Goal: Task Accomplishment & Management: Use online tool/utility

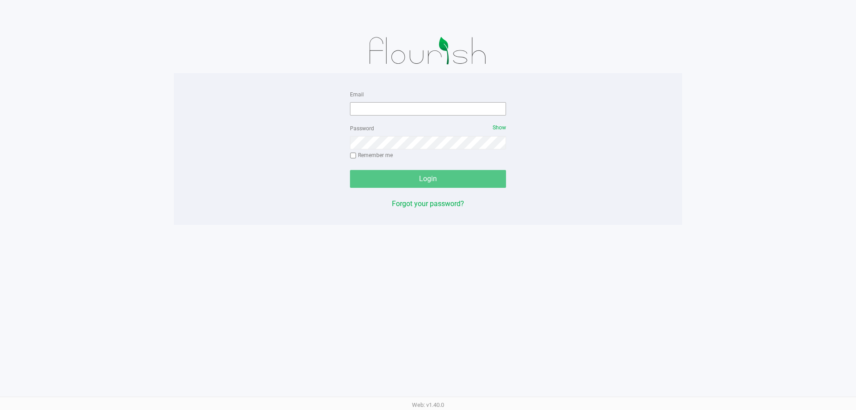
click at [461, 115] on form "Email Password Show Remember me Login" at bounding box center [428, 138] width 156 height 99
click at [461, 113] on input "Email" at bounding box center [428, 108] width 156 height 13
type input "[EMAIL_ADDRESS][DOMAIN_NAME]"
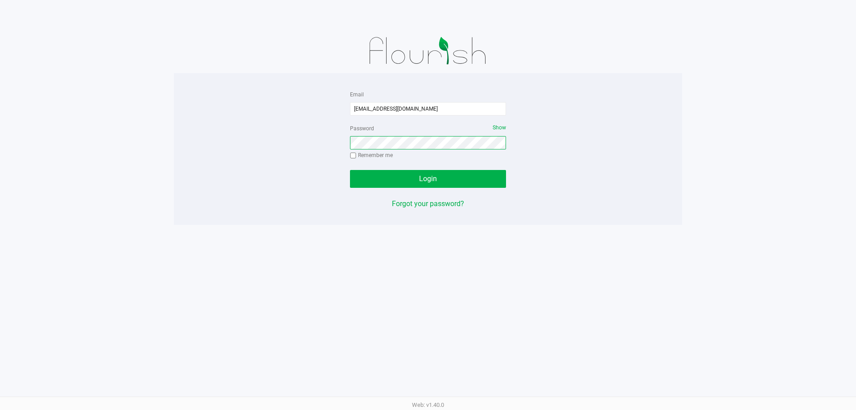
click at [350, 170] on button "Login" at bounding box center [428, 179] width 156 height 18
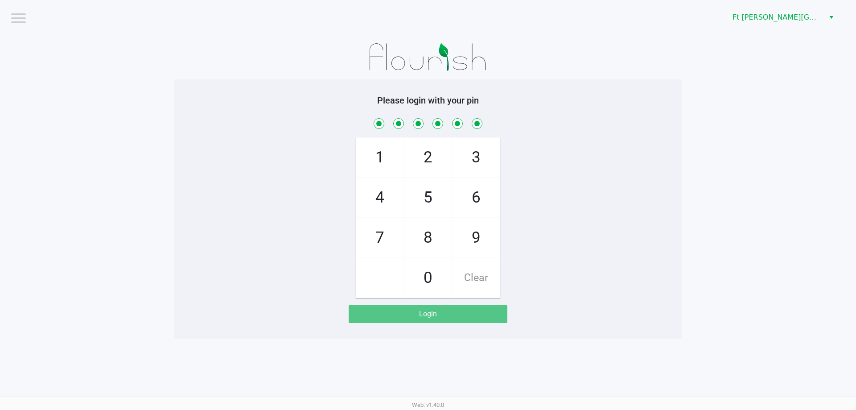
checkbox input "true"
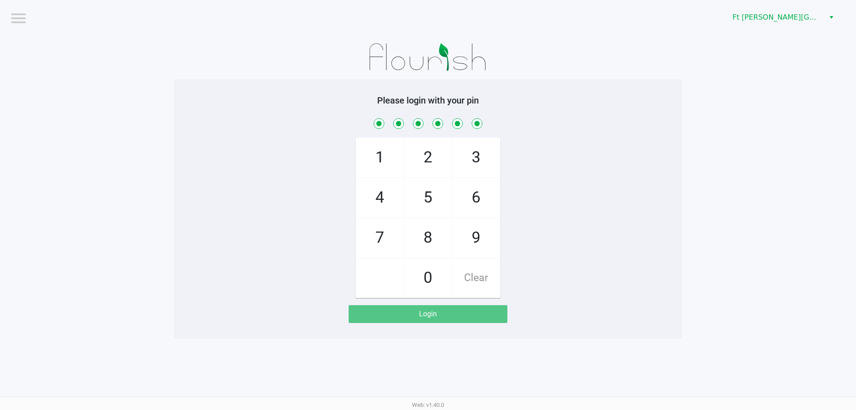
checkbox input "true"
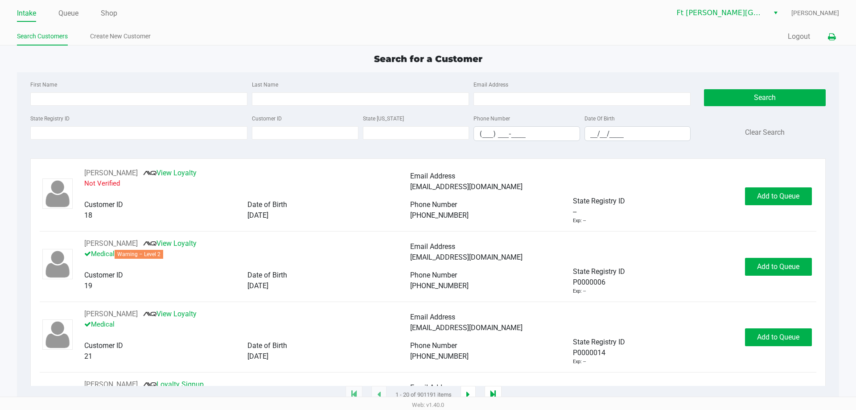
click at [829, 36] on icon at bounding box center [832, 37] width 8 height 6
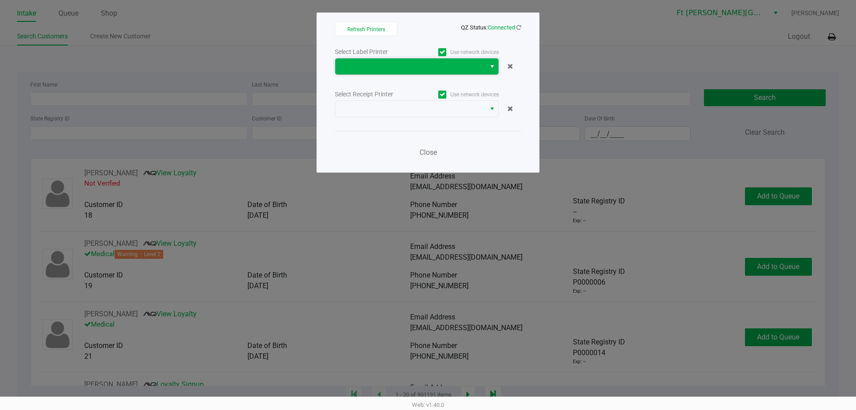
click at [438, 62] on span at bounding box center [411, 66] width 140 height 11
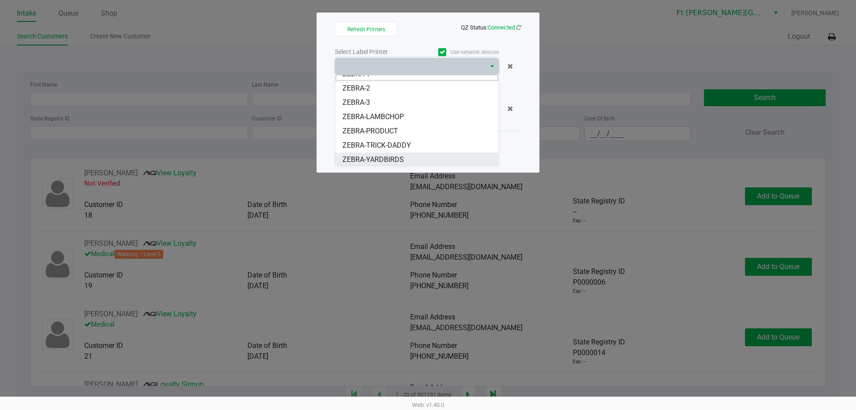
scroll to position [11, 0]
click at [389, 153] on span "ZEBRA-YARDBIRDS" at bounding box center [373, 157] width 62 height 11
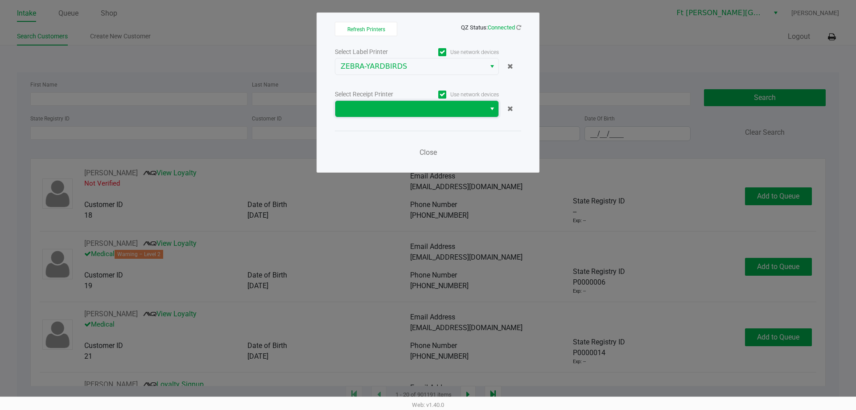
click at [447, 109] on span at bounding box center [411, 108] width 140 height 11
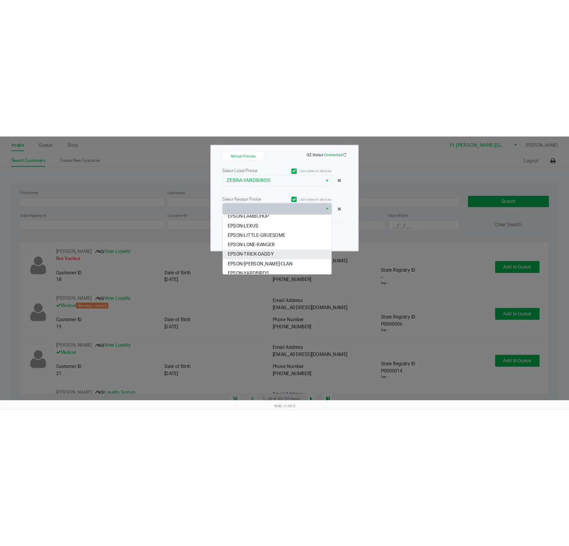
scroll to position [25, 0]
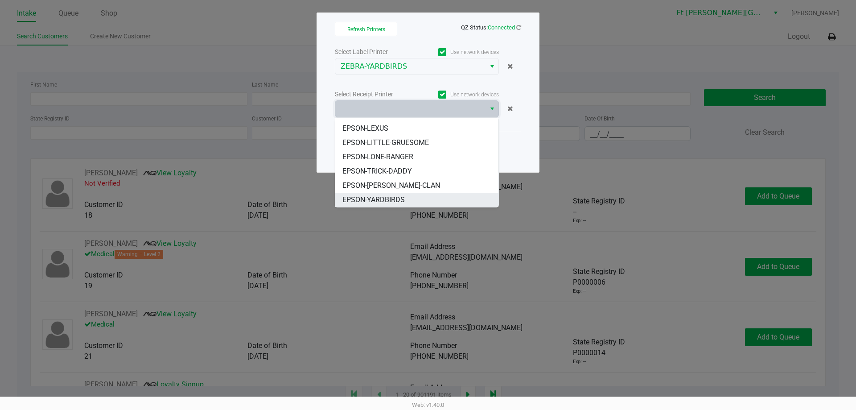
click at [404, 197] on span "EPSON-YARDBIRDS" at bounding box center [373, 199] width 62 height 11
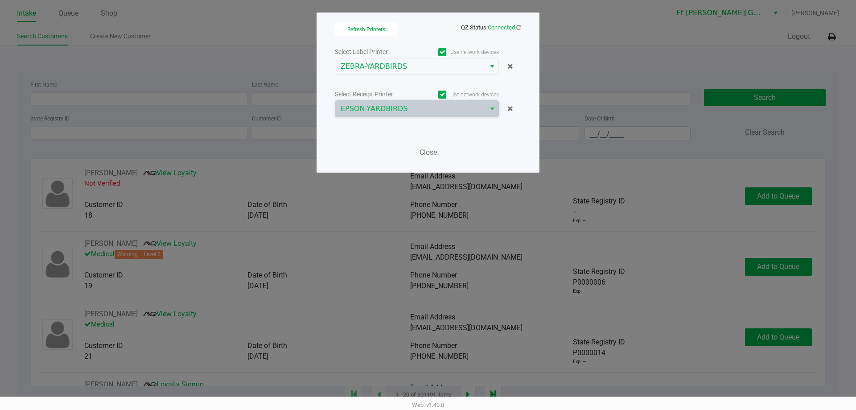
click at [404, 197] on ngb-modal-window "Refresh Printers QZ Status: Connected Select Label Printer Use network devices …" at bounding box center [428, 205] width 856 height 410
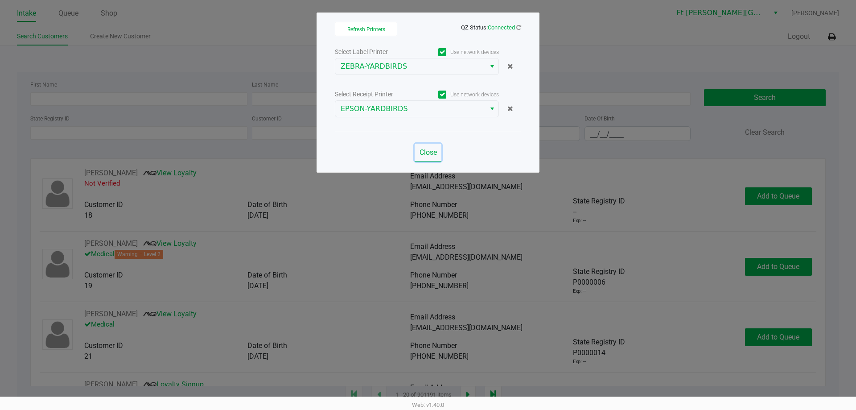
click at [426, 160] on button "Close" at bounding box center [428, 153] width 27 height 18
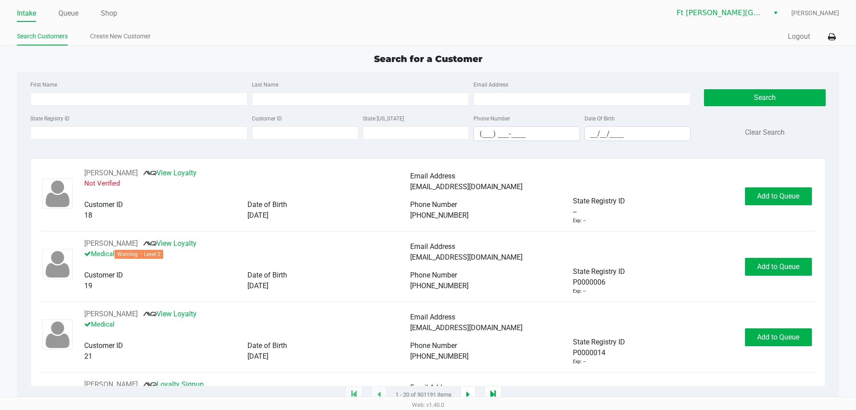
click at [174, 66] on div "Search for a Customer First Name Last Name Email Address State Registry ID Cust…" at bounding box center [428, 223] width 822 height 343
click at [127, 129] on input "State Registry ID" at bounding box center [138, 132] width 217 height 13
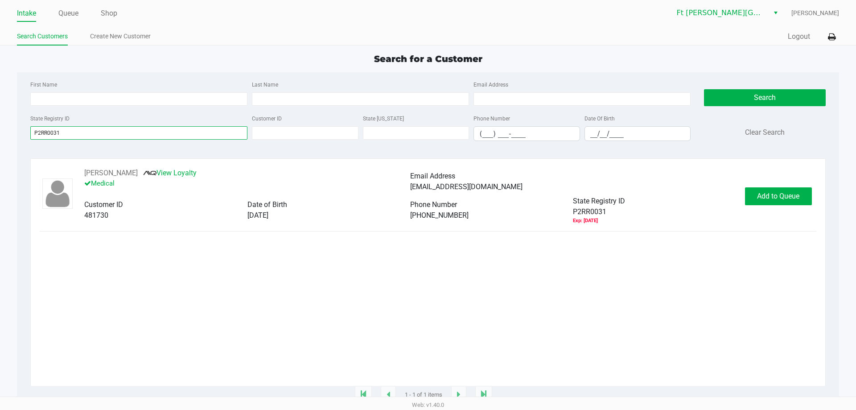
type input "P2RR0031"
click at [781, 196] on span "Add to Queue" at bounding box center [778, 196] width 42 height 8
click at [781, 196] on body "Intake Queue Shop Ft Walton Beach WC Stanley Harper Search Customers Create New…" at bounding box center [428, 198] width 856 height 396
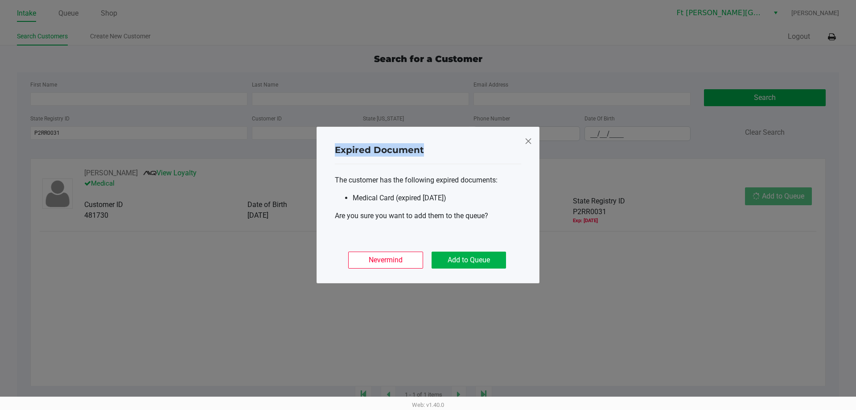
click at [781, 196] on ngb-modal-window "Expired Document The customer has the following expired documents: Medical Card…" at bounding box center [428, 205] width 856 height 410
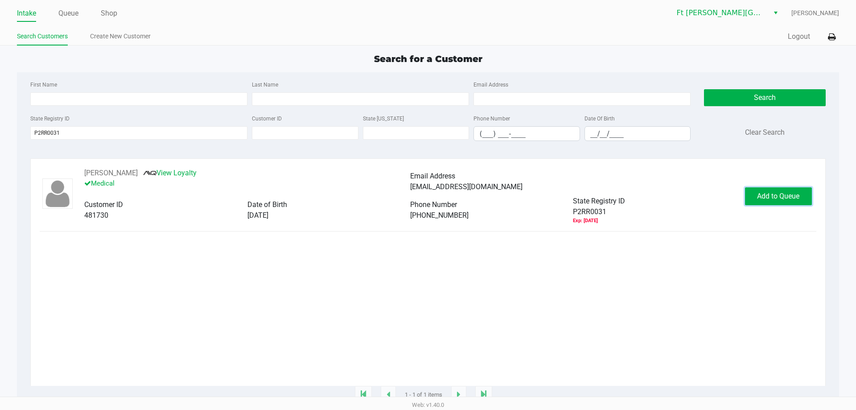
click at [781, 196] on span "Add to Queue" at bounding box center [778, 196] width 42 height 8
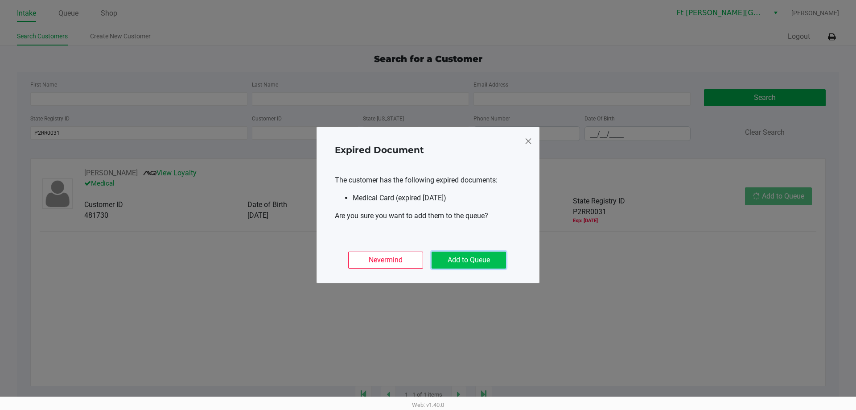
click at [460, 264] on button "Add to Queue" at bounding box center [469, 259] width 74 height 17
click at [460, 264] on div "Nevermind Add to Queue" at bounding box center [428, 256] width 186 height 35
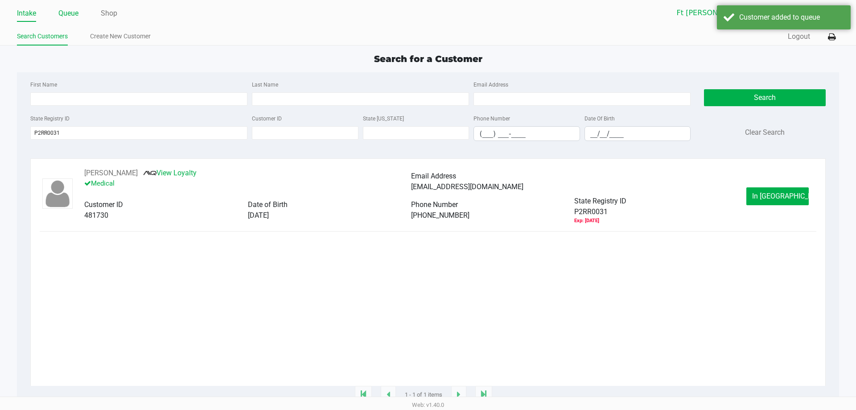
click at [73, 10] on link "Queue" at bounding box center [68, 13] width 20 height 12
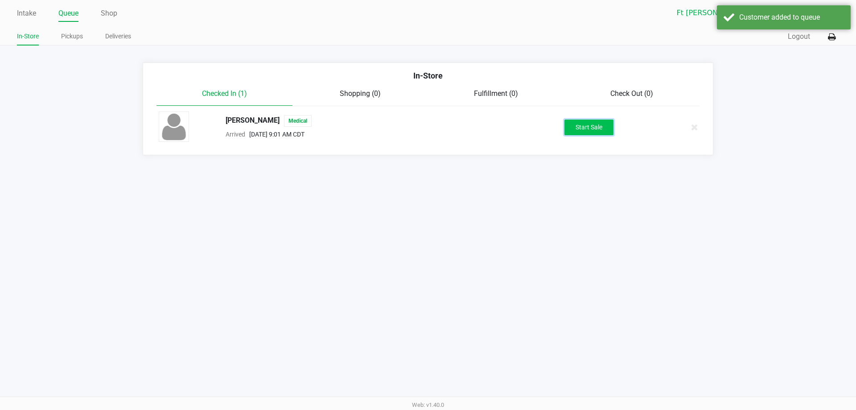
click at [584, 120] on button "Start Sale" at bounding box center [588, 127] width 49 height 16
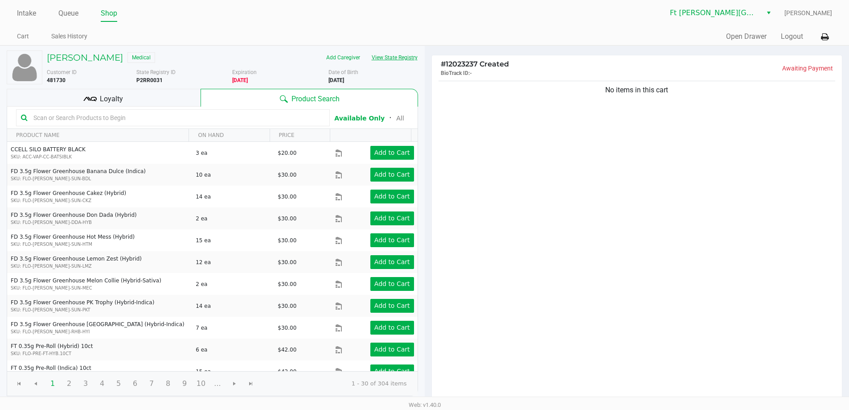
click at [399, 59] on button "View State Registry" at bounding box center [392, 57] width 52 height 14
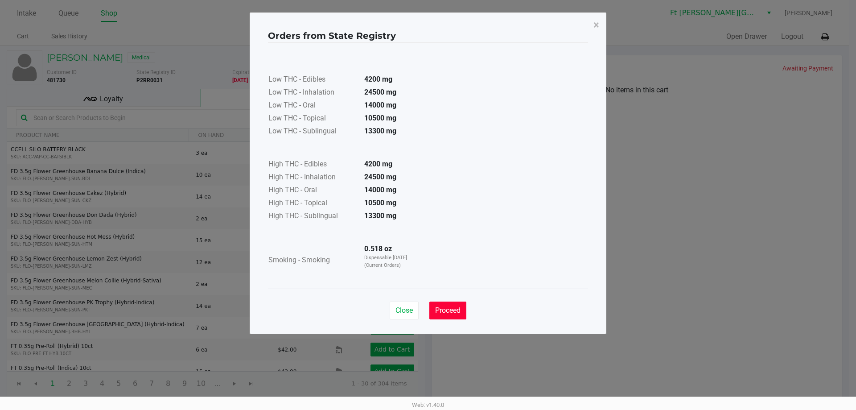
click at [465, 309] on button "Proceed" at bounding box center [447, 310] width 37 height 18
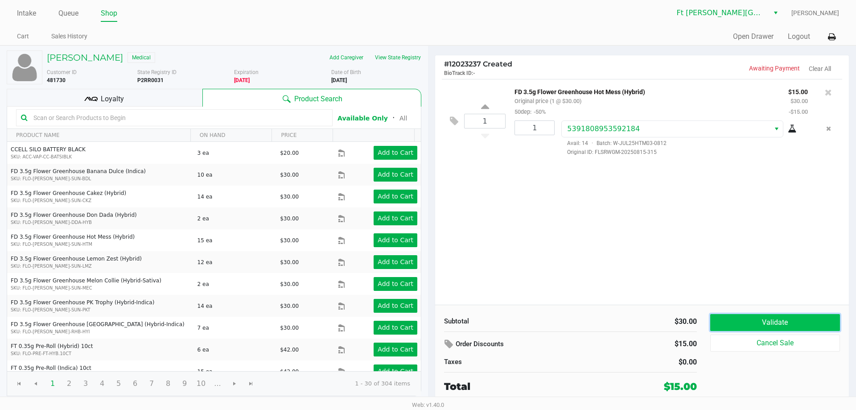
click at [782, 314] on button "Validate" at bounding box center [775, 322] width 130 height 17
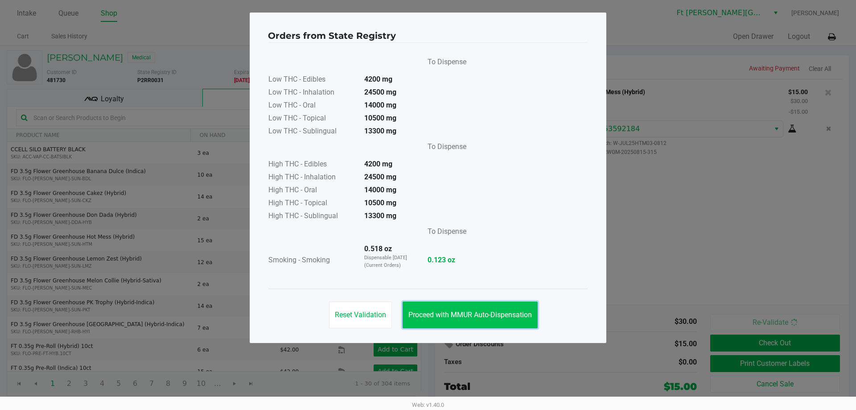
click at [497, 321] on button "Proceed with MMUR Auto-Dispensation" at bounding box center [470, 314] width 135 height 27
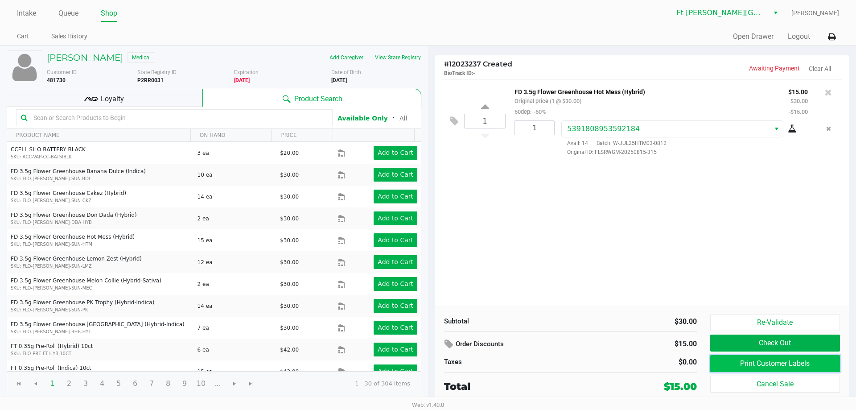
click at [721, 362] on button "Print Customer Labels" at bounding box center [775, 363] width 130 height 17
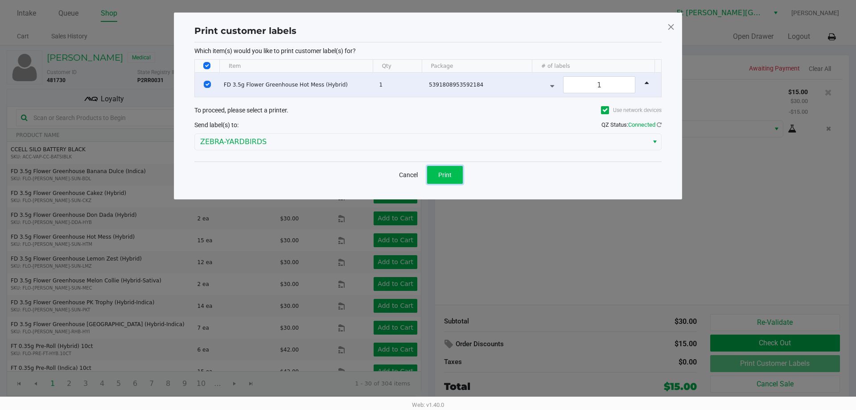
click at [444, 175] on span "Print" at bounding box center [444, 174] width 13 height 7
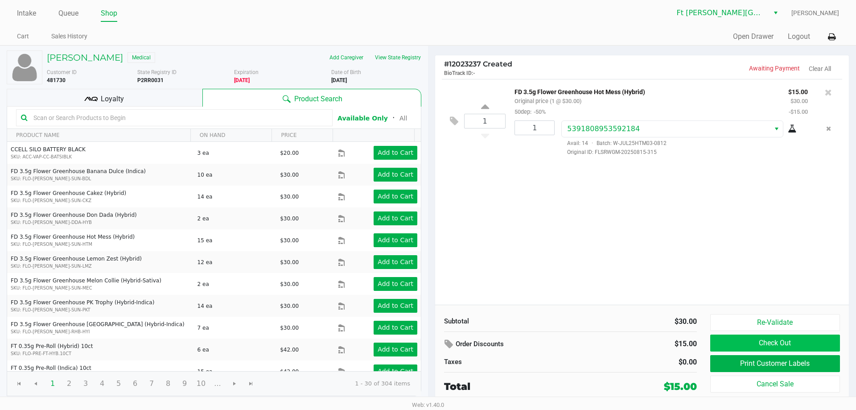
click at [824, 339] on button "Check Out" at bounding box center [775, 342] width 130 height 17
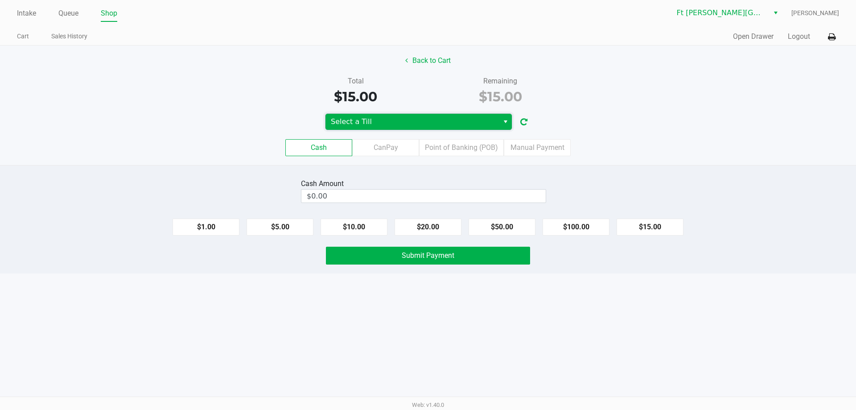
click at [455, 122] on span "Select a Till" at bounding box center [412, 121] width 163 height 11
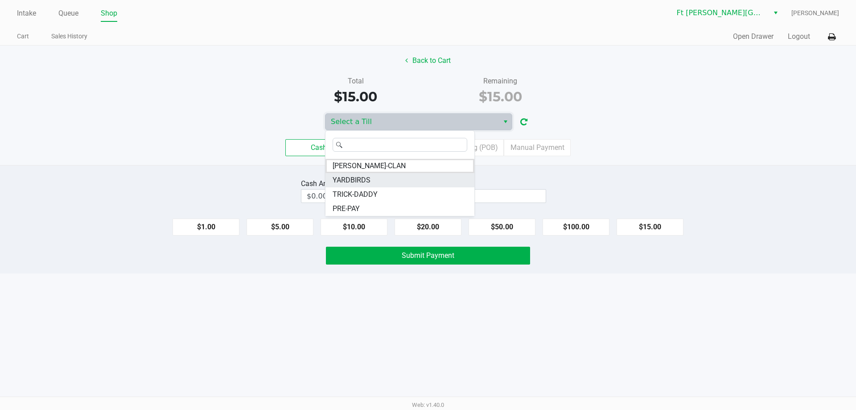
click at [375, 181] on li "YARDBIRDS" at bounding box center [399, 180] width 149 height 14
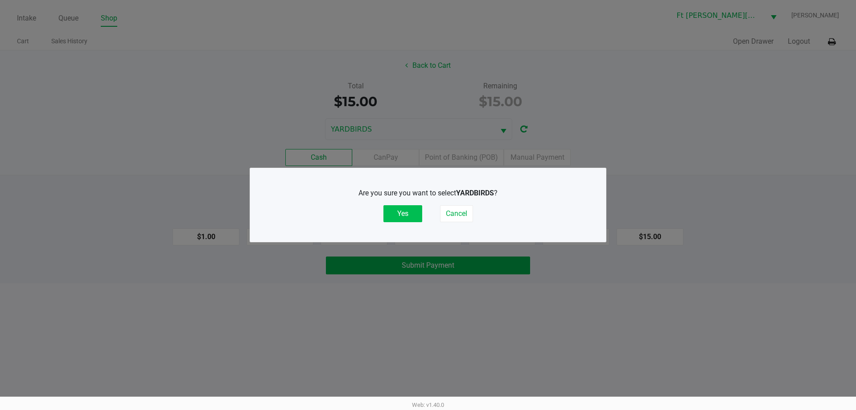
click at [402, 207] on button "Yes" at bounding box center [402, 213] width 39 height 17
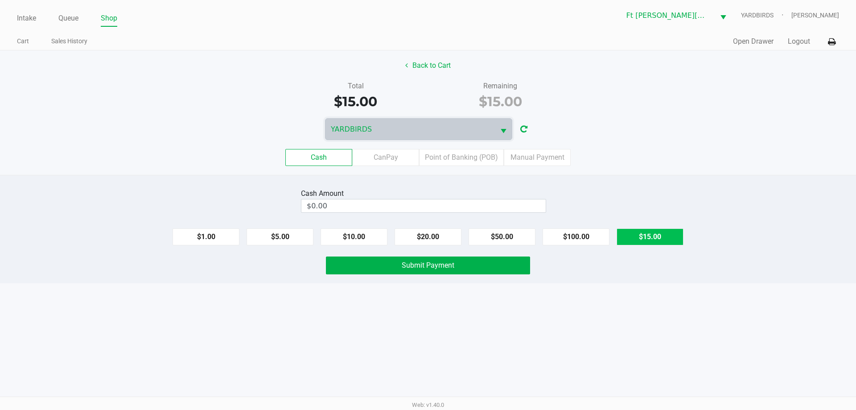
click at [653, 236] on button "$15.00" at bounding box center [650, 236] width 67 height 17
type input "$15.00"
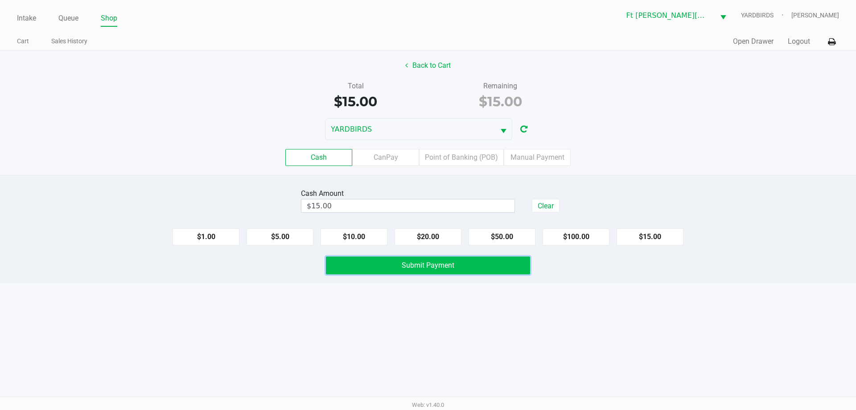
click at [466, 272] on button "Submit Payment" at bounding box center [428, 265] width 204 height 18
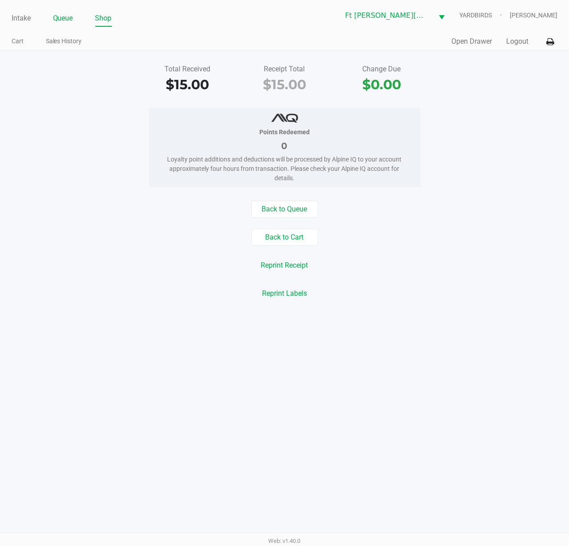
click at [68, 20] on link "Queue" at bounding box center [63, 18] width 20 height 12
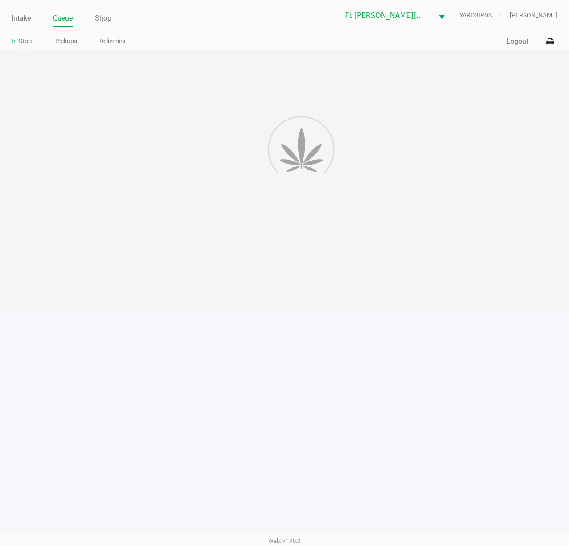
drag, startPoint x: 71, startPoint y: 40, endPoint x: 277, endPoint y: 168, distance: 242.3
click at [72, 40] on link "Pickups" at bounding box center [67, 41] width 22 height 11
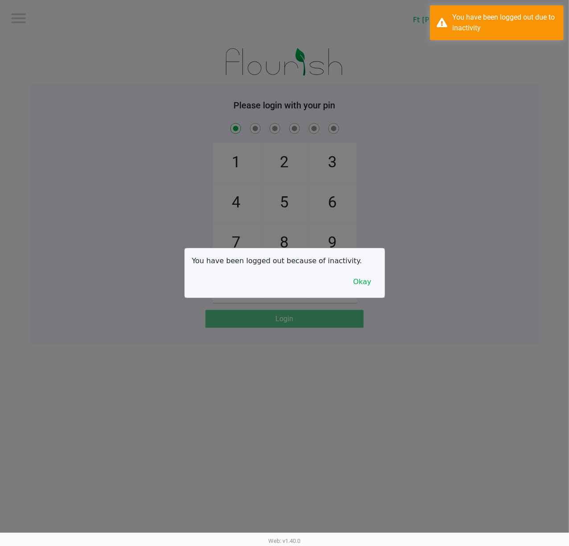
checkbox input "true"
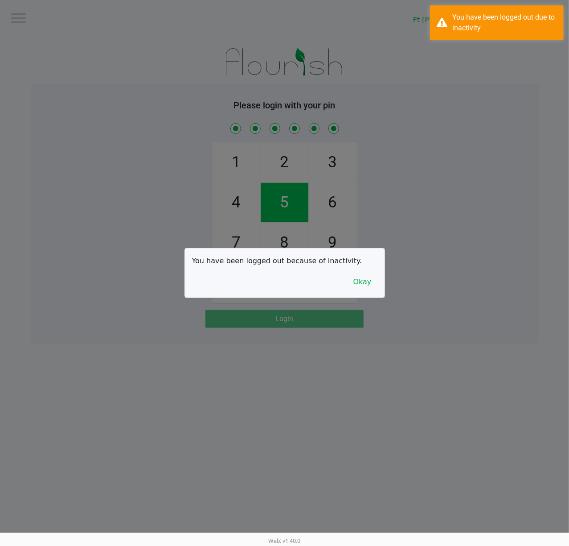
checkbox input "true"
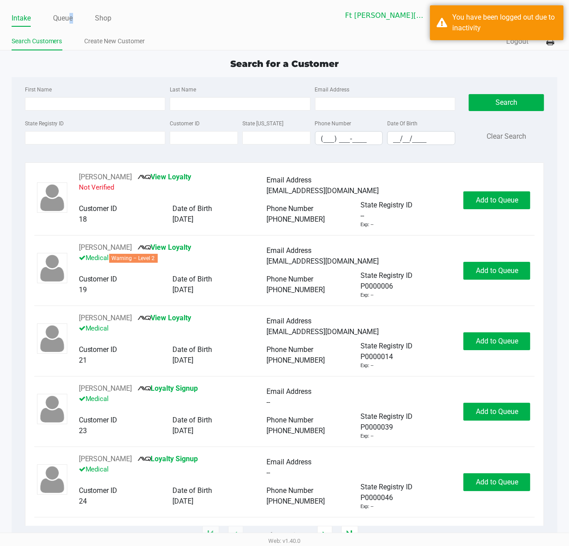
drag, startPoint x: 73, startPoint y: 19, endPoint x: 68, endPoint y: 28, distance: 10.4
click at [73, 19] on link "Queue" at bounding box center [63, 18] width 20 height 12
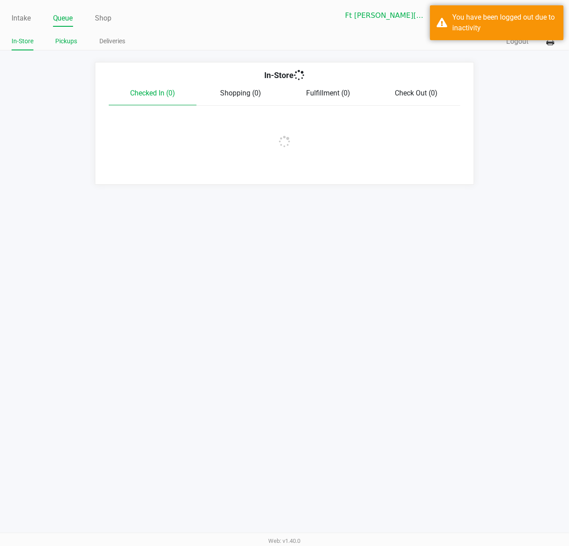
click at [62, 35] on li "Pickups" at bounding box center [67, 43] width 22 height 16
drag, startPoint x: 75, startPoint y: 41, endPoint x: 81, endPoint y: 48, distance: 8.9
click at [75, 41] on link "Pickups" at bounding box center [67, 41] width 22 height 11
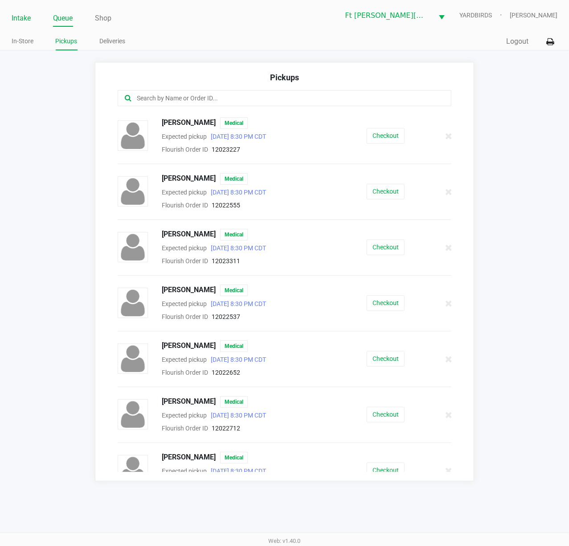
click at [18, 15] on link "Intake" at bounding box center [21, 18] width 19 height 12
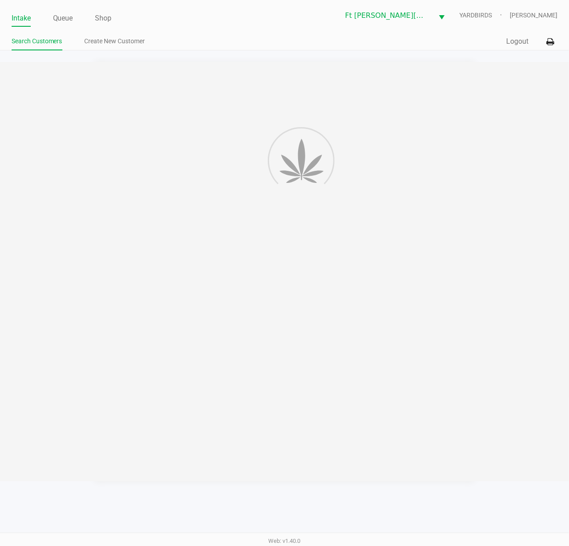
click at [175, 59] on app-point-of-sale "Intake Queue Shop Ft Walton Beach WC YARDBIRDS Stanley Harper Search Customers …" at bounding box center [284, 240] width 569 height 481
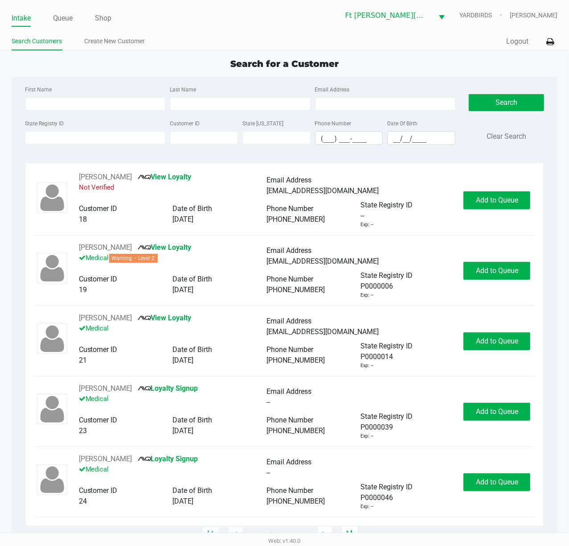
click at [141, 129] on div "State Registry ID" at bounding box center [95, 131] width 145 height 27
click at [138, 136] on input "State Registry ID" at bounding box center [95, 137] width 141 height 13
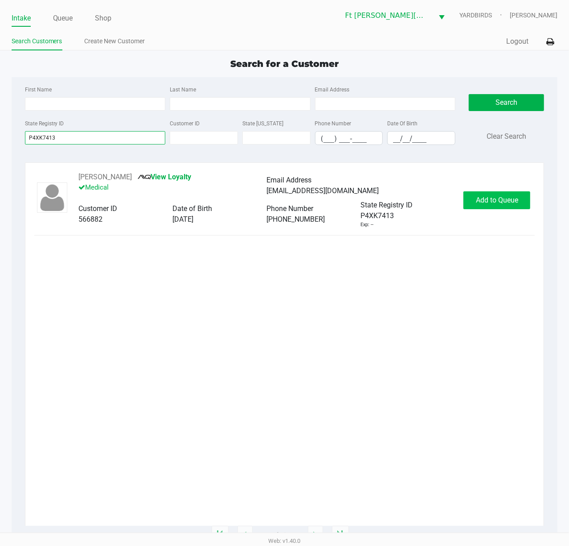
type input "P4XK7413"
drag, startPoint x: 509, startPoint y: 206, endPoint x: 509, endPoint y: 217, distance: 10.7
click at [510, 216] on div "Jacob Locklear View Loyalty Medical Email Address jacoblocklear4@aol.com Custom…" at bounding box center [284, 200] width 501 height 57
click at [505, 205] on button "Add to Queue" at bounding box center [497, 200] width 67 height 18
click at [505, 205] on div "Add to Queue" at bounding box center [497, 200] width 67 height 18
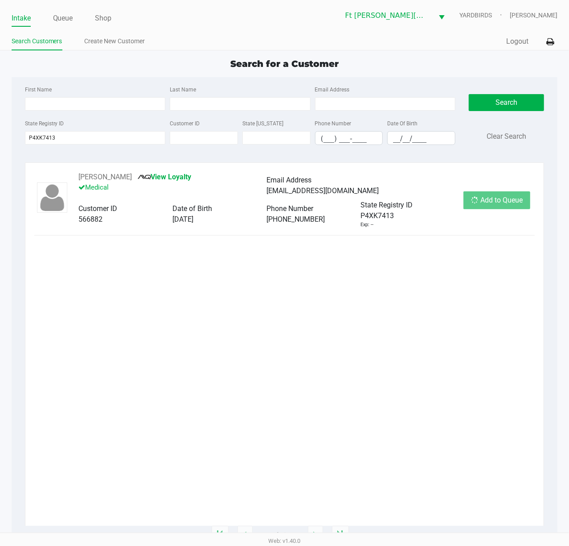
click at [505, 205] on div "Add to Queue" at bounding box center [497, 200] width 67 height 18
click at [504, 205] on div "Add to Queue" at bounding box center [497, 200] width 67 height 18
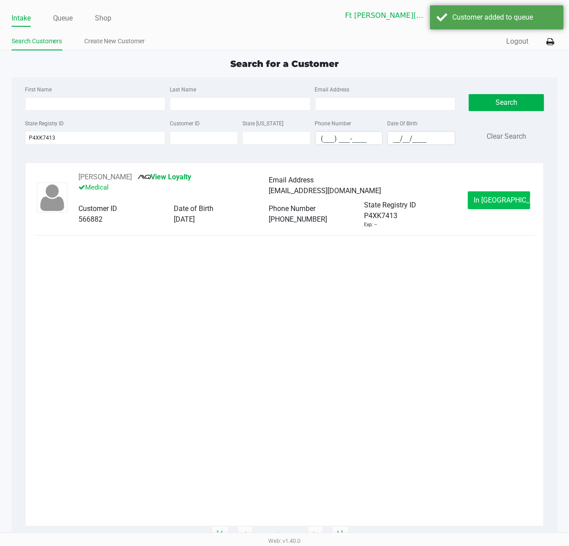
click at [497, 194] on button "In Queue" at bounding box center [499, 200] width 62 height 18
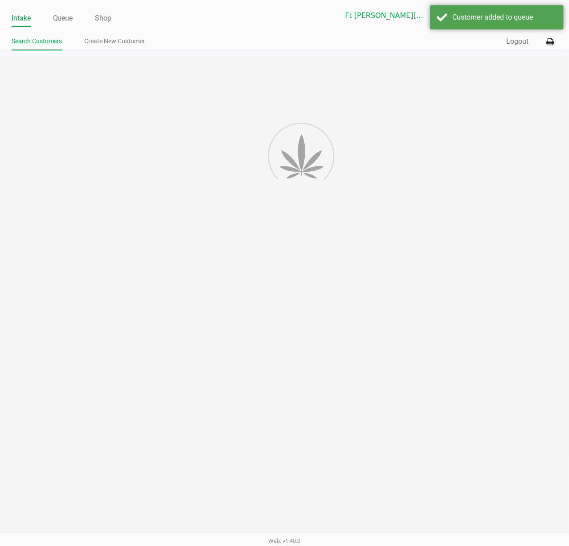
click at [498, 187] on div at bounding box center [284, 296] width 569 height 478
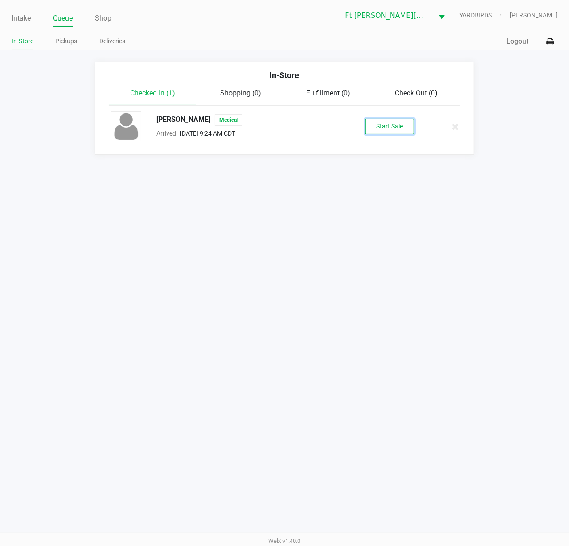
click at [376, 125] on button "Start Sale" at bounding box center [390, 127] width 49 height 16
click at [377, 125] on div "Start Sale" at bounding box center [390, 127] width 49 height 16
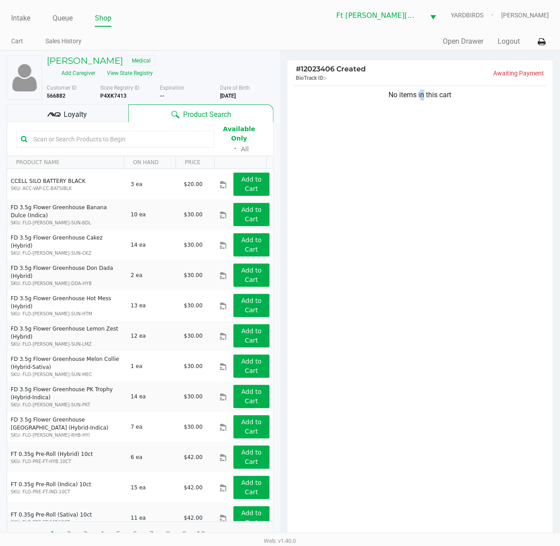
click at [420, 227] on div "No items in this cart" at bounding box center [421, 314] width 266 height 460
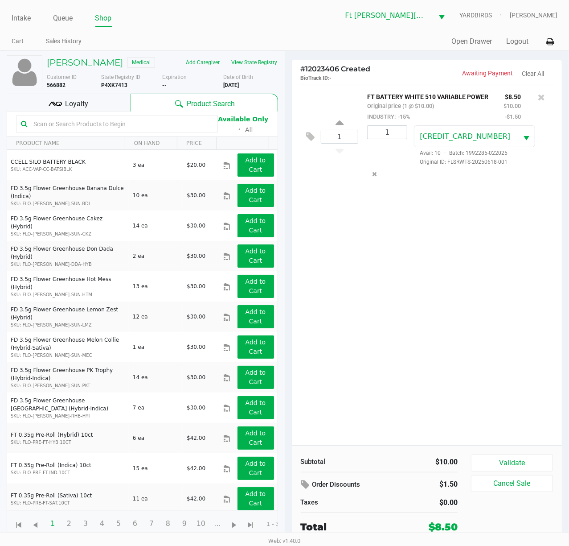
click at [66, 116] on div at bounding box center [117, 123] width 202 height 17
click at [70, 126] on input "text" at bounding box center [121, 123] width 183 height 13
click at [70, 127] on input "text" at bounding box center [121, 123] width 183 height 13
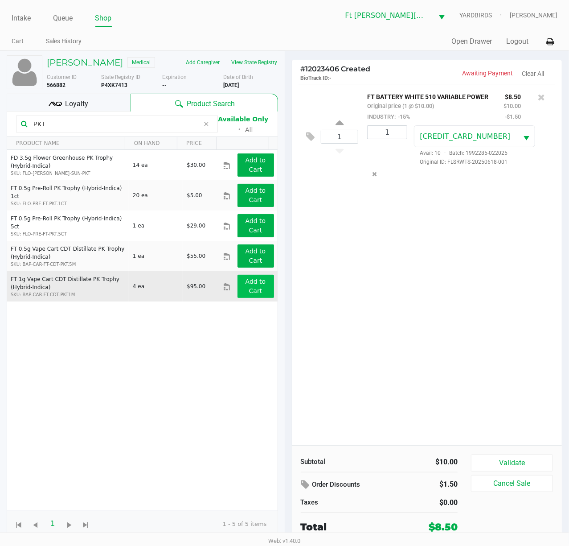
type input "PKT"
click at [243, 289] on button "Add to Cart" at bounding box center [256, 286] width 37 height 23
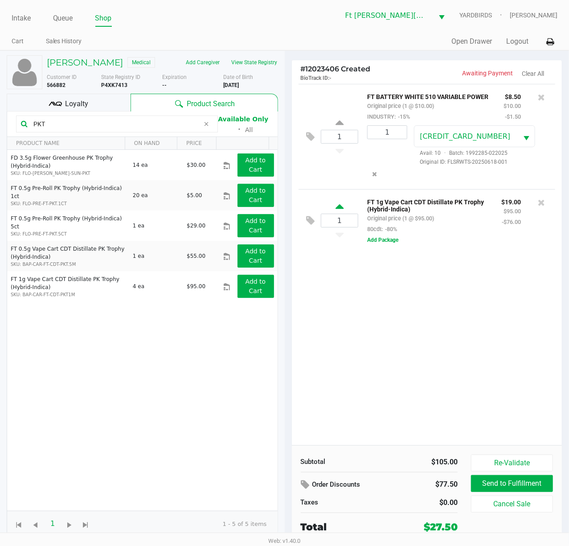
click at [338, 202] on icon at bounding box center [340, 207] width 8 height 11
type input "2"
drag, startPoint x: 391, startPoint y: 301, endPoint x: 399, endPoint y: 301, distance: 8.5
click at [399, 301] on div "1 FT BATTERY WHITE 510 VARIABLE POWER Original price (1 @ $10.00) INDUSTRY: -15…" at bounding box center [427, 264] width 271 height 361
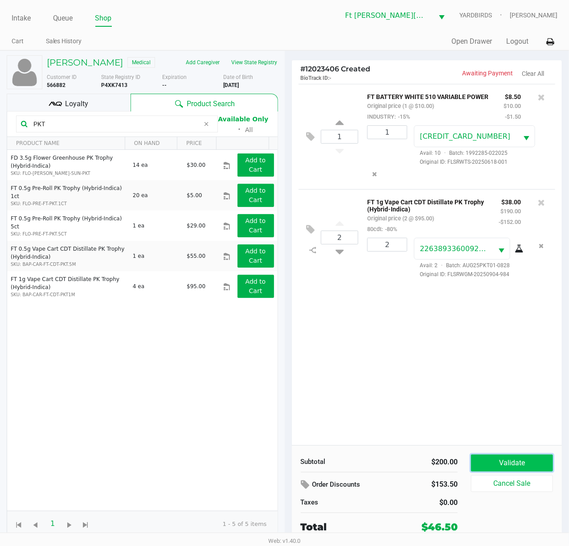
click at [503, 409] on button "Validate" at bounding box center [512, 462] width 82 height 17
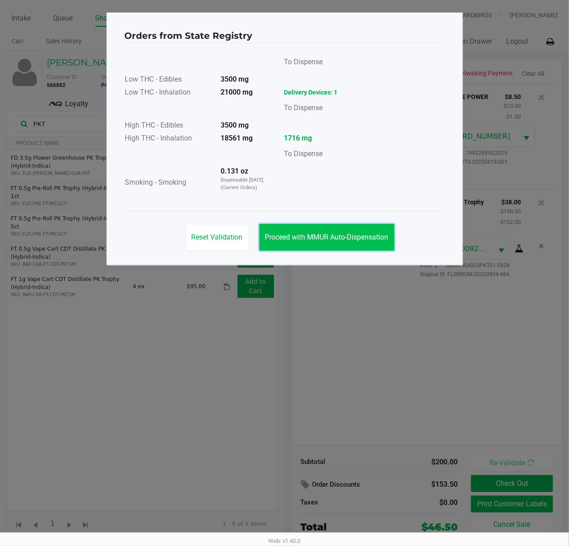
click at [360, 236] on span "Proceed with MMUR Auto-Dispensation" at bounding box center [327, 237] width 124 height 8
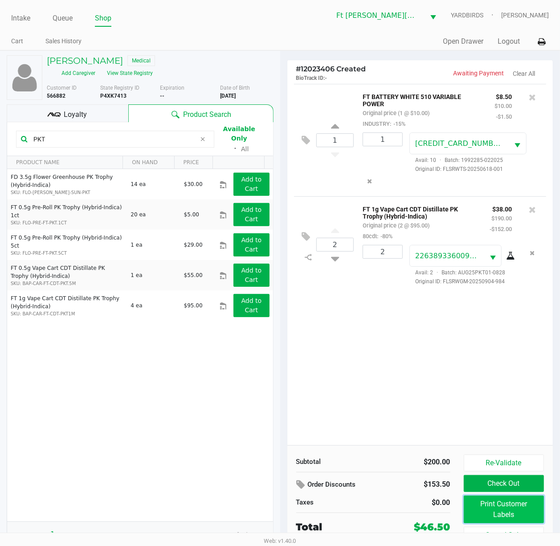
click at [519, 409] on button "Print Customer Labels" at bounding box center [504, 509] width 81 height 28
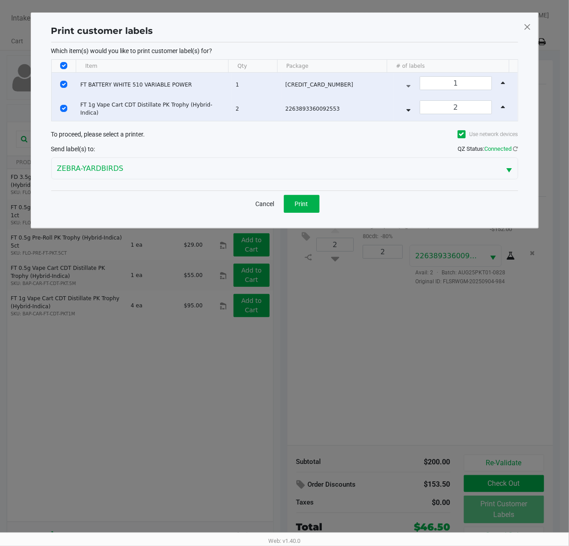
click at [302, 195] on div "Cancel Print" at bounding box center [284, 203] width 467 height 26
click at [305, 197] on button "Print" at bounding box center [302, 204] width 36 height 18
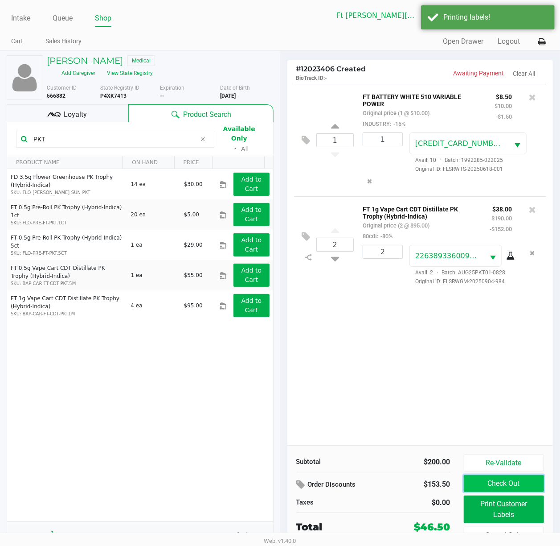
click at [535, 409] on button "Check Out" at bounding box center [504, 483] width 81 height 17
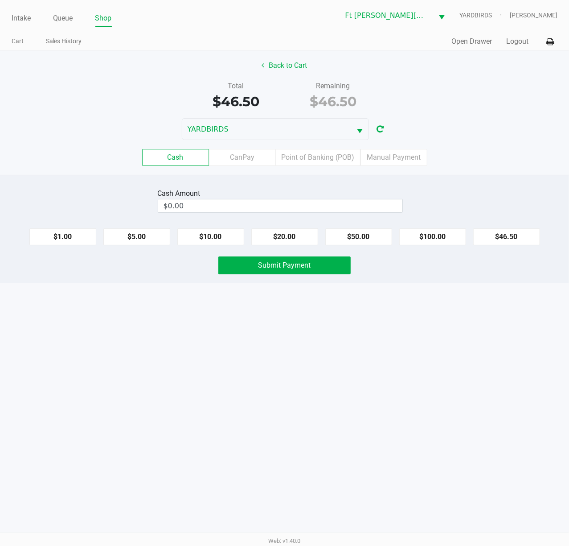
click at [243, 158] on label "CanPay" at bounding box center [242, 157] width 67 height 17
click at [0, 0] on 2 "CanPay" at bounding box center [0, 0] width 0 height 0
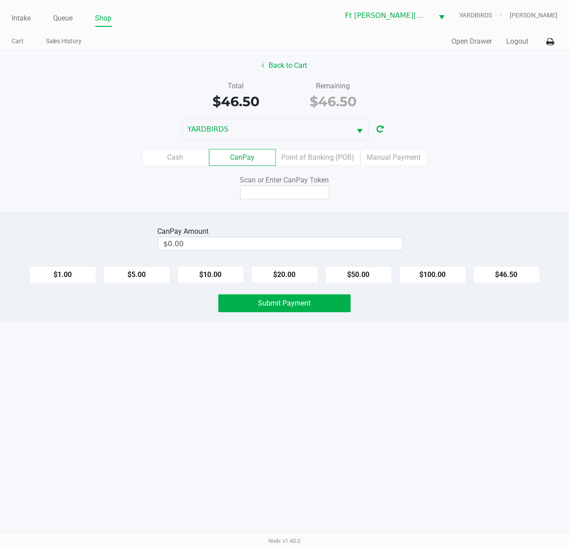
click at [506, 277] on button "$46.50" at bounding box center [507, 274] width 67 height 17
type input "$46.50"
click at [298, 194] on input at bounding box center [284, 192] width 89 height 14
type input "q9291519x"
click at [313, 312] on button "Submit Payment" at bounding box center [284, 303] width 132 height 18
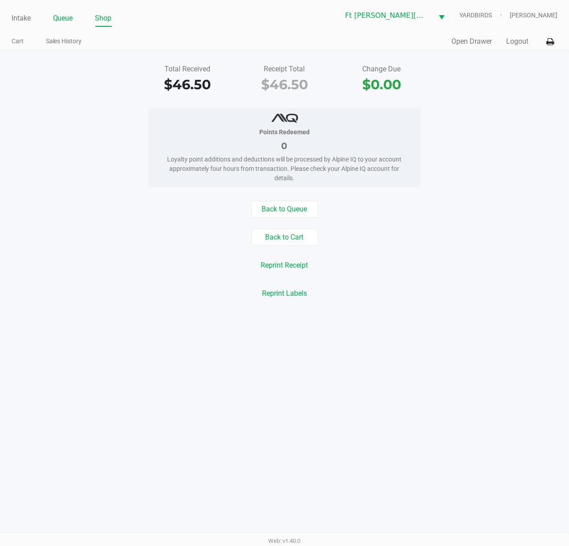
click at [60, 15] on link "Queue" at bounding box center [63, 18] width 20 height 12
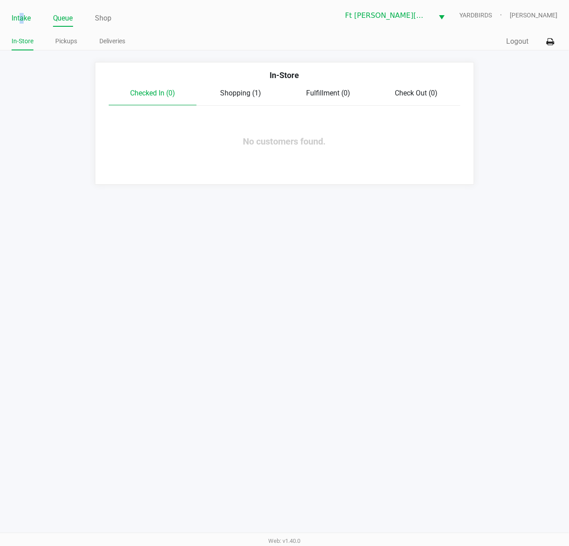
click at [22, 14] on link "Intake" at bounding box center [21, 18] width 19 height 12
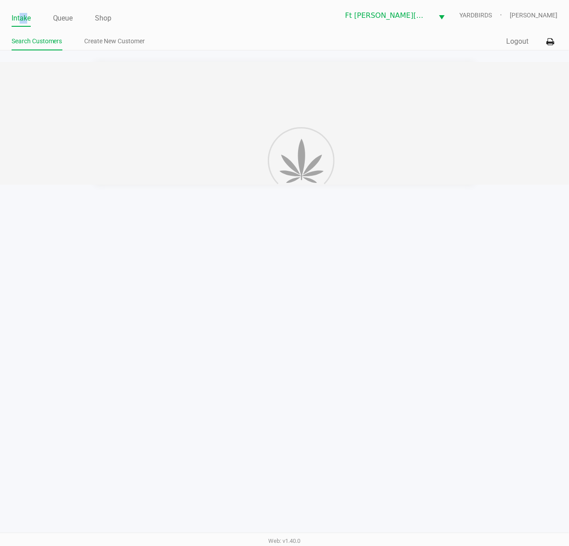
click at [25, 16] on link "Intake" at bounding box center [21, 18] width 19 height 12
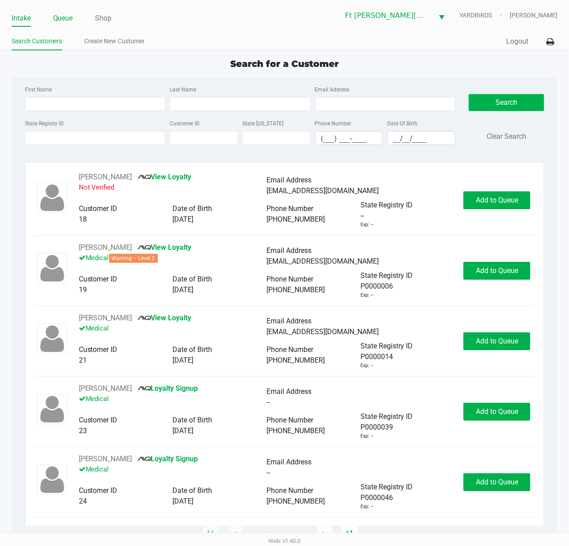
click at [66, 13] on link "Queue" at bounding box center [63, 18] width 20 height 12
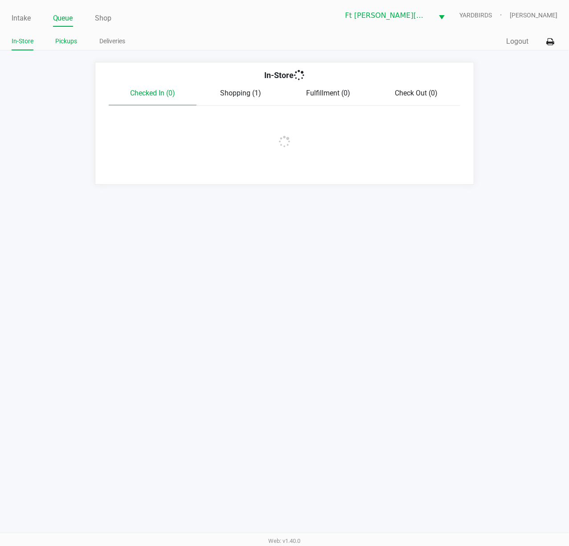
click at [68, 45] on link "Pickups" at bounding box center [67, 41] width 22 height 11
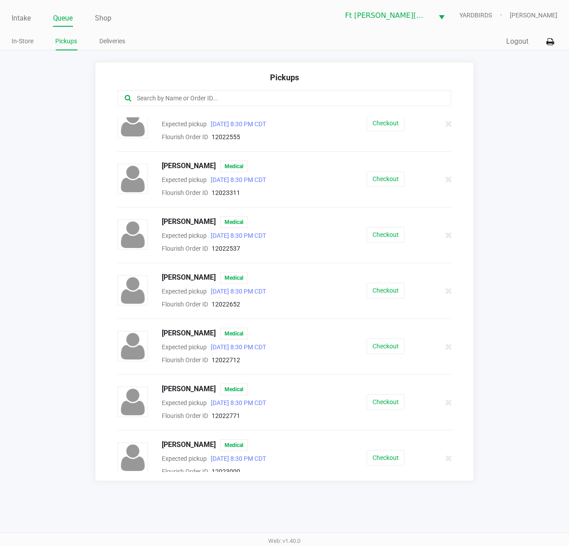
scroll to position [297, 0]
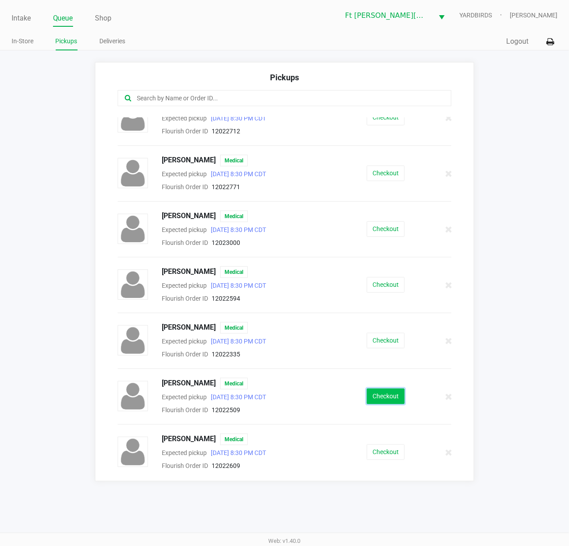
click at [384, 395] on button "Checkout" at bounding box center [386, 396] width 38 height 16
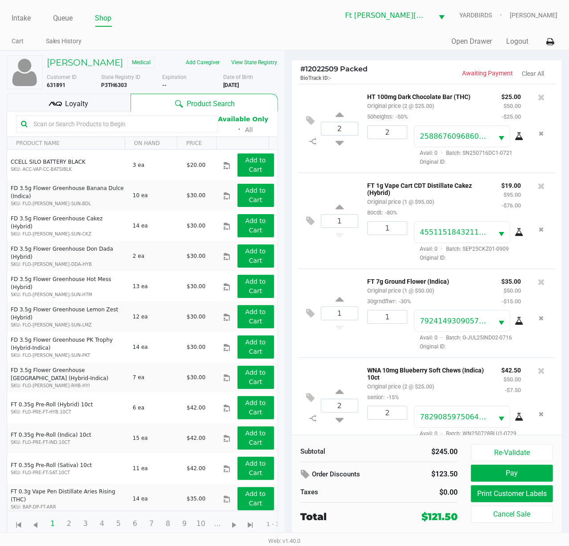
click at [84, 99] on span "Loyalty" at bounding box center [76, 104] width 23 height 11
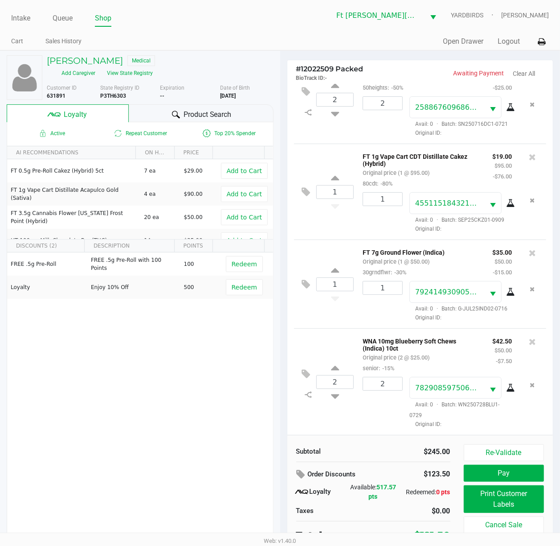
scroll to position [8, 0]
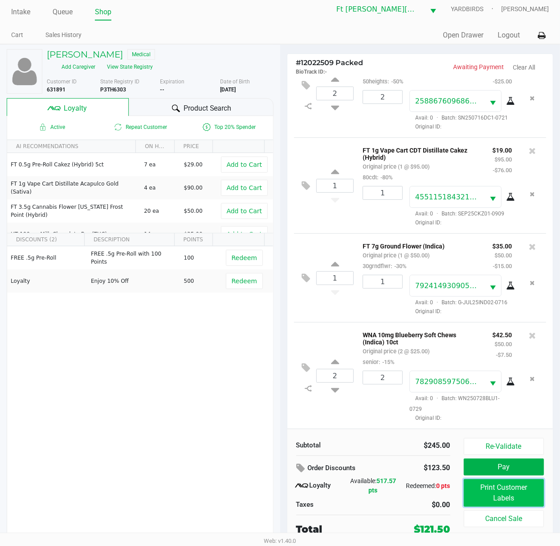
click at [503, 409] on button "Print Customer Labels" at bounding box center [504, 493] width 81 height 28
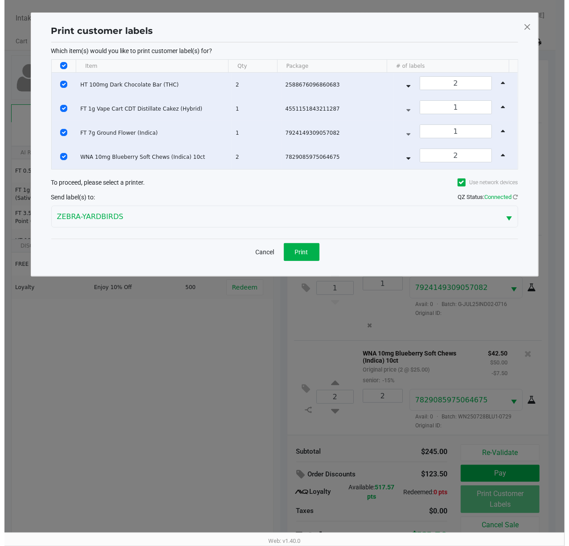
scroll to position [0, 0]
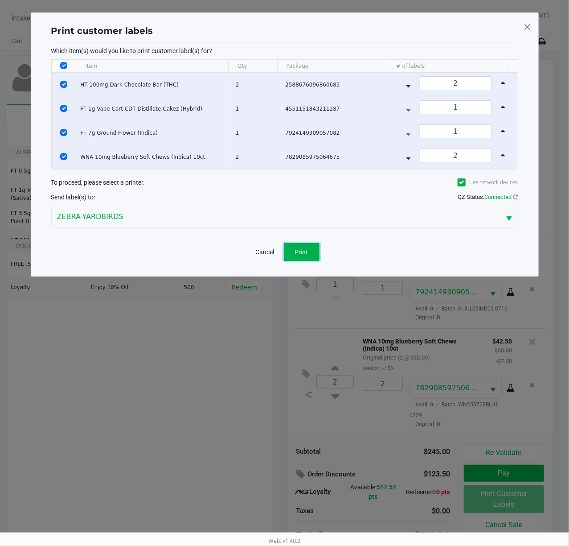
click at [297, 255] on span "Print" at bounding box center [301, 251] width 13 height 7
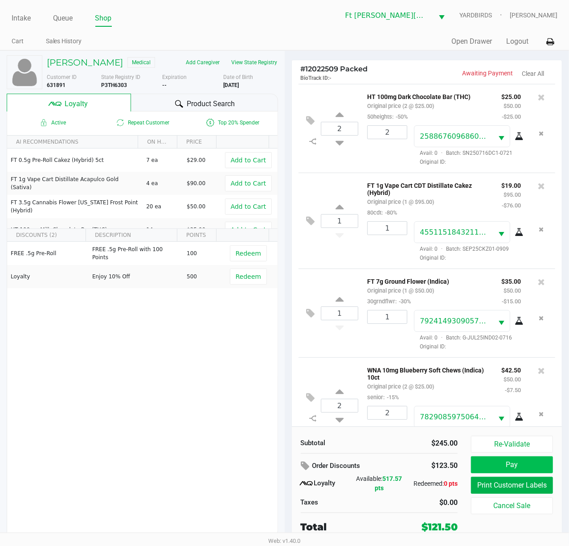
click at [541, 409] on button "Pay" at bounding box center [512, 464] width 82 height 17
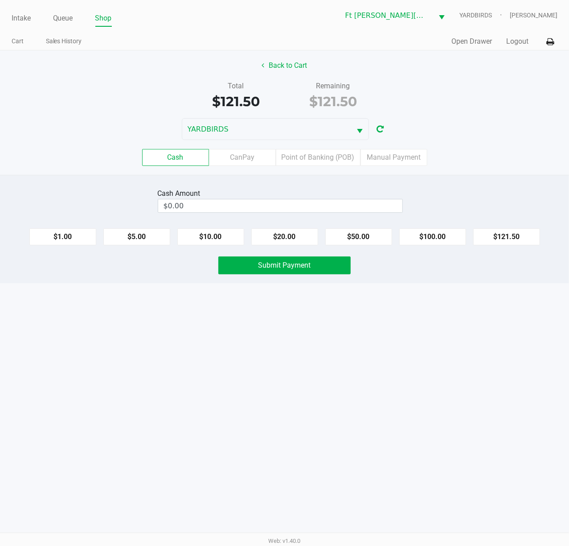
click at [327, 157] on label "Point of Banking (POB)" at bounding box center [318, 157] width 85 height 17
click at [0, 0] on 7 "Point of Banking (POB)" at bounding box center [0, 0] width 0 height 0
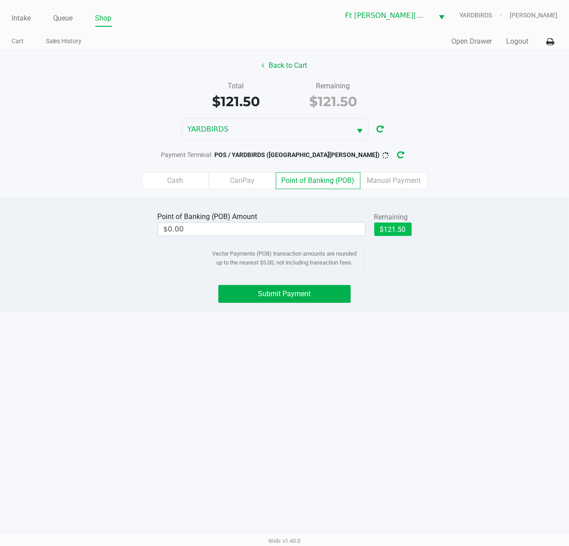
click at [398, 234] on button "$121.50" at bounding box center [393, 228] width 37 height 13
type input "$121.50"
click at [321, 302] on button "Submit Payment" at bounding box center [284, 294] width 132 height 18
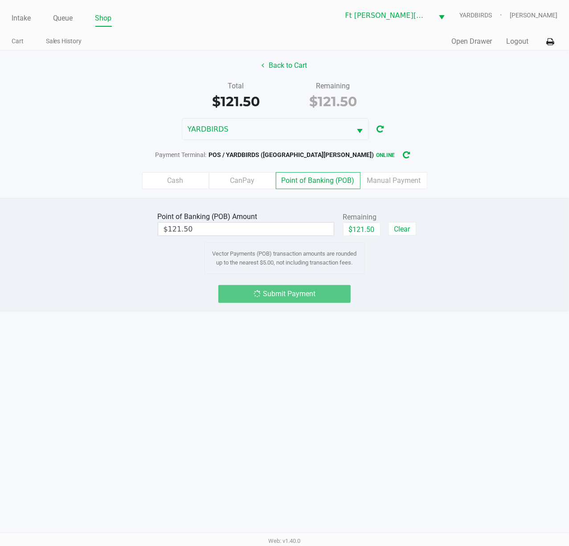
click at [321, 303] on div "Submit Payment" at bounding box center [284, 294] width 132 height 18
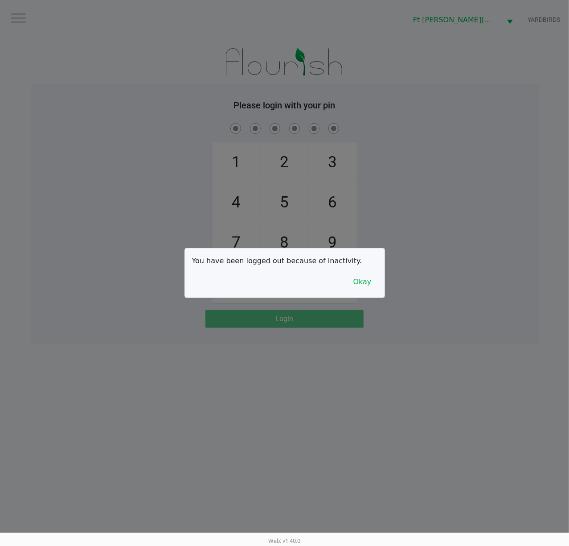
click at [477, 322] on div at bounding box center [284, 273] width 569 height 546
checkbox input "true"
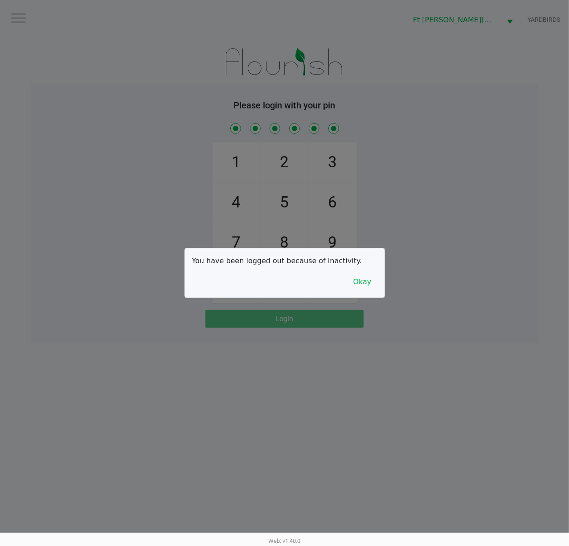
checkbox input "true"
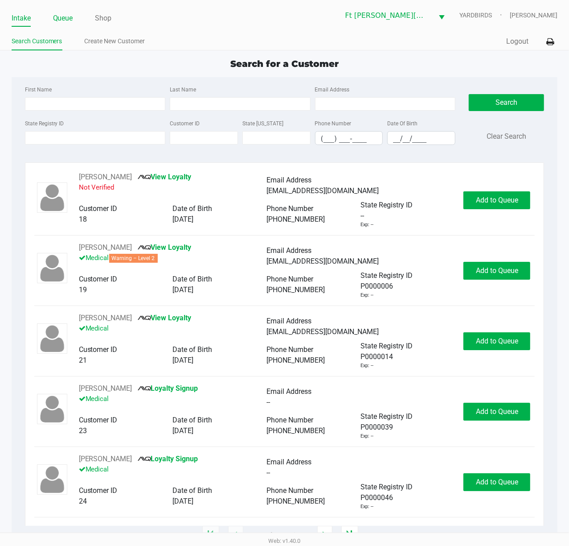
click at [66, 20] on link "Queue" at bounding box center [63, 18] width 20 height 12
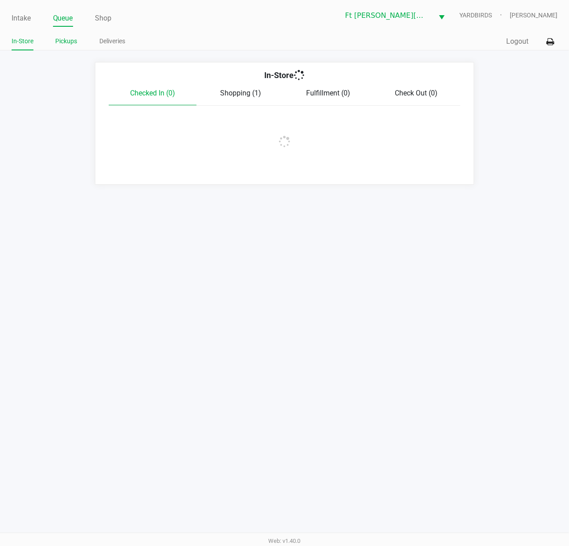
click at [68, 40] on link "Pickups" at bounding box center [67, 41] width 22 height 11
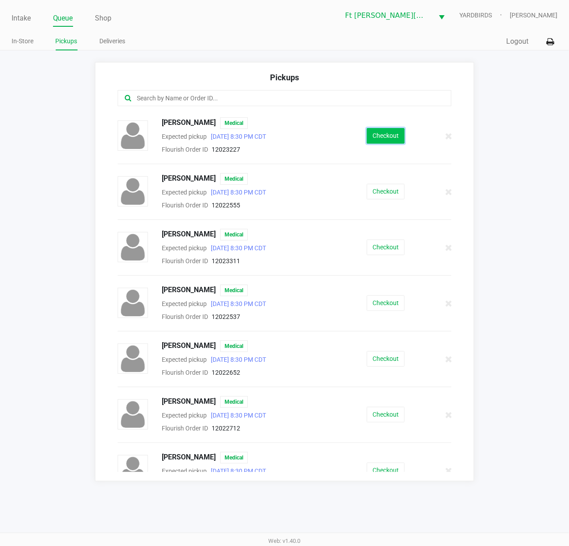
click at [381, 136] on button "Checkout" at bounding box center [386, 136] width 38 height 16
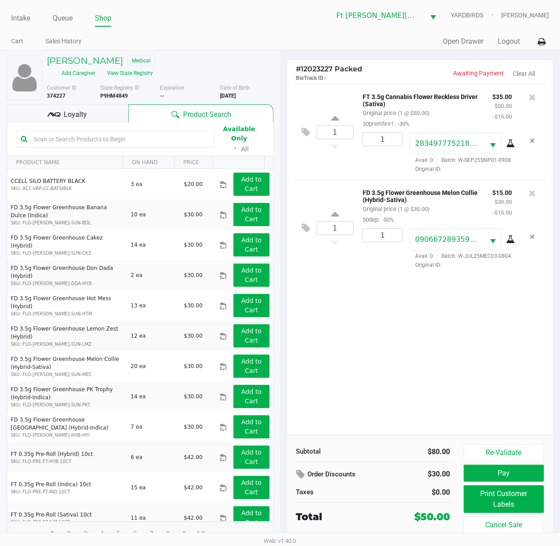
click at [65, 115] on span "Loyalty" at bounding box center [75, 114] width 23 height 11
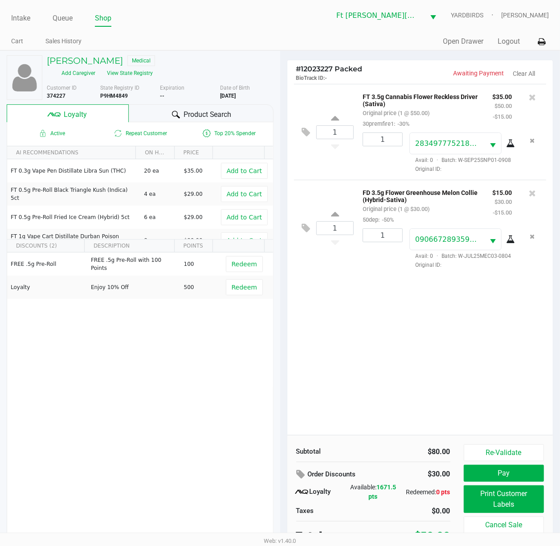
click at [357, 345] on div "1 FT 3.5g Cannabis Flower Reckless Driver (Sativa) Original price (1 @ $50.00) …" at bounding box center [421, 259] width 266 height 351
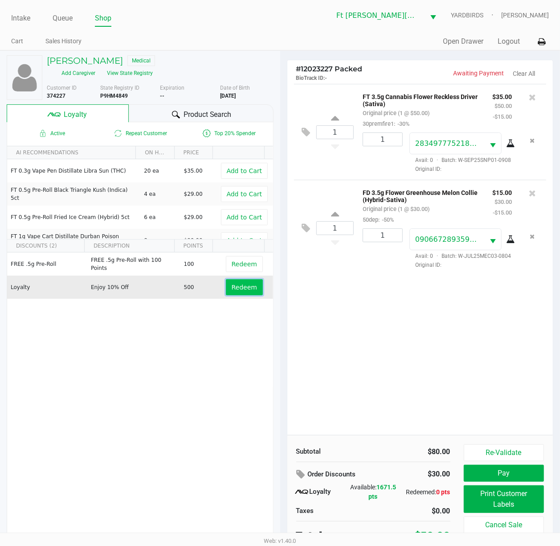
click at [247, 286] on span "Redeem" at bounding box center [244, 287] width 25 height 7
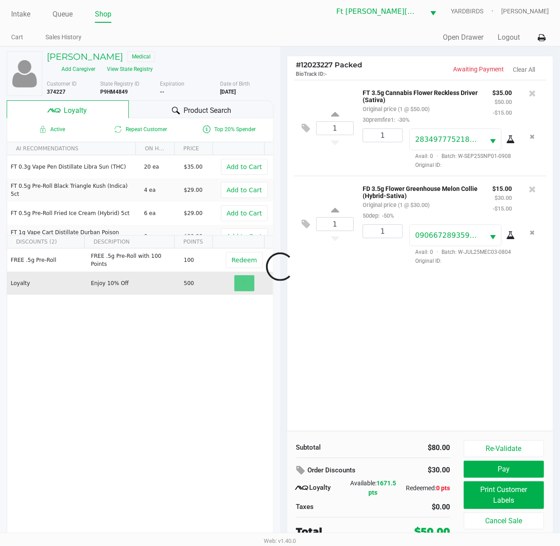
scroll to position [8, 0]
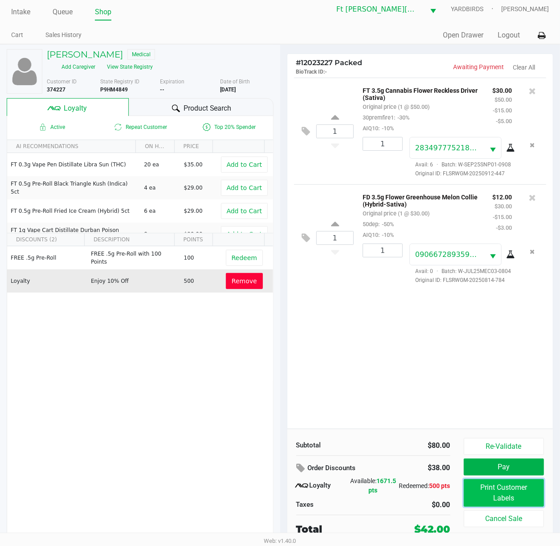
click at [514, 409] on button "Print Customer Labels" at bounding box center [504, 493] width 81 height 28
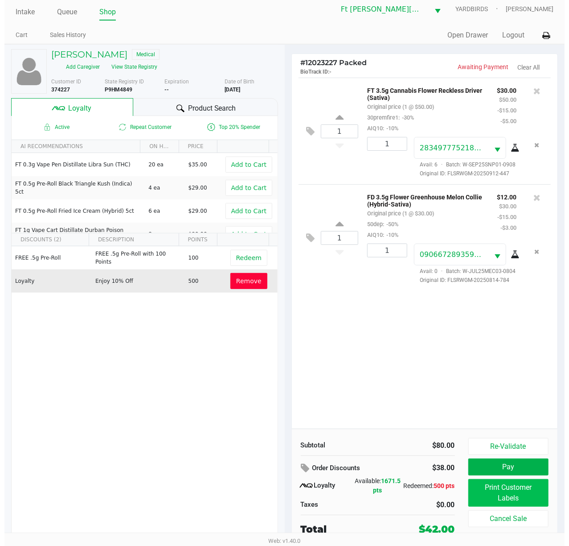
scroll to position [0, 0]
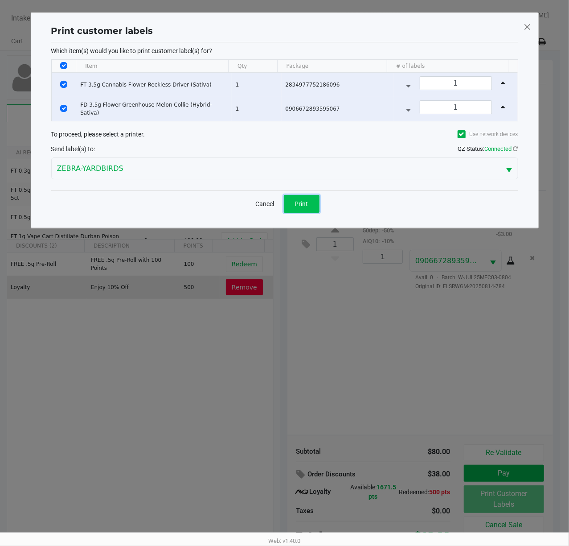
click at [307, 202] on span "Print" at bounding box center [301, 203] width 13 height 7
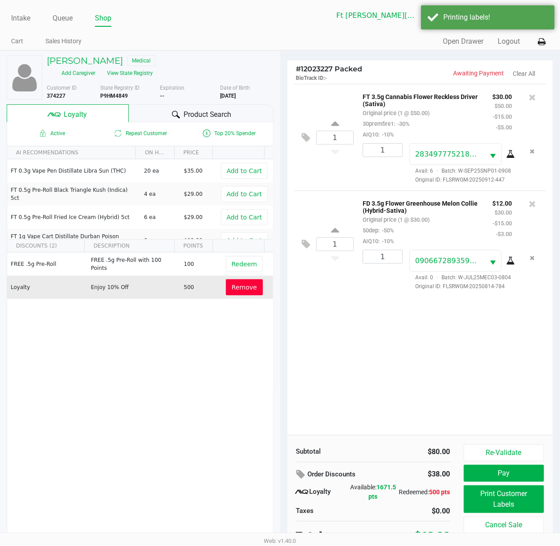
click at [241, 288] on span "Remove" at bounding box center [244, 287] width 25 height 7
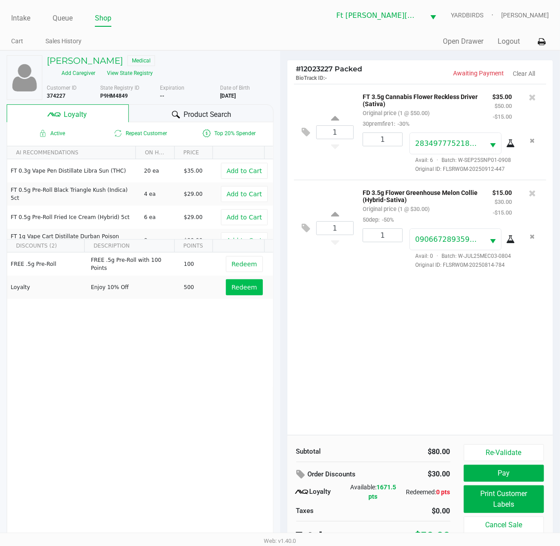
click at [512, 409] on button "Pay" at bounding box center [504, 473] width 81 height 17
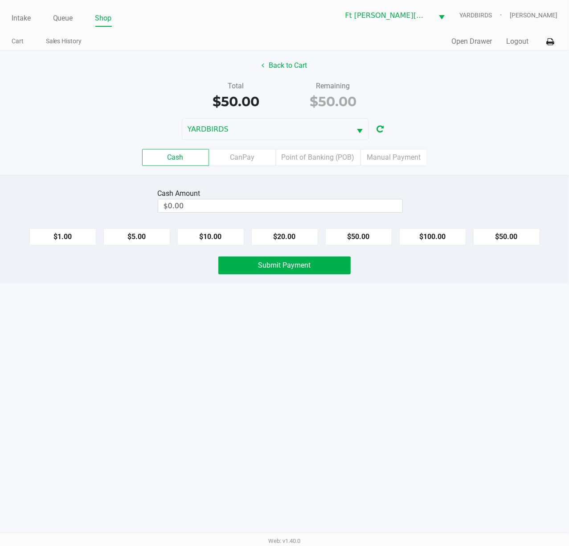
click at [283, 266] on span "Submit Payment" at bounding box center [285, 265] width 53 height 8
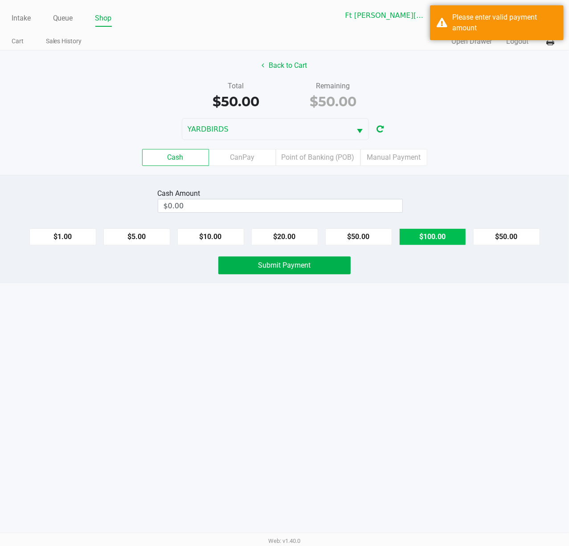
click at [411, 239] on button "$100.00" at bounding box center [432, 236] width 67 height 17
type input "$100.00"
click at [284, 264] on span "Submit Payment" at bounding box center [285, 265] width 53 height 8
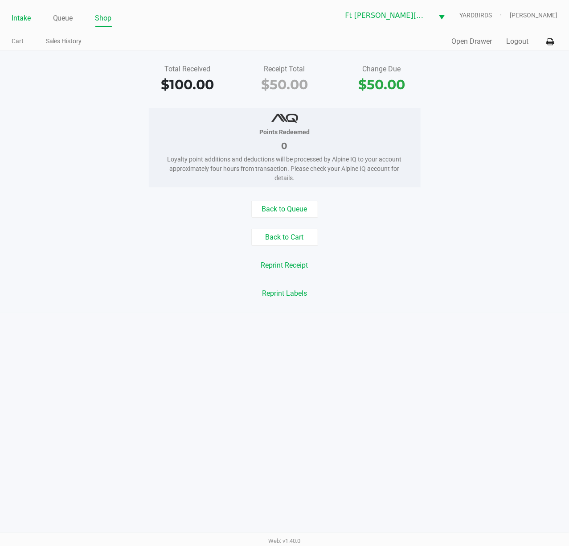
click at [22, 12] on link "Intake" at bounding box center [21, 18] width 19 height 12
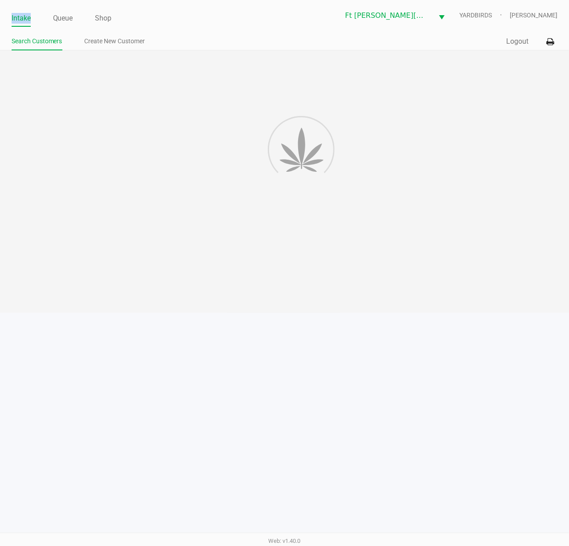
click at [22, 12] on link "Intake" at bounding box center [21, 18] width 19 height 12
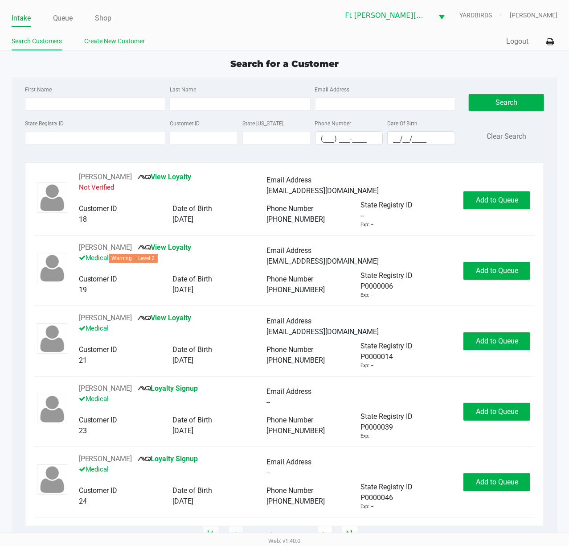
click at [103, 44] on link "Create New Customer" at bounding box center [115, 41] width 61 height 11
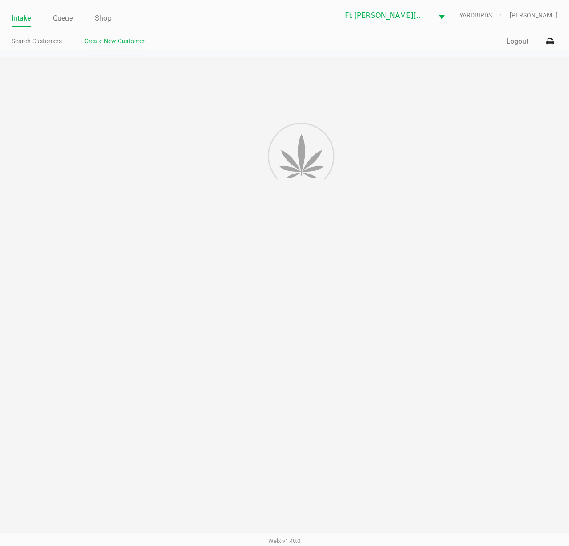
click at [107, 45] on link "Create New Customer" at bounding box center [115, 41] width 61 height 11
click at [58, 19] on link "Queue" at bounding box center [63, 18] width 20 height 12
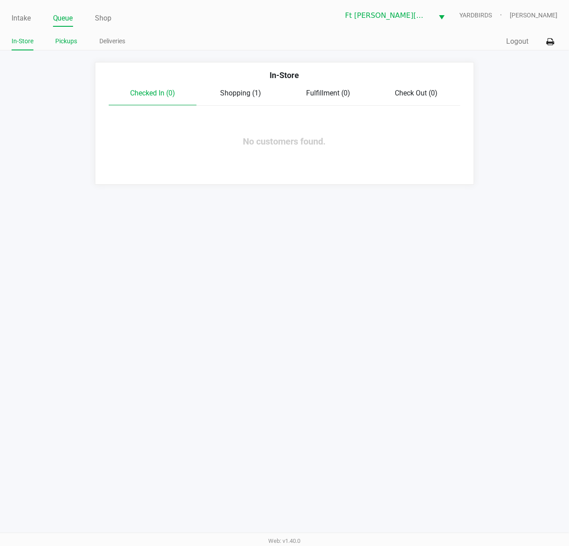
click at [64, 40] on link "Pickups" at bounding box center [67, 41] width 22 height 11
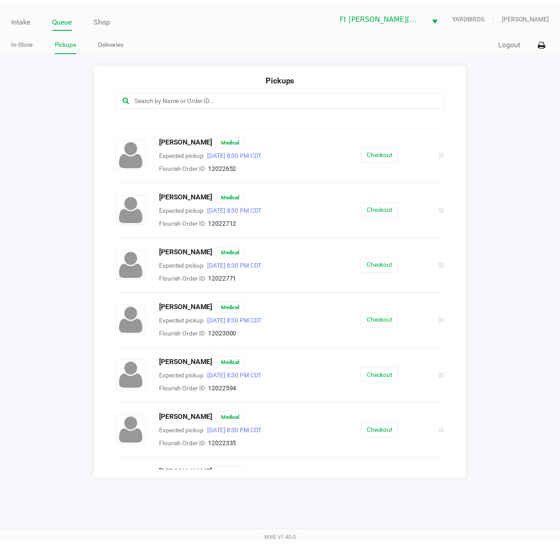
scroll to position [244, 0]
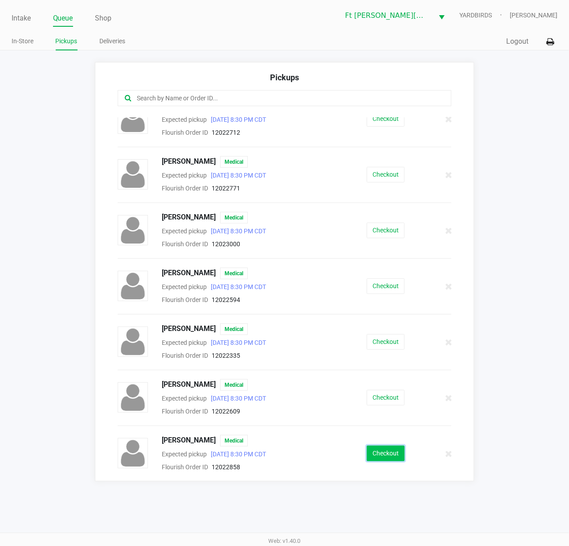
click at [369, 409] on button "Checkout" at bounding box center [386, 453] width 38 height 16
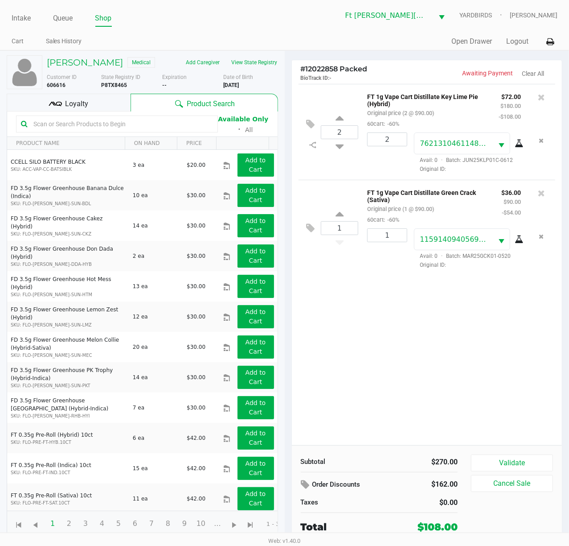
click at [59, 104] on icon at bounding box center [59, 104] width 6 height 4
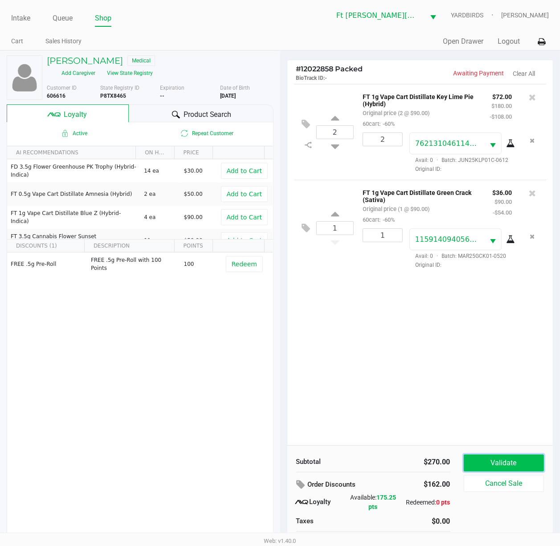
click at [518, 409] on button "Validate" at bounding box center [504, 462] width 81 height 17
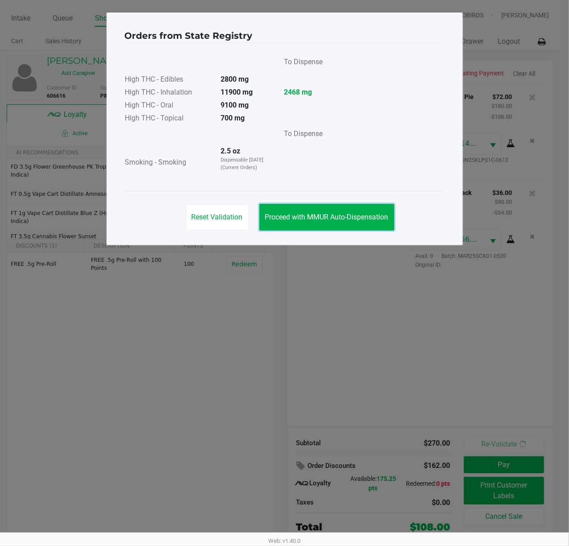
drag, startPoint x: 368, startPoint y: 220, endPoint x: 412, endPoint y: 262, distance: 60.9
click at [369, 220] on span "Proceed with MMUR Auto-Dispensation" at bounding box center [327, 217] width 124 height 8
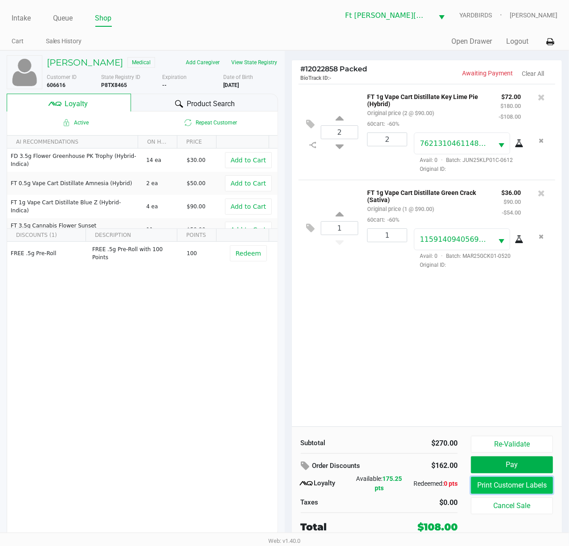
click at [534, 409] on button "Print Customer Labels" at bounding box center [512, 485] width 82 height 17
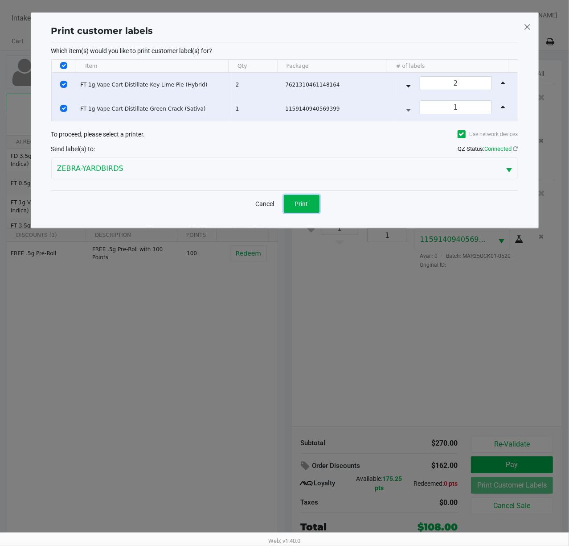
click at [311, 205] on button "Print" at bounding box center [302, 204] width 36 height 18
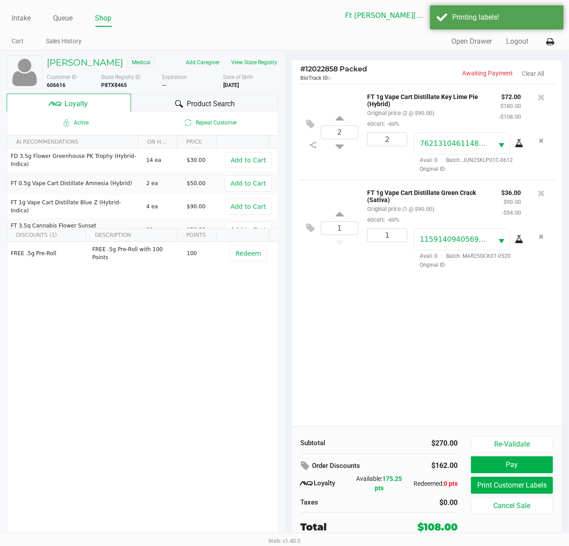
drag, startPoint x: 391, startPoint y: 312, endPoint x: 441, endPoint y: 354, distance: 64.9
click at [391, 312] on div "2 FT 1g Vape Cart Distillate Key Lime Pie (Hybrid) Original price (2 @ $90.00) …" at bounding box center [427, 255] width 271 height 342
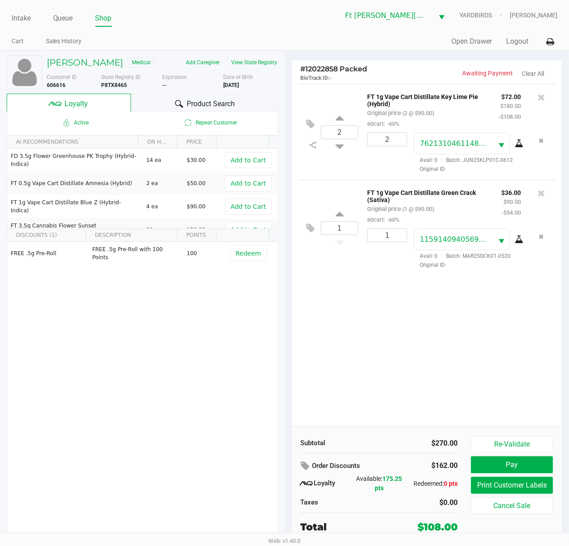
click at [356, 400] on div "2 FT 1g Vape Cart Distillate Key Lime Pie (Hybrid) Original price (2 @ $90.00) …" at bounding box center [427, 255] width 271 height 342
drag, startPoint x: 356, startPoint y: 400, endPoint x: 361, endPoint y: 404, distance: 6.4
click at [357, 400] on div "2 FT 1g Vape Cart Distillate Key Lime Pie (Hybrid) Original price (2 @ $90.00) …" at bounding box center [427, 255] width 271 height 342
click at [505, 409] on button "Pay" at bounding box center [512, 464] width 82 height 17
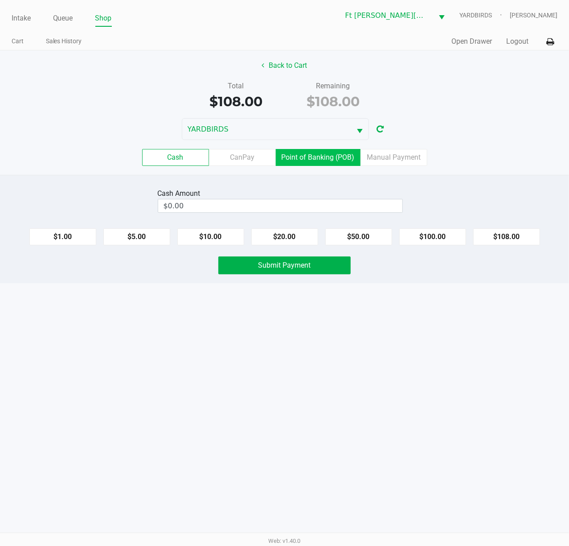
click at [326, 158] on label "Point of Banking (POB)" at bounding box center [318, 157] width 85 height 17
click at [0, 0] on 7 "Point of Banking (POB)" at bounding box center [0, 0] width 0 height 0
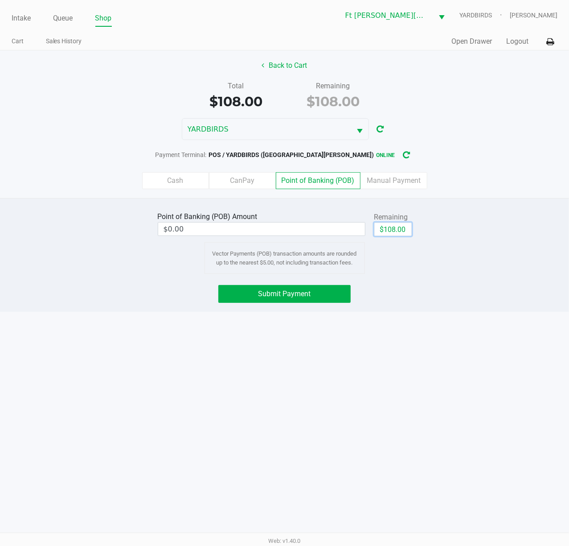
drag, startPoint x: 391, startPoint y: 225, endPoint x: 318, endPoint y: 261, distance: 81.4
click at [391, 225] on button "$108.00" at bounding box center [393, 228] width 37 height 13
type input "$108.00"
click at [308, 298] on span "Submit Payment" at bounding box center [285, 293] width 53 height 8
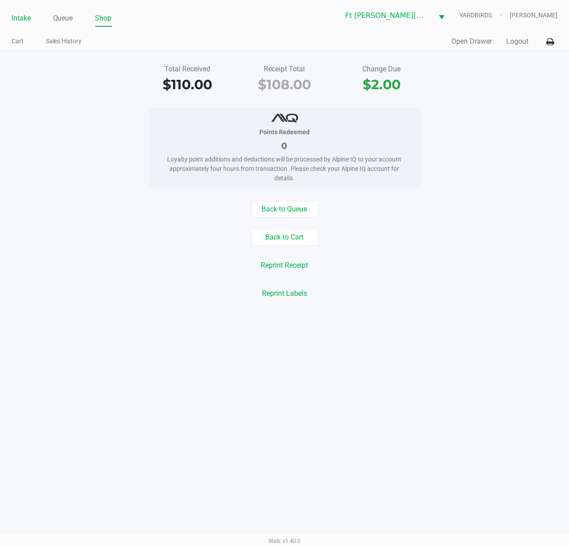
click at [22, 18] on link "Intake" at bounding box center [21, 18] width 19 height 12
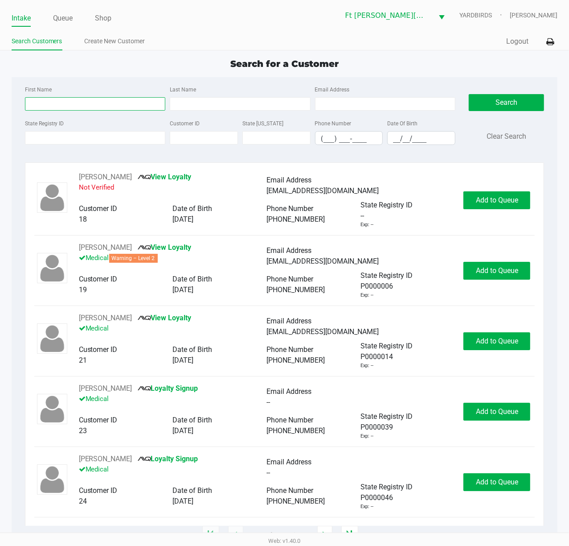
click at [78, 105] on input "First Name" at bounding box center [95, 103] width 141 height 13
type input "DONALD"
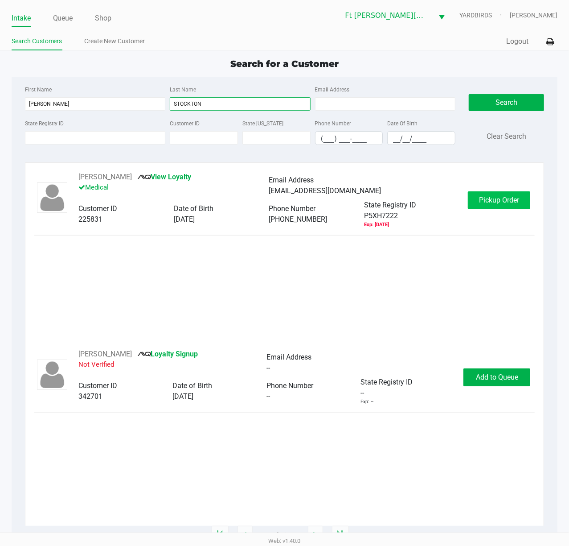
type input "STOCKTON"
click at [489, 200] on span "Pickup Order" at bounding box center [499, 200] width 40 height 8
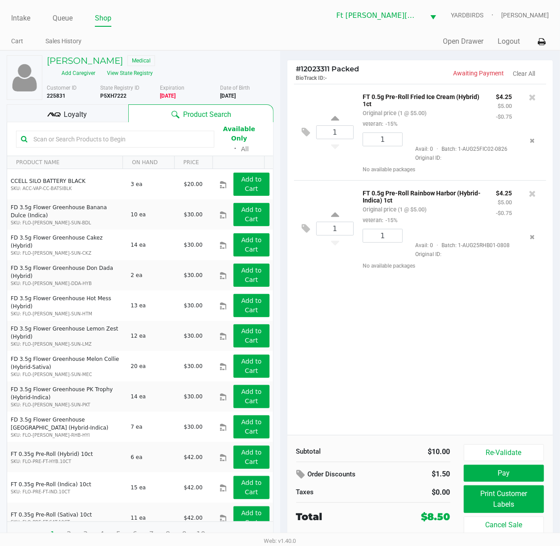
click at [427, 332] on div "1 FT 0.5g Pre-Roll Fried Ice Cream (Hybrid) 1ct Original price (1 @ $5.00) vete…" at bounding box center [421, 259] width 266 height 351
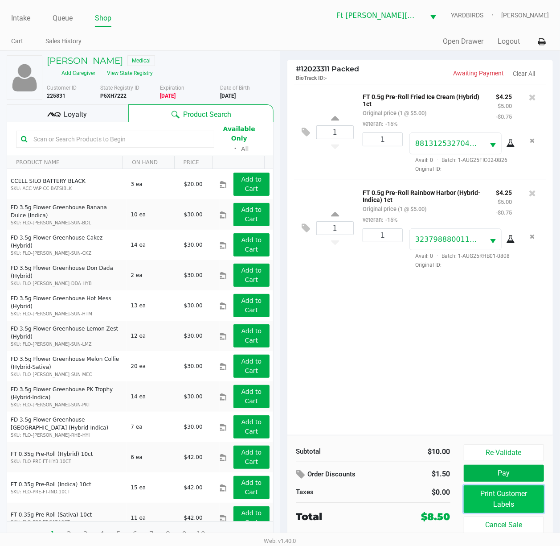
click at [507, 409] on button "Print Customer Labels" at bounding box center [504, 499] width 81 height 28
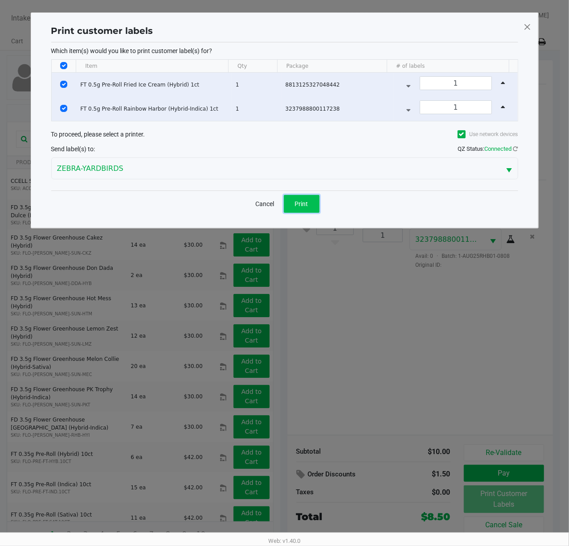
click at [298, 198] on button "Print" at bounding box center [302, 204] width 36 height 18
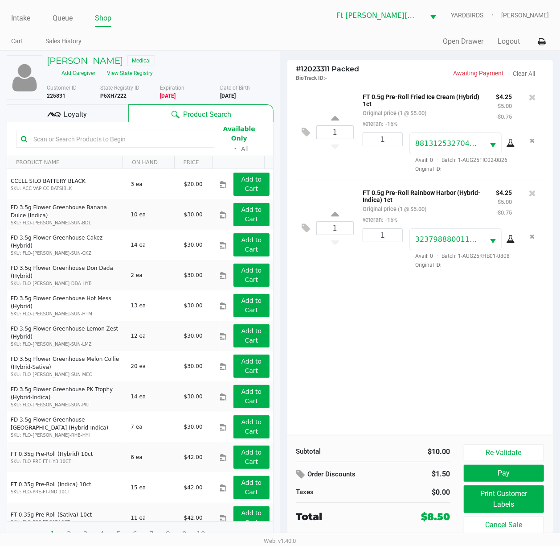
click at [331, 334] on div "1 FT 0.5g Pre-Roll Fried Ice Cream (Hybrid) 1ct Original price (1 @ $5.00) vete…" at bounding box center [421, 259] width 266 height 351
click at [404, 365] on div "1 FT 0.5g Pre-Roll Fried Ice Cream (Hybrid) 1ct Original price (1 @ $5.00) vete…" at bounding box center [421, 259] width 266 height 351
click at [406, 365] on div "1 FT 0.5g Pre-Roll Fried Ice Cream (Hybrid) 1ct Original price (1 @ $5.00) vete…" at bounding box center [421, 259] width 266 height 351
click at [402, 363] on div "1 FT 0.5g Pre-Roll Fried Ice Cream (Hybrid) 1ct Original price (1 @ $5.00) vete…" at bounding box center [421, 259] width 266 height 351
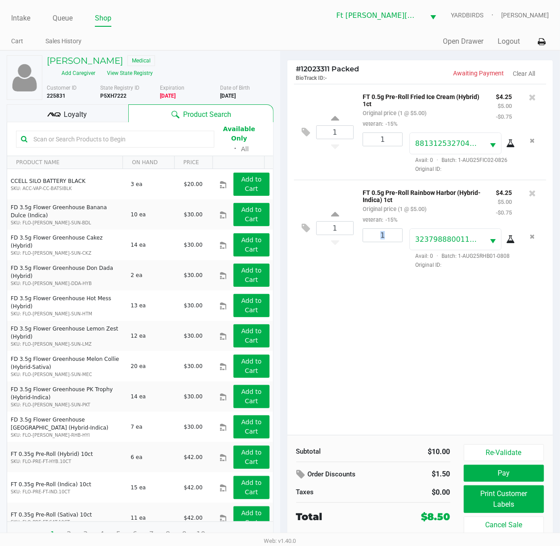
click at [401, 364] on div "1 FT 0.5g Pre-Roll Fried Ice Cream (Hybrid) 1ct Original price (1 @ $5.00) vete…" at bounding box center [421, 259] width 266 height 351
click at [86, 120] on div "Loyalty" at bounding box center [68, 113] width 122 height 18
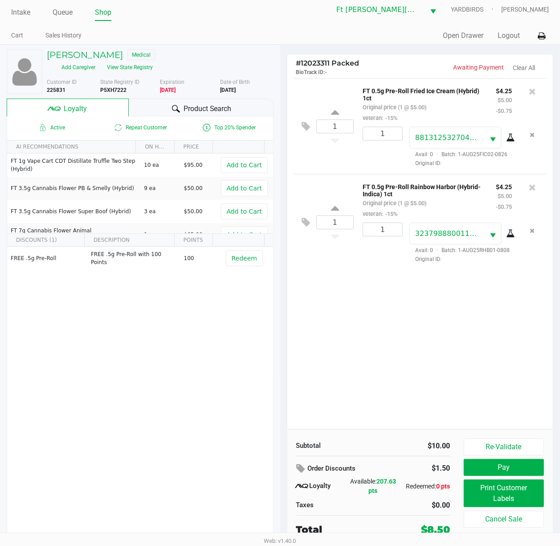
scroll to position [8, 0]
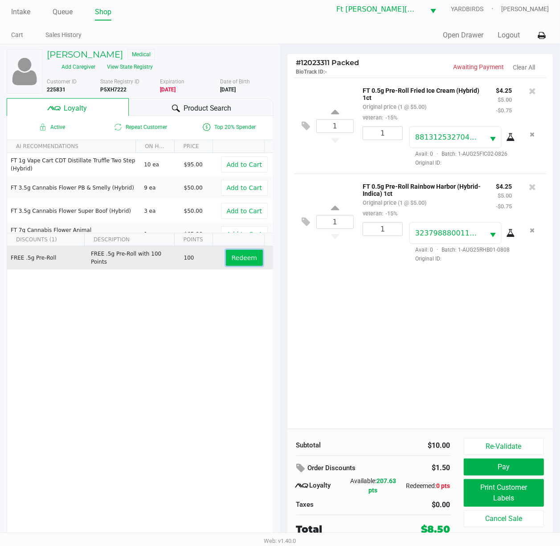
click at [234, 258] on span "Redeem" at bounding box center [244, 257] width 25 height 7
click at [306, 215] on button at bounding box center [309, 221] width 16 height 21
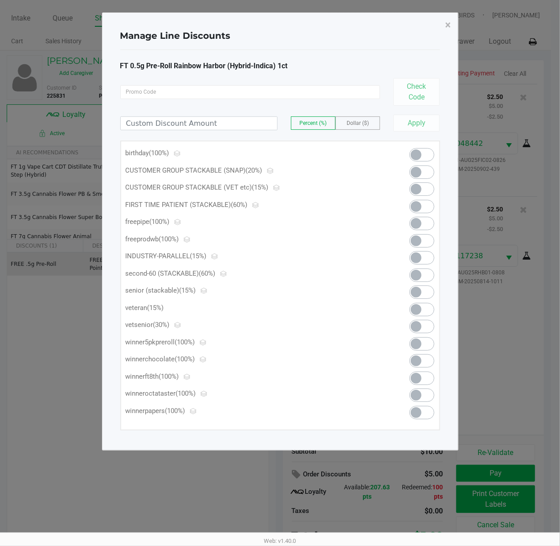
scroll to position [0, 0]
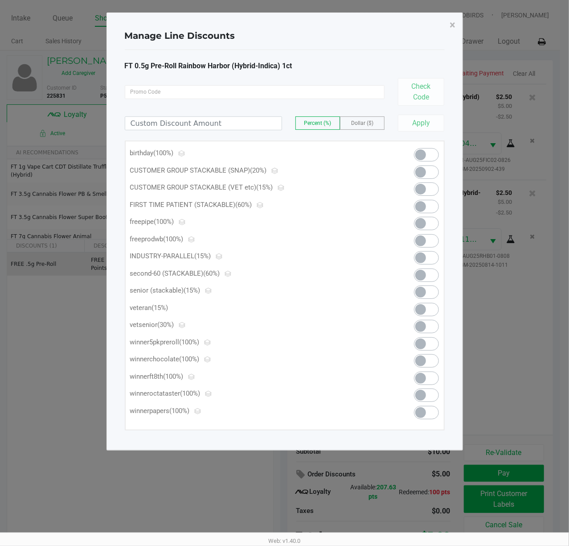
click at [421, 191] on span at bounding box center [421, 189] width 11 height 11
click at [449, 21] on button "×" at bounding box center [453, 24] width 20 height 25
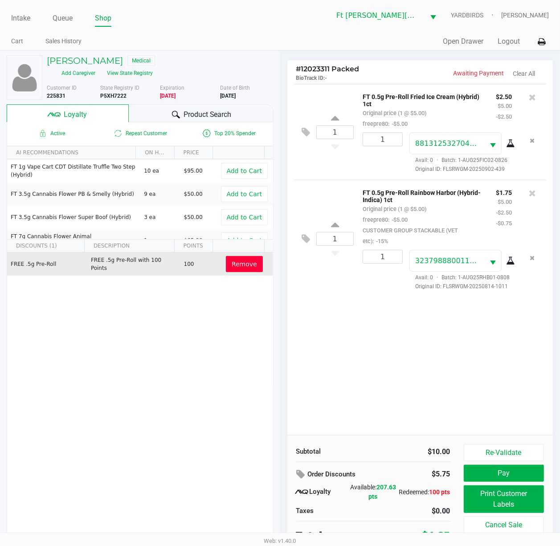
click at [243, 259] on button "Remove" at bounding box center [244, 264] width 37 height 16
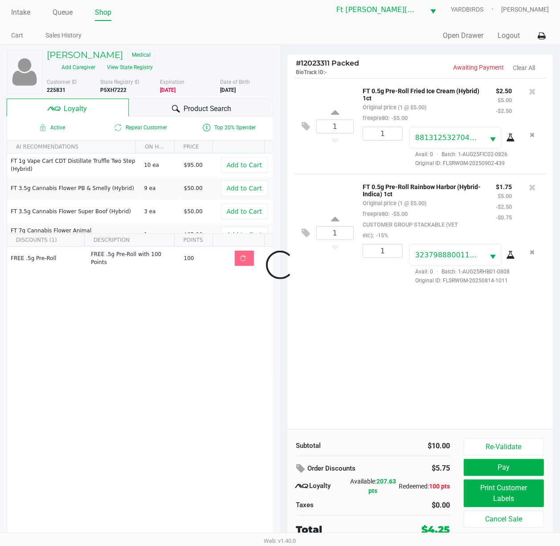
scroll to position [8, 0]
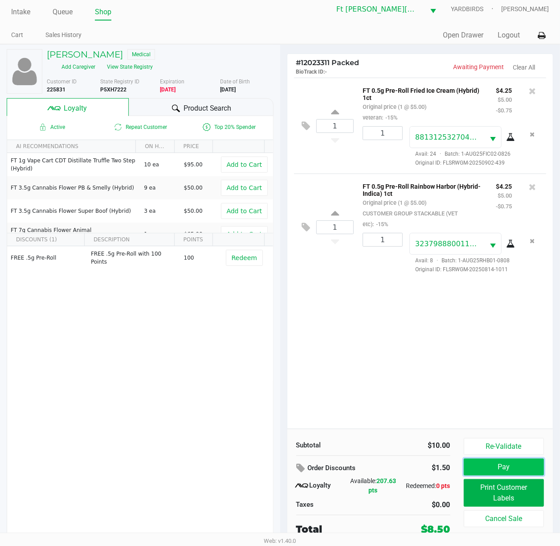
click at [497, 409] on button "Pay" at bounding box center [504, 466] width 81 height 17
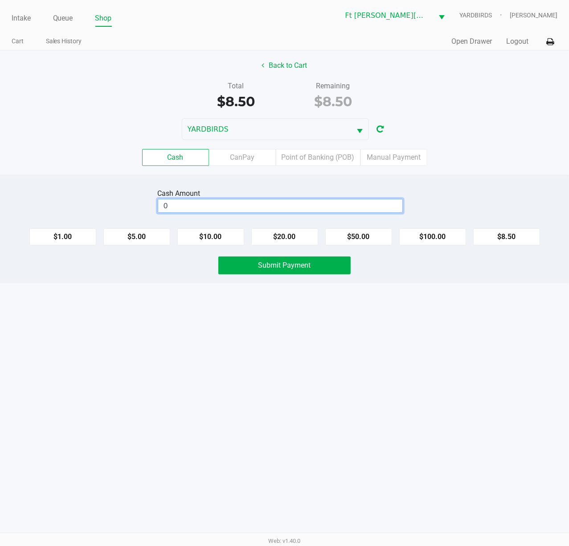
click at [334, 209] on input "0" at bounding box center [280, 205] width 244 height 13
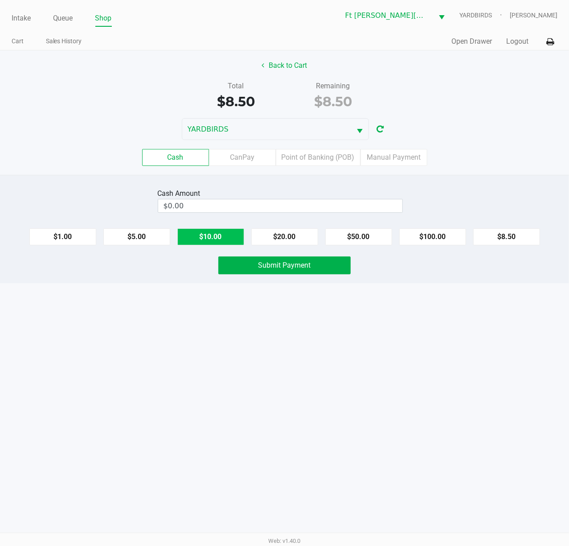
click at [211, 234] on button "$10.00" at bounding box center [210, 236] width 67 height 17
type input "$10.00"
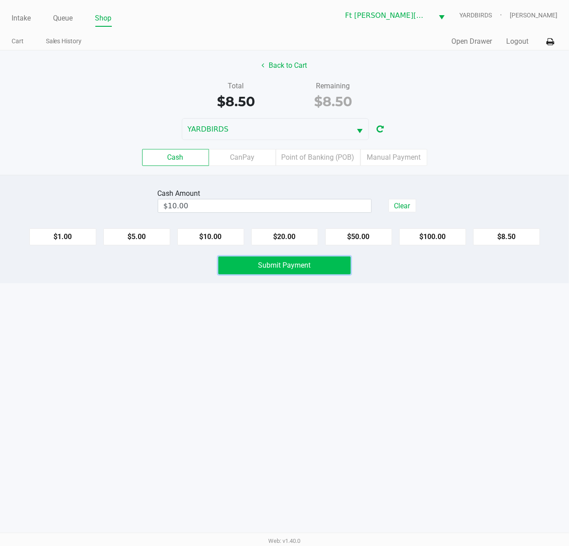
click at [283, 261] on button "Submit Payment" at bounding box center [284, 265] width 132 height 18
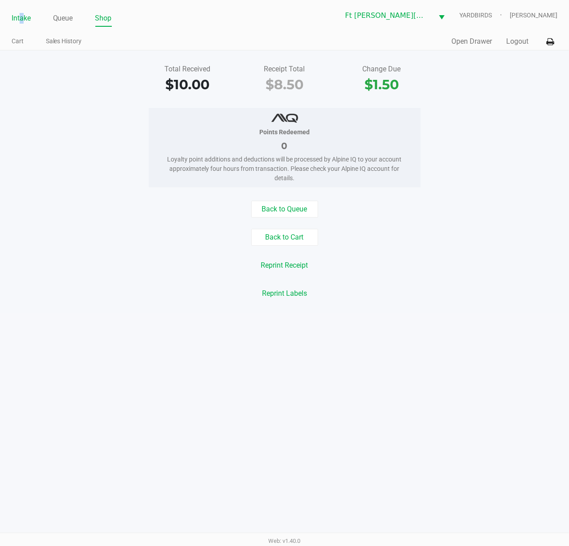
click at [22, 17] on link "Intake" at bounding box center [21, 18] width 19 height 12
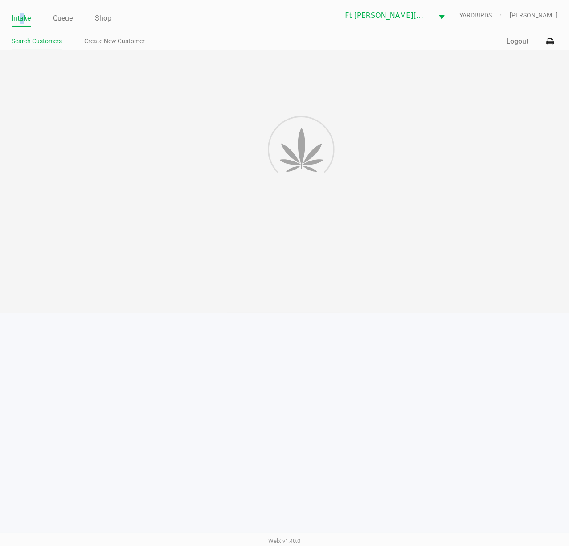
click at [23, 18] on link "Intake" at bounding box center [21, 18] width 19 height 12
click at [24, 18] on link "Intake" at bounding box center [21, 18] width 19 height 12
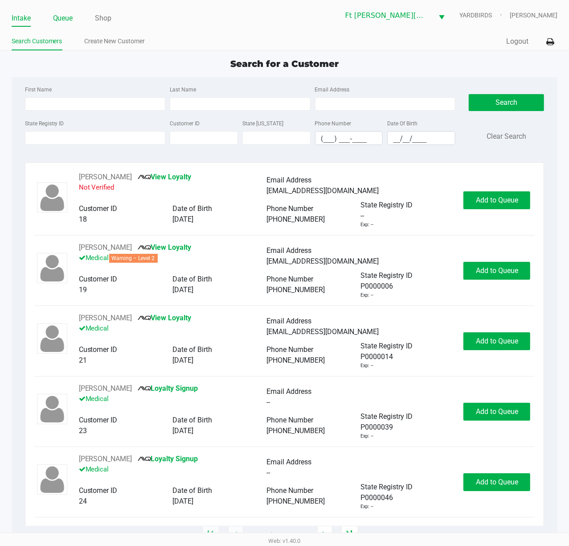
click at [54, 17] on link "Queue" at bounding box center [63, 18] width 20 height 12
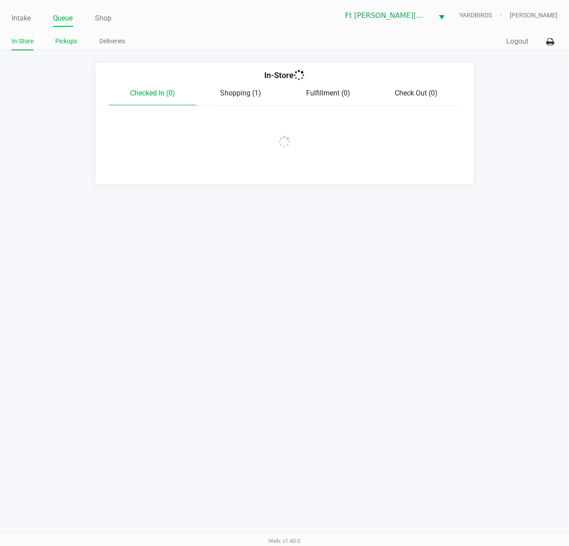
click at [58, 43] on link "Pickups" at bounding box center [67, 41] width 22 height 11
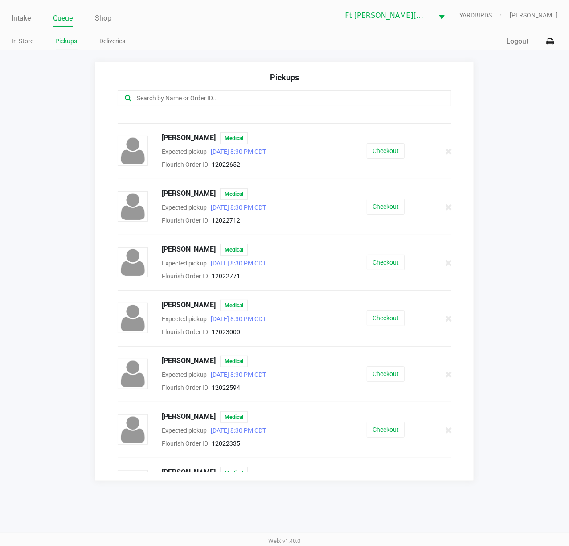
scroll to position [188, 0]
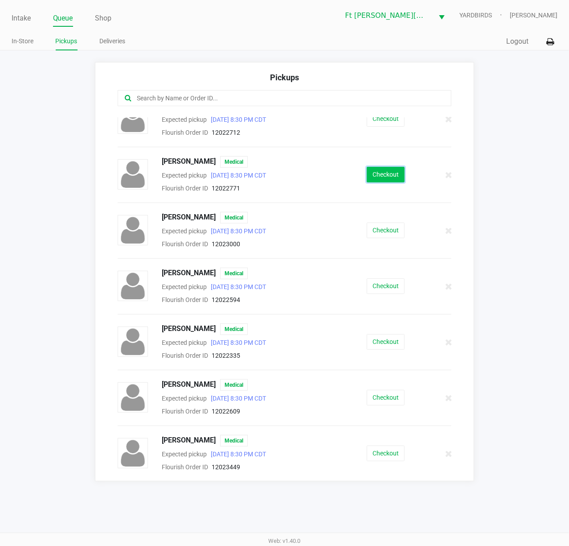
click at [389, 170] on button "Checkout" at bounding box center [386, 175] width 38 height 16
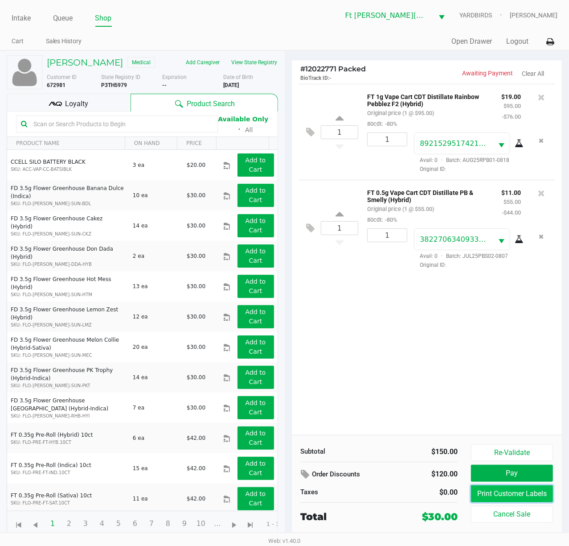
click at [498, 409] on button "Print Customer Labels" at bounding box center [512, 493] width 82 height 17
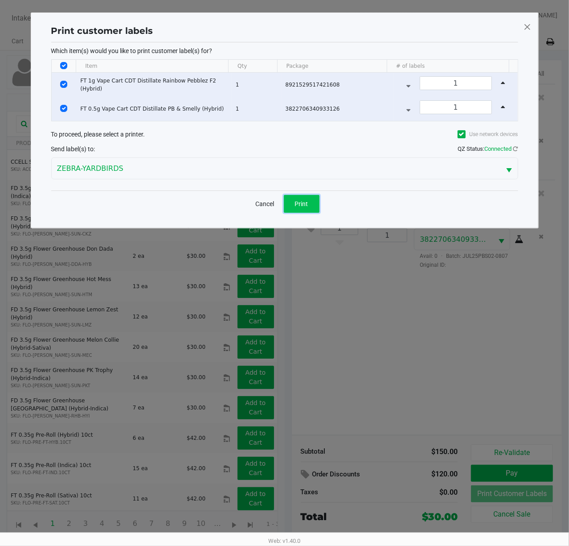
click at [309, 211] on button "Print" at bounding box center [302, 204] width 36 height 18
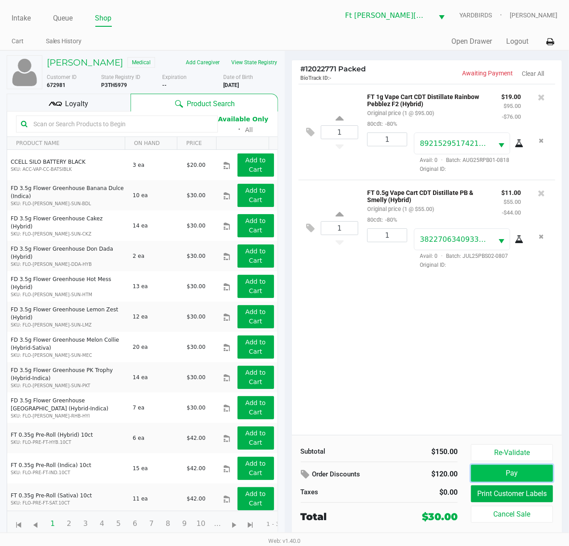
click at [491, 409] on button "Pay" at bounding box center [512, 473] width 82 height 17
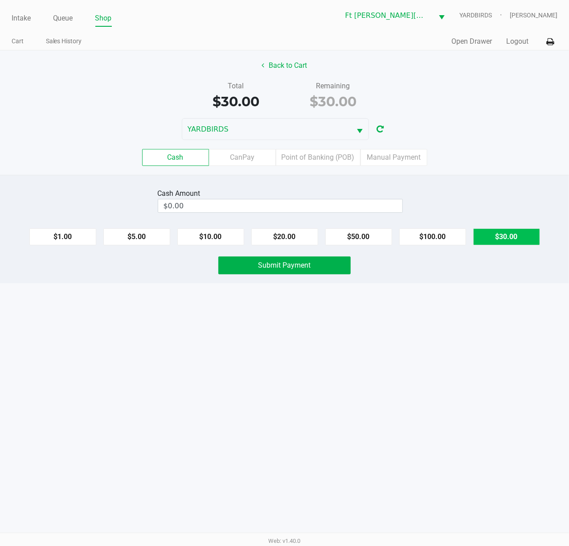
click at [492, 245] on button "$30.00" at bounding box center [507, 236] width 67 height 17
type input "$30.00"
click at [234, 268] on button "Submit Payment" at bounding box center [284, 265] width 132 height 18
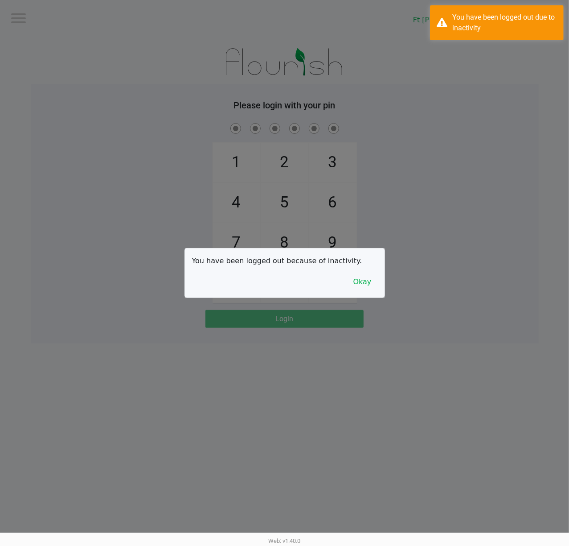
click at [204, 111] on div at bounding box center [284, 273] width 569 height 546
checkbox input "true"
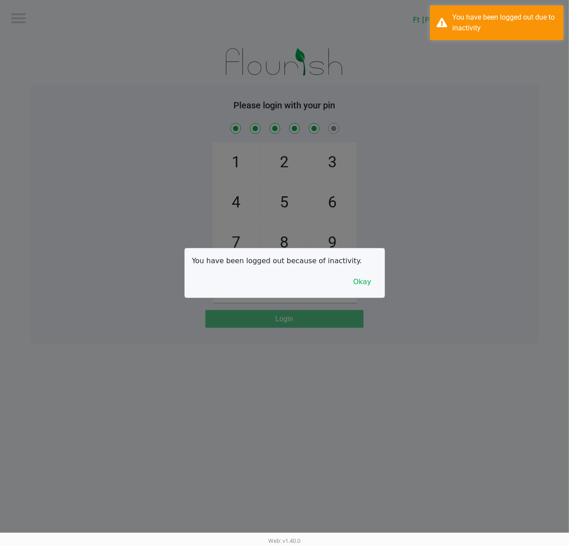
checkbox input "true"
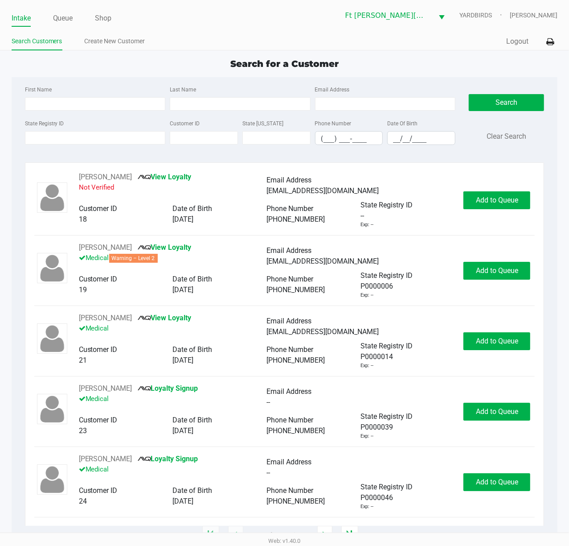
click at [218, 56] on app-point-of-sale "Intake Queue Shop Ft Walton Beach WC YARDBIRDS Stanley Harper Search Customers …" at bounding box center [284, 267] width 569 height 535
click at [177, 65] on div "Search for a Customer" at bounding box center [285, 63] width 560 height 13
type input "JOSHUA"
type input "LITTLE"
type input "10/14/1990"
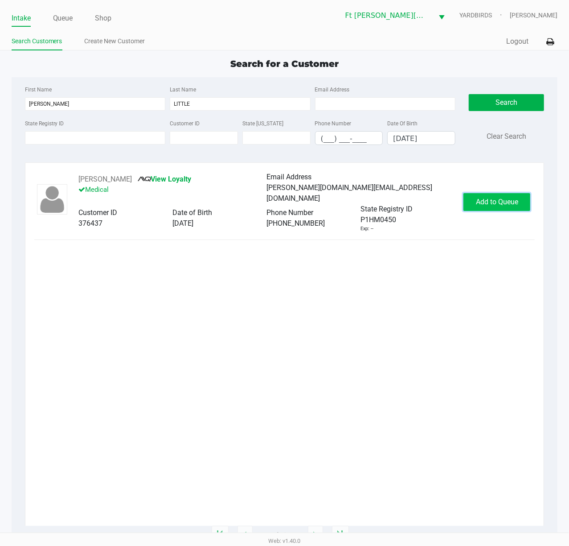
click at [489, 202] on span "Add to Queue" at bounding box center [497, 202] width 42 height 8
click at [489, 202] on div "Add to Queue" at bounding box center [497, 202] width 67 height 18
click at [490, 202] on div "Add to Queue" at bounding box center [497, 202] width 67 height 18
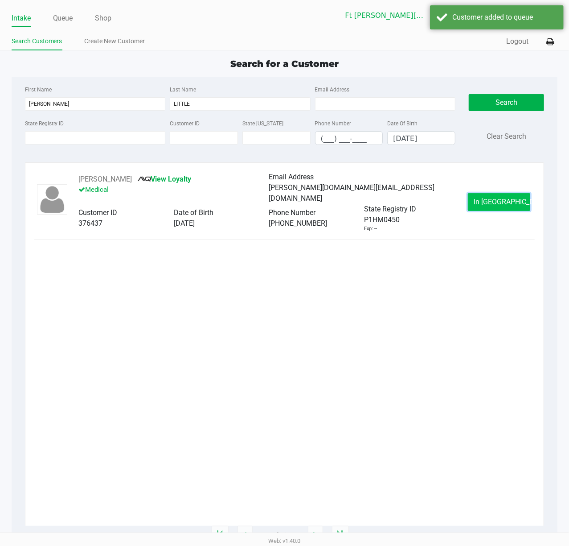
click at [518, 204] on button "In Queue" at bounding box center [499, 202] width 62 height 18
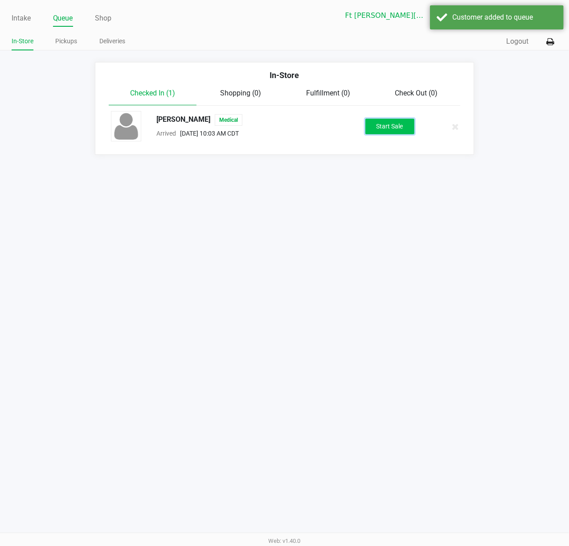
click at [387, 123] on button "Start Sale" at bounding box center [390, 127] width 49 height 16
click at [390, 124] on div "Start Sale" at bounding box center [390, 127] width 49 height 16
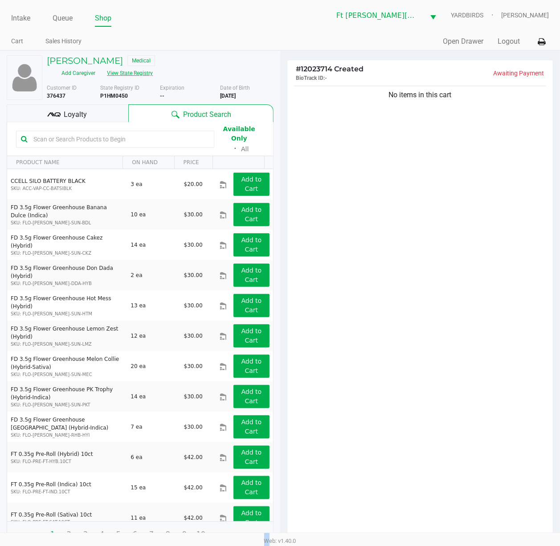
click at [153, 66] on button "View State Registry" at bounding box center [127, 73] width 52 height 14
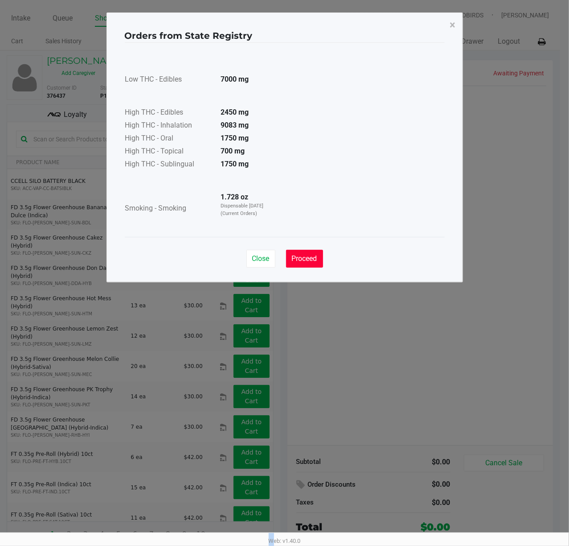
click at [318, 262] on button "Proceed" at bounding box center [304, 259] width 37 height 18
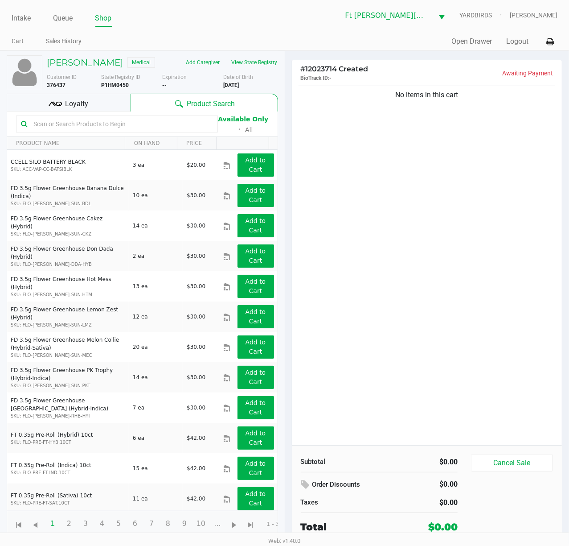
click at [121, 123] on input "text" at bounding box center [121, 123] width 183 height 13
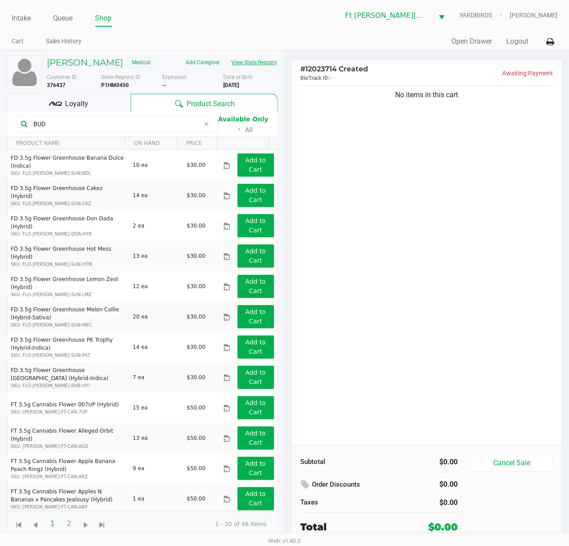
click at [242, 64] on button "View State Registry" at bounding box center [252, 62] width 52 height 14
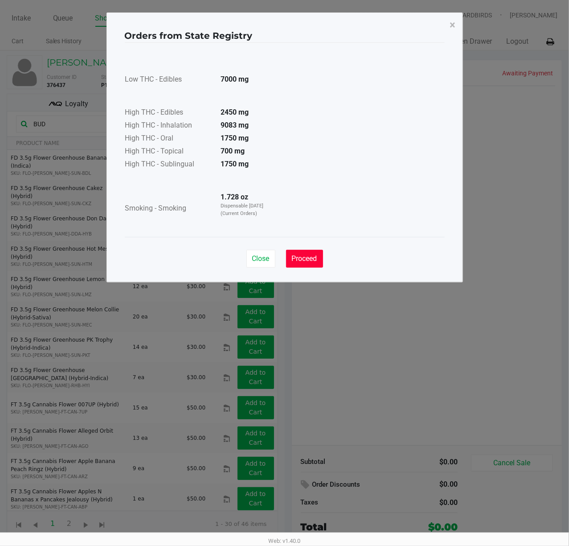
click at [313, 267] on button "Proceed" at bounding box center [304, 259] width 37 height 18
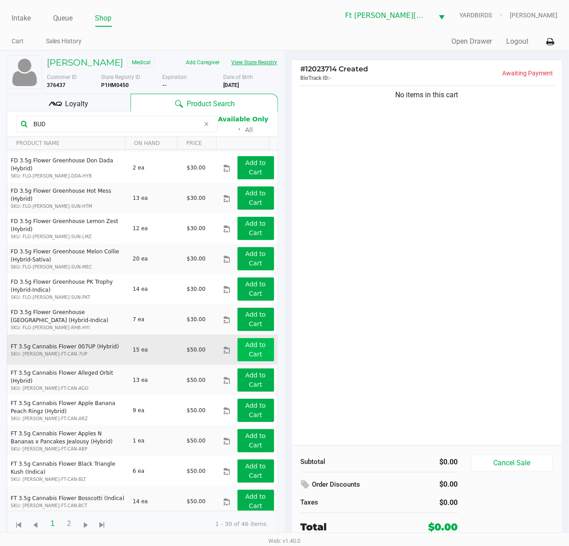
scroll to position [178, 0]
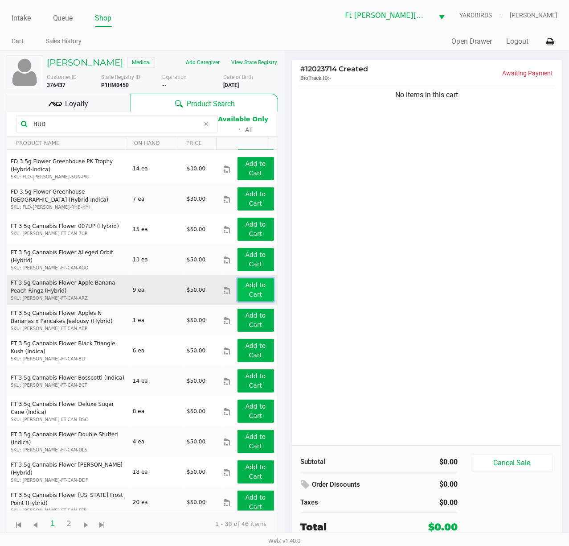
click at [246, 289] on app-button-loader "Add to Cart" at bounding box center [256, 289] width 21 height 16
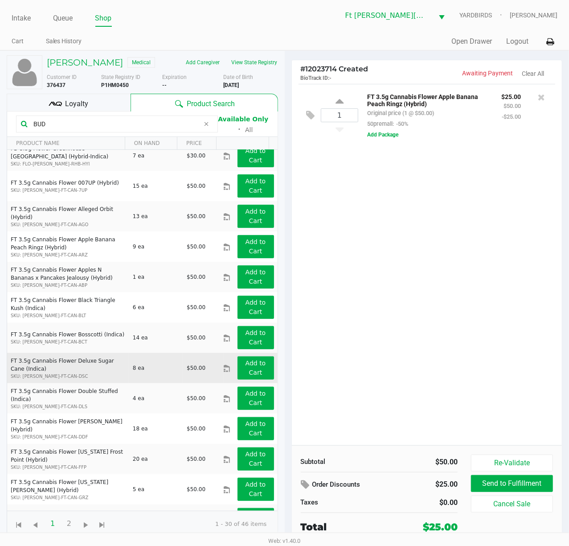
scroll to position [297, 0]
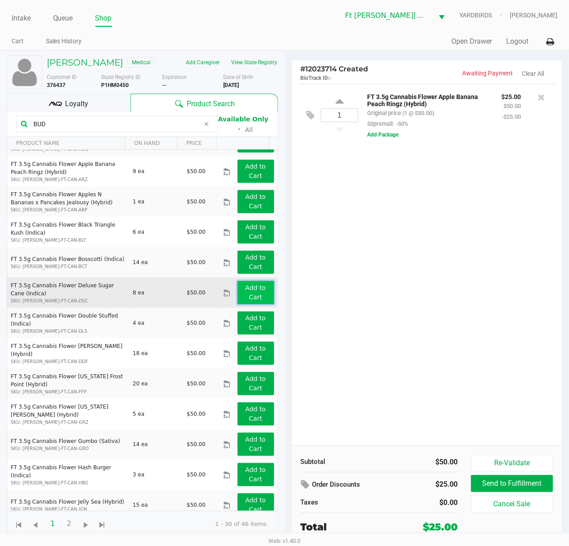
click at [257, 293] on button "Add to Cart" at bounding box center [256, 292] width 37 height 23
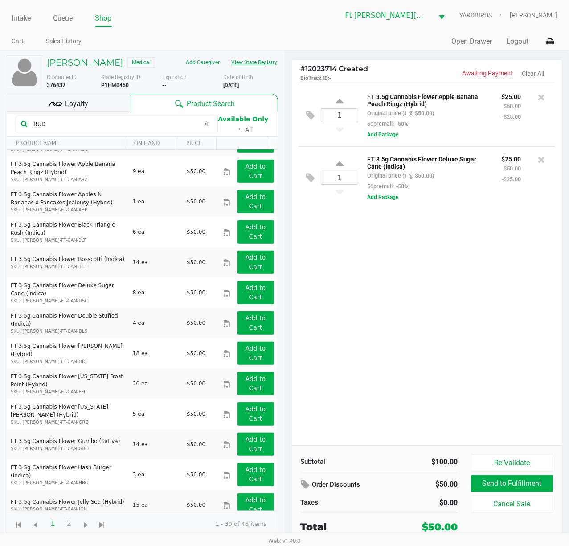
click at [266, 63] on button "View State Registry" at bounding box center [252, 62] width 52 height 14
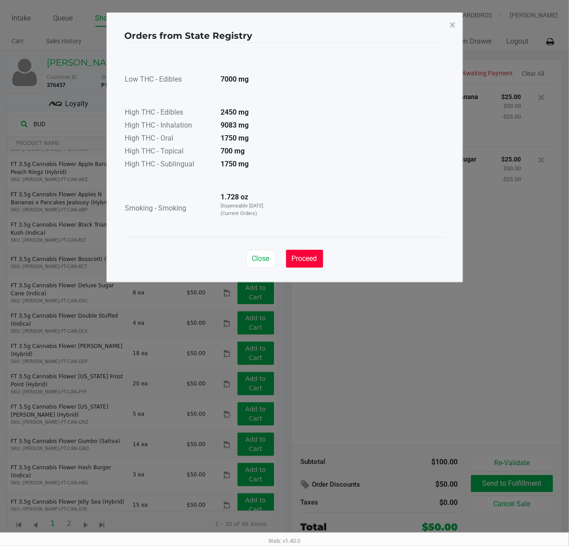
click at [301, 257] on span "Proceed" at bounding box center [304, 258] width 25 height 8
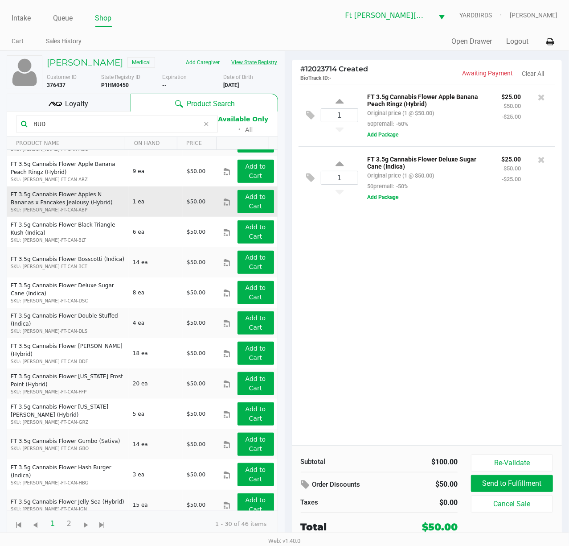
scroll to position [357, 0]
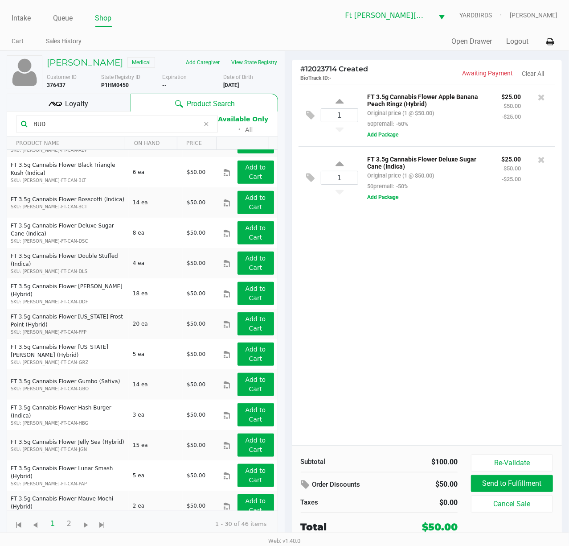
click at [171, 124] on input "BUD" at bounding box center [115, 123] width 170 height 13
click at [174, 125] on input "BUD" at bounding box center [115, 123] width 170 height 13
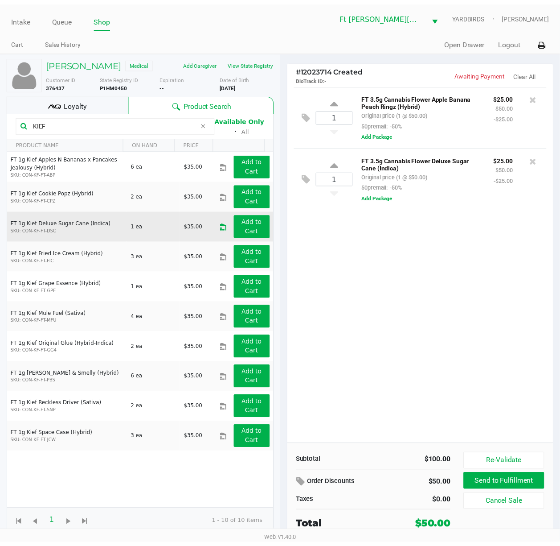
scroll to position [0, 0]
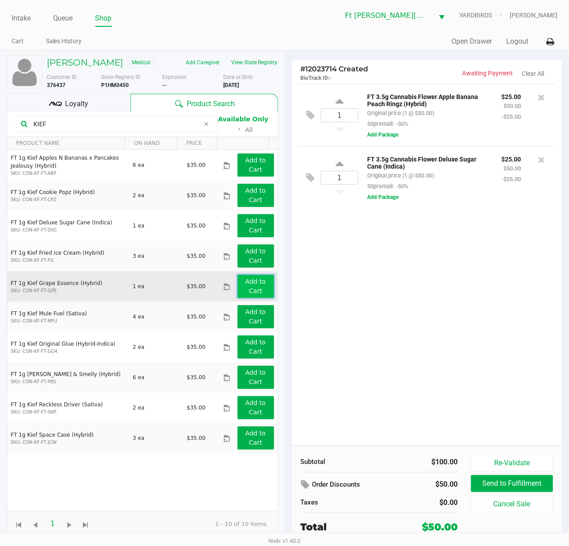
click at [246, 291] on app-button-loader "Add to Cart" at bounding box center [256, 286] width 21 height 16
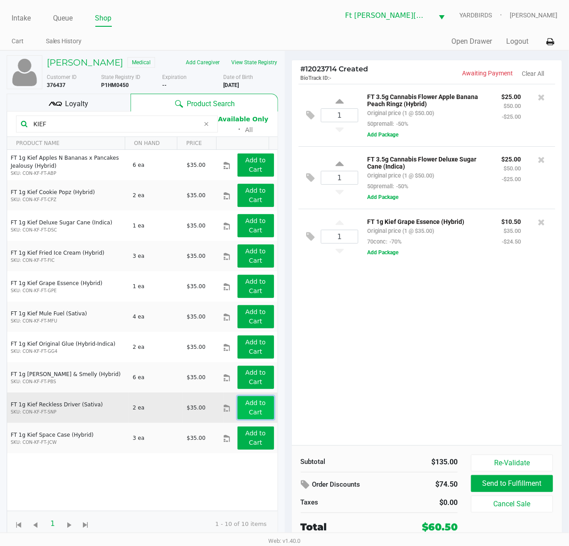
click at [246, 409] on app-button-loader "Add to Cart" at bounding box center [256, 407] width 21 height 16
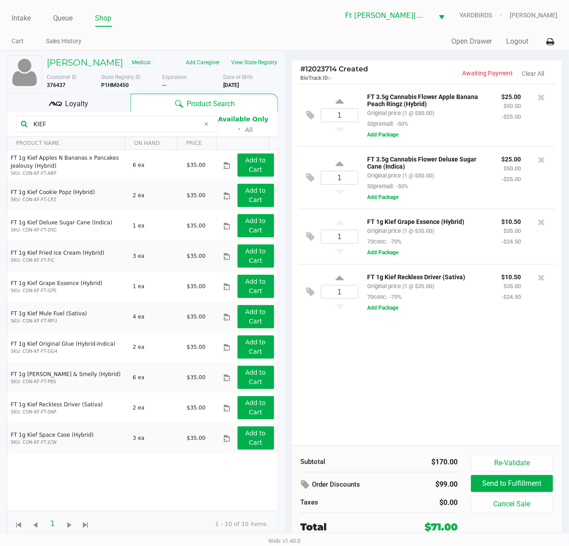
click at [136, 124] on input "KIEF" at bounding box center [115, 123] width 170 height 13
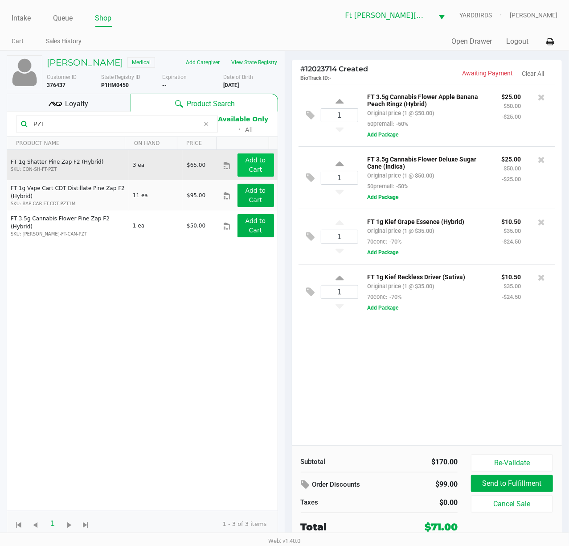
type input "PZT"
click at [254, 163] on app-button-loader "Add to Cart" at bounding box center [256, 164] width 21 height 16
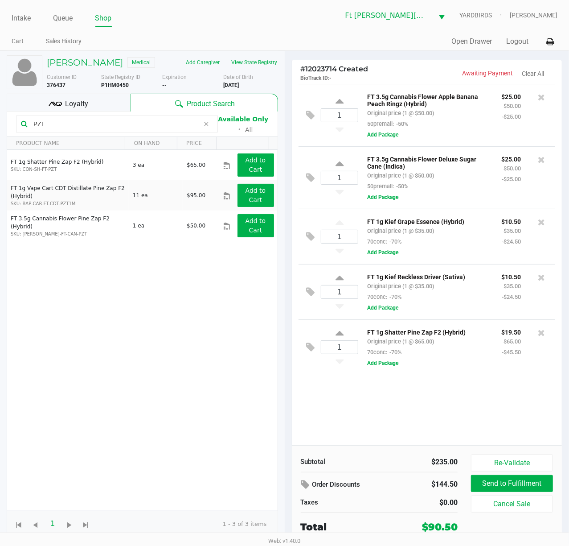
click at [61, 104] on icon at bounding box center [55, 103] width 13 height 13
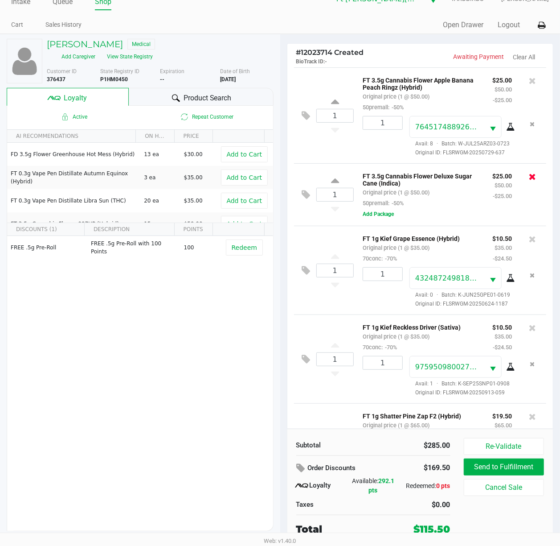
click at [529, 181] on icon at bounding box center [532, 176] width 7 height 9
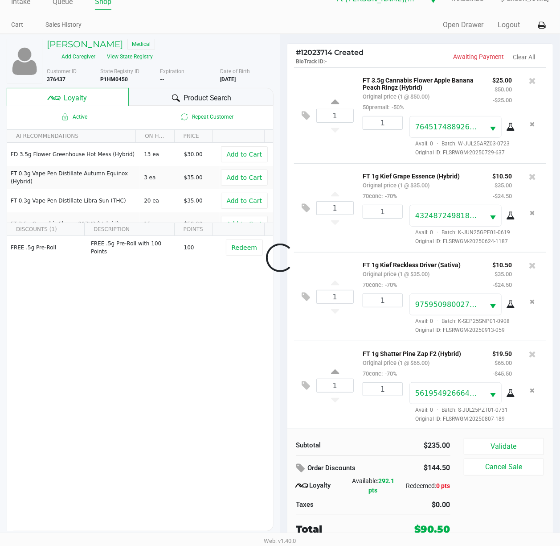
scroll to position [197, 0]
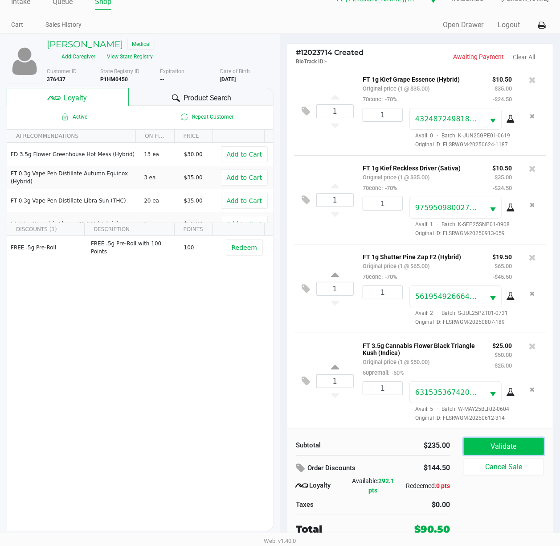
click at [521, 409] on button "Validate" at bounding box center [504, 446] width 81 height 17
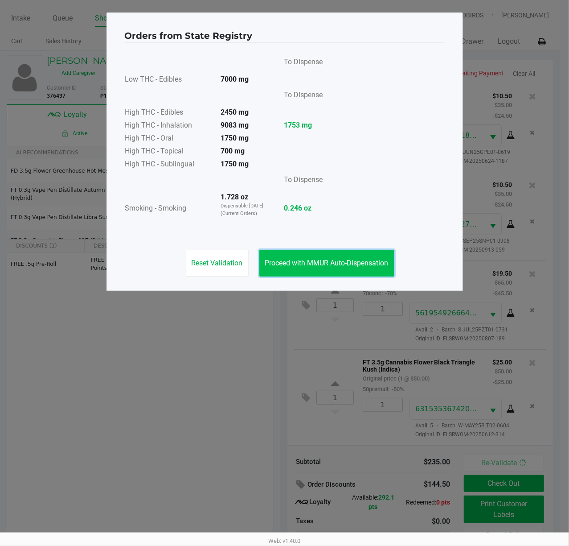
click at [362, 267] on span "Proceed with MMUR Auto-Dispensation" at bounding box center [327, 263] width 124 height 8
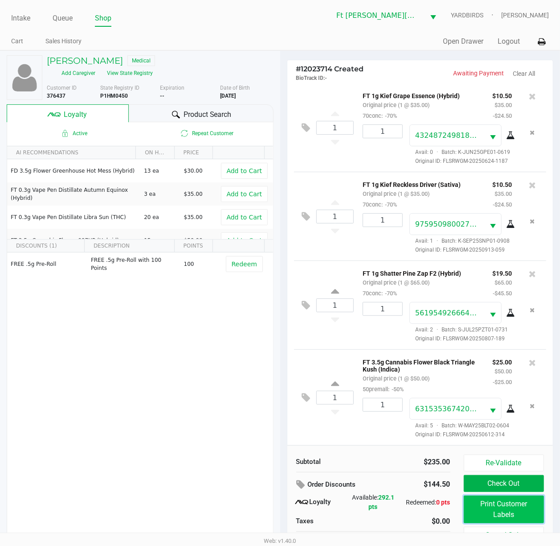
click at [516, 409] on button "Print Customer Labels" at bounding box center [504, 509] width 81 height 28
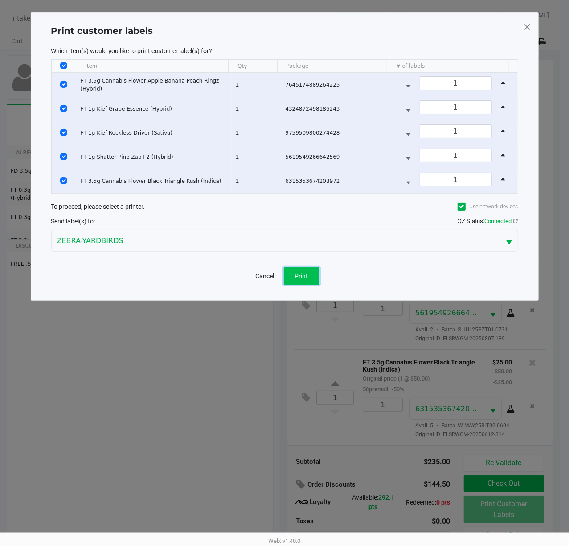
click at [307, 282] on button "Print" at bounding box center [302, 276] width 36 height 18
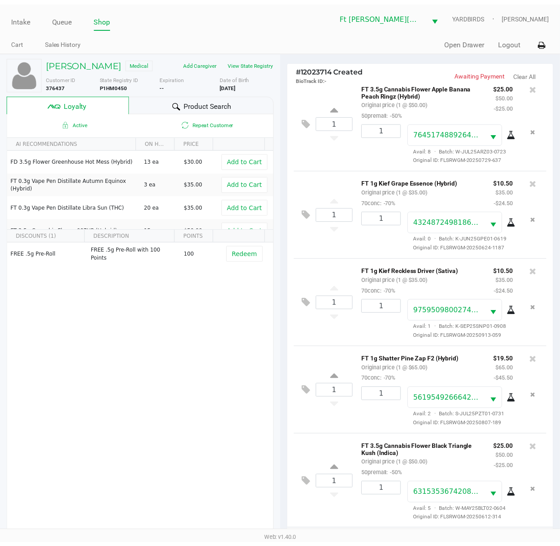
scroll to position [11, 0]
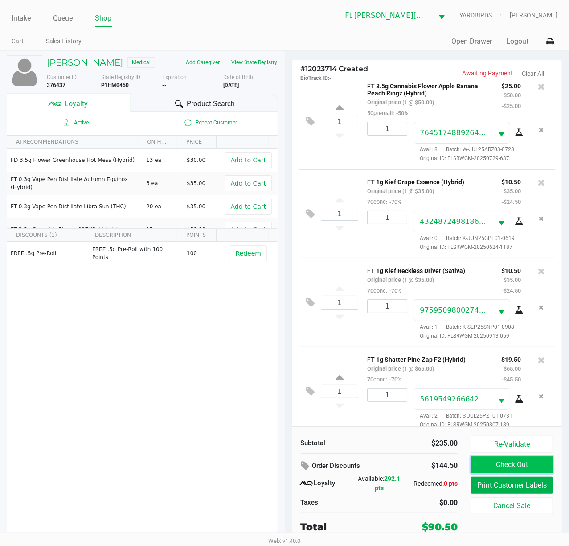
click at [498, 409] on button "Check Out" at bounding box center [512, 464] width 82 height 17
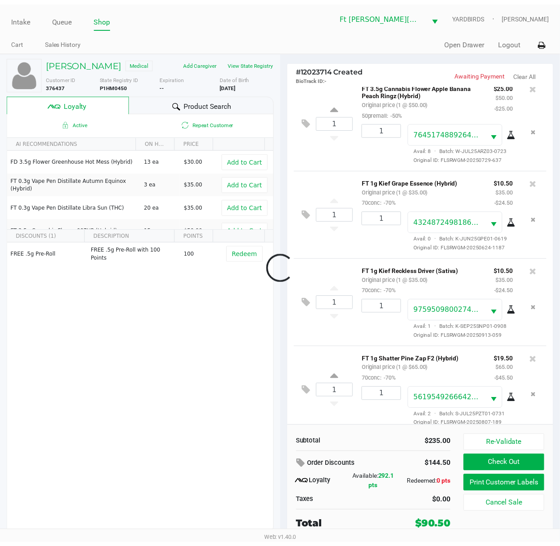
scroll to position [187, 0]
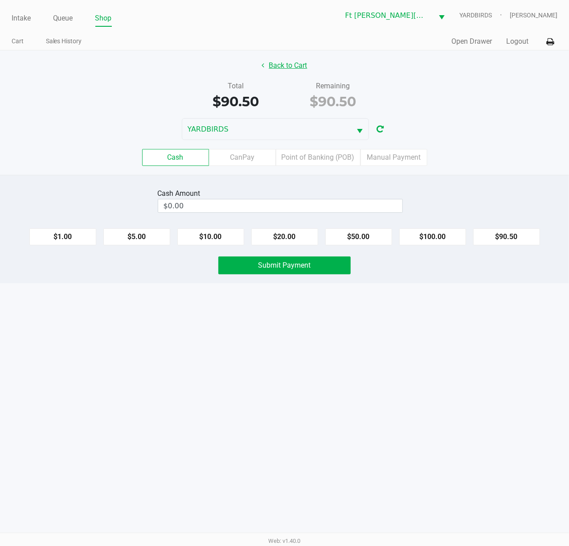
click at [269, 63] on button "Back to Cart" at bounding box center [284, 65] width 57 height 17
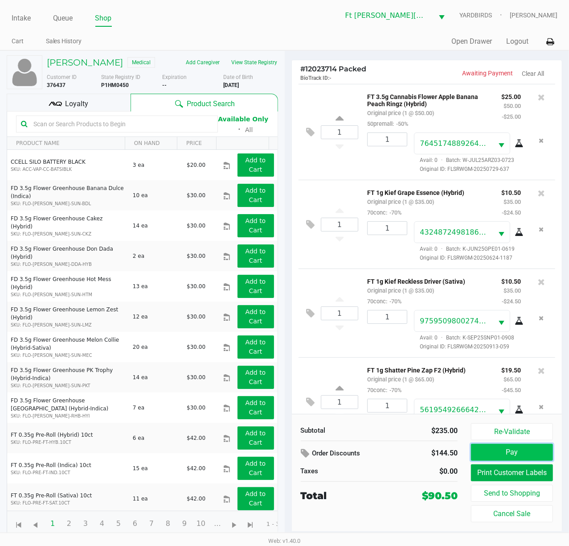
click at [507, 409] on button "Pay" at bounding box center [512, 452] width 82 height 17
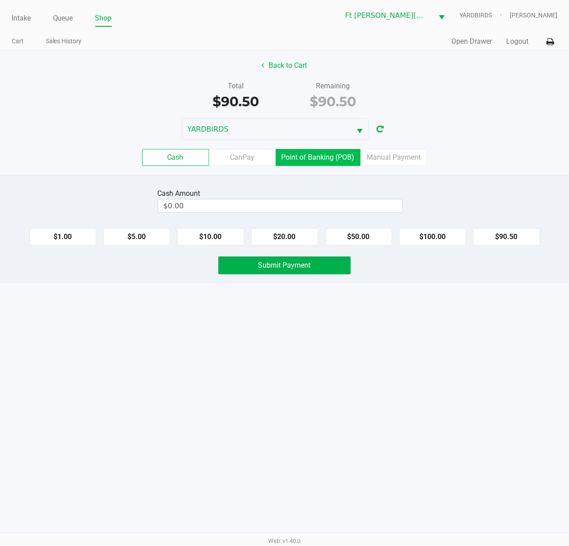
click at [321, 151] on label "Point of Banking (POB)" at bounding box center [318, 157] width 85 height 17
click at [0, 0] on 7 "Point of Banking (POB)" at bounding box center [0, 0] width 0 height 0
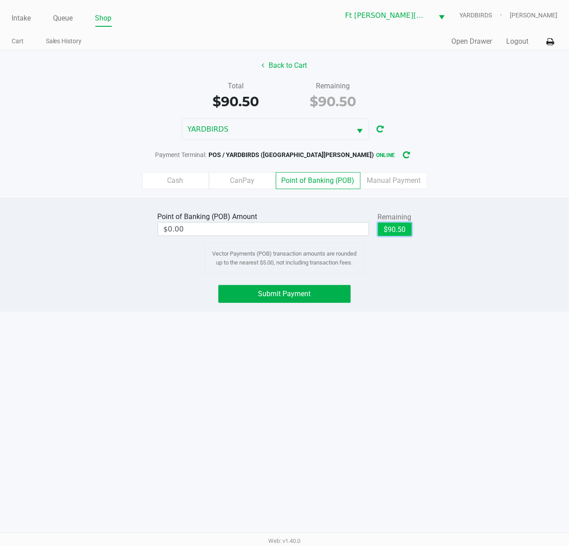
click at [400, 228] on button "$90.50" at bounding box center [395, 228] width 34 height 13
type input "$90.50"
click at [333, 290] on button "Submit Payment" at bounding box center [284, 294] width 132 height 18
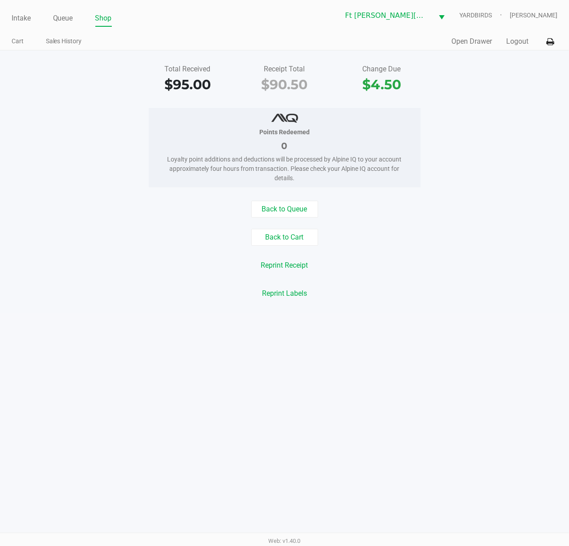
click at [466, 50] on div "Total Received $95.00 Receipt Total $90.50 Change Due $4.50 Points Redeemed 0 L…" at bounding box center [284, 181] width 569 height 262
click at [463, 45] on button "Open Drawer" at bounding box center [472, 41] width 41 height 11
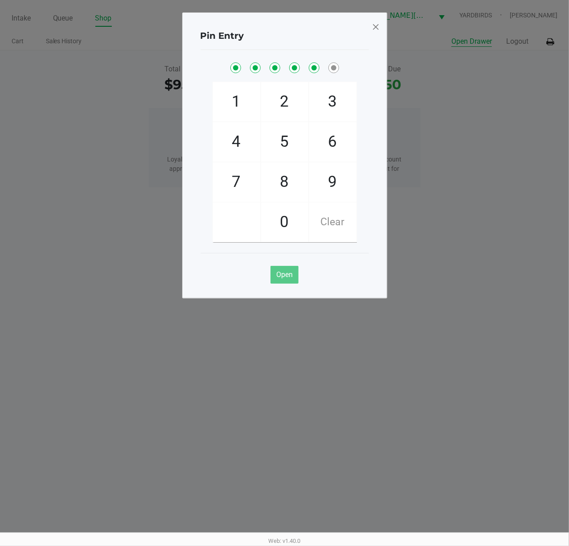
checkbox input "true"
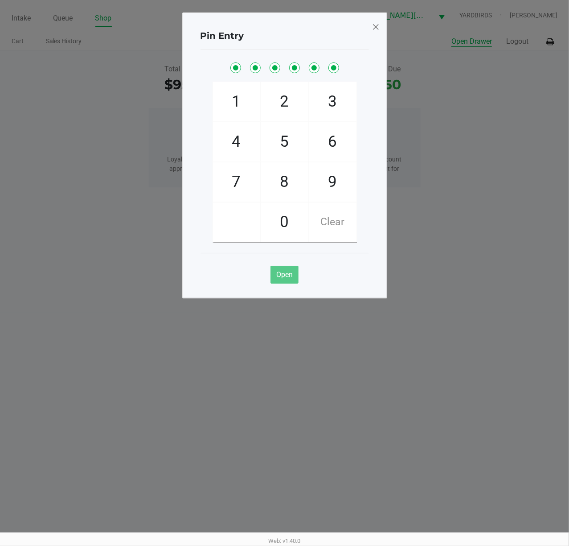
checkbox input "true"
click at [452, 36] on button "Open Drawer" at bounding box center [472, 41] width 41 height 11
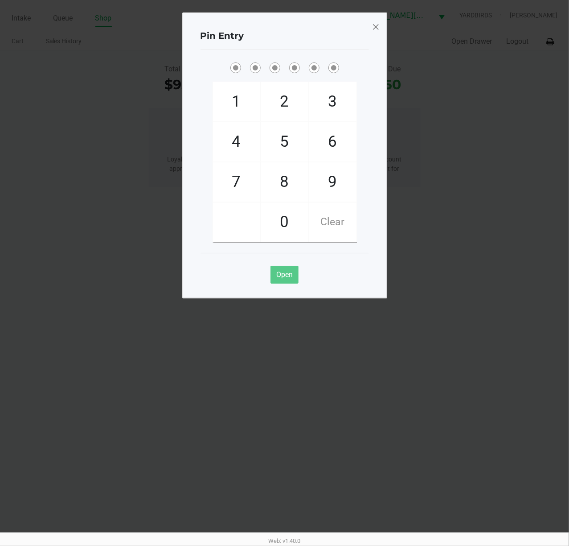
click at [374, 27] on span at bounding box center [376, 27] width 8 height 14
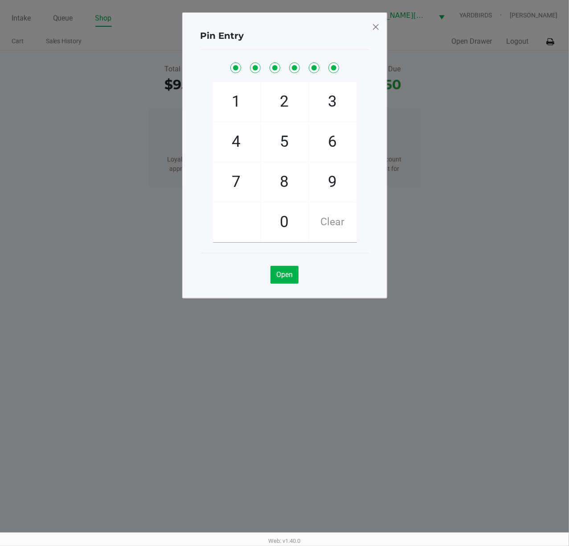
click at [375, 27] on span at bounding box center [376, 27] width 8 height 14
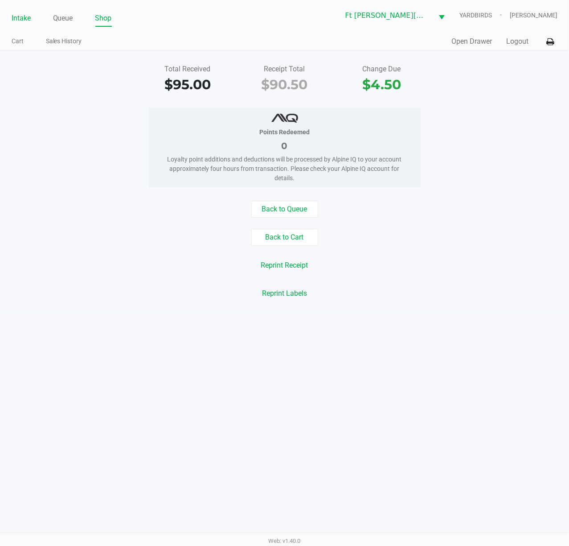
click at [21, 16] on link "Intake" at bounding box center [21, 18] width 19 height 12
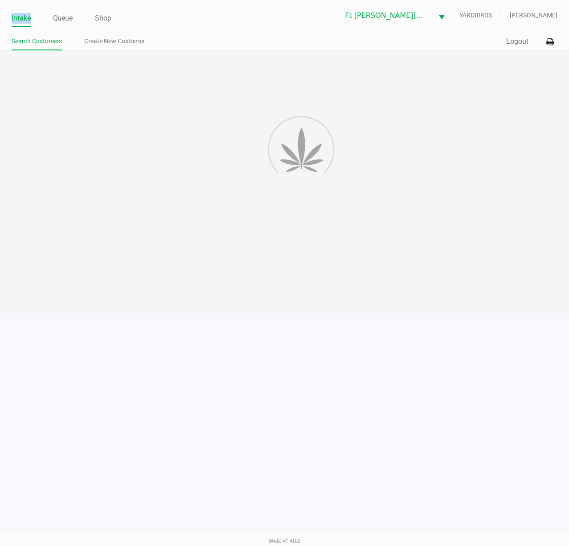
click at [21, 16] on link "Intake" at bounding box center [21, 18] width 19 height 12
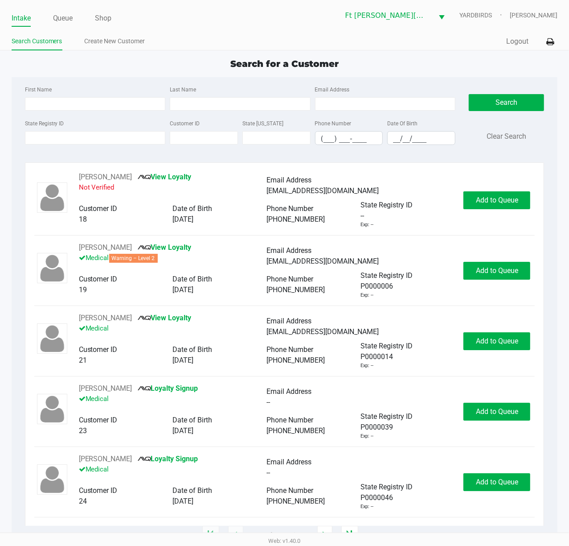
click at [114, 51] on app-point-of-sale "Intake Queue Shop Ft Walton Beach WC YARDBIRDS Stanley Harper Search Customers …" at bounding box center [284, 267] width 569 height 535
type input "JENNIFER"
type input "DOGAER"
type input "07/20/1983"
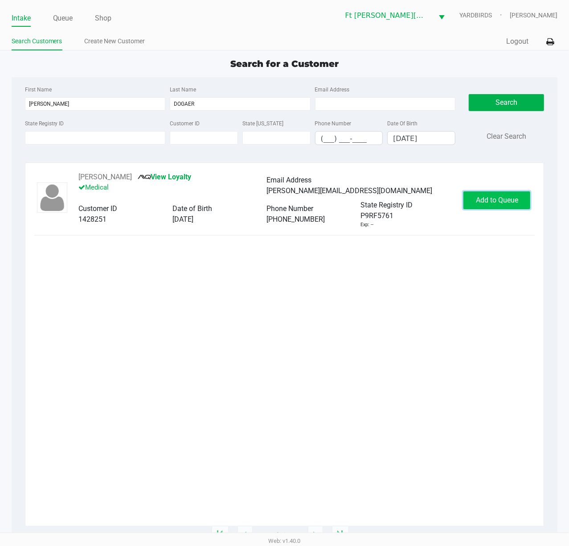
click at [511, 191] on button "Add to Queue" at bounding box center [497, 200] width 67 height 18
click at [511, 191] on div "Add to Queue" at bounding box center [497, 200] width 67 height 18
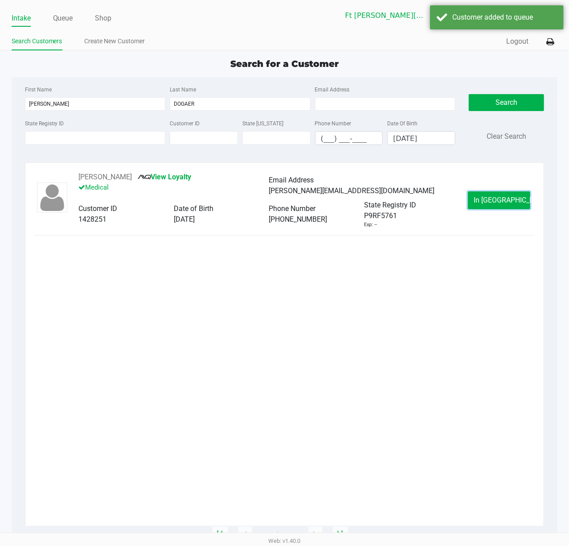
click at [511, 191] on button "In Queue" at bounding box center [499, 200] width 62 height 18
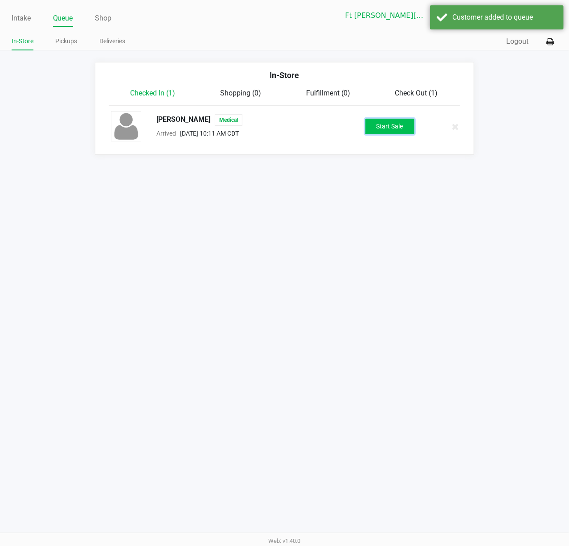
click at [393, 124] on button "Start Sale" at bounding box center [390, 127] width 49 height 16
click at [393, 124] on div "Start Sale" at bounding box center [390, 127] width 49 height 16
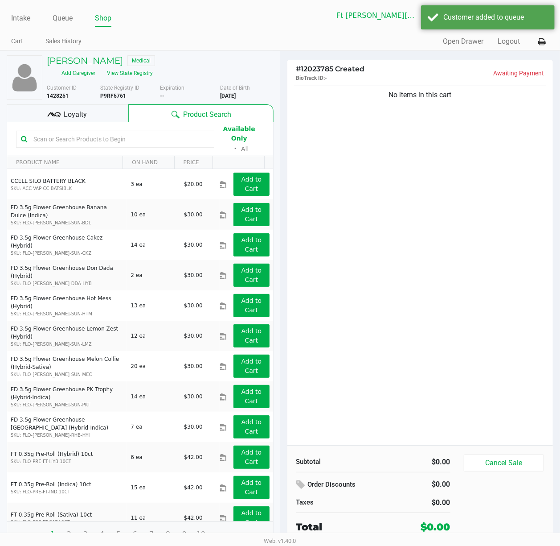
click at [139, 136] on input "text" at bounding box center [120, 138] width 180 height 13
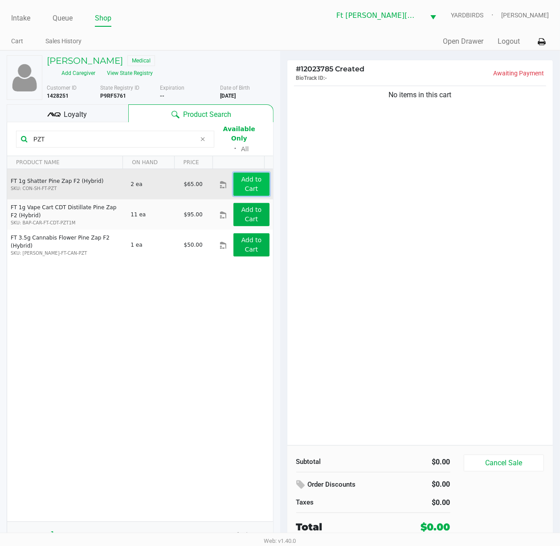
click at [257, 174] on button "Add to Cart" at bounding box center [252, 184] width 36 height 23
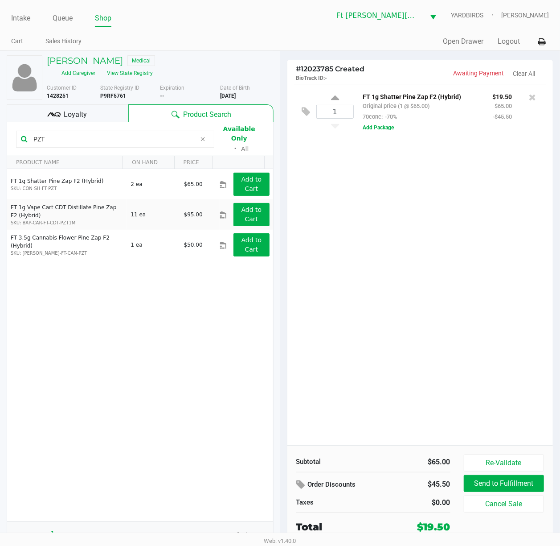
click at [56, 136] on input "PZT" at bounding box center [113, 138] width 166 height 13
click at [57, 136] on input "PZT" at bounding box center [113, 138] width 166 height 13
click at [58, 137] on input "PZT" at bounding box center [113, 138] width 166 height 13
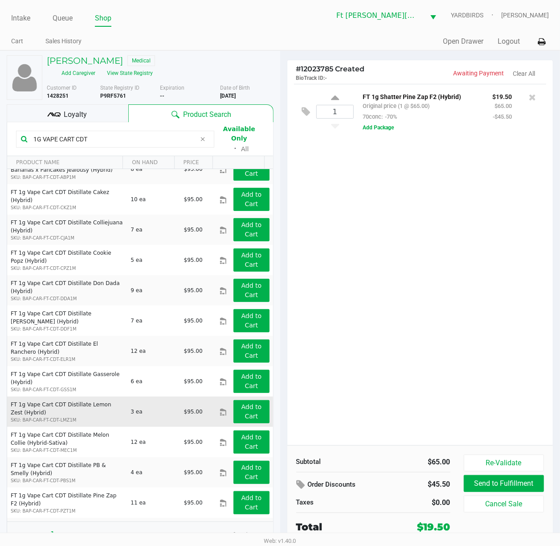
scroll to position [119, 0]
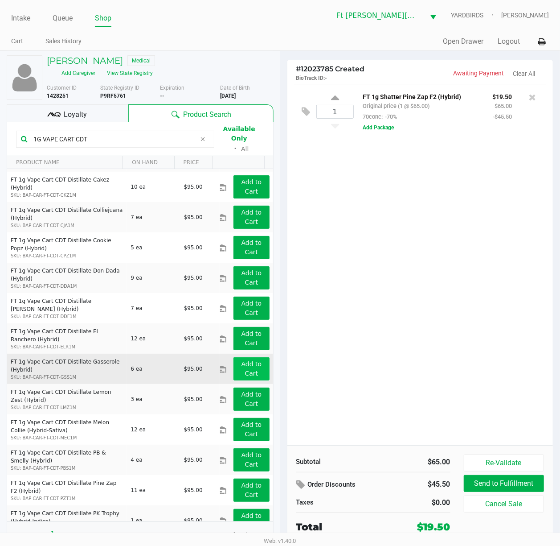
type input "1G VAPE CART CDT"
click at [245, 365] on app-button-loader "Add to Cart" at bounding box center [252, 368] width 21 height 16
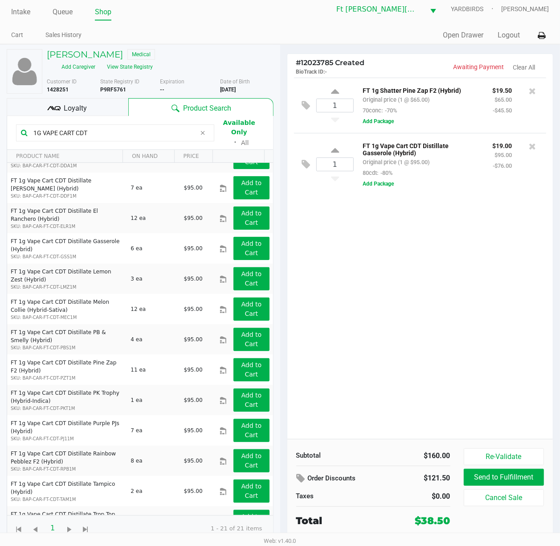
scroll to position [238, 0]
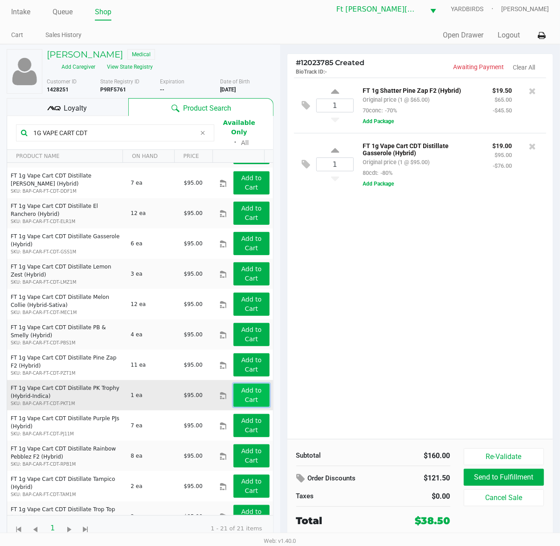
click at [243, 387] on app-button-loader "Add to Cart" at bounding box center [252, 395] width 21 height 16
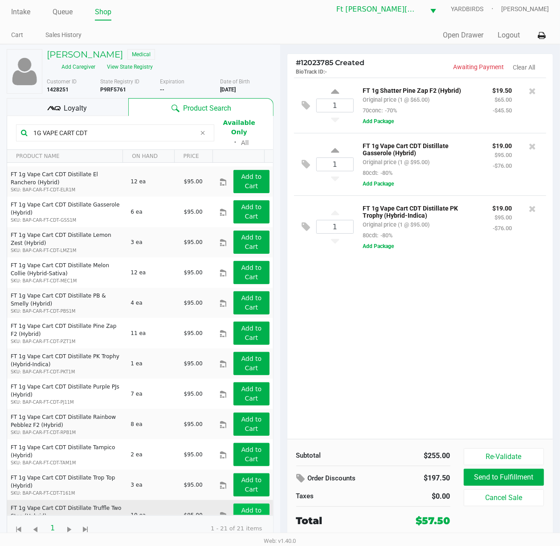
scroll to position [283, 0]
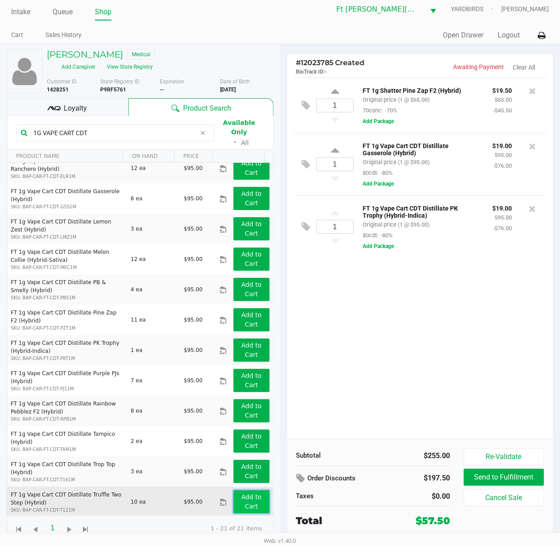
click at [243, 409] on app-button-loader "Add to Cart" at bounding box center [252, 501] width 21 height 16
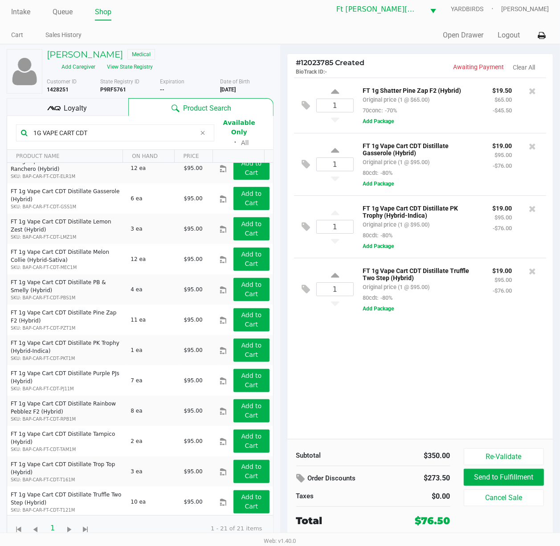
drag, startPoint x: 64, startPoint y: 110, endPoint x: 76, endPoint y: 112, distance: 11.9
click at [65, 110] on span "Loyalty" at bounding box center [75, 108] width 23 height 11
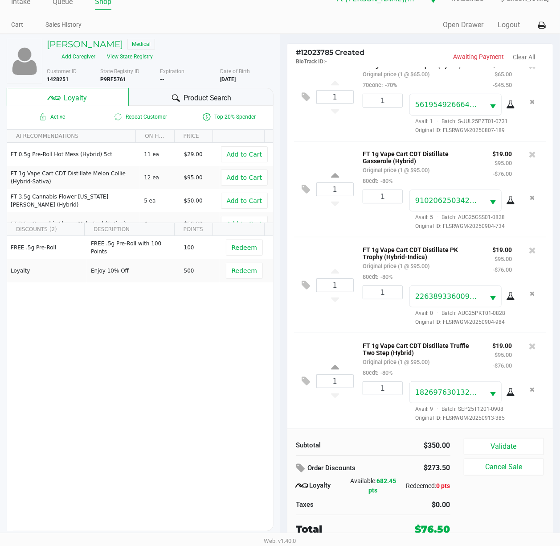
scroll to position [18, 0]
click at [514, 409] on button "Validate" at bounding box center [504, 446] width 81 height 17
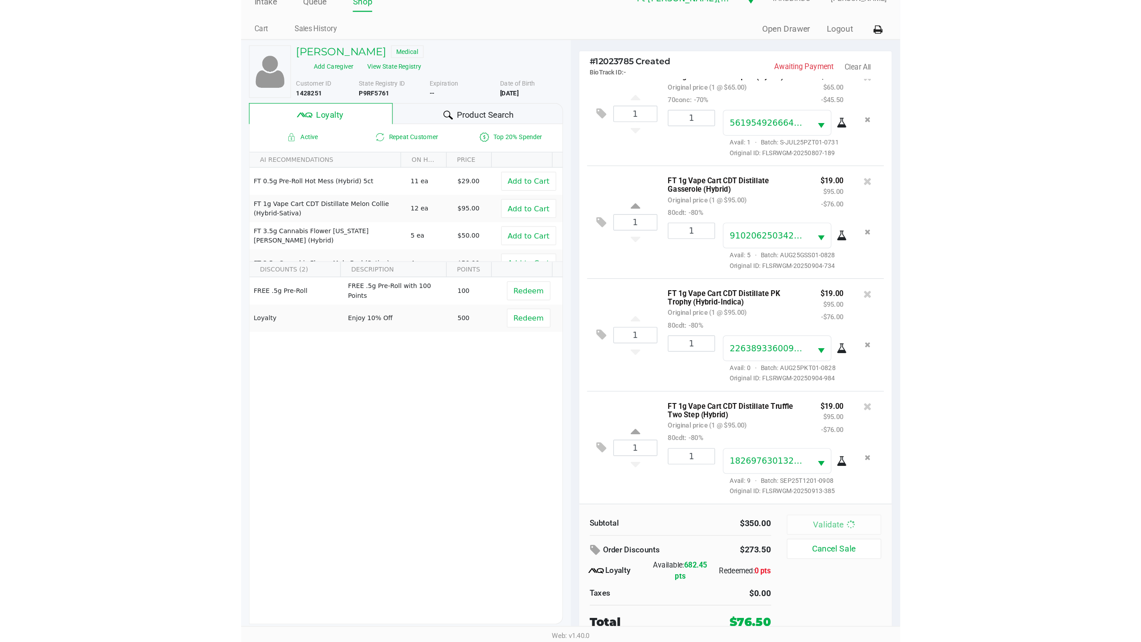
scroll to position [0, 0]
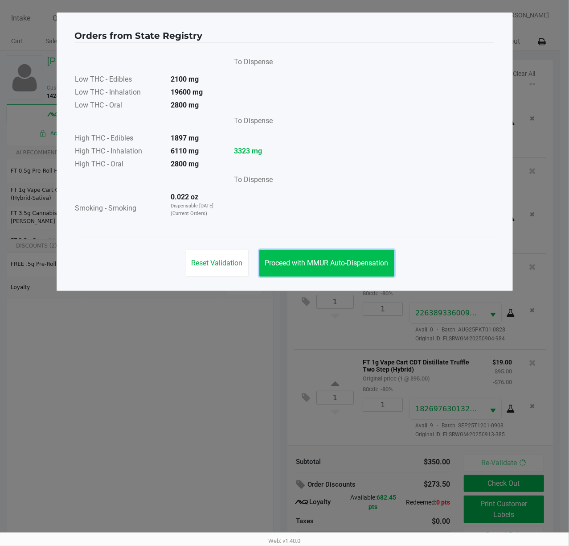
click at [354, 273] on button "Proceed with MMUR Auto-Dispensation" at bounding box center [326, 263] width 135 height 27
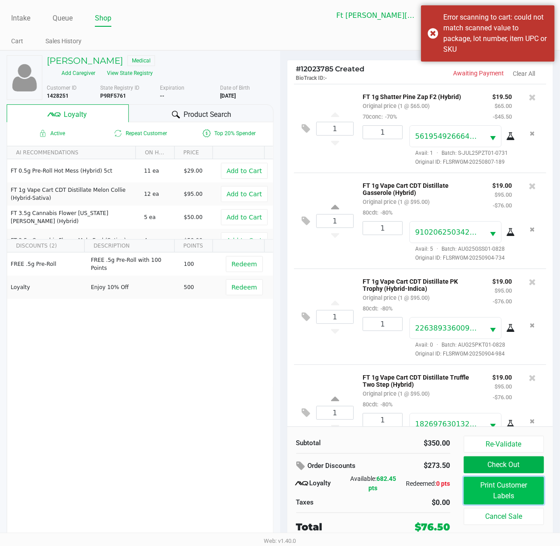
click at [500, 409] on button "Print Customer Labels" at bounding box center [504, 491] width 81 height 28
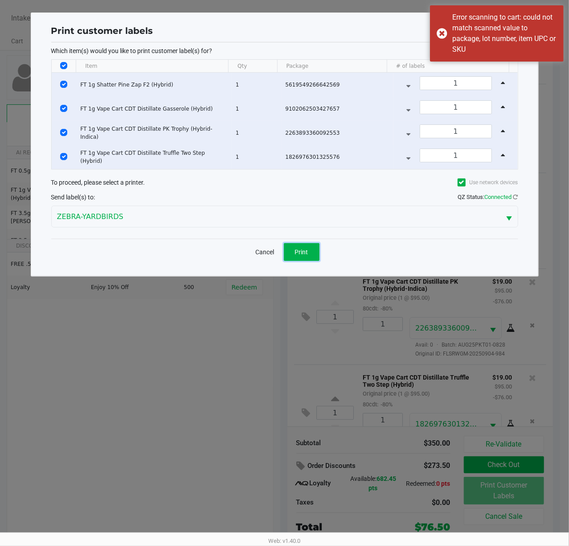
click at [302, 251] on span "Print" at bounding box center [301, 251] width 13 height 7
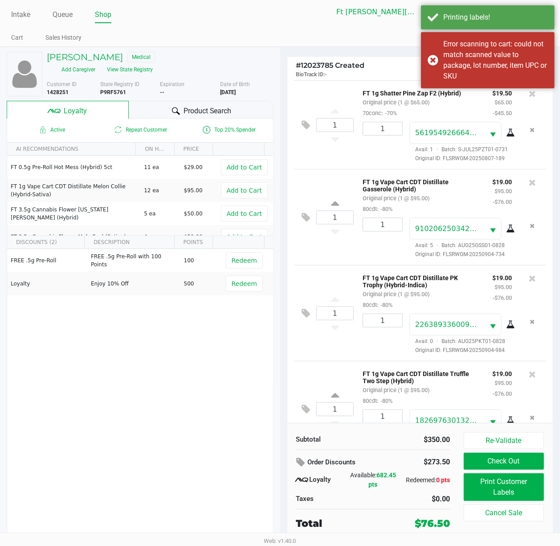
scroll to position [7, 0]
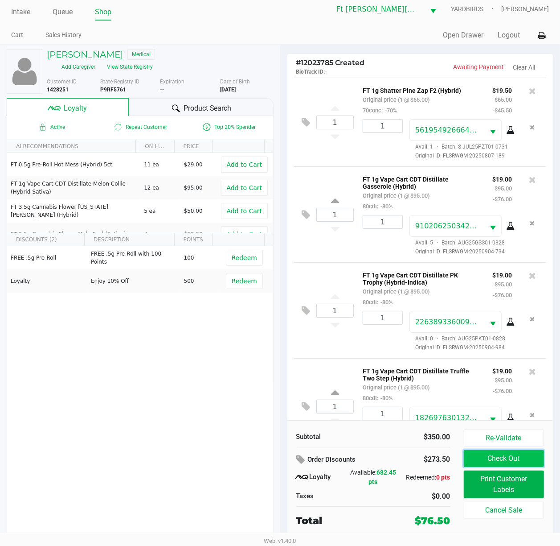
click at [530, 409] on button "Check Out" at bounding box center [504, 458] width 81 height 17
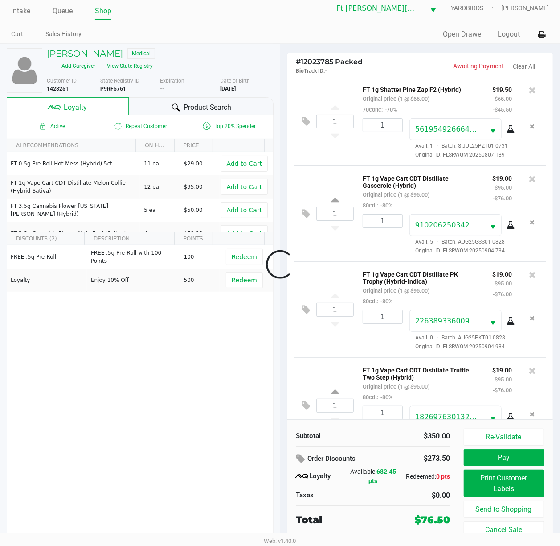
scroll to position [115, 0]
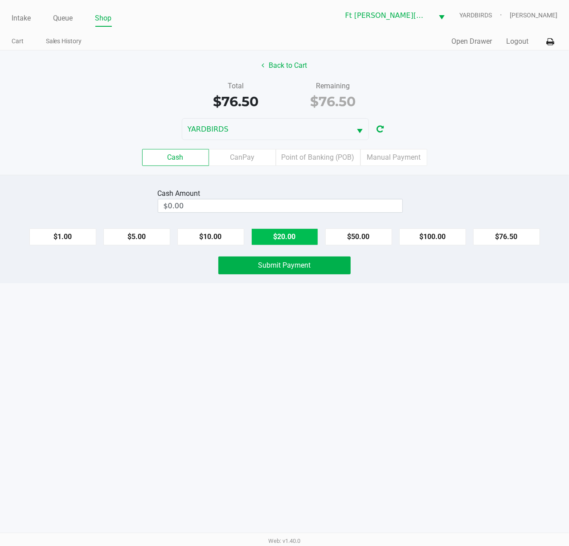
click at [302, 241] on button "$20.00" at bounding box center [284, 236] width 67 height 17
type input "$80.00"
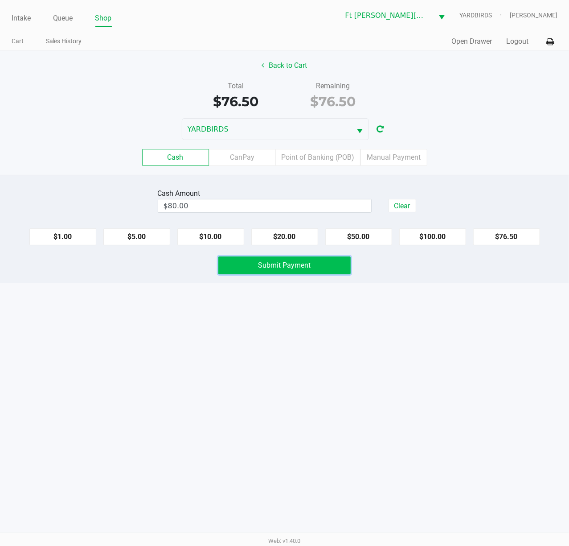
click at [304, 259] on button "Submit Payment" at bounding box center [284, 265] width 132 height 18
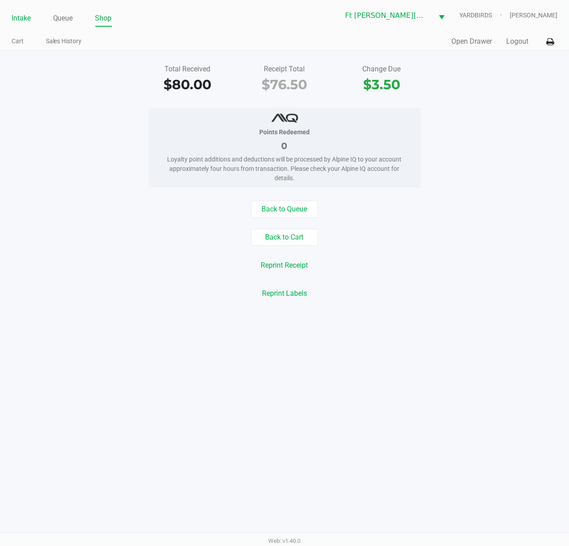
click at [18, 16] on link "Intake" at bounding box center [21, 18] width 19 height 12
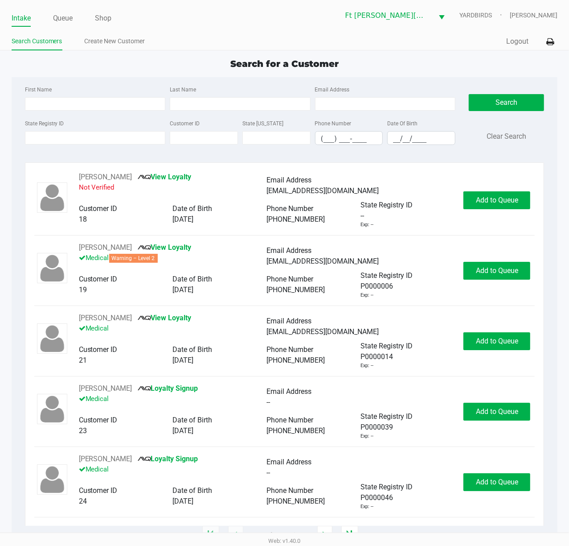
click at [133, 73] on div "Search for a Customer First Name Last Name Email Address State Registry ID Cust…" at bounding box center [285, 296] width 547 height 478
click at [131, 71] on div "Search for a Customer First Name Last Name Email Address State Registry ID Cust…" at bounding box center [285, 296] width 547 height 478
click at [131, 70] on div "Search for a Customer First Name Last Name Email Address State Registry ID Cust…" at bounding box center [285, 296] width 547 height 478
click at [136, 74] on div "Search for a Customer First Name Last Name Email Address State Registry ID Cust…" at bounding box center [285, 296] width 547 height 478
type input "TASHA"
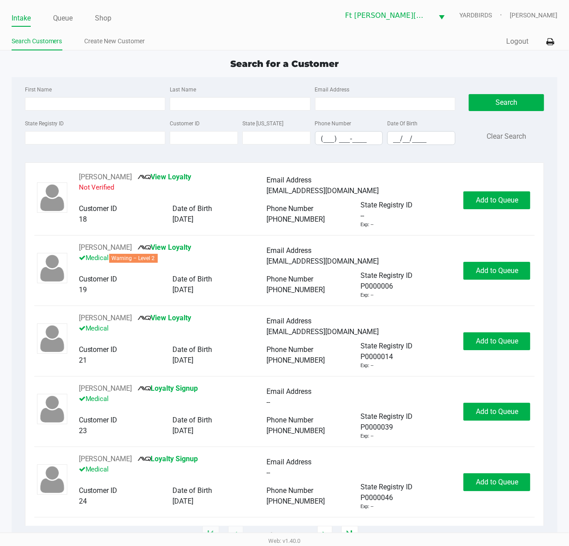
type input "IDROGO"
type input "04/29/1983"
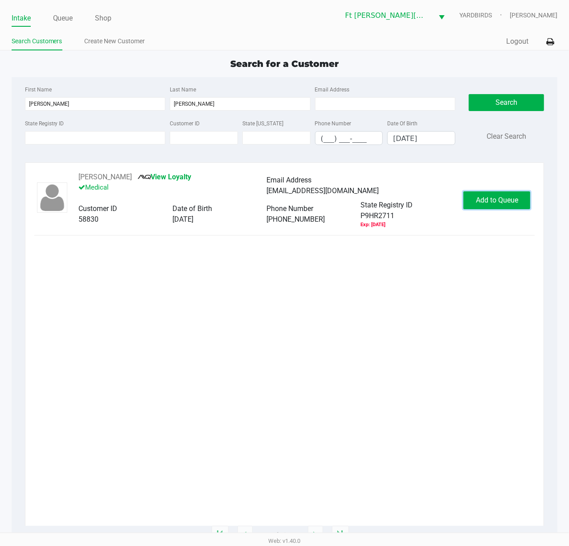
click at [498, 193] on button "Add to Queue" at bounding box center [497, 200] width 67 height 18
click at [498, 197] on body "Intake Queue Shop Ft Walton Beach WC YARDBIRDS Stanley Harper Search Customers …" at bounding box center [284, 266] width 569 height 532
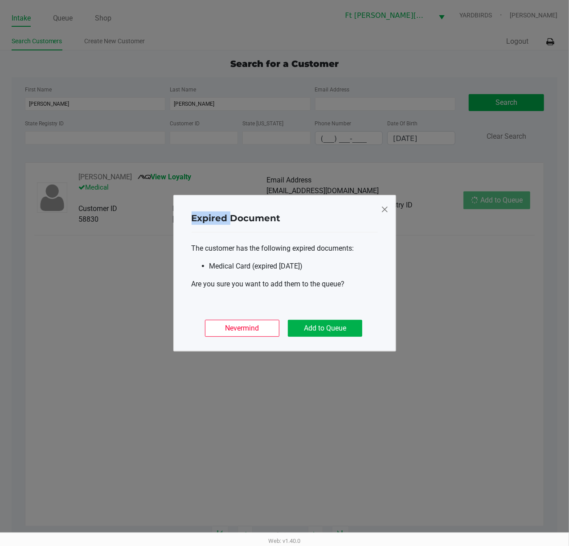
click at [498, 197] on ngb-modal-window "Expired Document The customer has the following expired documents: Medical Card…" at bounding box center [284, 273] width 569 height 546
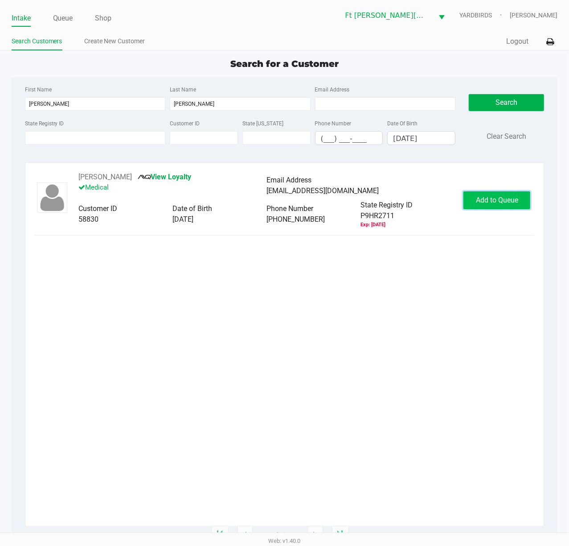
click at [486, 199] on span "Add to Queue" at bounding box center [497, 200] width 42 height 8
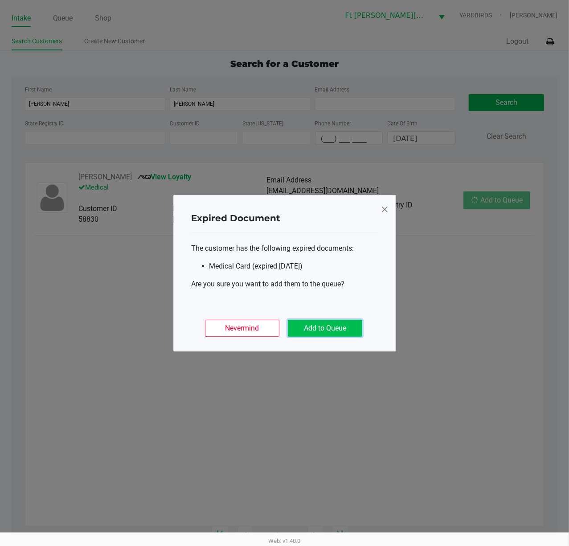
click at [341, 326] on button "Add to Queue" at bounding box center [325, 328] width 74 height 17
click at [341, 326] on div "Nevermind Add to Queue" at bounding box center [285, 324] width 186 height 35
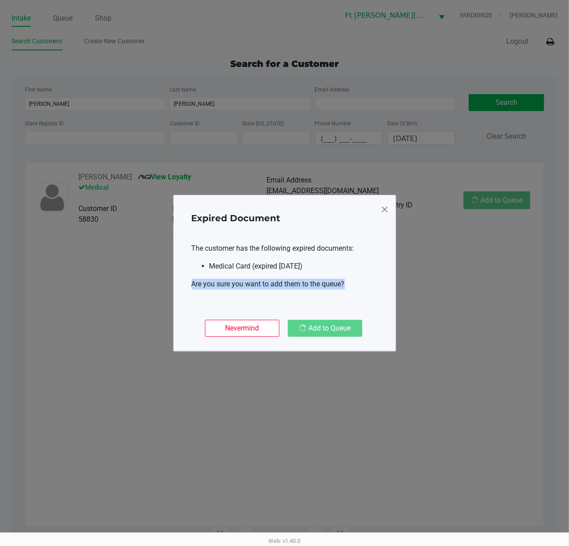
click at [341, 326] on div "Nevermind Add to Queue" at bounding box center [285, 324] width 186 height 35
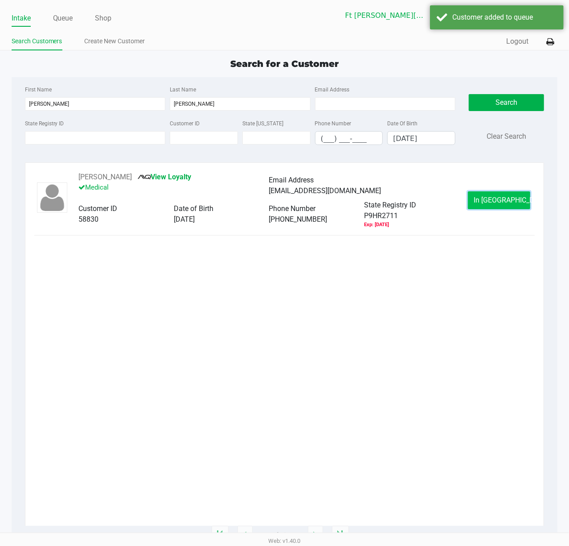
click at [498, 203] on span "In Queue" at bounding box center [511, 200] width 75 height 8
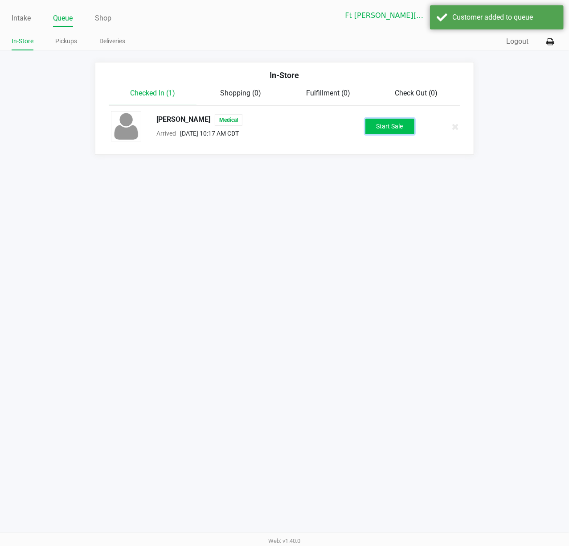
click at [405, 129] on button "Start Sale" at bounding box center [390, 127] width 49 height 16
click at [404, 129] on div "Start Sale" at bounding box center [390, 127] width 49 height 16
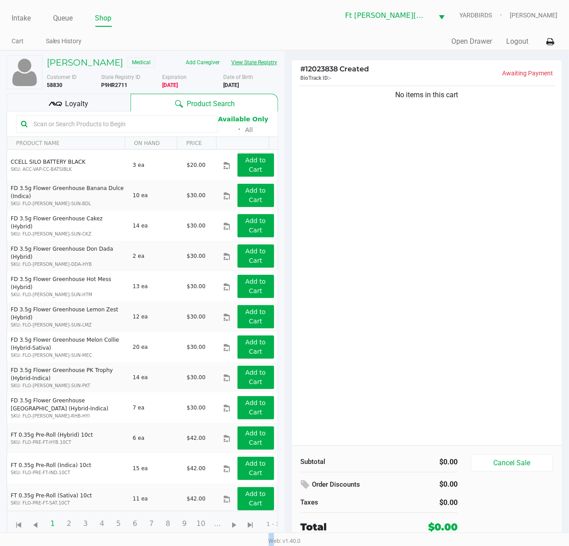
click at [272, 65] on button "View State Registry" at bounding box center [252, 62] width 52 height 14
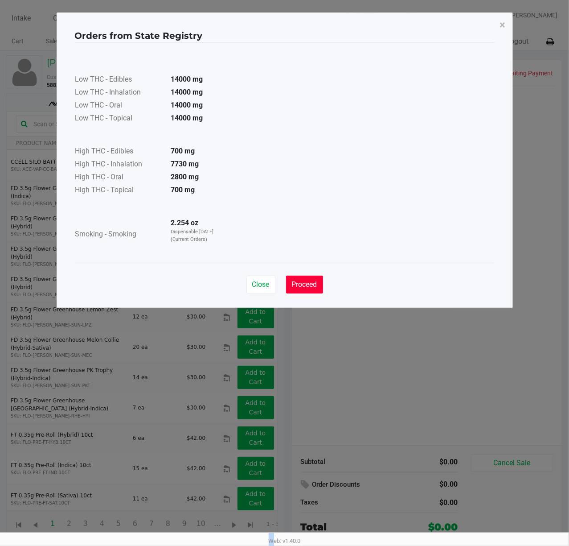
click at [310, 281] on span "Proceed" at bounding box center [304, 284] width 25 height 8
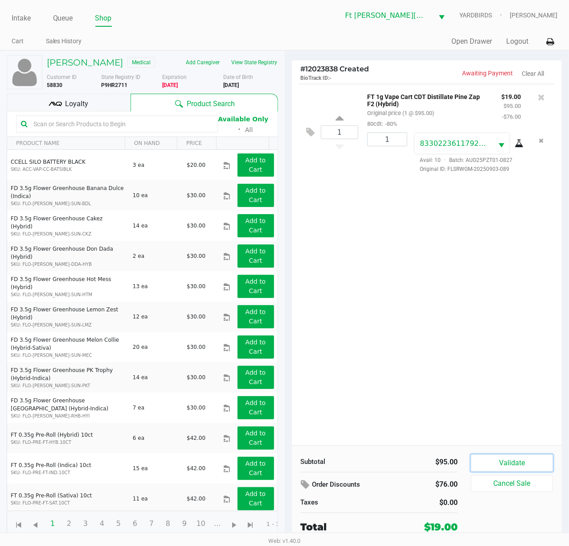
click at [510, 409] on button "Validate" at bounding box center [512, 462] width 82 height 17
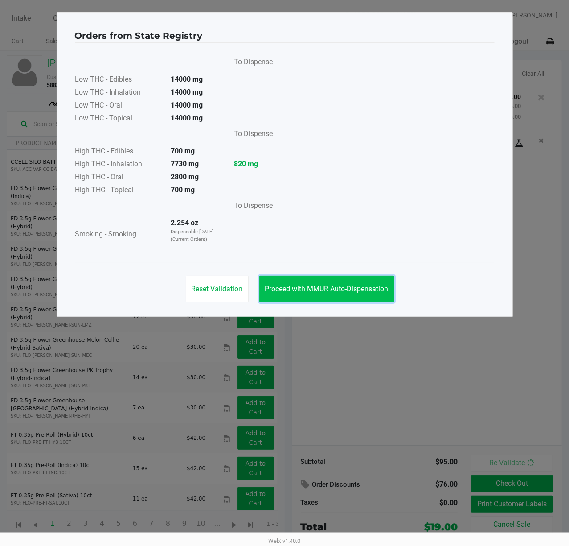
click at [372, 288] on span "Proceed with MMUR Auto-Dispensation" at bounding box center [327, 288] width 124 height 8
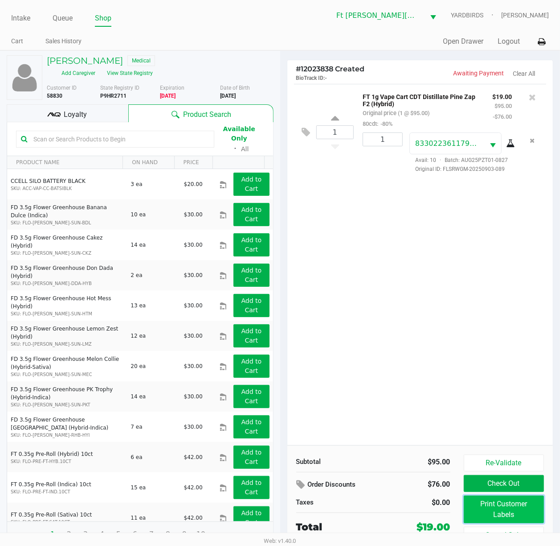
click at [475, 409] on button "Print Customer Labels" at bounding box center [504, 509] width 81 height 28
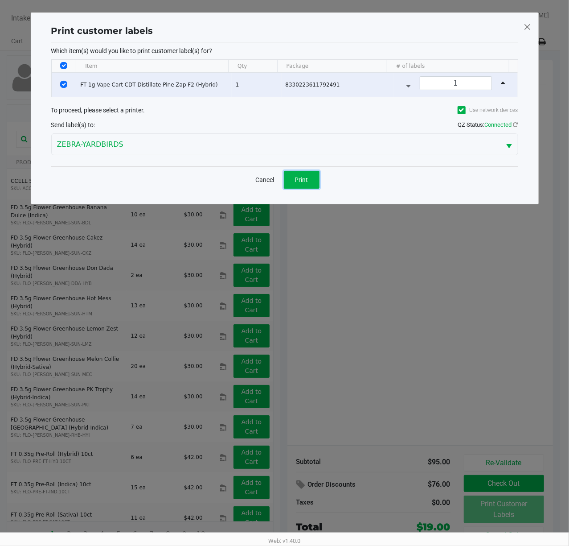
click at [309, 177] on button "Print" at bounding box center [302, 180] width 36 height 18
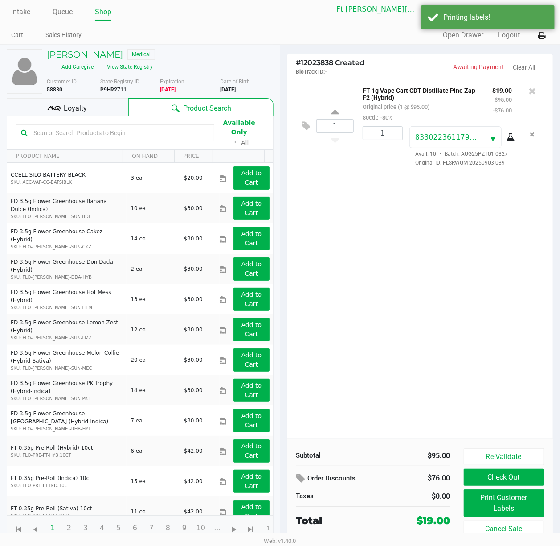
scroll to position [9, 0]
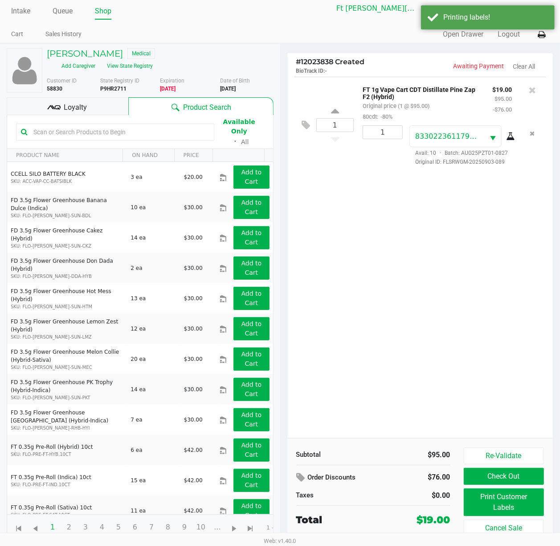
click at [91, 97] on div "Loyalty" at bounding box center [68, 106] width 122 height 18
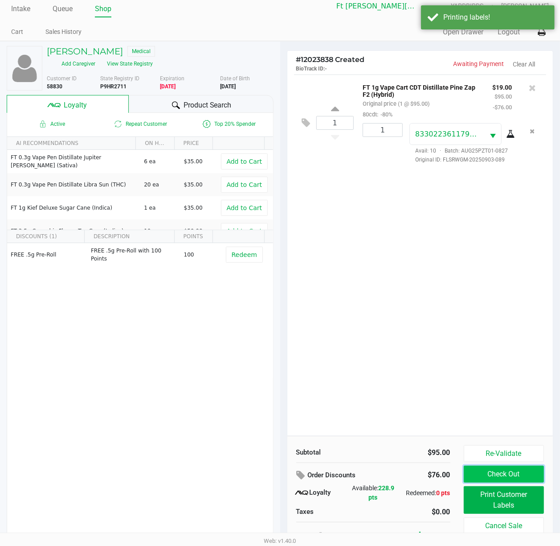
click at [487, 409] on button "Check Out" at bounding box center [504, 473] width 81 height 17
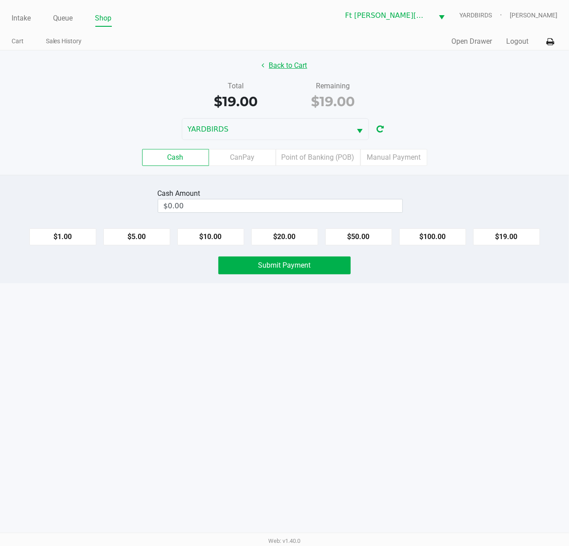
click at [262, 61] on button "Back to Cart" at bounding box center [284, 65] width 57 height 17
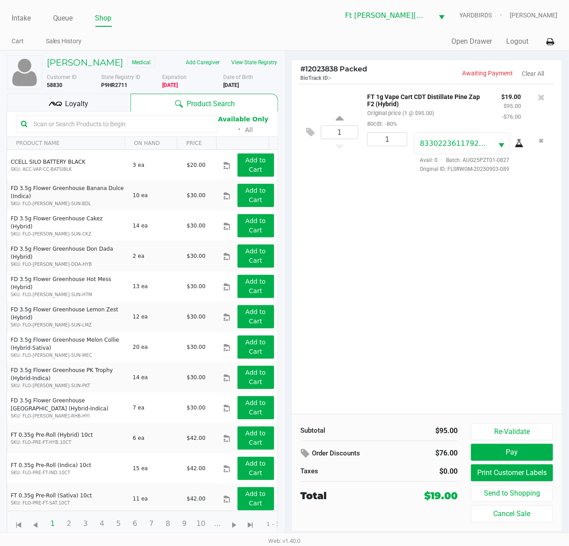
click at [120, 118] on div at bounding box center [117, 123] width 202 height 17
click at [127, 123] on input "text" at bounding box center [121, 123] width 183 height 13
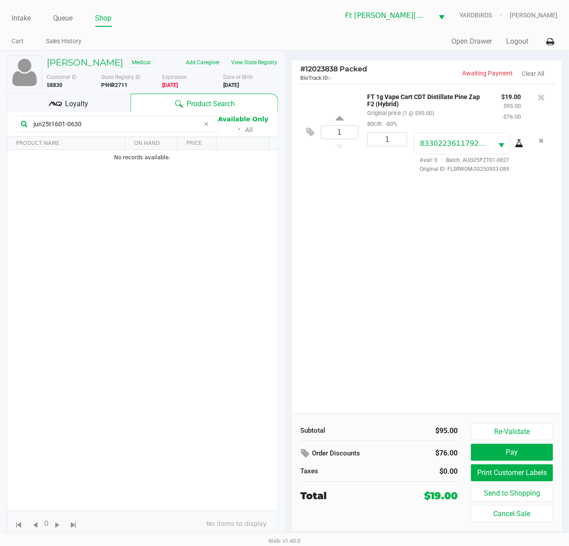
type input "jun25t1601-0630"
click at [416, 301] on div "1 FT 1g Vape Cart CDT Distillate Pine Zap F2 (Hybrid) Original price (1 @ $95.0…" at bounding box center [427, 249] width 271 height 330
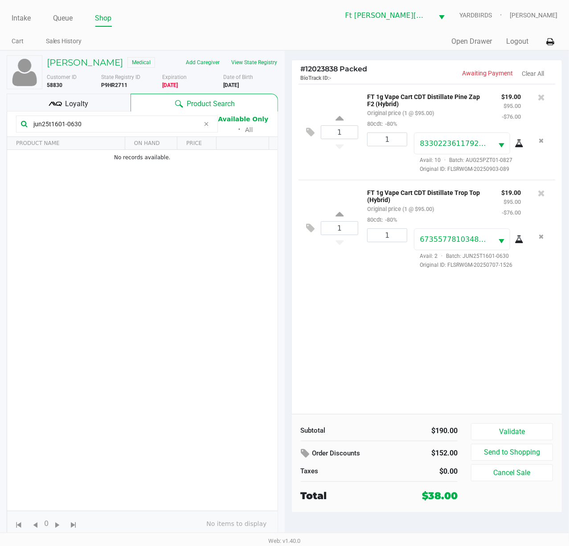
click at [469, 345] on div "1 FT 1g Vape Cart CDT Distillate Pine Zap F2 (Hybrid) Original price (1 @ $95.0…" at bounding box center [427, 249] width 271 height 330
click at [543, 409] on button "Validate" at bounding box center [512, 431] width 82 height 17
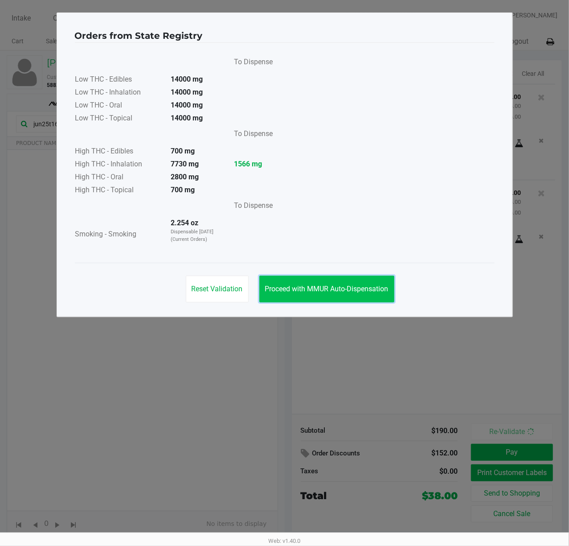
click at [357, 286] on span "Proceed with MMUR Auto-Dispensation" at bounding box center [327, 288] width 124 height 8
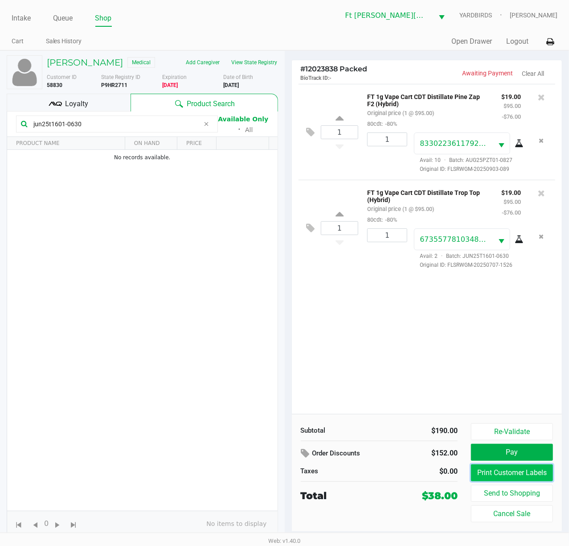
click at [517, 409] on button "Print Customer Labels" at bounding box center [512, 472] width 82 height 17
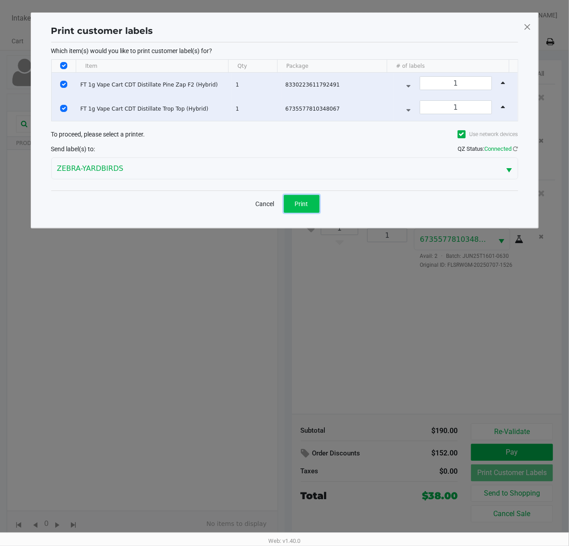
click at [310, 200] on button "Print" at bounding box center [302, 204] width 36 height 18
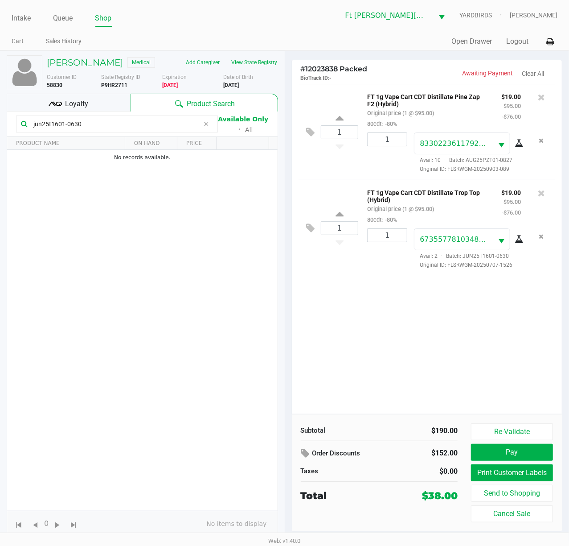
click at [206, 128] on icon at bounding box center [206, 123] width 5 height 7
click at [380, 294] on div "1 FT 1g Vape Cart CDT Distillate Pine Zap F2 (Hybrid) Original price (1 @ $95.0…" at bounding box center [427, 249] width 271 height 330
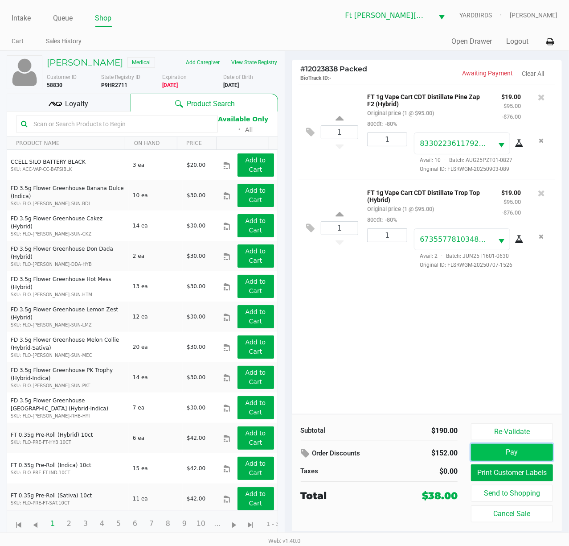
click at [537, 409] on button "Pay" at bounding box center [512, 452] width 82 height 17
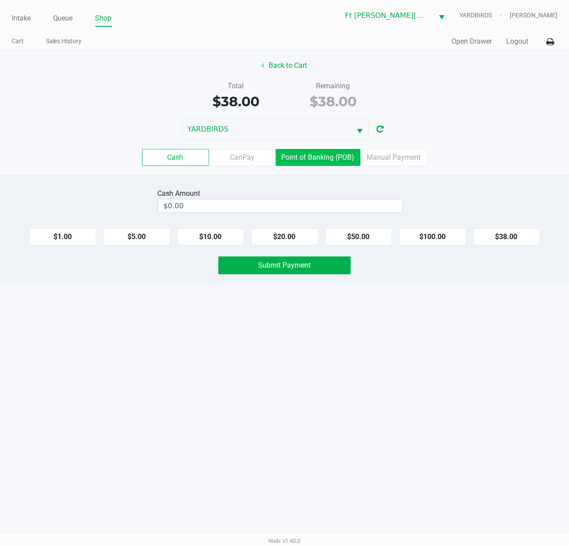
click at [342, 156] on label "Point of Banking (POB)" at bounding box center [318, 157] width 85 height 17
click at [0, 0] on 7 "Point of Banking (POB)" at bounding box center [0, 0] width 0 height 0
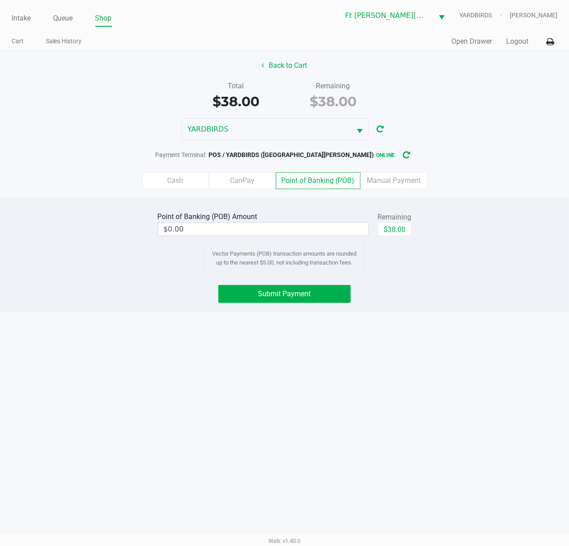
click at [407, 230] on button "$38.00" at bounding box center [395, 228] width 34 height 13
click at [405, 229] on button "Clear" at bounding box center [403, 228] width 28 height 13
click at [264, 296] on span "Submit Payment" at bounding box center [285, 293] width 53 height 8
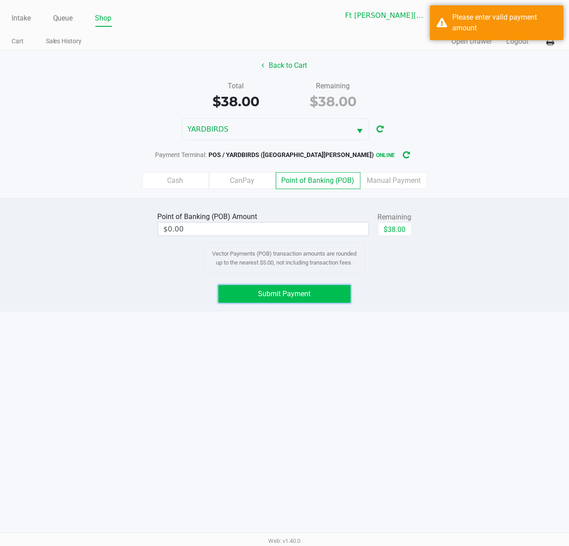
click at [398, 230] on button "$38.00" at bounding box center [395, 228] width 34 height 13
type input "$38.00"
click at [285, 298] on span "Submit Payment" at bounding box center [285, 293] width 53 height 8
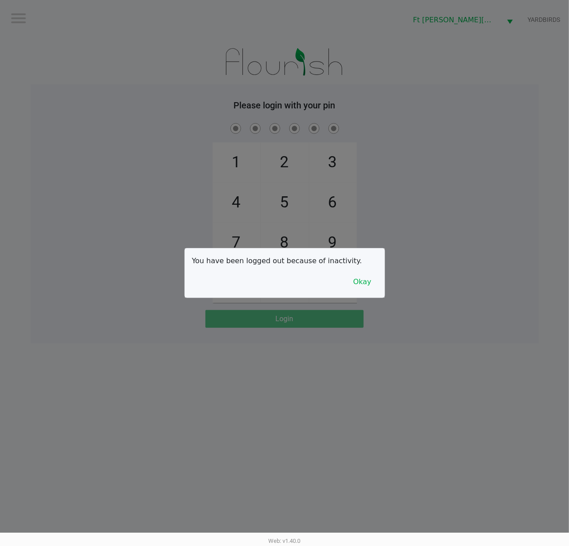
click at [470, 316] on div at bounding box center [284, 273] width 569 height 546
checkbox input "true"
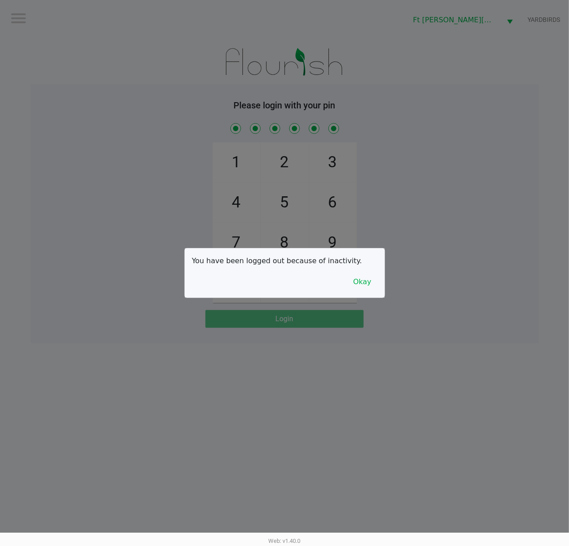
checkbox input "true"
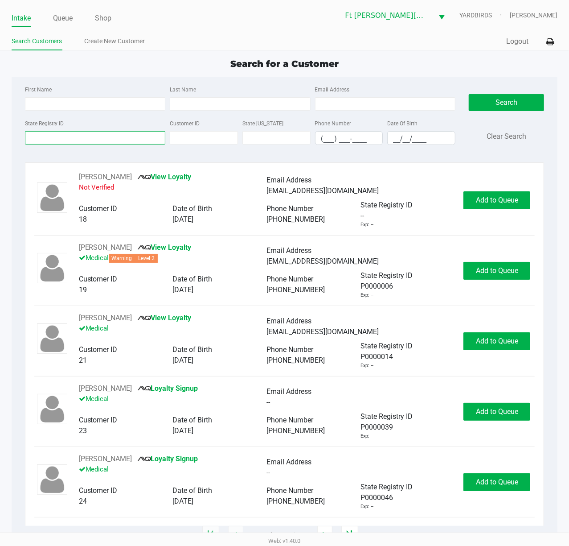
click at [124, 143] on input "State Registry ID" at bounding box center [95, 137] width 141 height 13
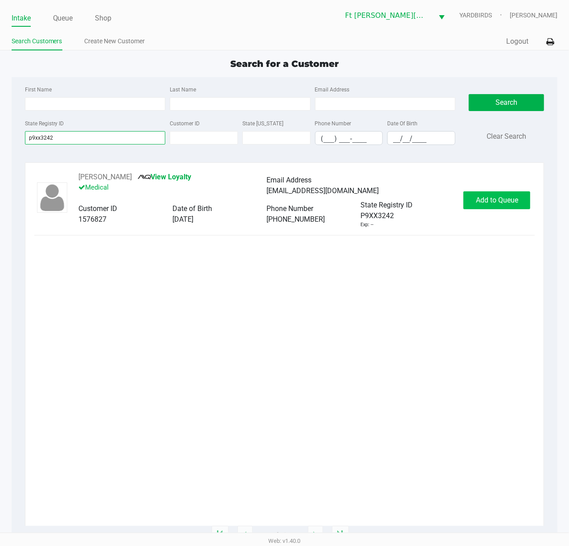
type input "p9xx3242"
click at [492, 193] on button "Add to Queue" at bounding box center [497, 200] width 67 height 18
click at [492, 193] on div "Add to Queue" at bounding box center [497, 200] width 67 height 18
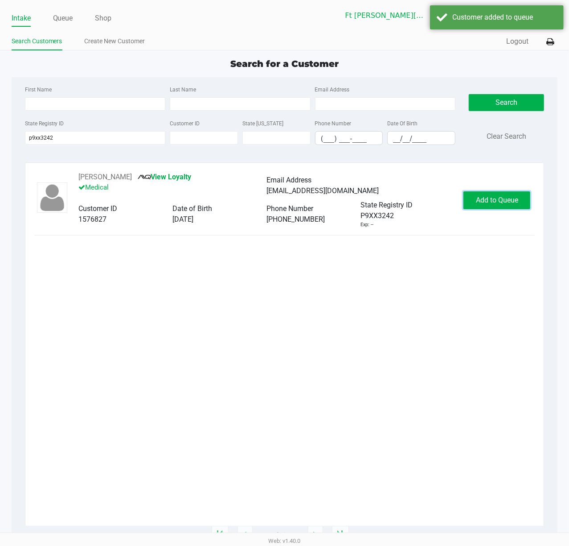
click at [492, 193] on button "Add to Queue" at bounding box center [497, 200] width 67 height 18
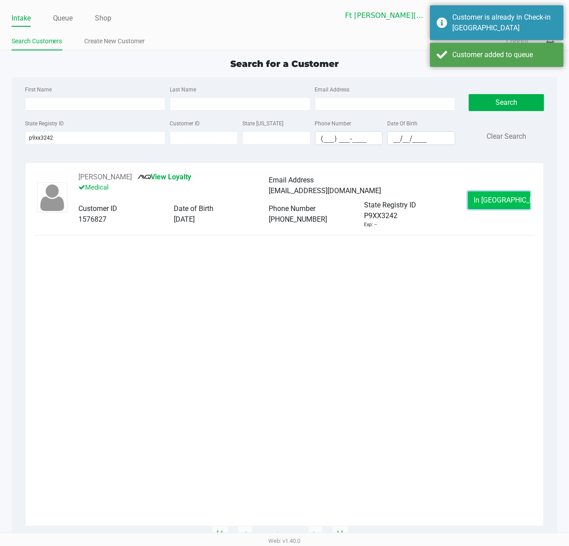
click at [492, 194] on button "In Queue" at bounding box center [499, 200] width 62 height 18
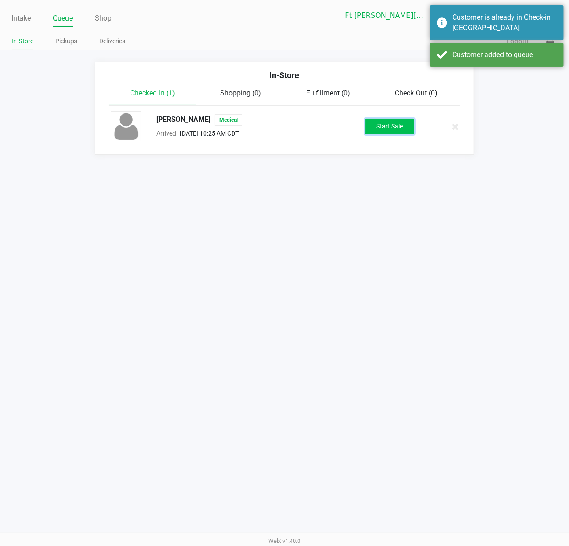
click at [384, 124] on button "Start Sale" at bounding box center [390, 127] width 49 height 16
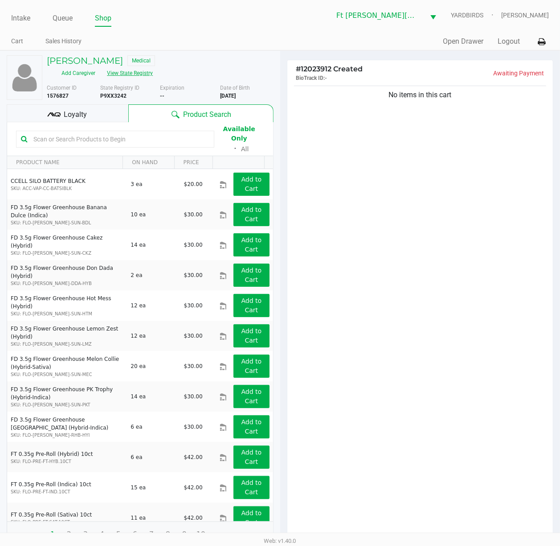
click at [153, 66] on button "View State Registry" at bounding box center [127, 73] width 52 height 14
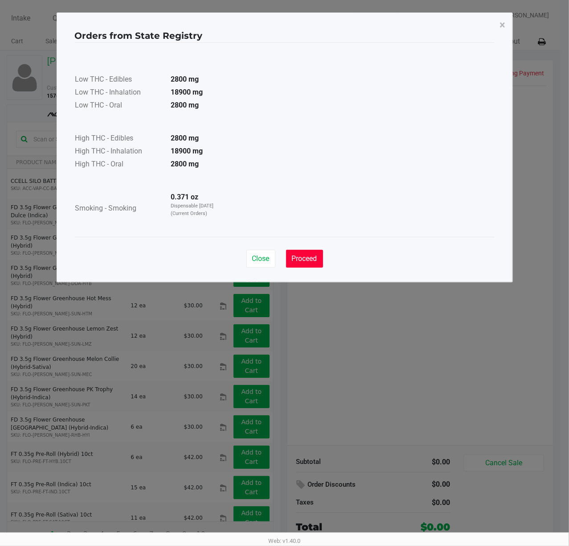
click at [302, 257] on span "Proceed" at bounding box center [304, 258] width 25 height 8
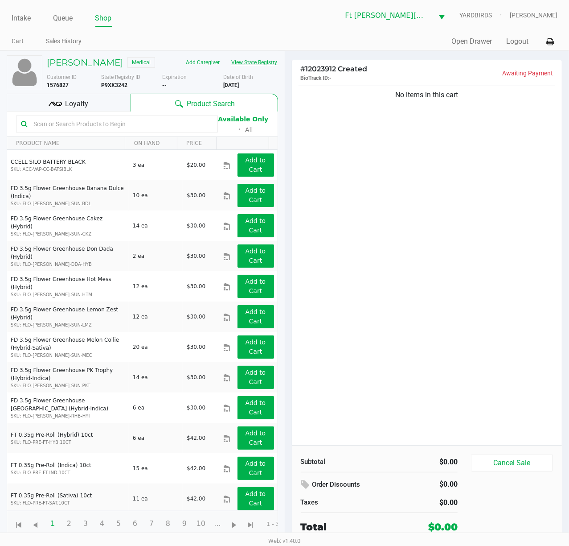
click at [257, 65] on button "View State Registry" at bounding box center [252, 62] width 52 height 14
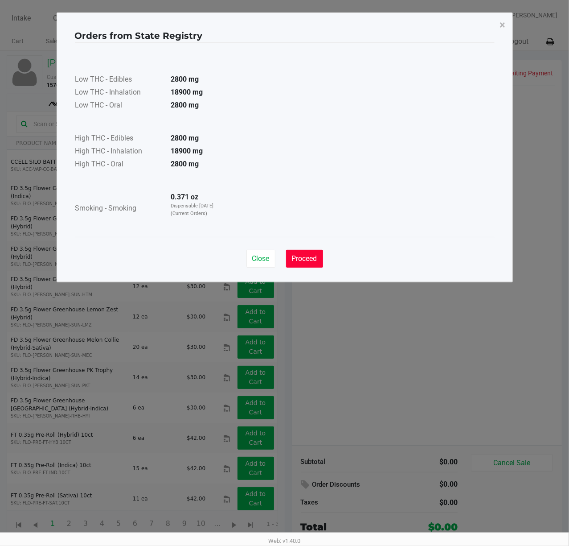
click at [310, 259] on span "Proceed" at bounding box center [304, 258] width 25 height 8
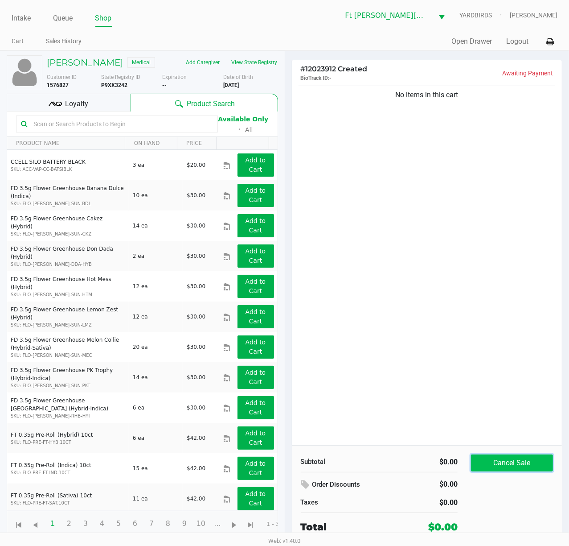
click at [526, 409] on button "Cancel Sale" at bounding box center [512, 462] width 82 height 17
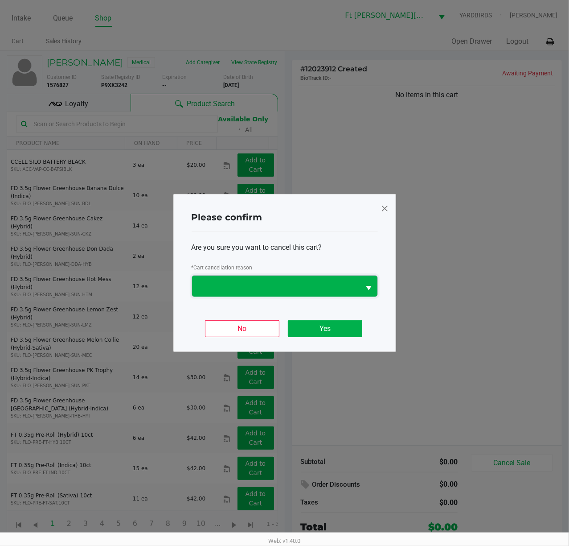
click at [292, 277] on span at bounding box center [276, 286] width 169 height 21
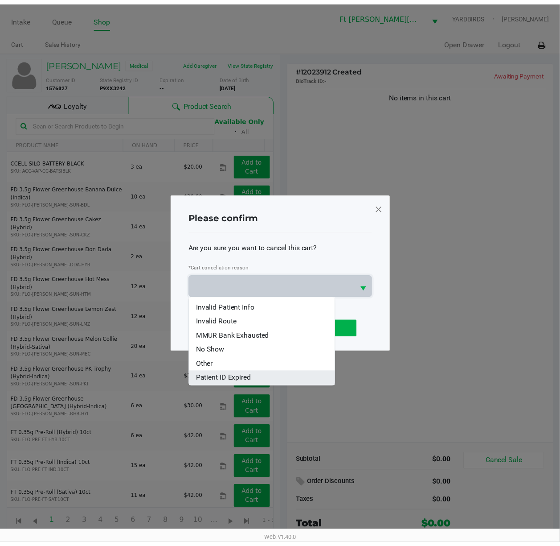
scroll to position [39, 0]
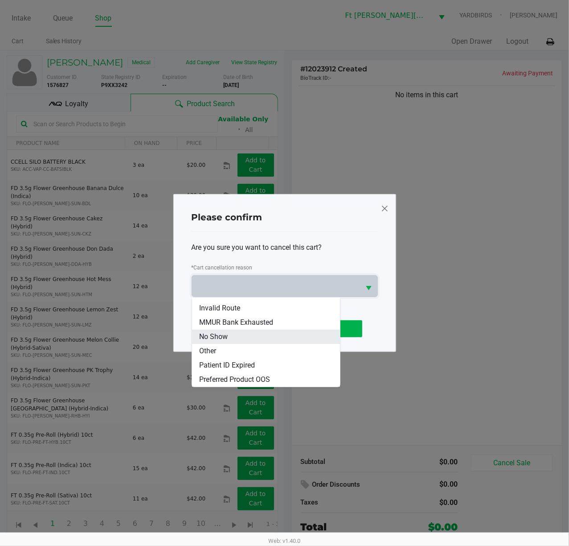
click at [257, 342] on li "No Show" at bounding box center [266, 336] width 148 height 14
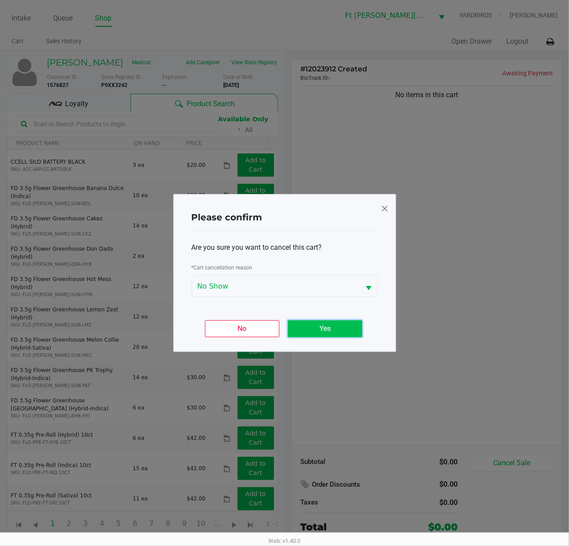
click at [334, 325] on button "Yes" at bounding box center [325, 328] width 74 height 17
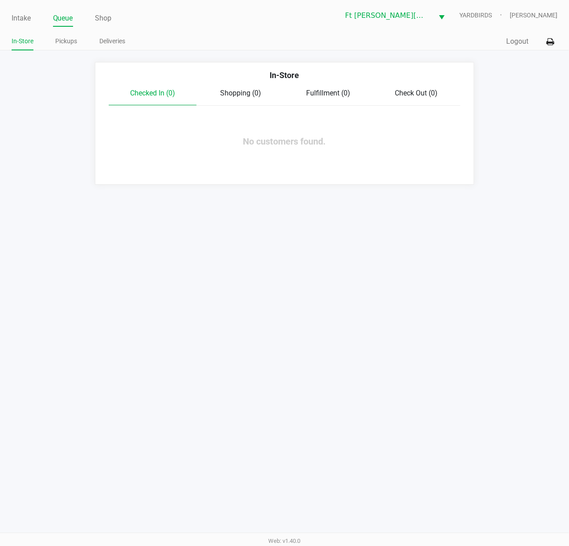
click at [396, 304] on div "Intake Queue Shop Ft Walton Beach WC YARDBIRDS Stanley Harper In-Store Pickups …" at bounding box center [284, 273] width 569 height 546
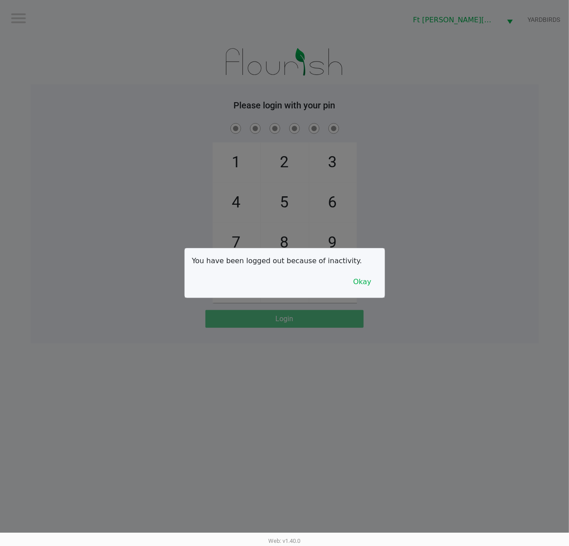
click at [428, 142] on div at bounding box center [284, 273] width 569 height 546
checkbox input "true"
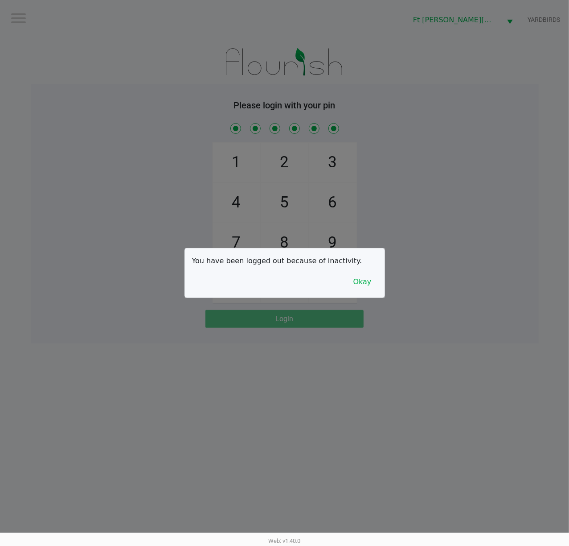
checkbox input "true"
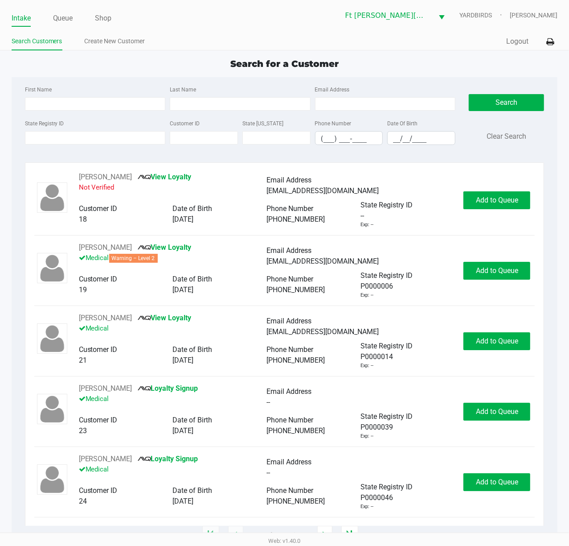
click at [348, 53] on app-point-of-sale "Intake Queue Shop Ft Walton Beach WC YARDBIRDS Stanley Harper Search Customers …" at bounding box center [284, 267] width 569 height 535
click at [127, 140] on input "State Registry ID" at bounding box center [95, 137] width 141 height 13
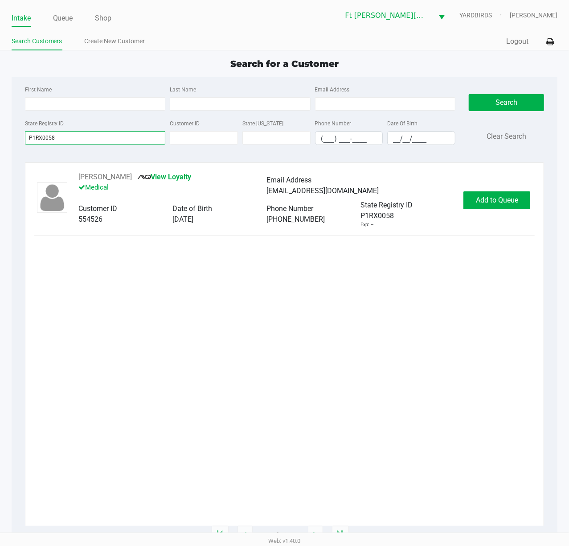
type input "P1RX0058"
click at [497, 194] on button "Add to Queue" at bounding box center [497, 200] width 67 height 18
click at [497, 194] on div "Add to Queue" at bounding box center [497, 200] width 67 height 18
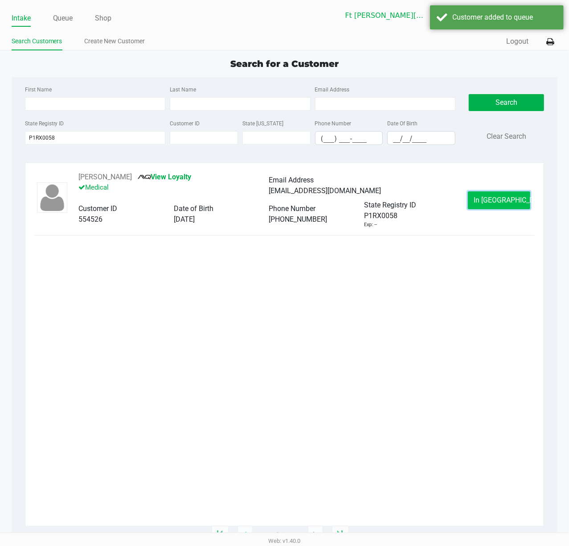
click at [494, 197] on span "In Queue" at bounding box center [511, 200] width 75 height 8
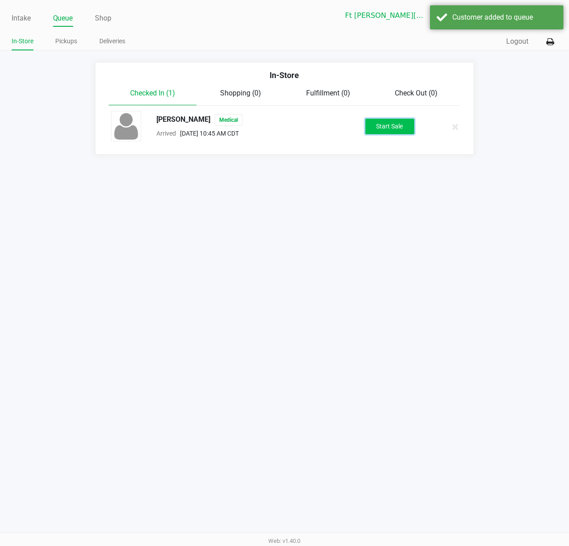
click at [369, 122] on button "Start Sale" at bounding box center [390, 127] width 49 height 16
click at [370, 122] on div "Start Sale" at bounding box center [390, 127] width 49 height 16
click at [373, 123] on div "Start Sale" at bounding box center [390, 127] width 49 height 16
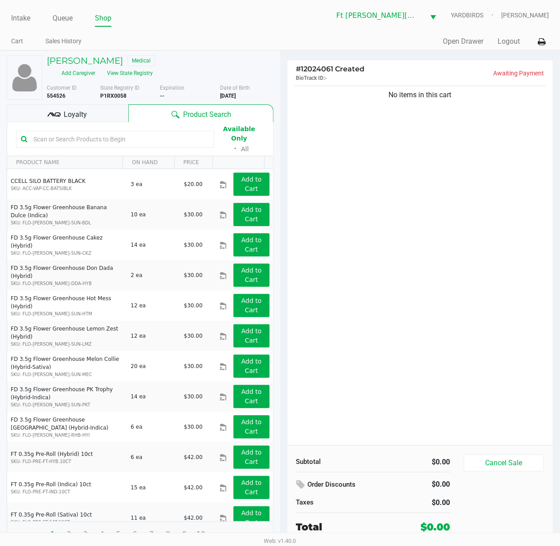
click at [104, 140] on input "text" at bounding box center [120, 138] width 180 height 13
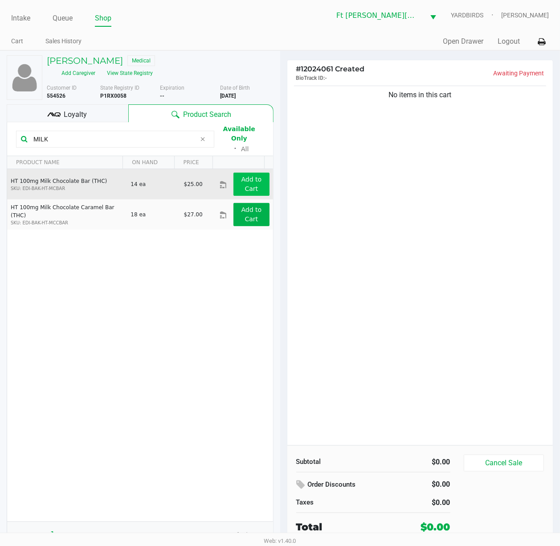
type input "MILK"
click at [242, 176] on app-button-loader "Add to Cart" at bounding box center [252, 184] width 21 height 16
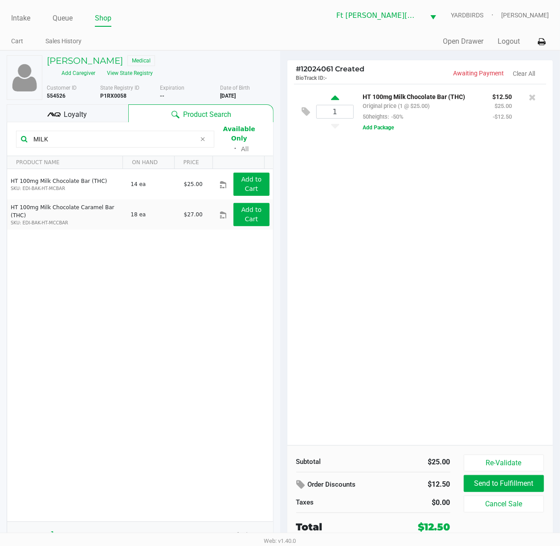
click at [331, 100] on div "1" at bounding box center [336, 112] width 38 height 36
click at [334, 100] on icon at bounding box center [335, 99] width 8 height 11
type input "2"
click at [88, 133] on div at bounding box center [280, 270] width 560 height 351
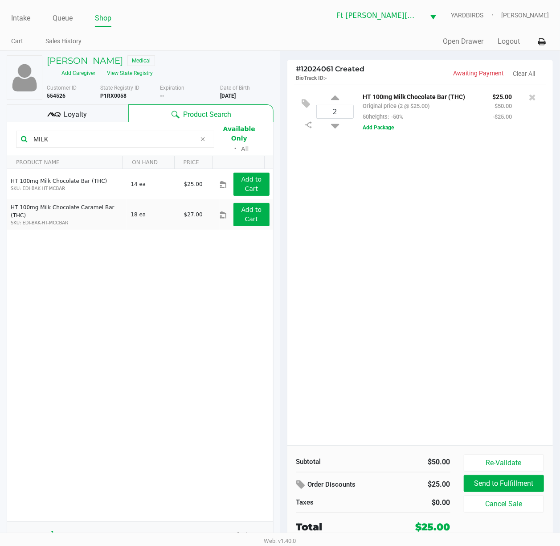
click at [91, 134] on input "MILK" at bounding box center [113, 138] width 166 height 13
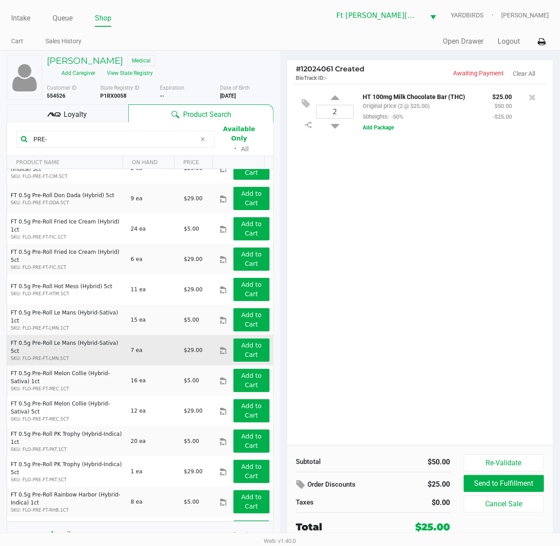
scroll to position [357, 0]
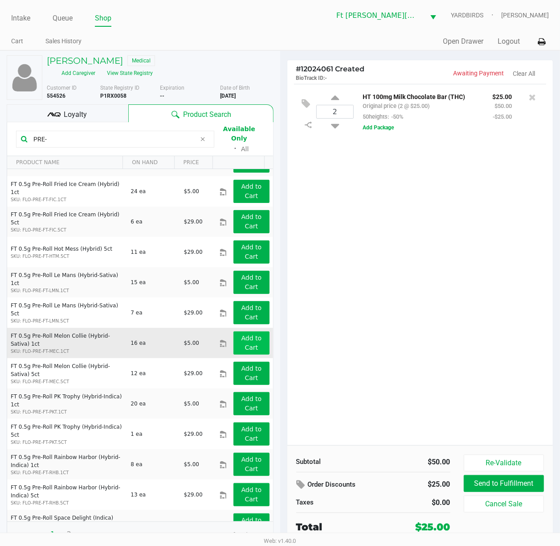
type input "PRE-"
click at [250, 337] on app-button-loader "Add to Cart" at bounding box center [252, 342] width 21 height 16
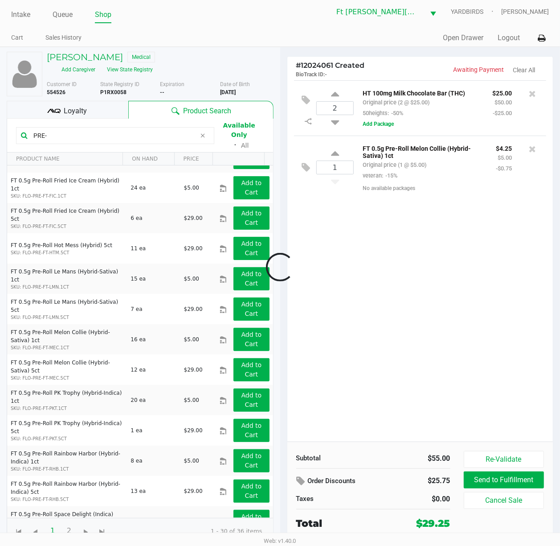
scroll to position [7, 0]
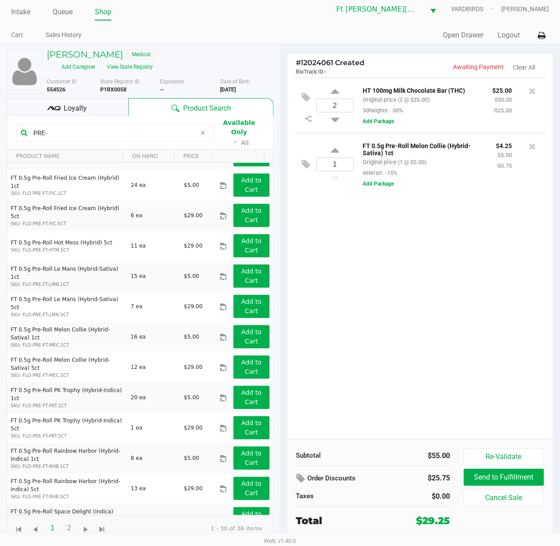
click at [97, 101] on div "Loyalty" at bounding box center [68, 107] width 122 height 18
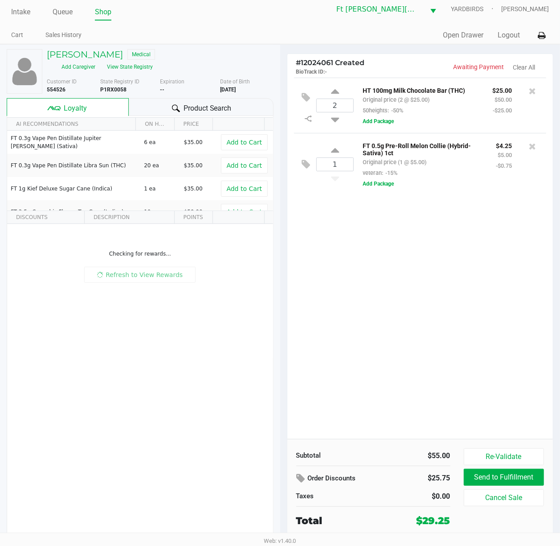
click at [512, 332] on div "2 HT 100mg Milk Chocolate Bar (THC) Original price (2 @ $25.00) 50heights: -50%…" at bounding box center [421, 258] width 266 height 361
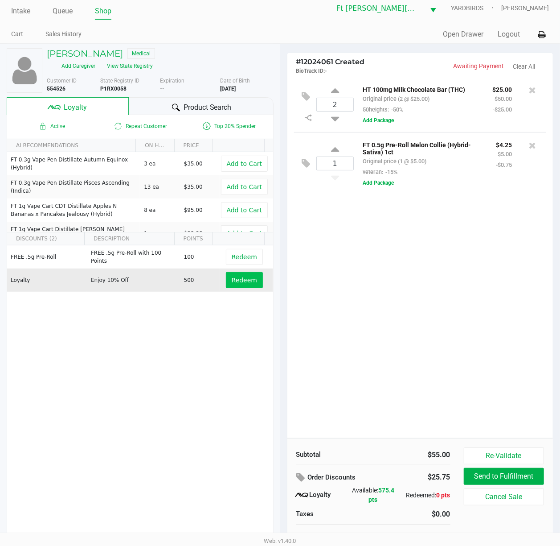
click at [226, 278] on button "Redeem" at bounding box center [244, 280] width 37 height 16
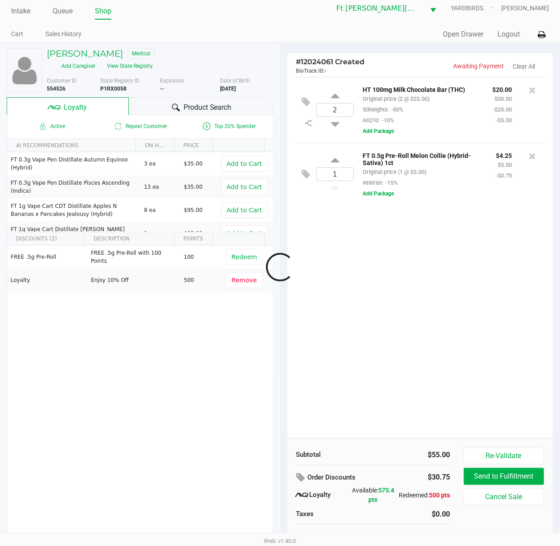
scroll to position [0, 0]
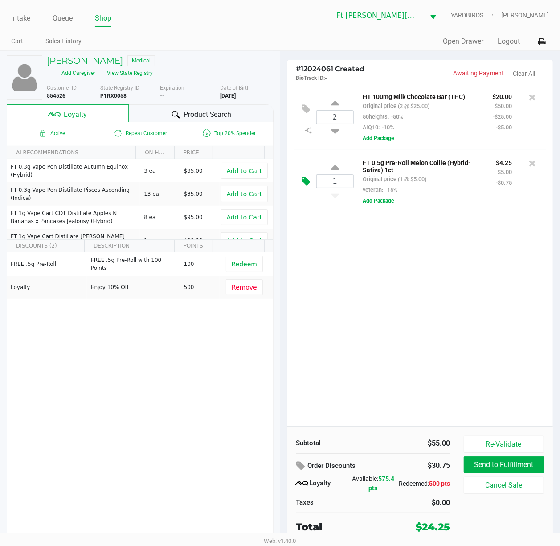
click at [304, 183] on icon at bounding box center [306, 181] width 8 height 10
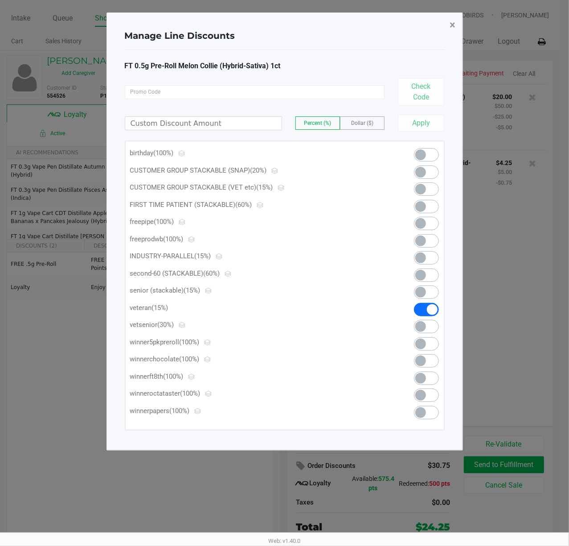
click at [449, 35] on button "×" at bounding box center [453, 24] width 20 height 25
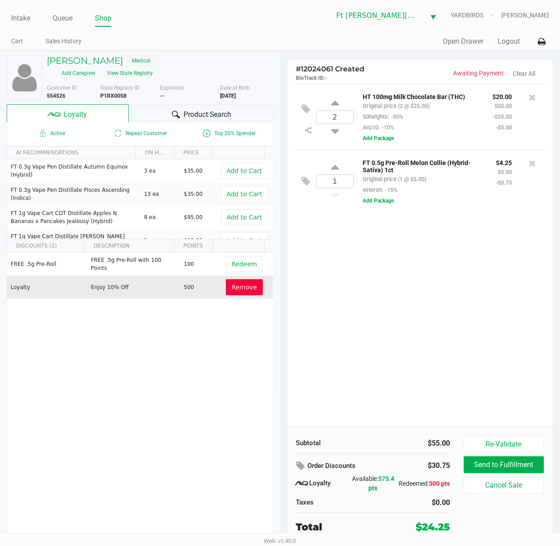
click at [250, 284] on button "Remove" at bounding box center [244, 287] width 37 height 16
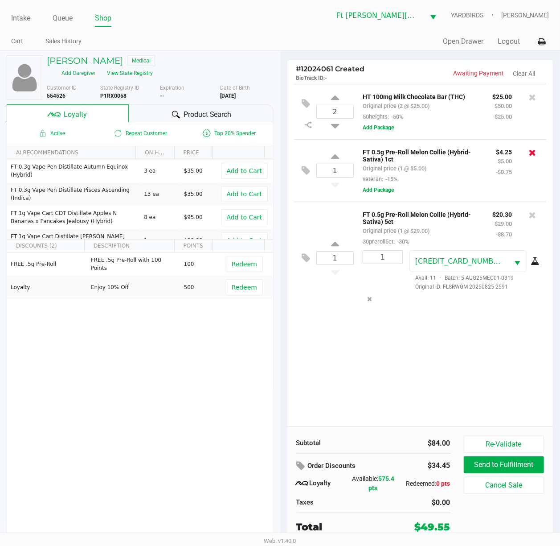
click at [532, 152] on icon at bounding box center [532, 152] width 7 height 9
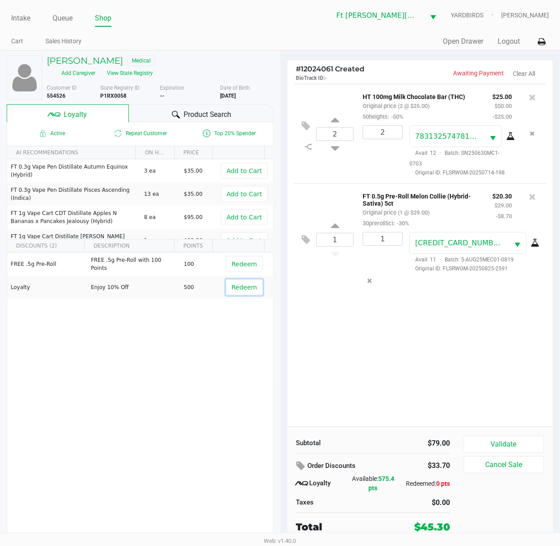
click at [243, 289] on span "Redeem" at bounding box center [244, 287] width 25 height 7
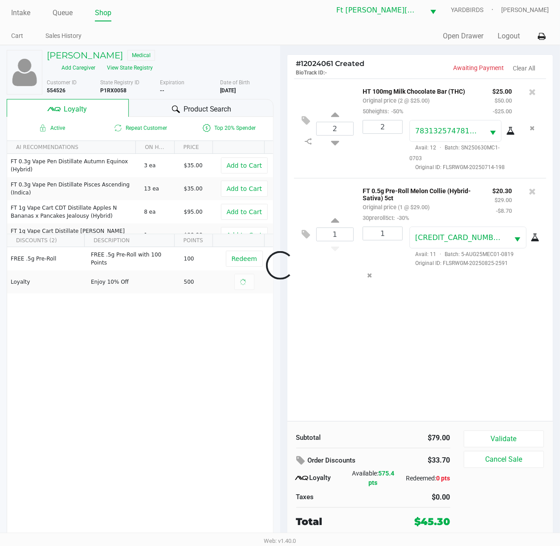
scroll to position [7, 0]
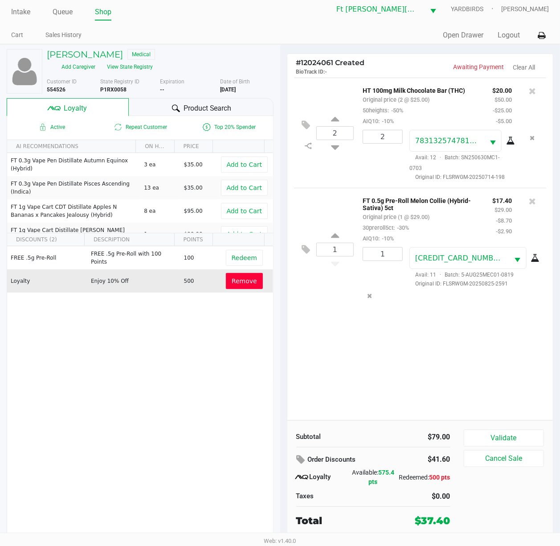
click at [238, 280] on span "Remove" at bounding box center [244, 280] width 25 height 7
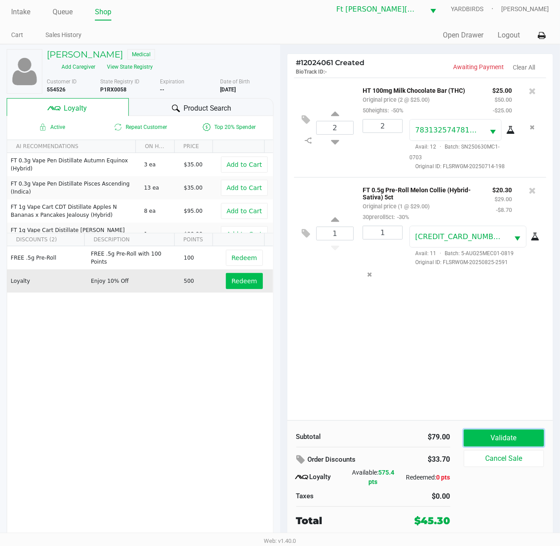
click at [507, 409] on button "Validate" at bounding box center [504, 437] width 81 height 17
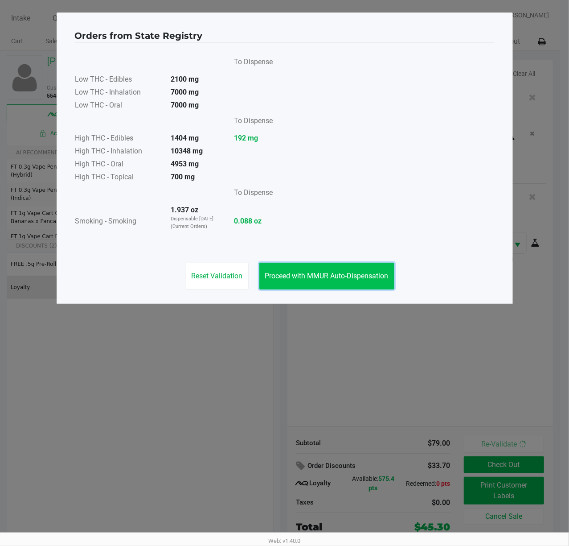
click at [346, 273] on span "Proceed with MMUR Auto-Dispensation" at bounding box center [327, 276] width 124 height 8
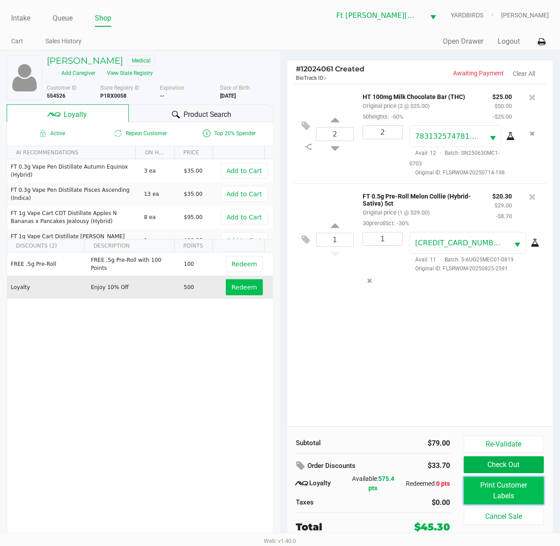
click at [482, 409] on button "Print Customer Labels" at bounding box center [504, 491] width 81 height 28
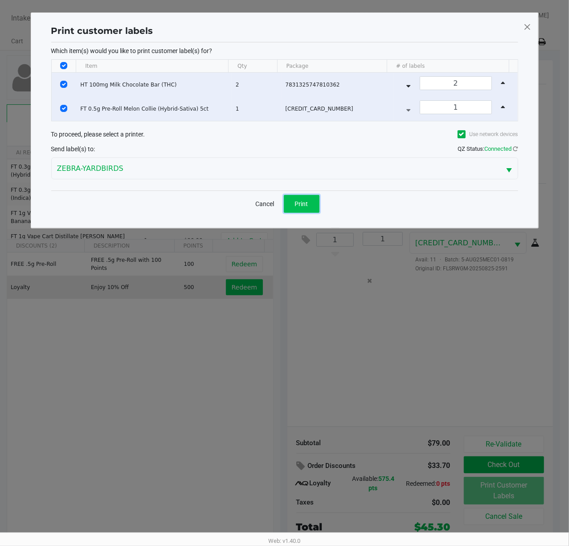
click at [307, 213] on button "Print" at bounding box center [302, 204] width 36 height 18
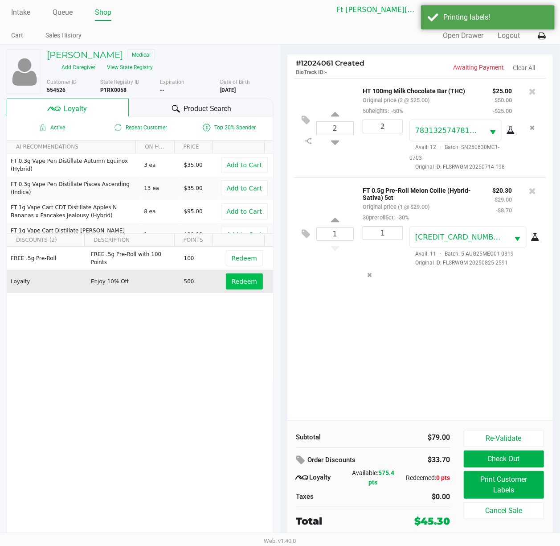
scroll to position [7, 0]
click at [512, 409] on button "Check Out" at bounding box center [504, 458] width 81 height 17
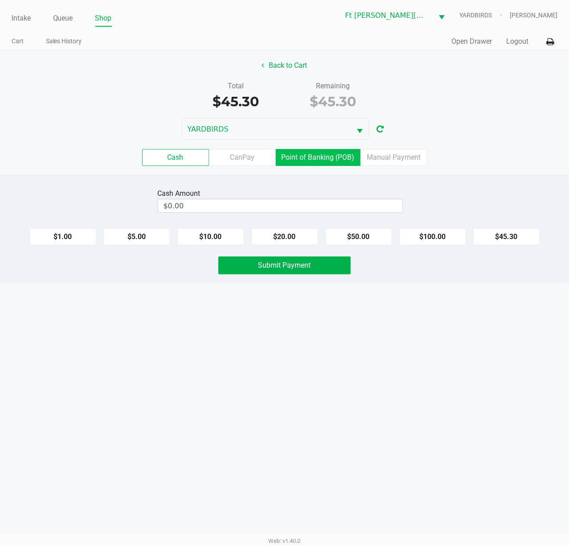
click at [318, 166] on label "Point of Banking (POB)" at bounding box center [318, 157] width 85 height 17
click at [0, 0] on 7 "Point of Banking (POB)" at bounding box center [0, 0] width 0 height 0
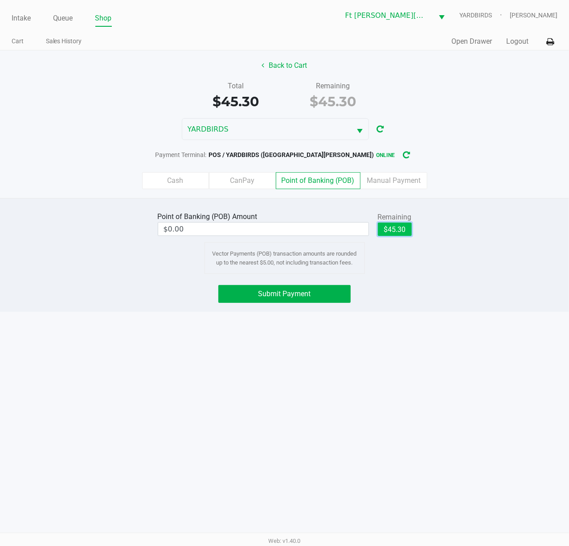
click at [395, 234] on button "$45.30" at bounding box center [395, 228] width 34 height 13
type input "$45.30"
click at [325, 289] on button "Submit Payment" at bounding box center [284, 294] width 132 height 18
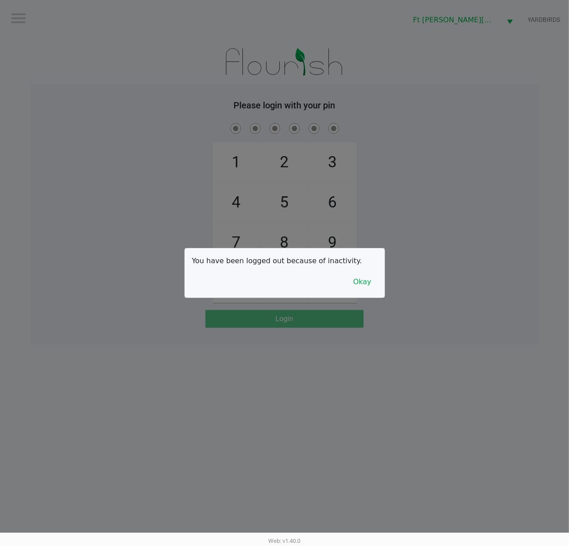
click at [445, 234] on div at bounding box center [284, 273] width 569 height 546
checkbox input "true"
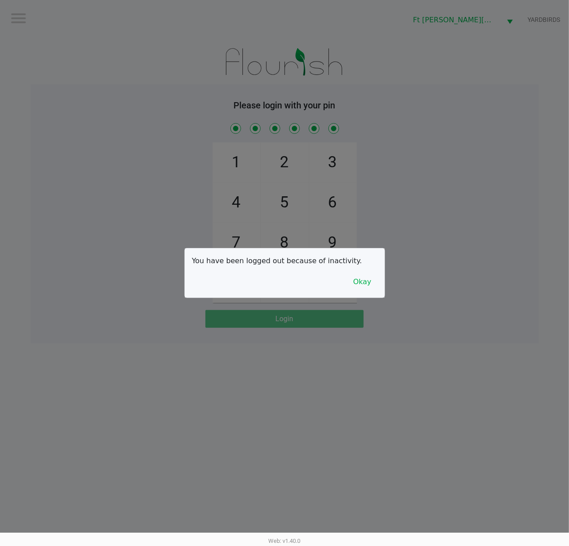
checkbox input "true"
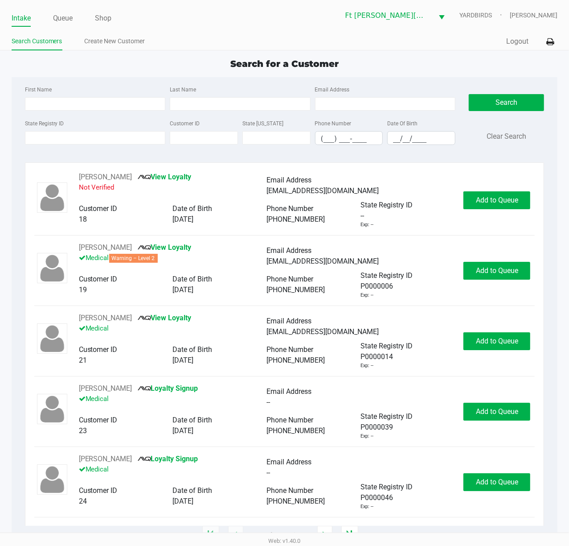
click at [174, 54] on app-point-of-sale "Intake Queue Shop Ft Walton Beach WC YARDBIRDS Stanley Harper Search Customers …" at bounding box center [284, 267] width 569 height 535
click at [138, 138] on input "State Registry ID" at bounding box center [95, 137] width 141 height 13
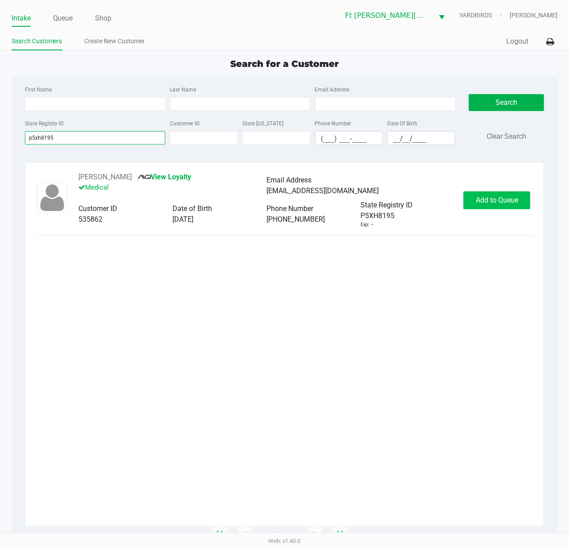
type input "p5xh8195"
click at [490, 201] on span "Add to Queue" at bounding box center [497, 200] width 42 height 8
click at [490, 201] on div "Add to Queue" at bounding box center [497, 200] width 67 height 18
click at [488, 198] on div "Add to Queue" at bounding box center [497, 200] width 67 height 18
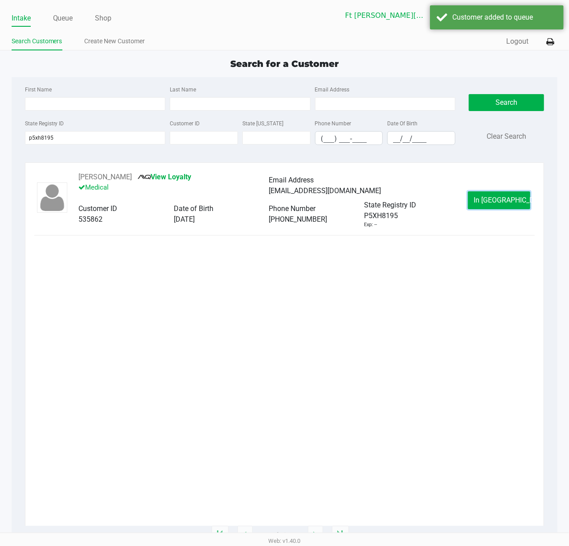
click at [488, 198] on span "In Queue" at bounding box center [511, 200] width 75 height 8
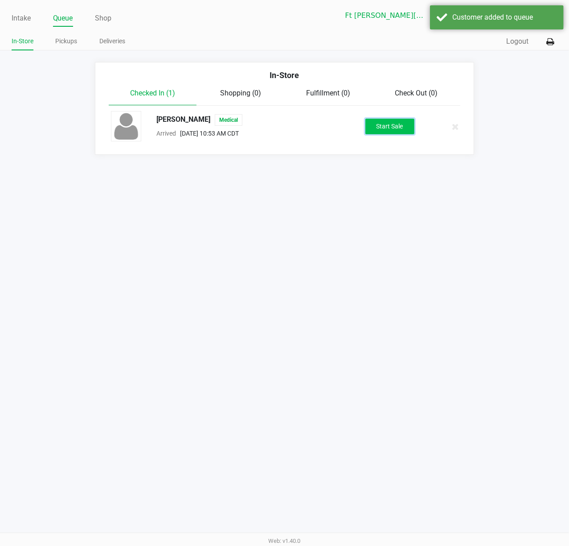
click at [368, 132] on button "Start Sale" at bounding box center [390, 127] width 49 height 16
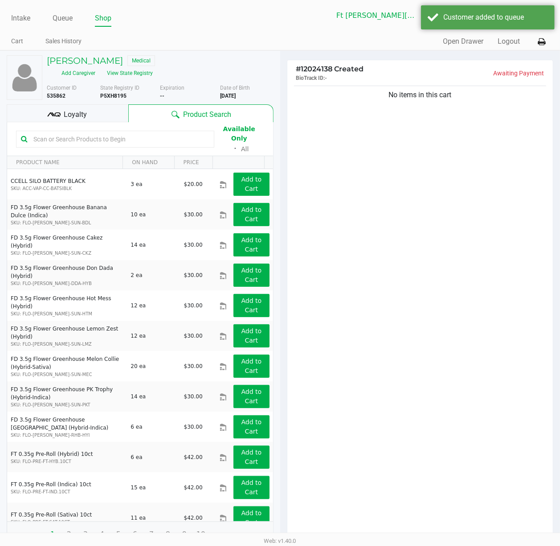
click at [173, 132] on input "text" at bounding box center [120, 138] width 180 height 13
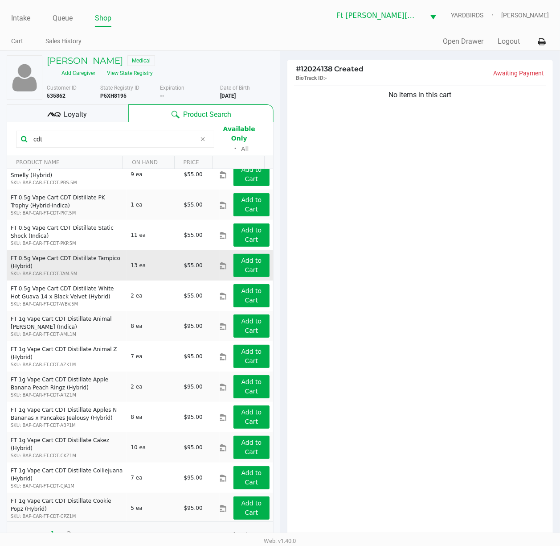
scroll to position [321, 0]
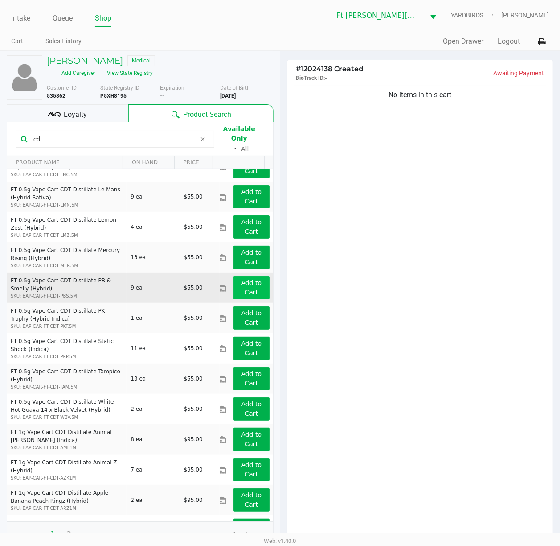
type input "cdt"
click at [243, 276] on button "Add to Cart" at bounding box center [252, 287] width 36 height 23
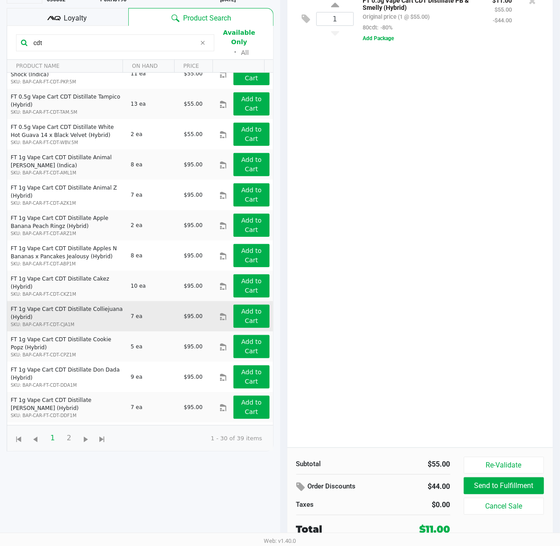
scroll to position [559, 0]
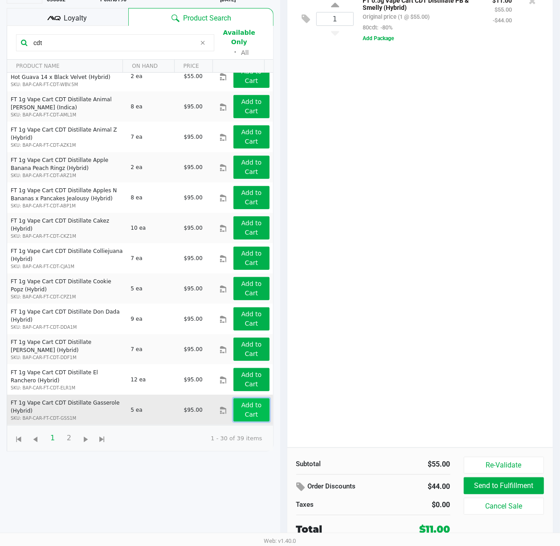
click at [245, 398] on button "Add to Cart" at bounding box center [252, 409] width 36 height 23
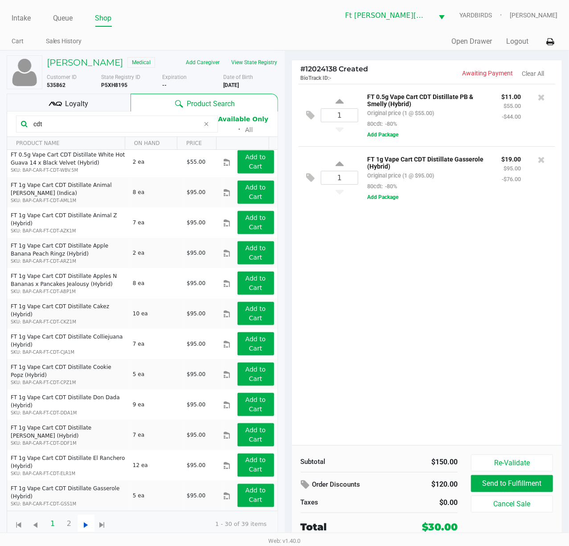
click at [89, 409] on span "Go to the next page" at bounding box center [86, 524] width 11 height 11
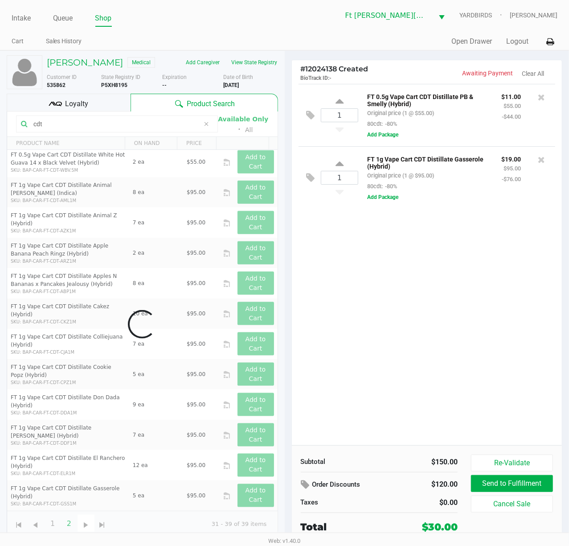
scroll to position [0, 0]
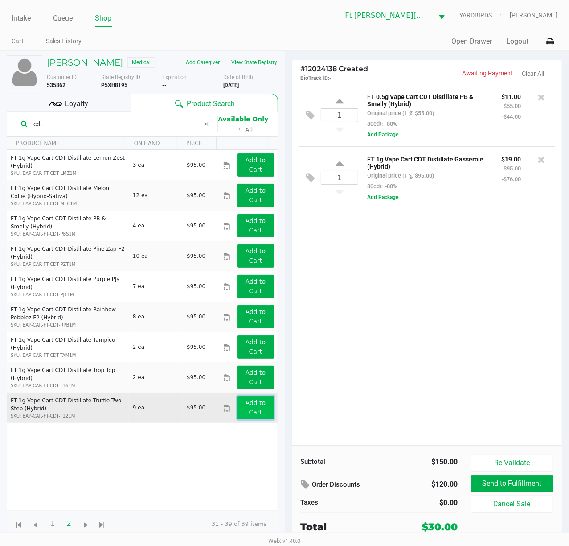
click at [259, 409] on button "Add to Cart" at bounding box center [256, 407] width 37 height 23
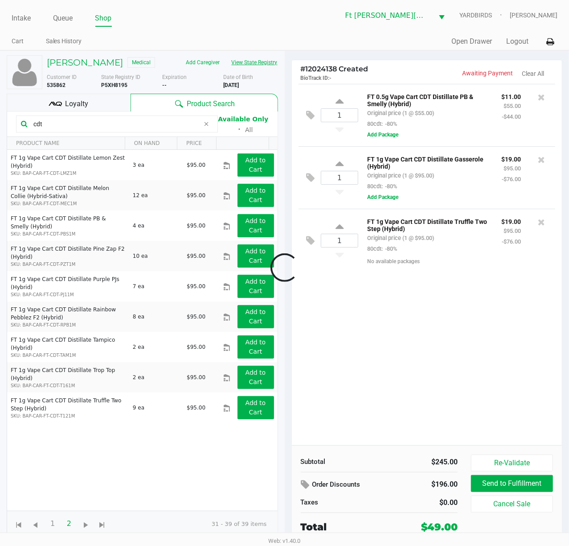
click at [269, 63] on button "View State Registry" at bounding box center [252, 62] width 52 height 14
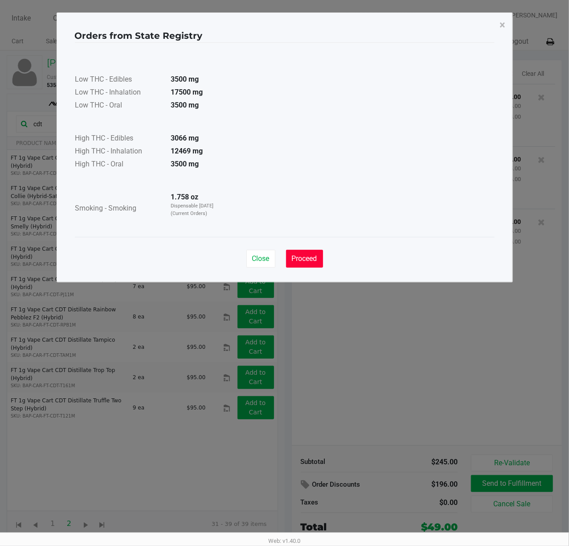
click at [316, 258] on span "Proceed" at bounding box center [304, 258] width 25 height 8
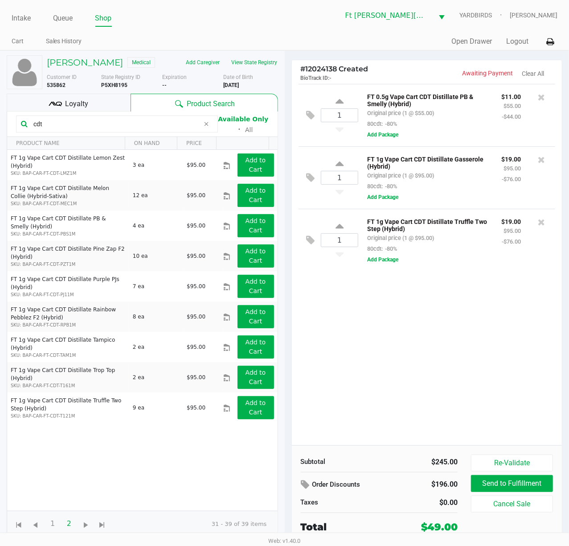
click at [103, 124] on input "cdt" at bounding box center [115, 123] width 170 height 13
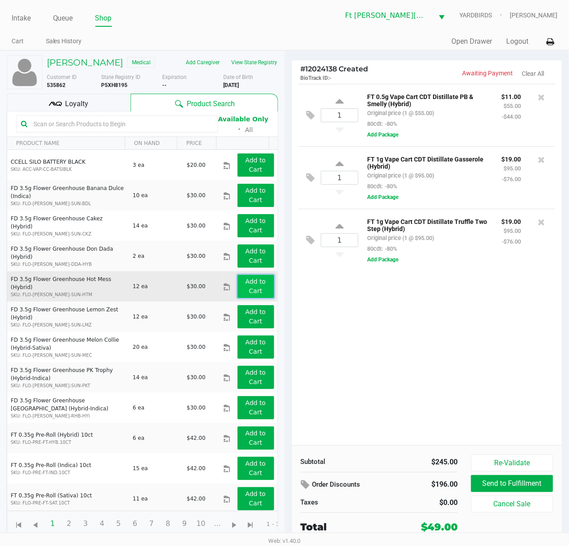
click at [250, 288] on app-button-loader "Add to Cart" at bounding box center [256, 286] width 21 height 16
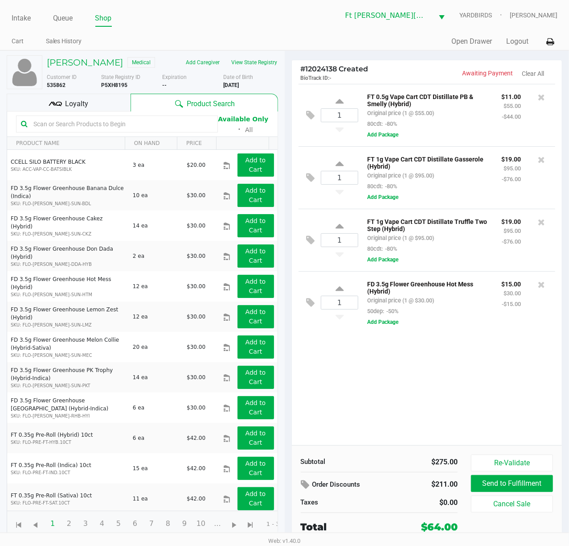
click at [115, 127] on input "text" at bounding box center [121, 123] width 183 height 13
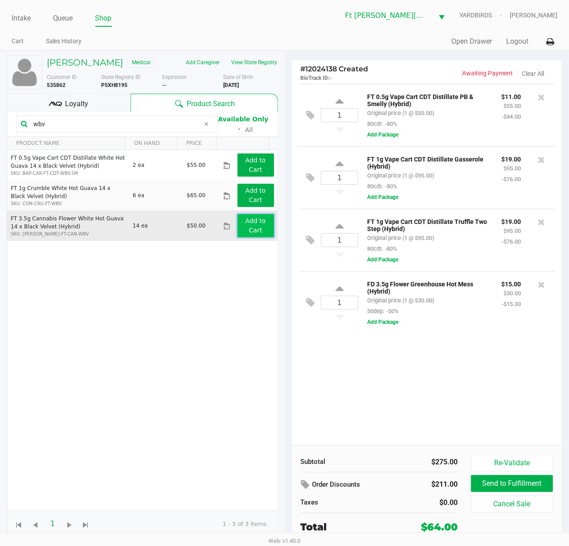
click at [259, 228] on button "Add to Cart" at bounding box center [256, 225] width 37 height 23
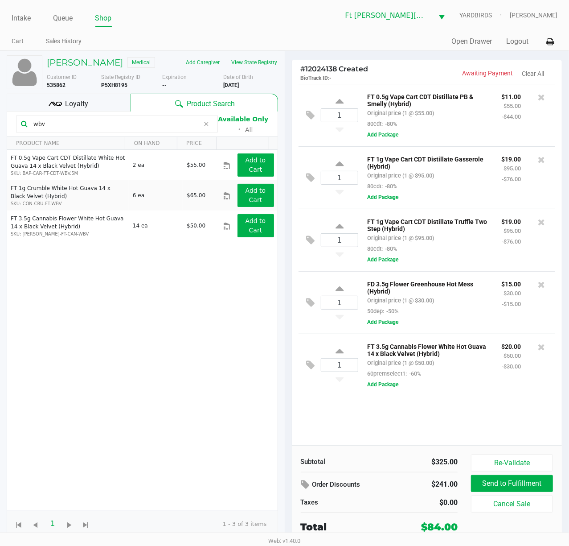
click at [90, 126] on input "wbv" at bounding box center [115, 123] width 170 height 13
click at [90, 125] on input "wbv" at bounding box center [115, 123] width 170 height 13
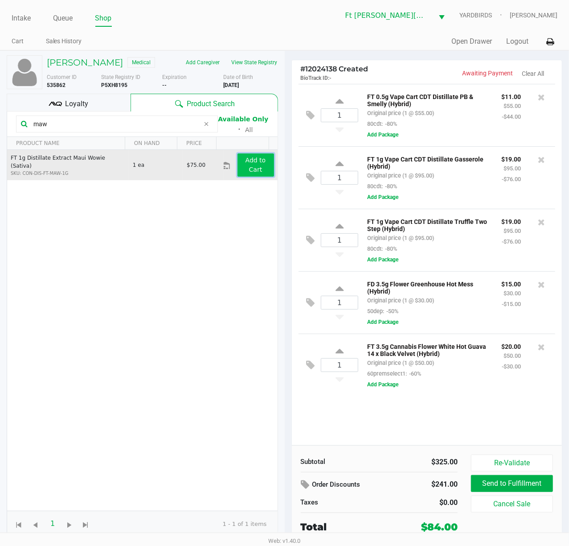
click at [251, 172] on app-button-loader "Add to Cart" at bounding box center [256, 164] width 21 height 16
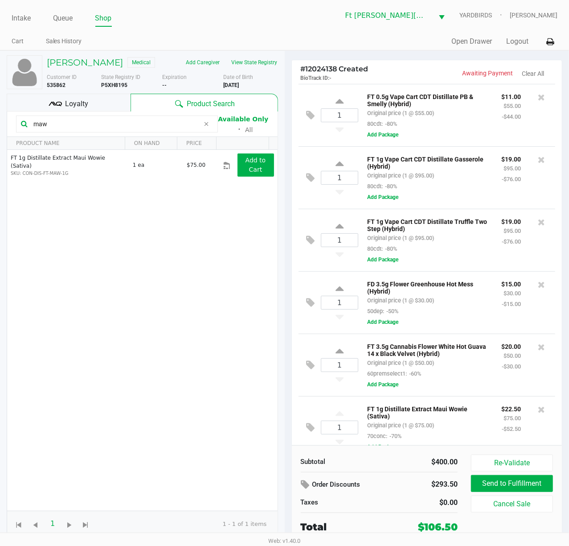
click at [130, 121] on input "maw" at bounding box center [115, 123] width 170 height 13
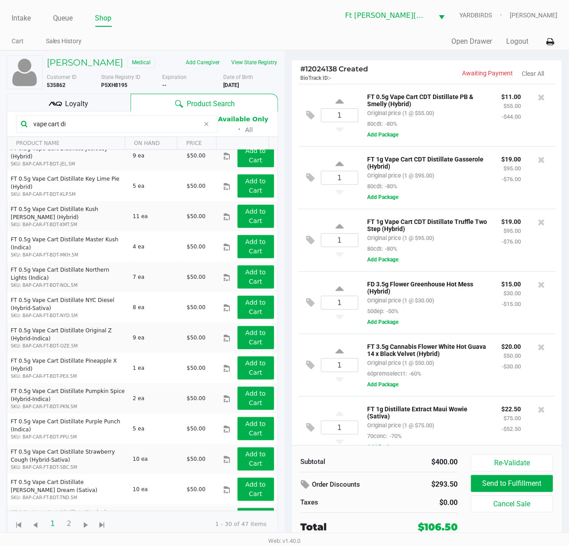
scroll to position [559, 0]
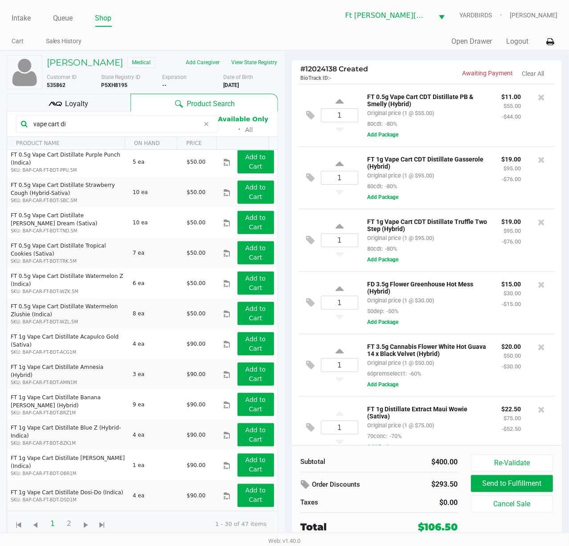
click at [31, 127] on input "vape cart di" at bounding box center [115, 123] width 170 height 13
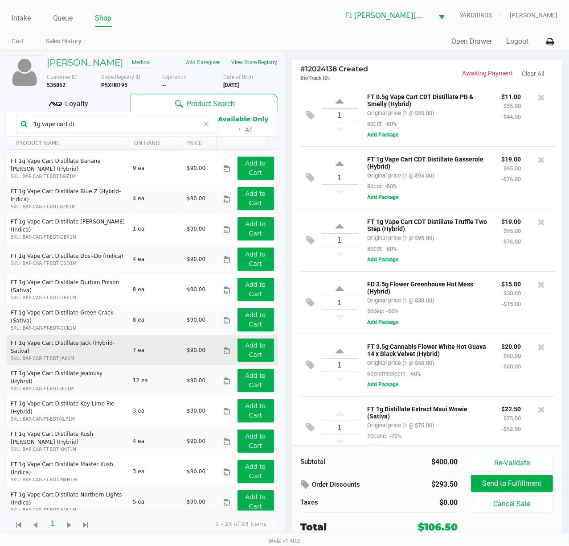
scroll to position [0, 0]
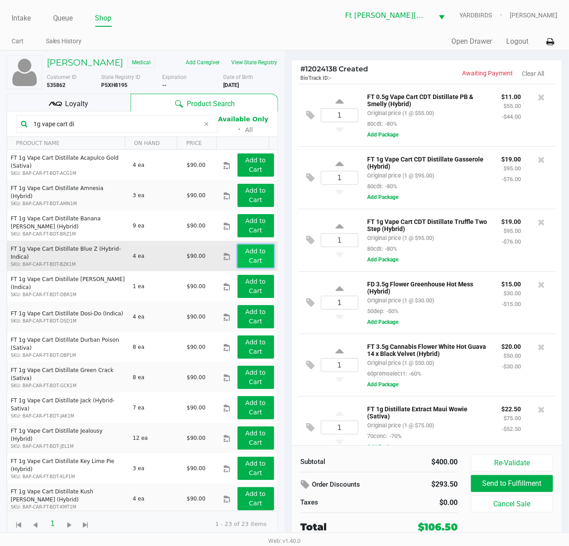
click at [246, 260] on app-button-loader "Add to Cart" at bounding box center [256, 255] width 21 height 16
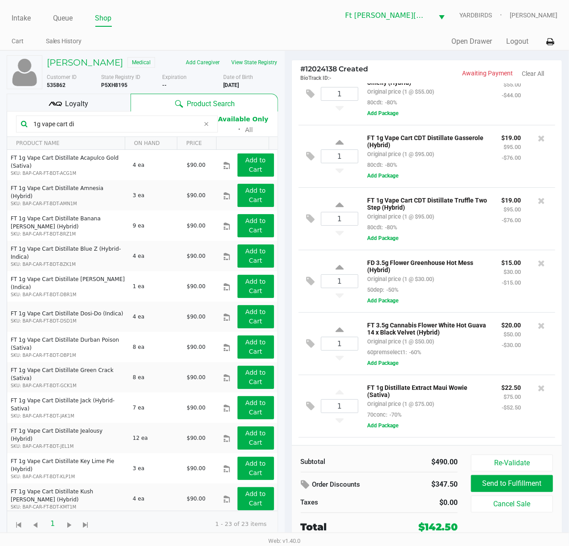
scroll to position [85, 0]
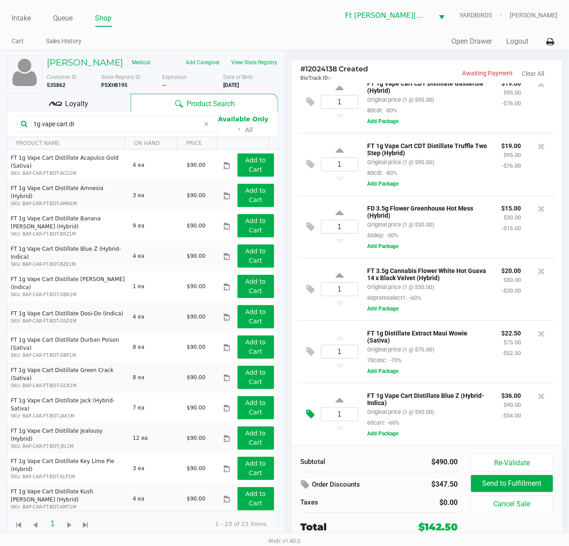
click at [311, 409] on icon at bounding box center [311, 414] width 8 height 10
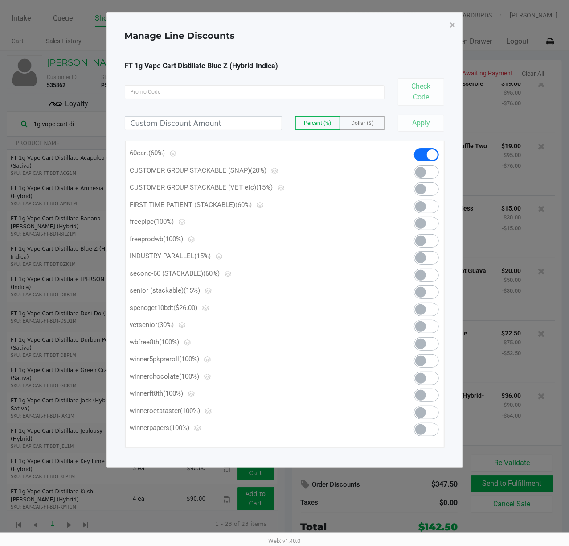
click at [419, 307] on span at bounding box center [421, 309] width 11 height 11
click at [453, 22] on span "×" at bounding box center [453, 25] width 6 height 12
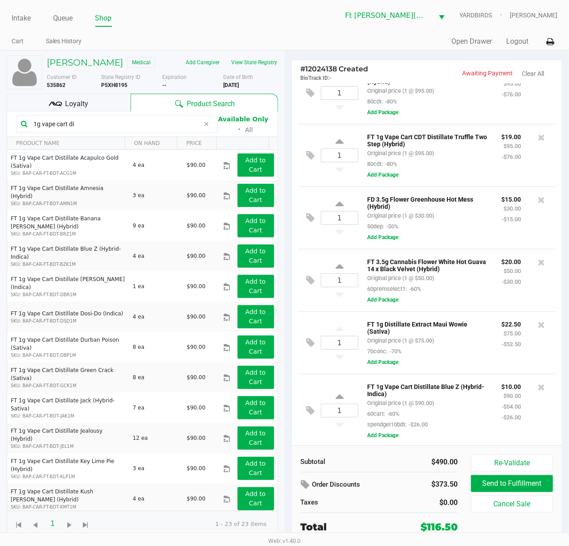
click at [149, 125] on input "1g vape cart di" at bounding box center [115, 123] width 170 height 13
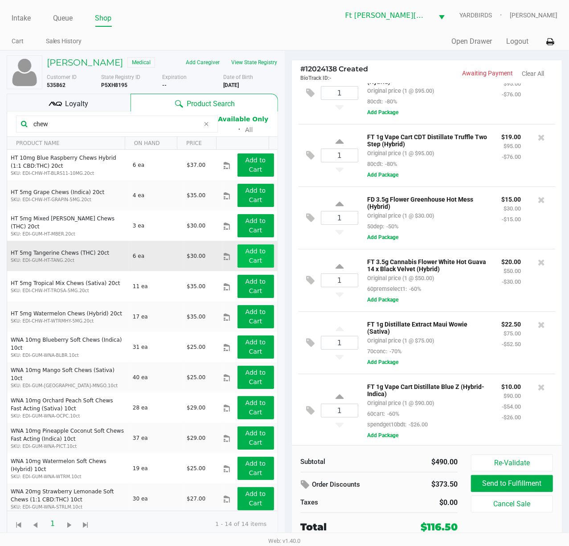
type input "chew"
click at [255, 264] on button "Add to Cart" at bounding box center [256, 255] width 37 height 23
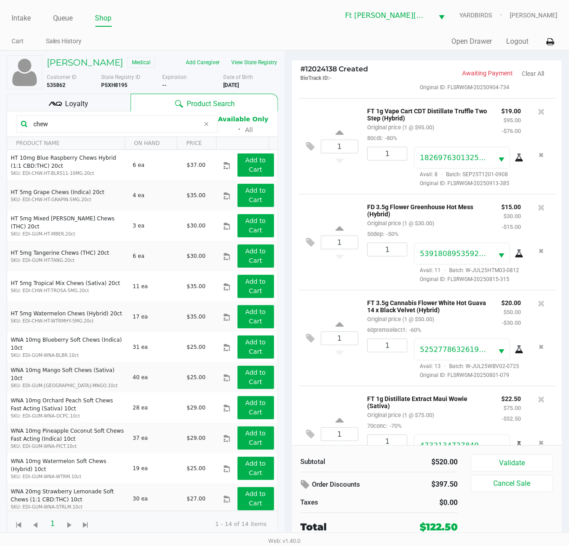
scroll to position [416, 0]
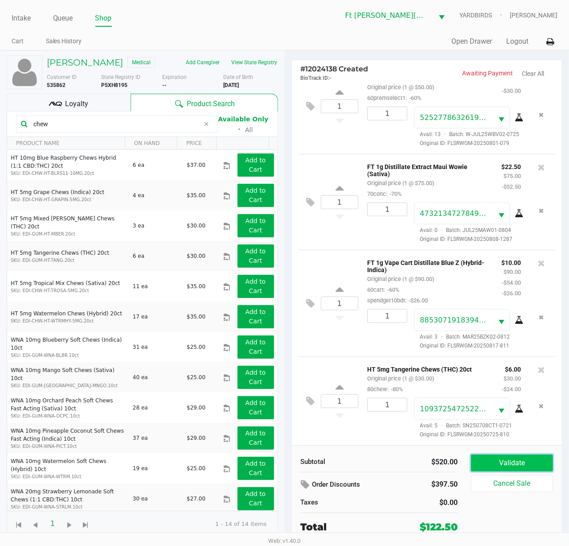
click at [528, 409] on button "Validate" at bounding box center [512, 462] width 82 height 17
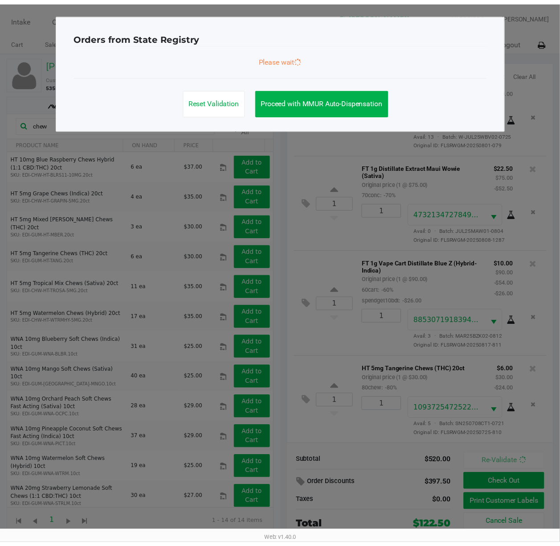
scroll to position [453, 0]
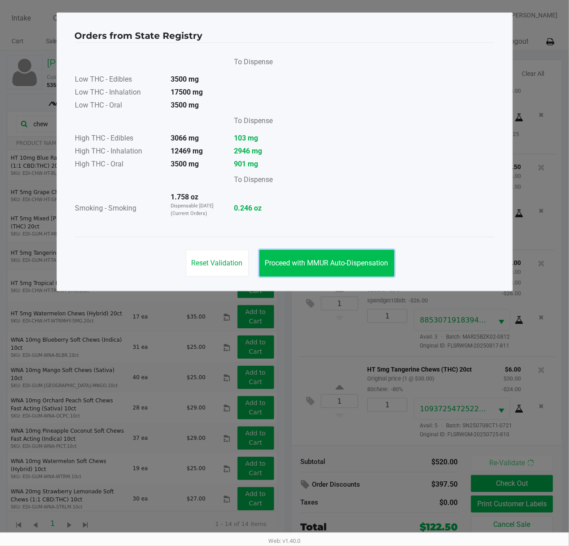
click at [329, 260] on span "Proceed with MMUR Auto-Dispensation" at bounding box center [327, 263] width 124 height 8
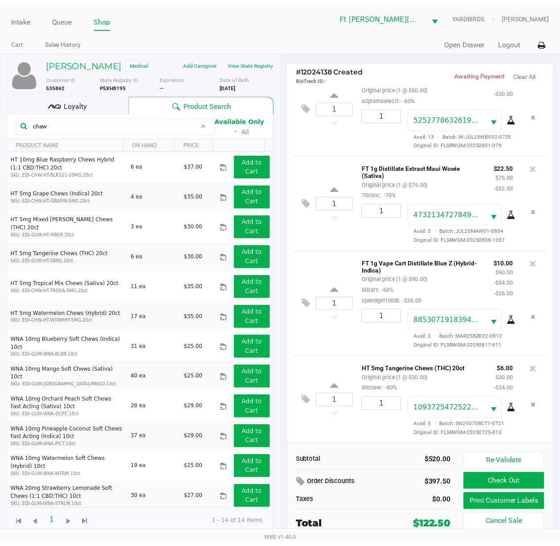
scroll to position [522, 0]
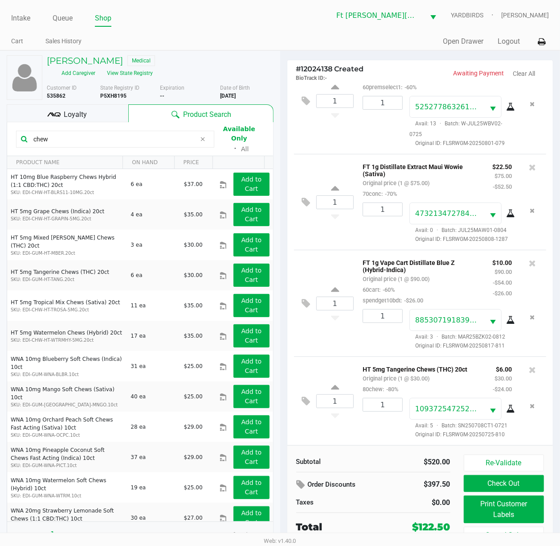
click at [65, 109] on span "Loyalty" at bounding box center [75, 114] width 23 height 11
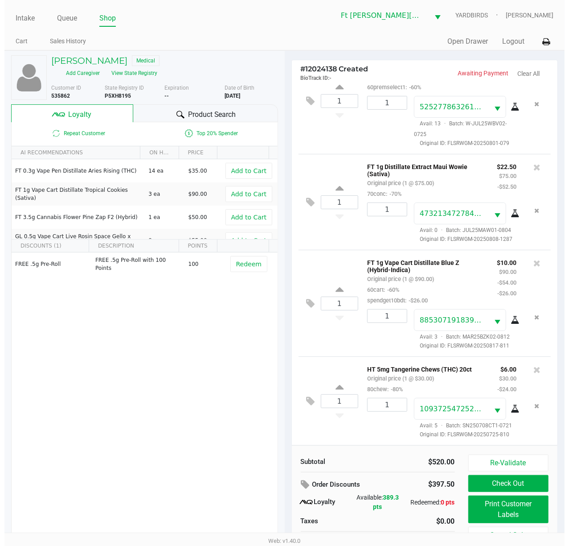
scroll to position [571, 0]
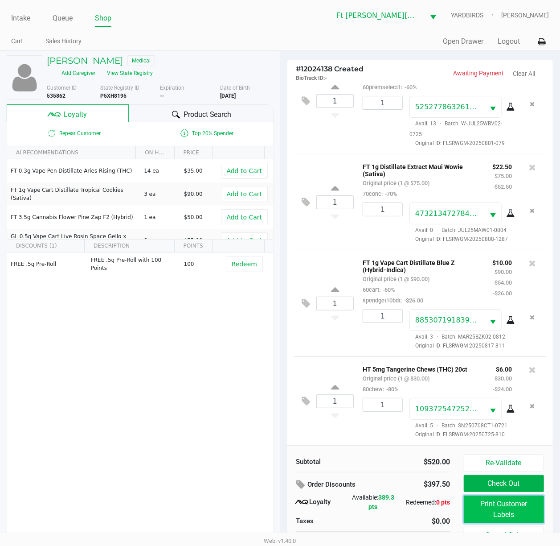
click at [474, 409] on button "Print Customer Labels" at bounding box center [504, 509] width 81 height 28
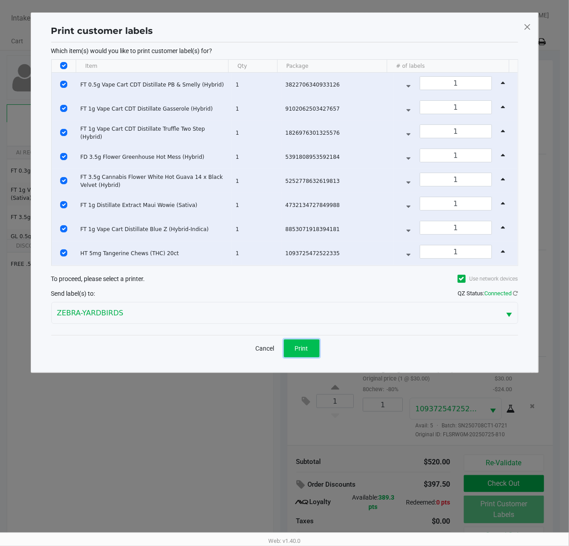
click at [309, 355] on button "Print" at bounding box center [302, 348] width 36 height 18
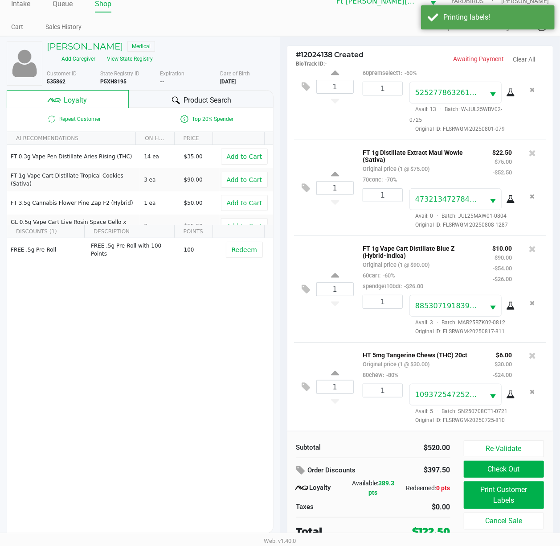
scroll to position [18, 0]
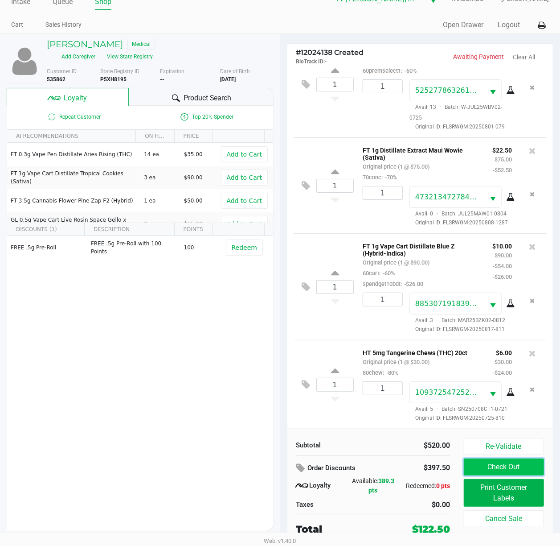
click at [518, 409] on button "Check Out" at bounding box center [504, 466] width 81 height 17
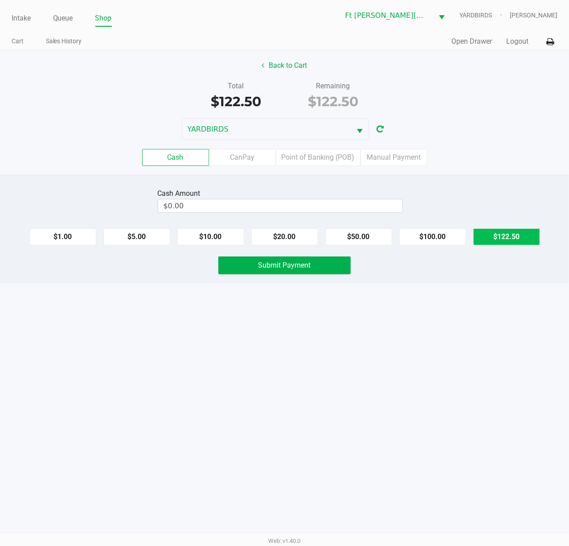
click at [503, 233] on button "$122.50" at bounding box center [507, 236] width 67 height 17
type input "$122.50"
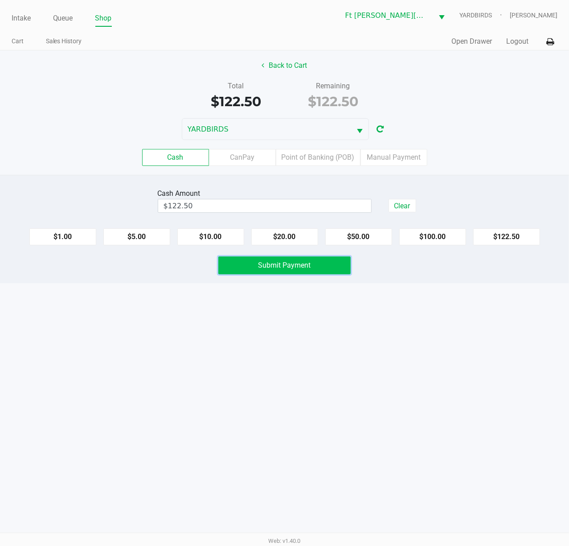
click at [304, 269] on span "Submit Payment" at bounding box center [285, 265] width 53 height 8
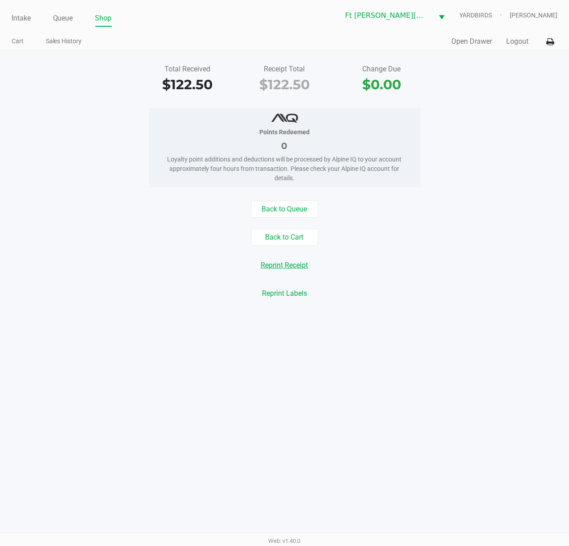
click at [291, 270] on button "Reprint Receipt" at bounding box center [284, 265] width 59 height 17
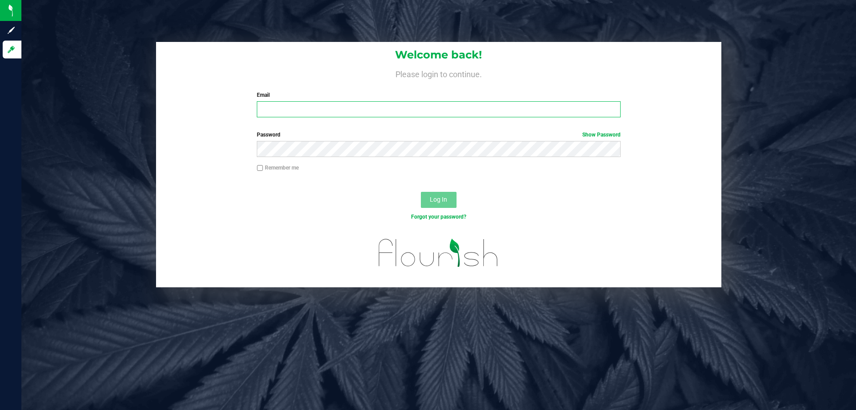
click at [419, 112] on input "Email" at bounding box center [438, 109] width 363 height 16
type input "SHARPER@LIVEPARALLEL.COM"
click at [421, 192] on button "Log In" at bounding box center [439, 200] width 36 height 16
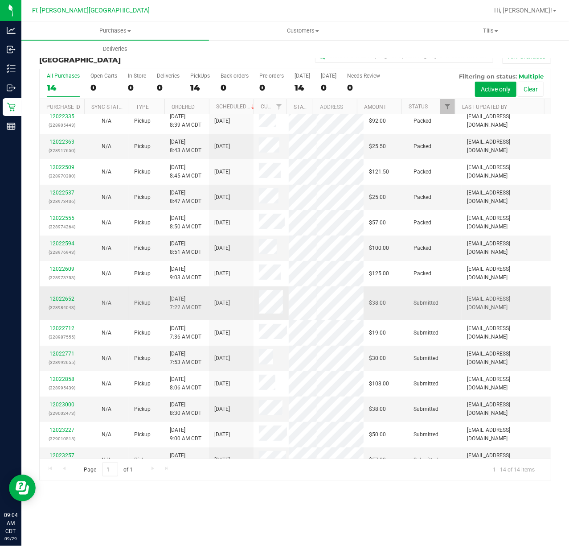
scroll to position [12, 0]
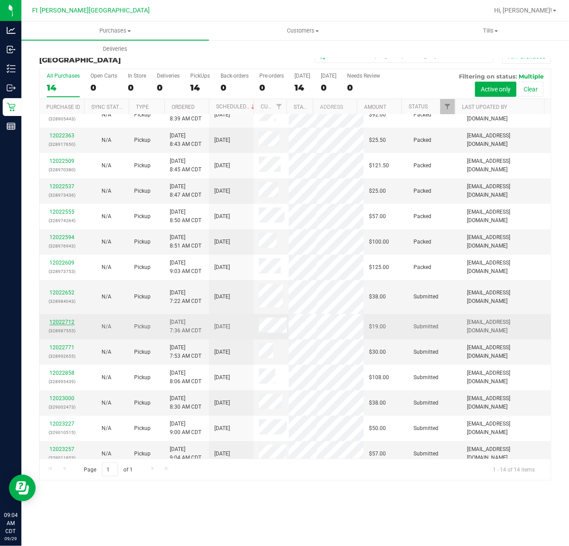
click at [63, 319] on link "12022712" at bounding box center [61, 322] width 25 height 6
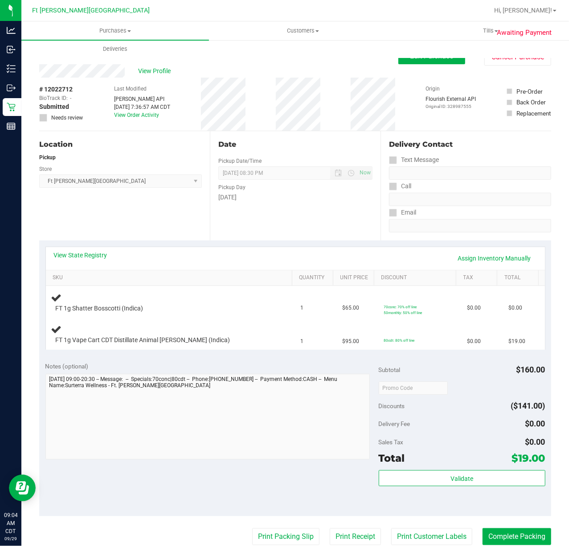
click at [418, 64] on div "Edit Purchase Cancel Purchase" at bounding box center [475, 56] width 153 height 17
click at [418, 57] on retail "Purchases Summary of purchases Fulfillment All purchases Customers All customer…" at bounding box center [295, 384] width 548 height 727
click at [447, 58] on button "Edit Purchase" at bounding box center [432, 56] width 67 height 16
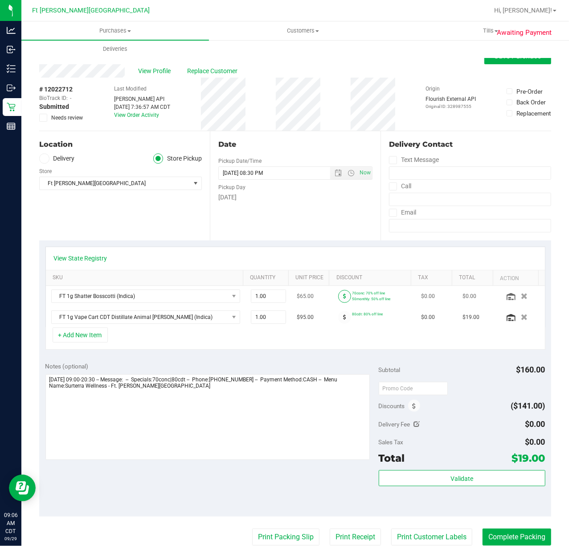
click at [338, 294] on span at bounding box center [344, 296] width 13 height 13
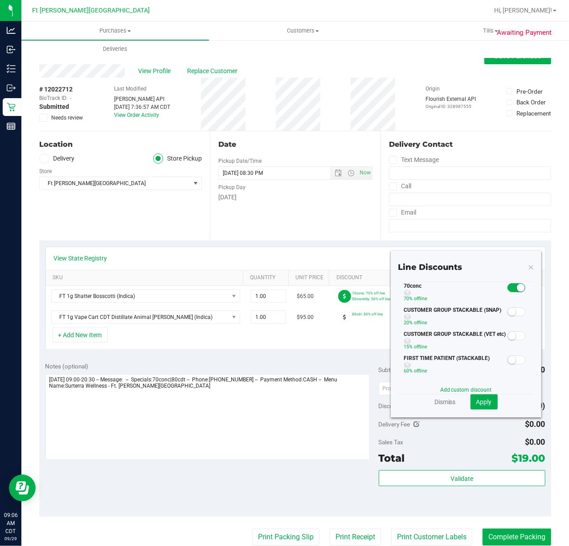
click at [443, 408] on div "Dismiss Apply" at bounding box center [466, 401] width 136 height 15
drag, startPoint x: 439, startPoint y: 400, endPoint x: 444, endPoint y: 375, distance: 26.3
click at [439, 400] on link "Dismiss" at bounding box center [445, 401] width 21 height 9
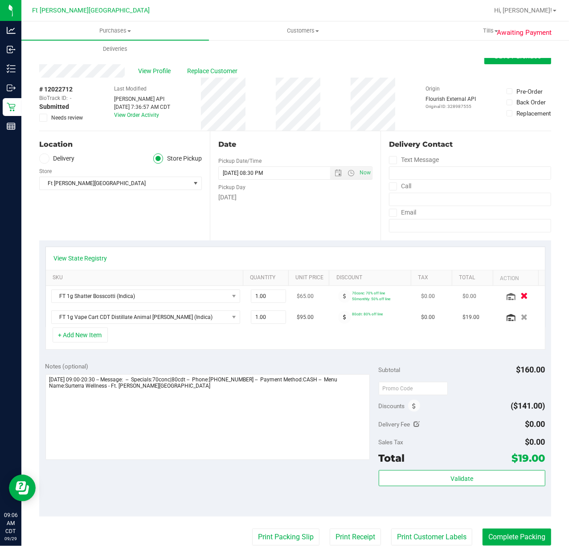
click at [521, 294] on icon "button" at bounding box center [525, 296] width 8 height 7
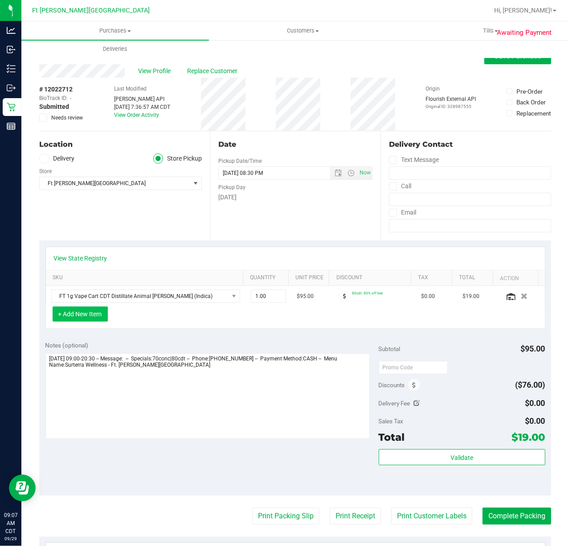
click at [69, 321] on button "+ Add New Item" at bounding box center [80, 313] width 55 height 15
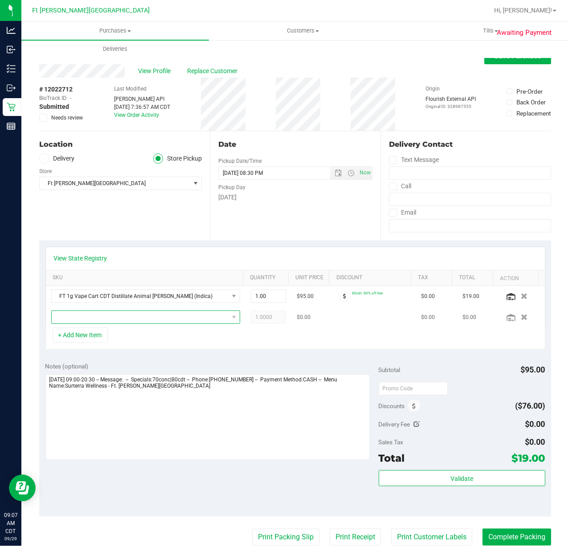
click at [82, 318] on span "NO DATA FOUND" at bounding box center [140, 317] width 177 height 12
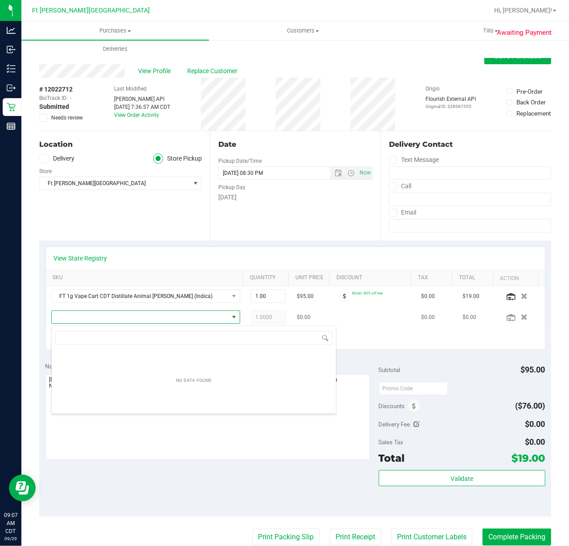
scroll to position [13, 181]
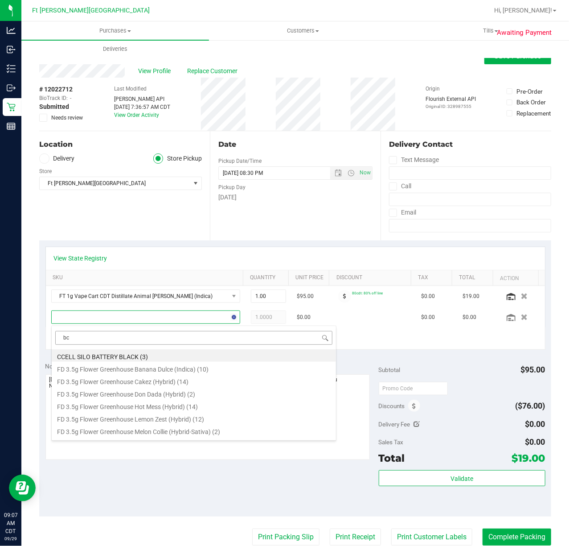
type input "bct"
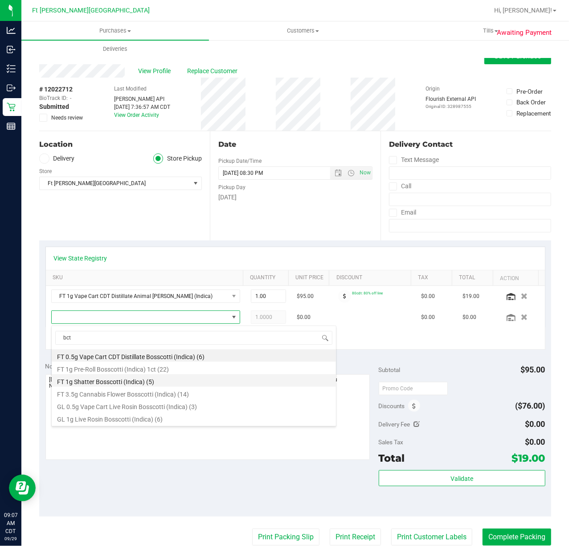
click at [108, 384] on li "FT 1g Shatter Bosscotti (Indica) (5)" at bounding box center [194, 380] width 284 height 12
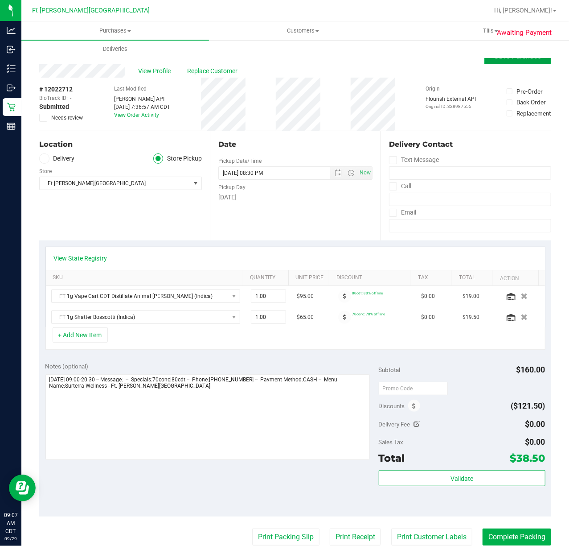
click at [491, 60] on button "Save Purchase" at bounding box center [518, 56] width 67 height 16
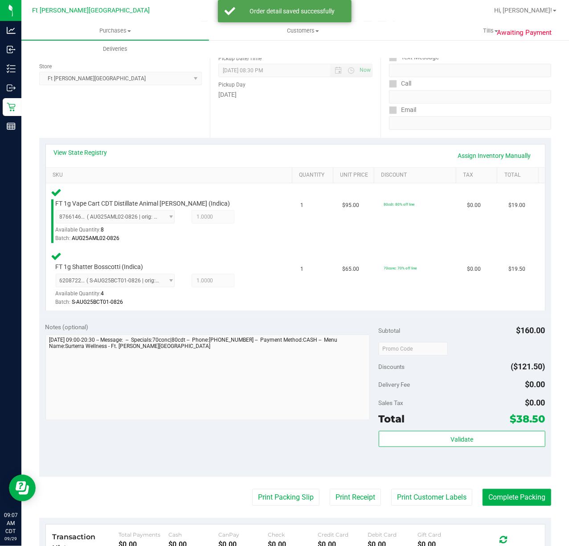
scroll to position [266, 0]
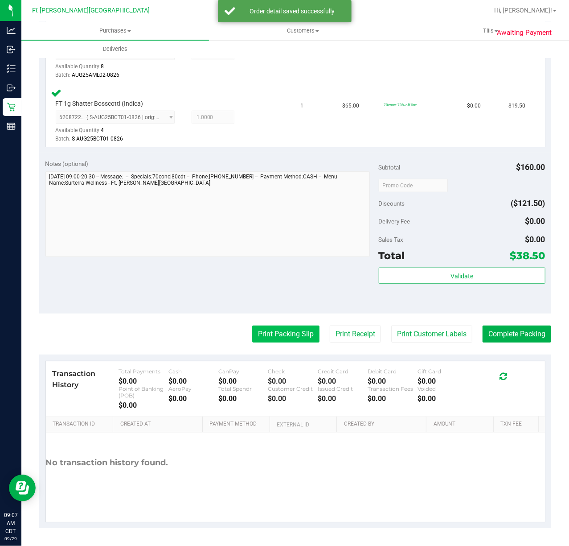
click at [263, 334] on button "Print Packing Slip" at bounding box center [285, 333] width 67 height 17
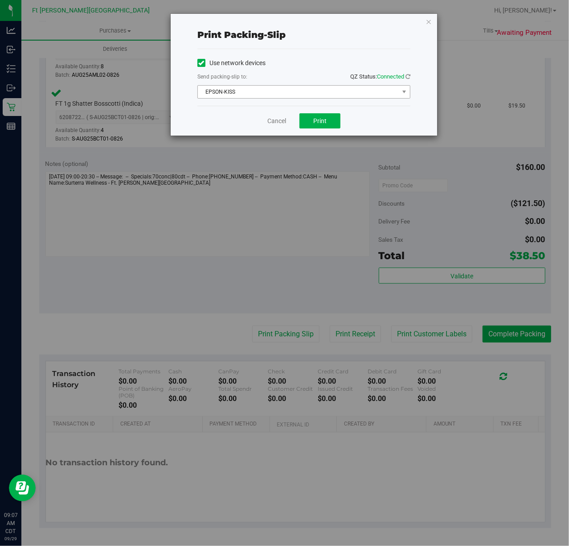
click at [291, 93] on span "EPSON-KISS" at bounding box center [298, 92] width 201 height 12
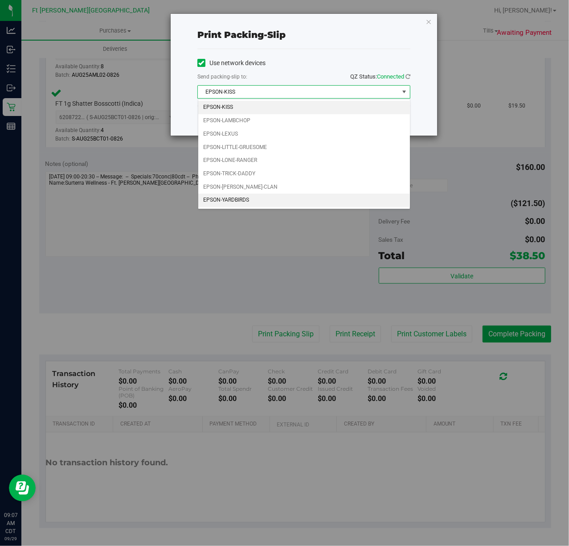
click at [247, 200] on li "EPSON-YARDBIRDS" at bounding box center [304, 200] width 212 height 13
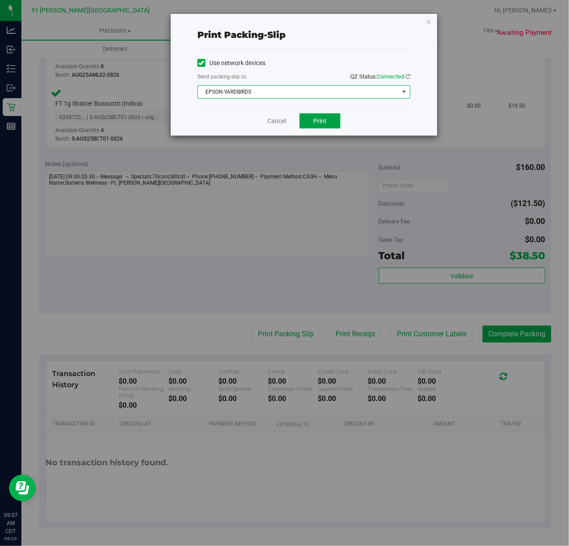
click at [314, 123] on span "Print" at bounding box center [319, 120] width 13 height 7
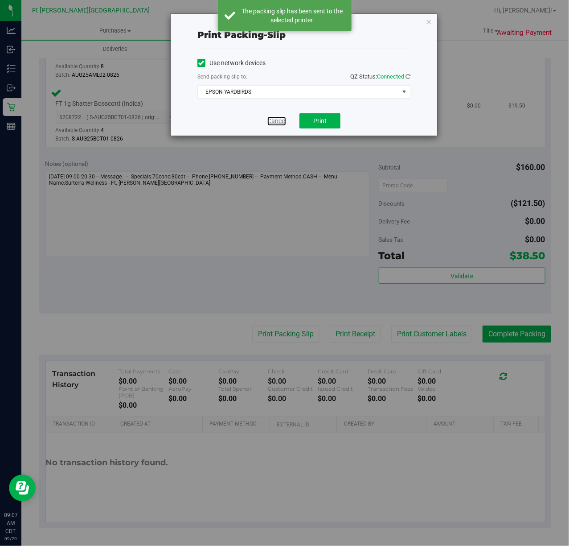
click at [279, 119] on link "Cancel" at bounding box center [277, 120] width 19 height 9
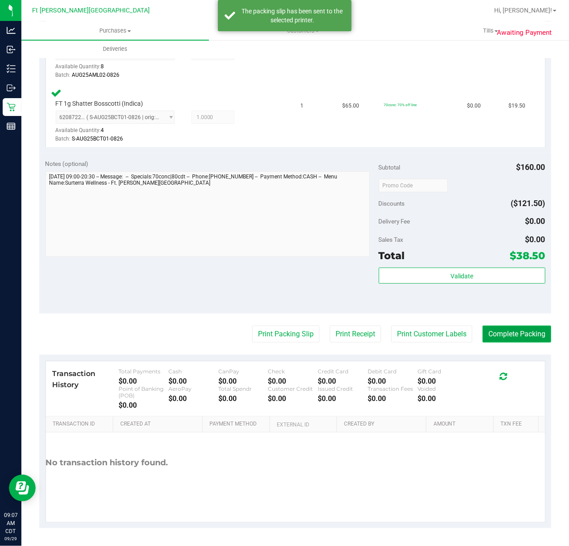
click at [531, 336] on button "Complete Packing" at bounding box center [517, 333] width 69 height 17
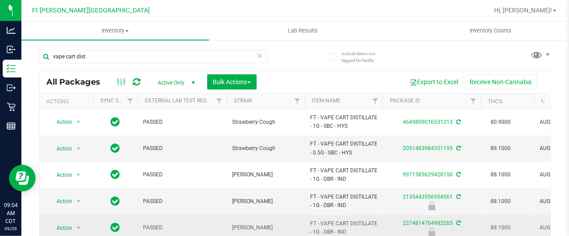
click at [181, 232] on span "PASSED" at bounding box center [182, 228] width 78 height 8
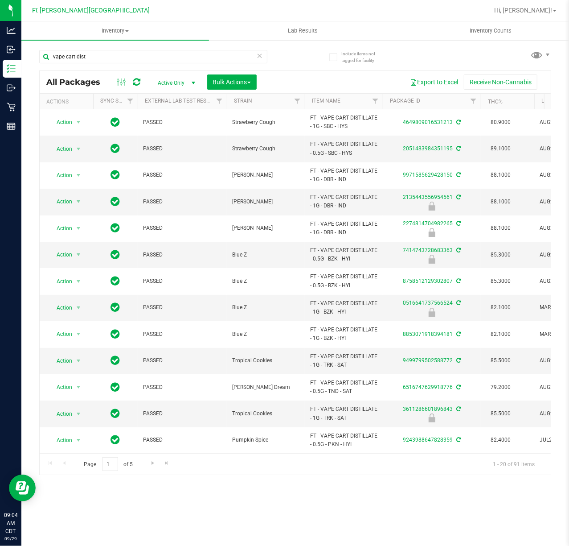
click at [263, 54] on icon at bounding box center [260, 55] width 6 height 11
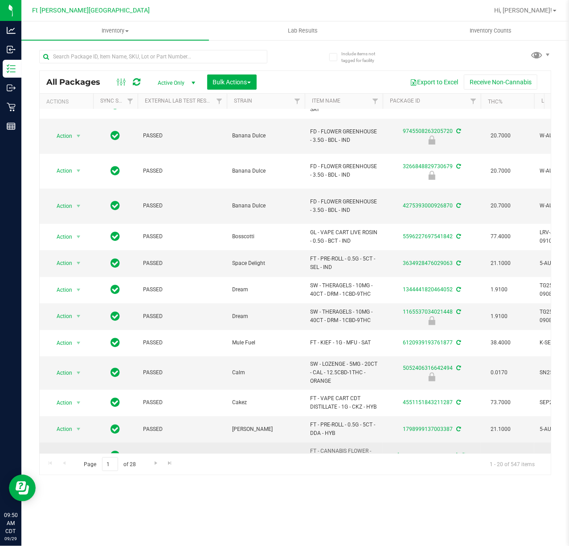
scroll to position [218, 0]
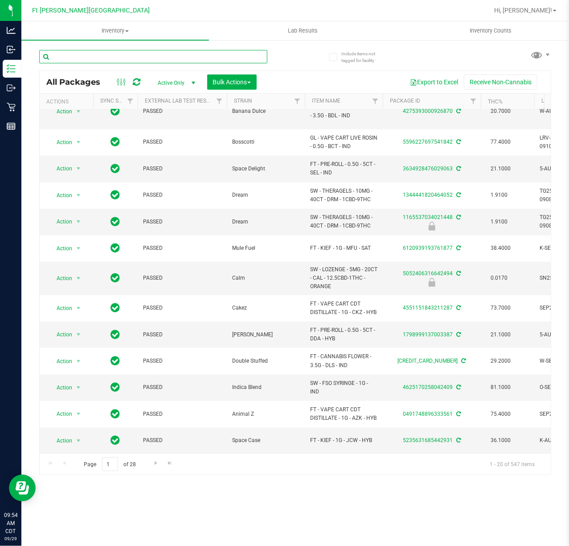
click at [122, 54] on input "text" at bounding box center [153, 56] width 228 height 13
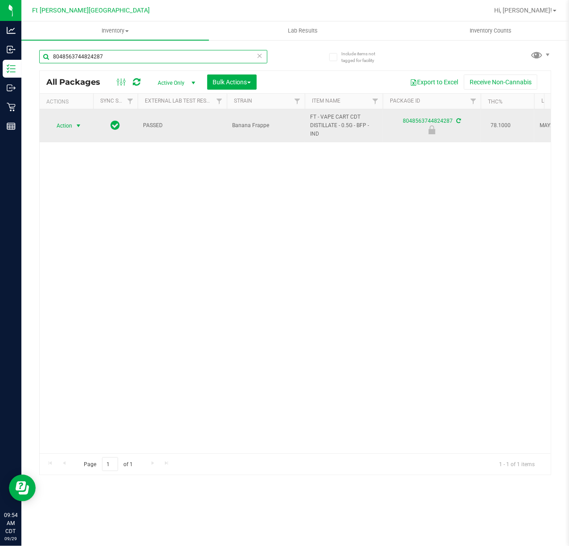
type input "8048563744824287"
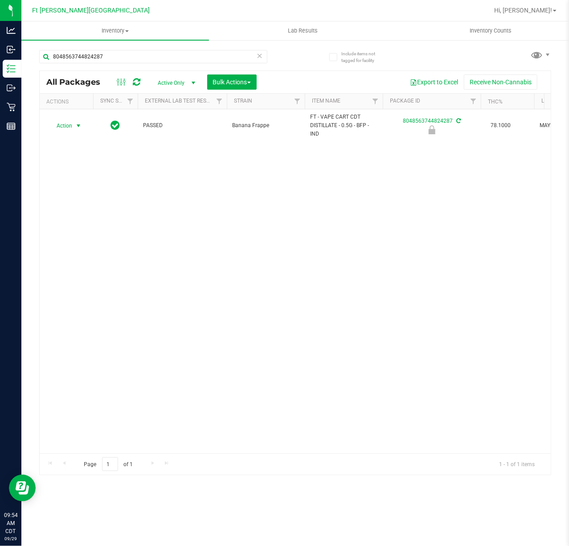
drag, startPoint x: 70, startPoint y: 122, endPoint x: 69, endPoint y: 132, distance: 10.7
click at [70, 122] on span "Action" at bounding box center [61, 125] width 24 height 12
click at [91, 236] on li "Unlock package" at bounding box center [78, 232] width 58 height 13
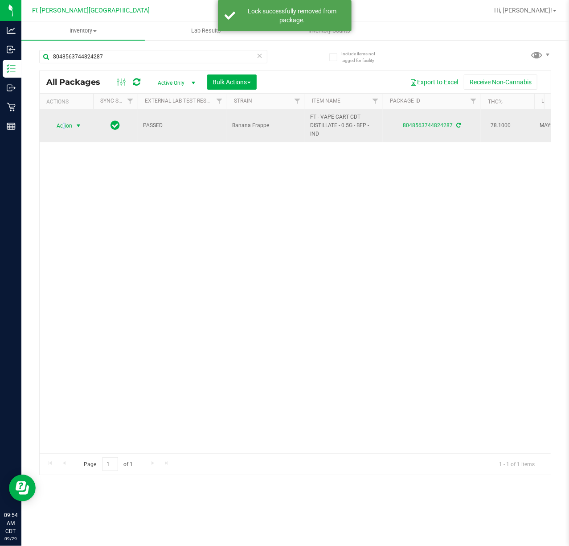
click at [65, 127] on span "Action" at bounding box center [61, 125] width 24 height 12
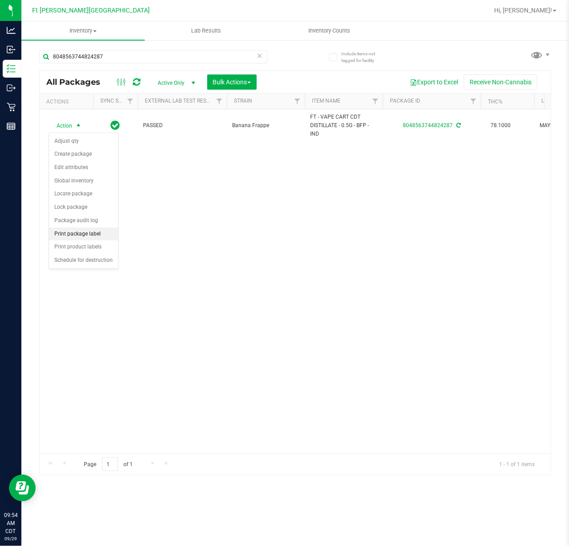
click at [75, 236] on li "Print package label" at bounding box center [83, 233] width 69 height 13
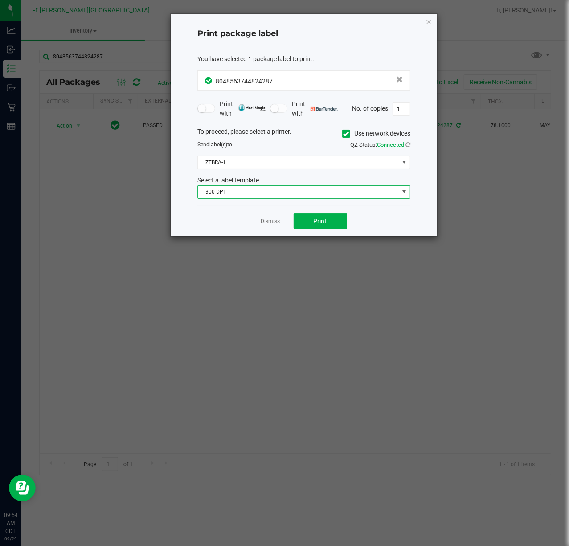
click at [332, 194] on span "300 DPI" at bounding box center [298, 191] width 201 height 12
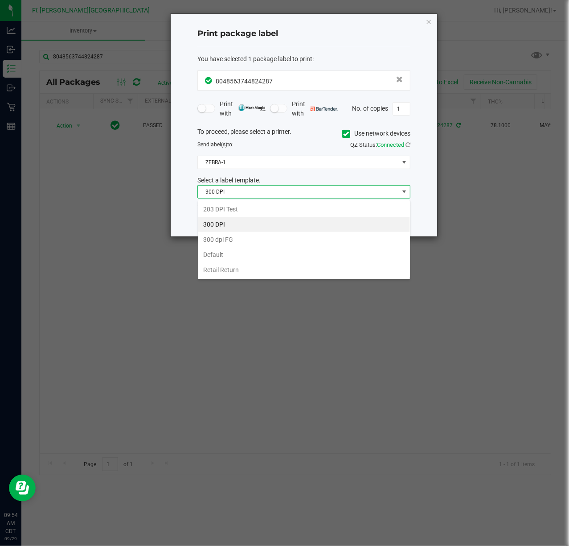
scroll to position [13, 213]
click at [259, 209] on li "203 DPI Test" at bounding box center [304, 209] width 212 height 15
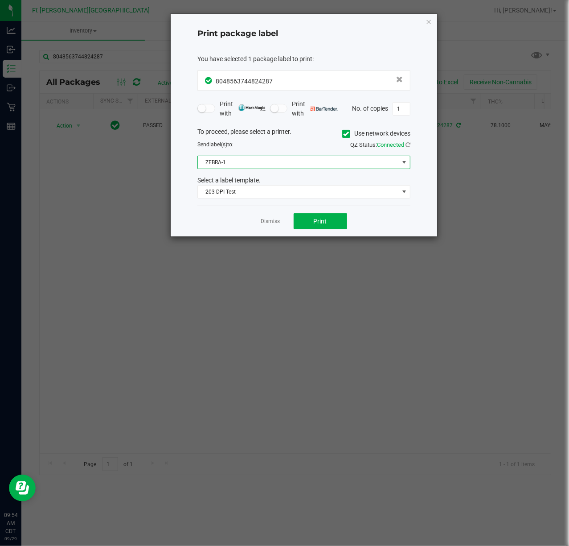
click at [253, 163] on span "ZEBRA-1" at bounding box center [298, 162] width 201 height 12
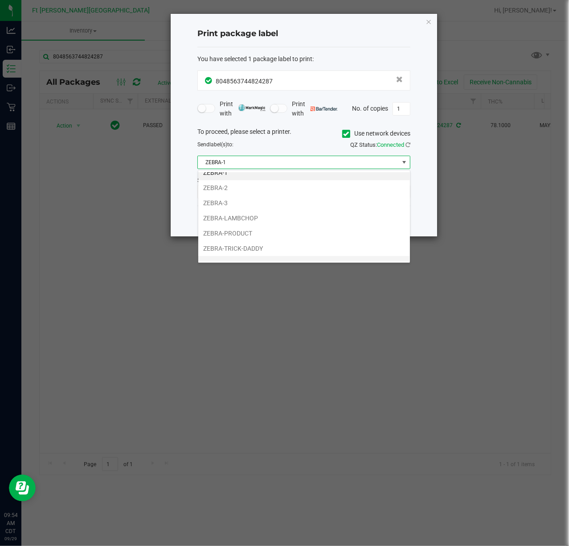
scroll to position [19, 0]
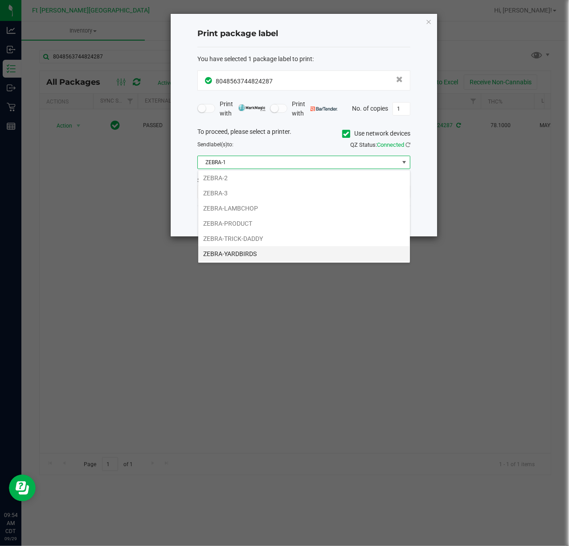
click at [241, 255] on li "ZEBRA-YARDBIRDS" at bounding box center [304, 253] width 212 height 15
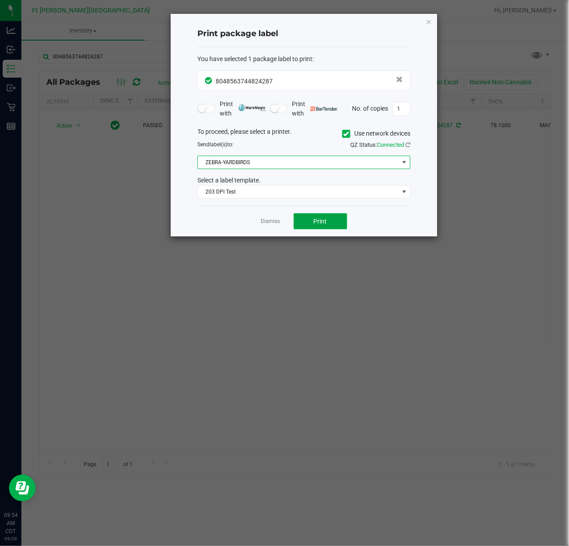
click at [305, 224] on button "Print" at bounding box center [321, 221] width 54 height 16
click at [263, 220] on link "Dismiss" at bounding box center [270, 222] width 19 height 8
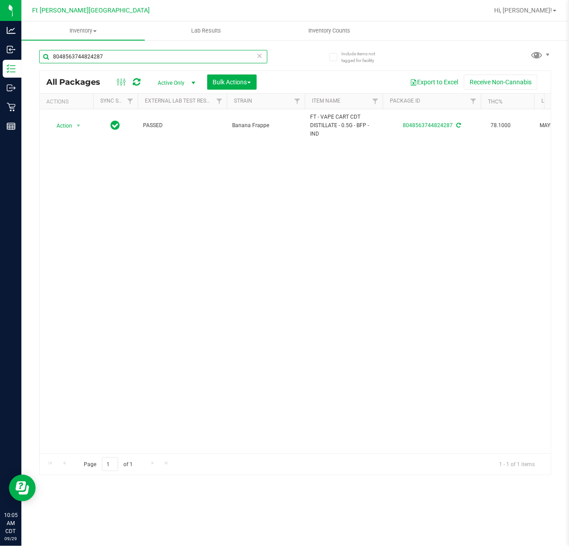
click at [147, 58] on input "8048563744824287" at bounding box center [153, 56] width 228 height 13
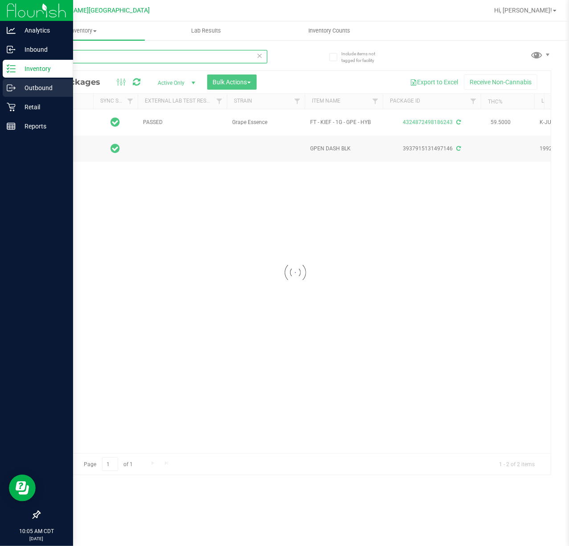
type input "GPE"
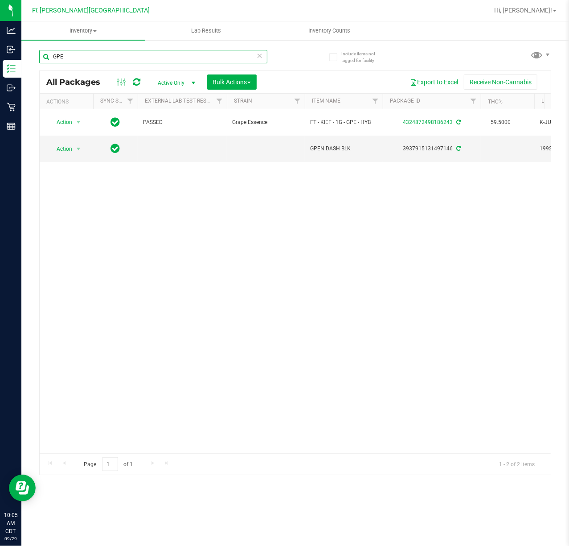
click at [91, 56] on input "GPE" at bounding box center [153, 56] width 228 height 13
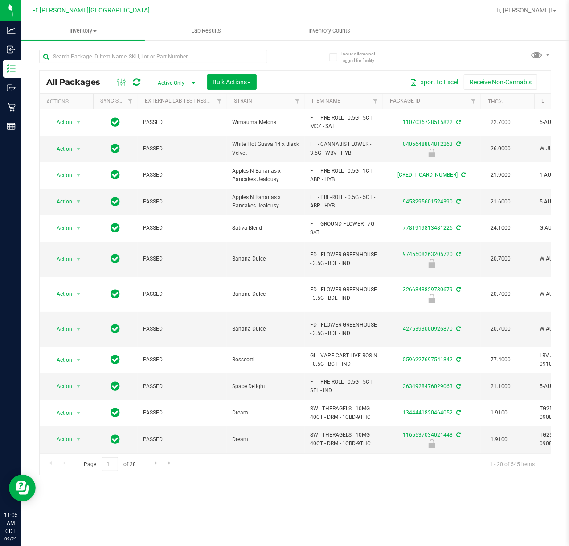
click at [470, 409] on div "Inventory All packages All inventory Waste log Create inventory Lab Results Inv…" at bounding box center [295, 283] width 548 height 524
click at [131, 51] on input "text" at bounding box center [153, 56] width 228 height 13
click at [132, 52] on input "text" at bounding box center [153, 56] width 228 height 13
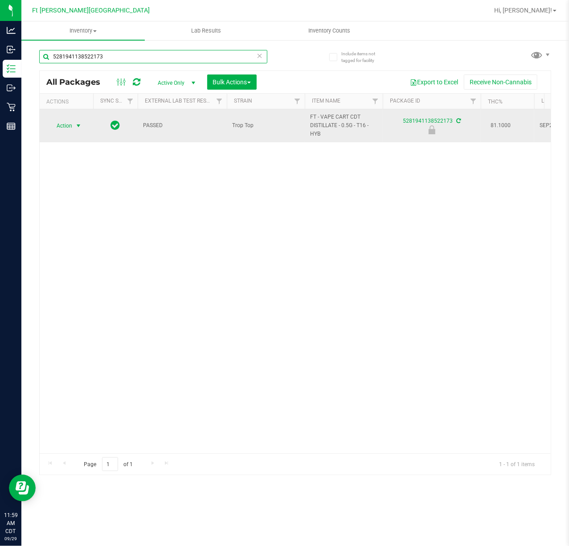
type input "5281941138522173"
click at [69, 125] on span "Action" at bounding box center [61, 125] width 24 height 12
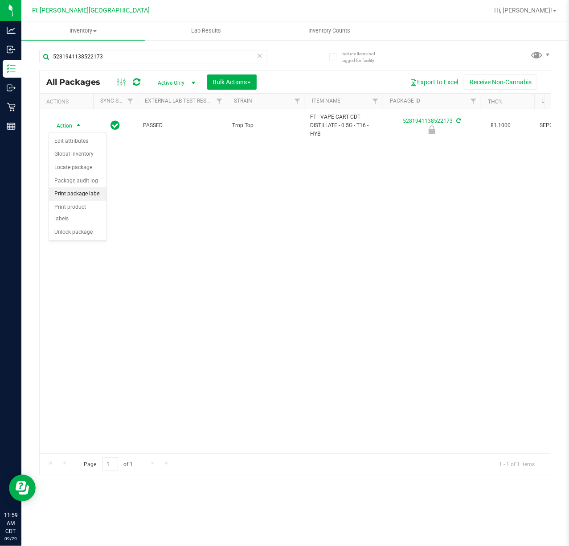
click at [91, 198] on li "Print package label" at bounding box center [78, 193] width 58 height 13
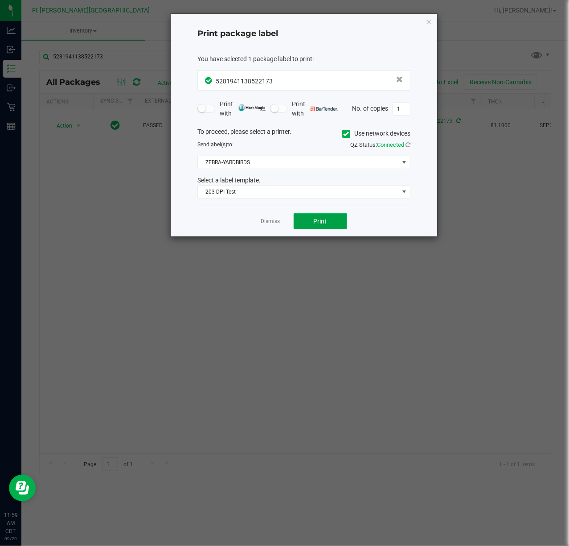
click at [323, 221] on span "Print" at bounding box center [320, 221] width 13 height 7
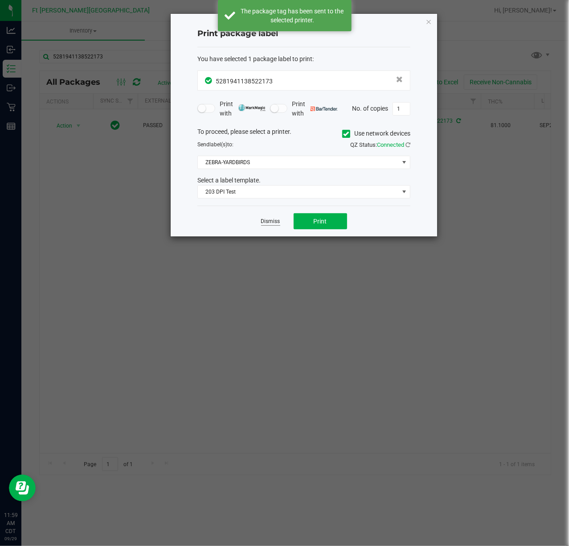
click at [277, 224] on link "Dismiss" at bounding box center [270, 222] width 19 height 8
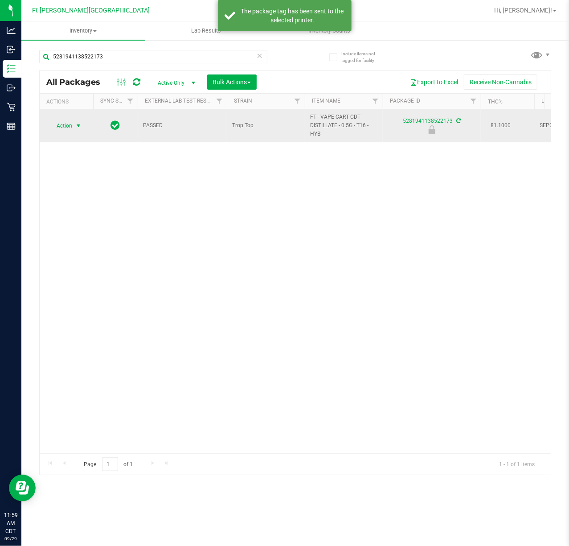
click at [69, 125] on span "Action" at bounding box center [61, 125] width 24 height 12
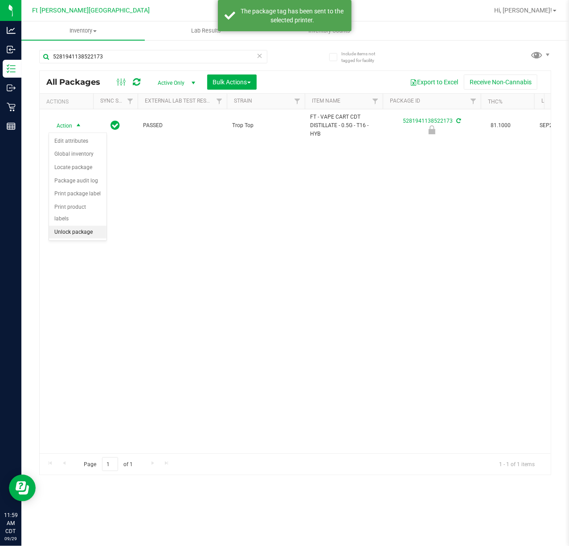
click at [90, 232] on li "Unlock package" at bounding box center [78, 232] width 58 height 13
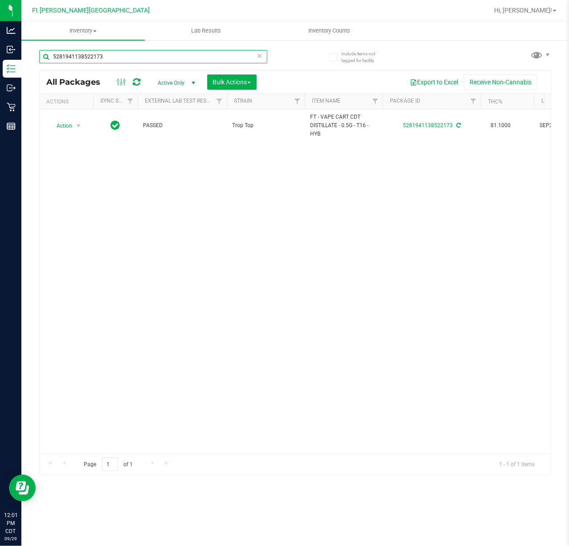
click at [177, 57] on input "5281941138522173" at bounding box center [153, 56] width 228 height 13
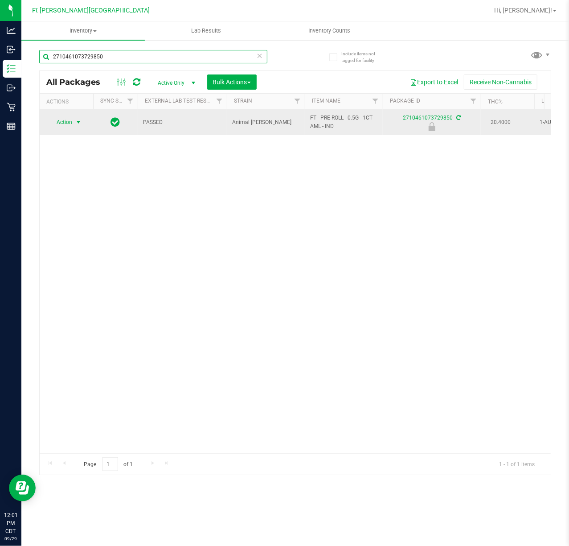
type input "2710461073729850"
click at [70, 124] on span "Action" at bounding box center [61, 122] width 24 height 12
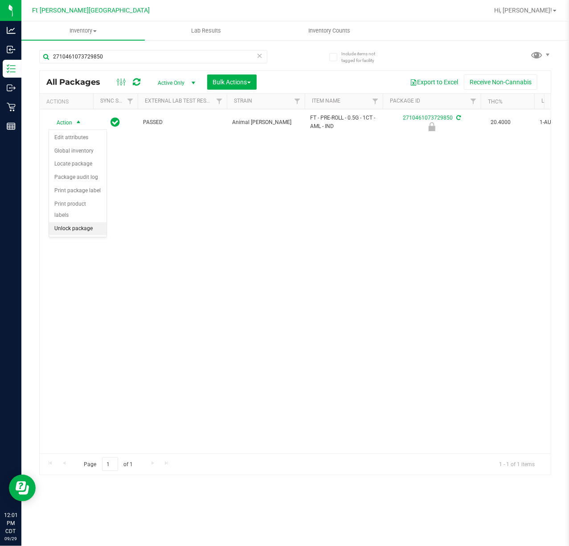
click at [76, 235] on li "Unlock package" at bounding box center [78, 228] width 58 height 13
click at [78, 236] on div "PASSED Animal Larry FT - PRE-ROLL - 0.5G - 1CT - AML - IND 2710461073729850 20.…" at bounding box center [295, 281] width 511 height 344
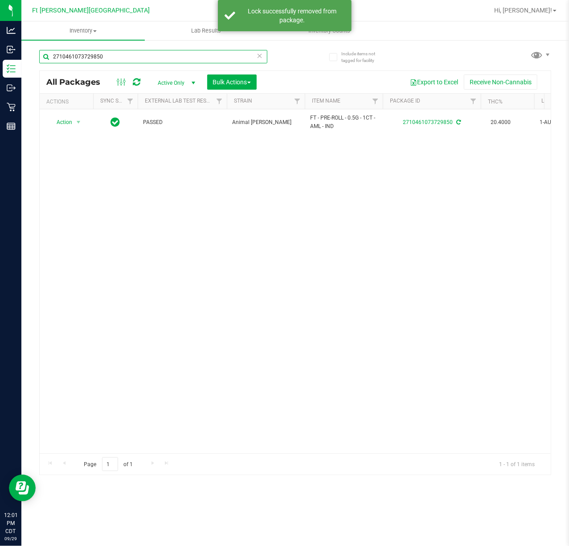
click at [108, 54] on input "2710461073729850" at bounding box center [153, 56] width 228 height 13
click at [111, 54] on input "2710461073729850" at bounding box center [153, 56] width 228 height 13
click at [113, 54] on input "2710461073729850" at bounding box center [153, 56] width 228 height 13
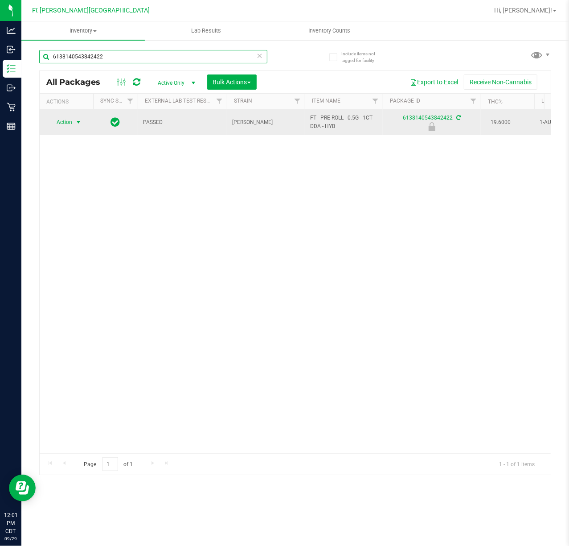
type input "6138140543842422"
click at [65, 123] on span "Action" at bounding box center [61, 122] width 24 height 12
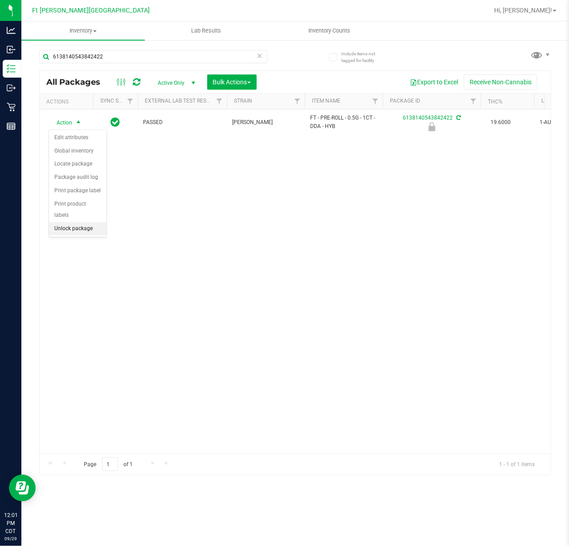
click at [94, 227] on li "Unlock package" at bounding box center [78, 228] width 58 height 13
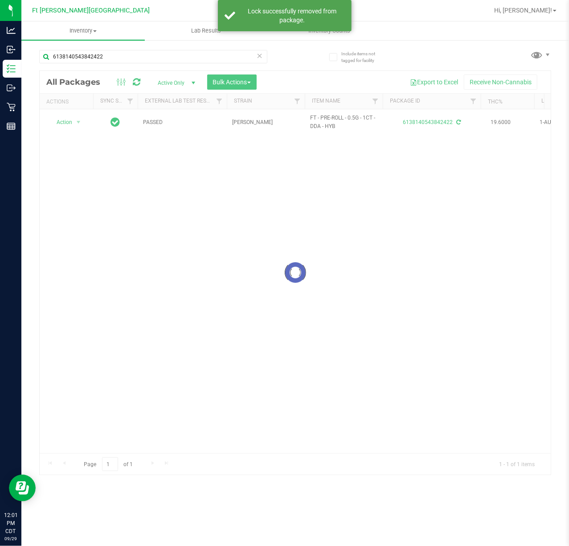
click at [133, 169] on div at bounding box center [295, 273] width 511 height 404
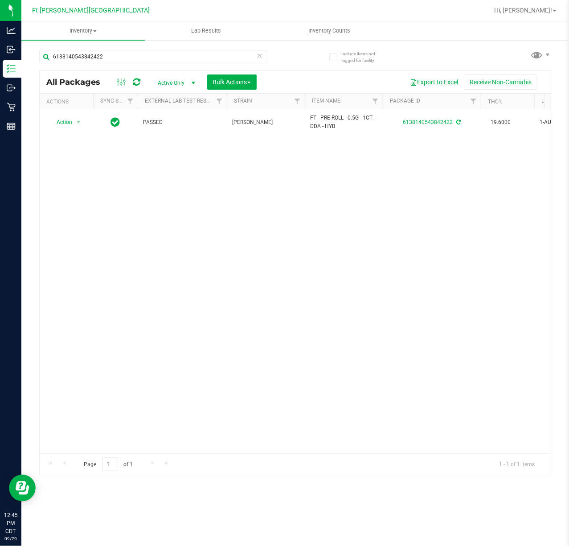
click at [170, 364] on div "Action Action Adjust qty Create package Edit attributes Global inventory Locate…" at bounding box center [295, 281] width 511 height 344
click at [102, 58] on input "6138140543842422" at bounding box center [153, 56] width 228 height 13
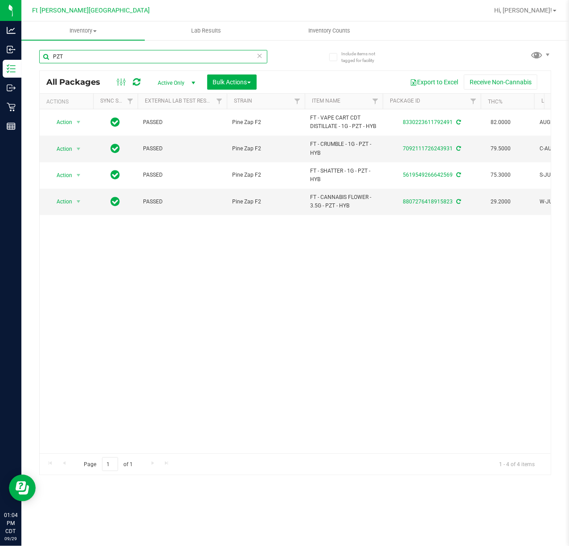
click at [81, 58] on input "PZT" at bounding box center [153, 56] width 228 height 13
click at [79, 57] on input "PZT" at bounding box center [153, 56] width 228 height 13
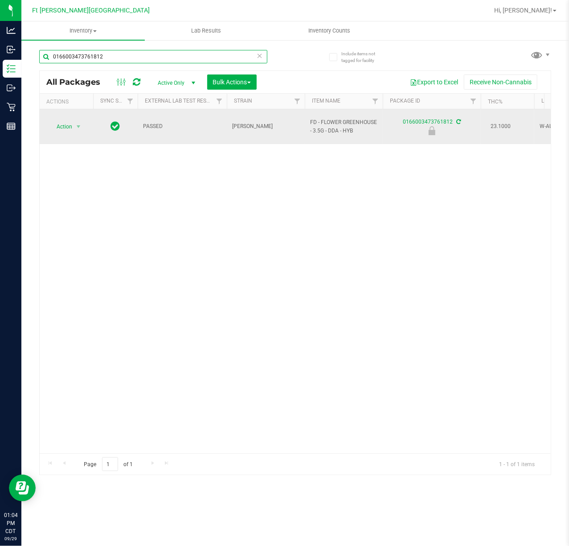
type input "0166003473761812"
click at [64, 123] on span "Action" at bounding box center [61, 126] width 24 height 12
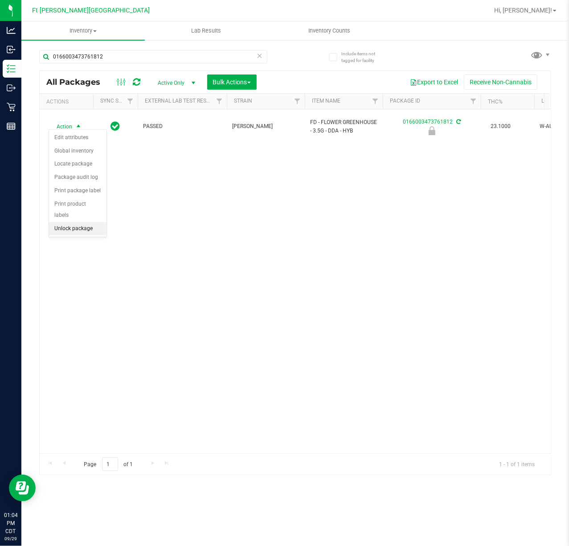
click at [80, 231] on li "Unlock package" at bounding box center [78, 228] width 58 height 13
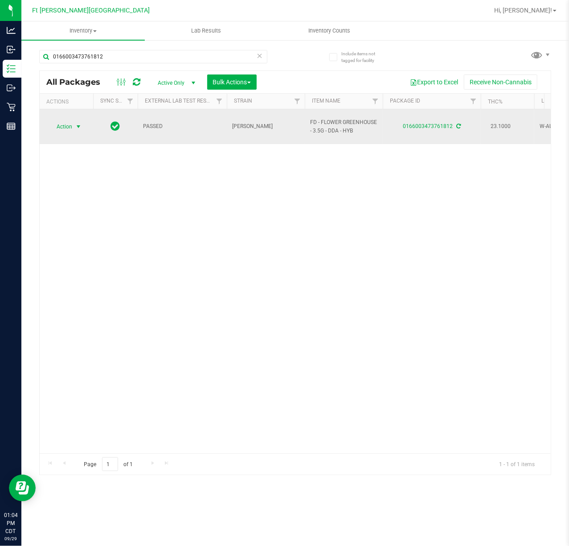
click at [66, 124] on span "Action" at bounding box center [61, 126] width 24 height 12
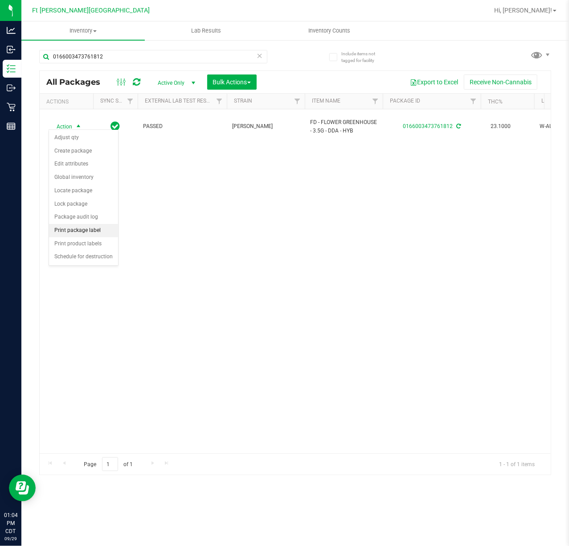
click at [93, 230] on li "Print package label" at bounding box center [83, 230] width 69 height 13
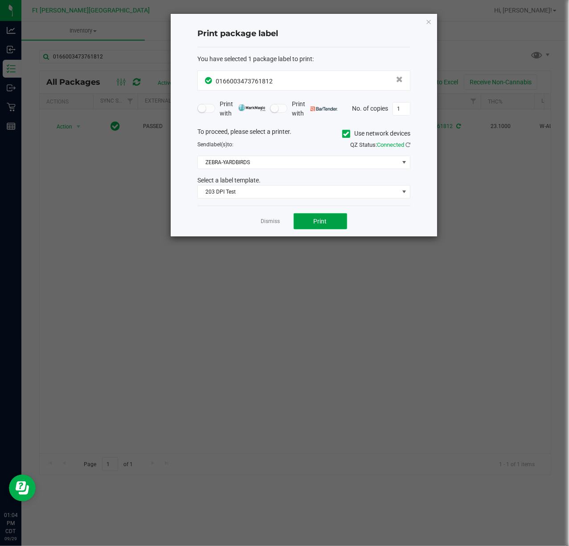
click at [310, 229] on button "Print" at bounding box center [321, 221] width 54 height 16
click at [259, 222] on div "Dismiss Print" at bounding box center [304, 221] width 213 height 31
click at [270, 221] on link "Dismiss" at bounding box center [270, 222] width 19 height 8
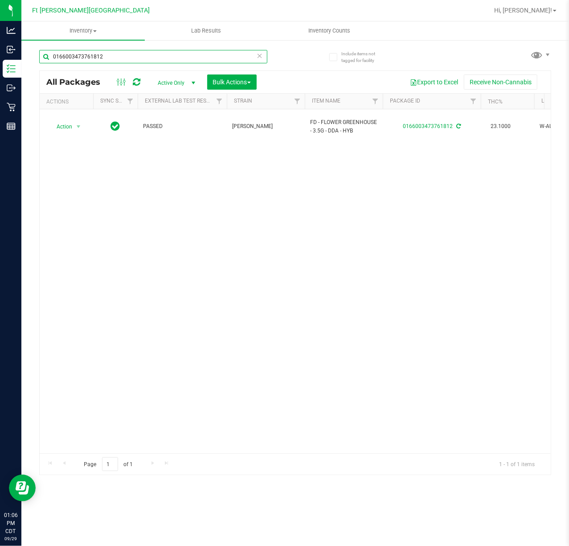
click at [102, 52] on input "0166003473761812" at bounding box center [153, 56] width 228 height 13
click at [102, 52] on input "0" at bounding box center [153, 56] width 228 height 13
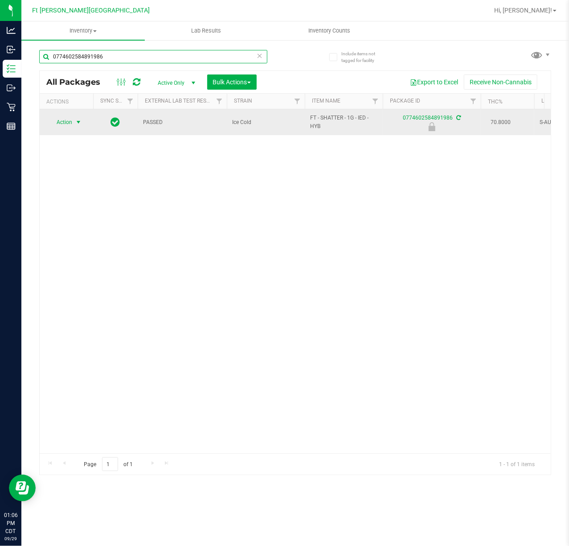
type input "0774602584891986"
click at [63, 118] on span "Action" at bounding box center [61, 122] width 24 height 12
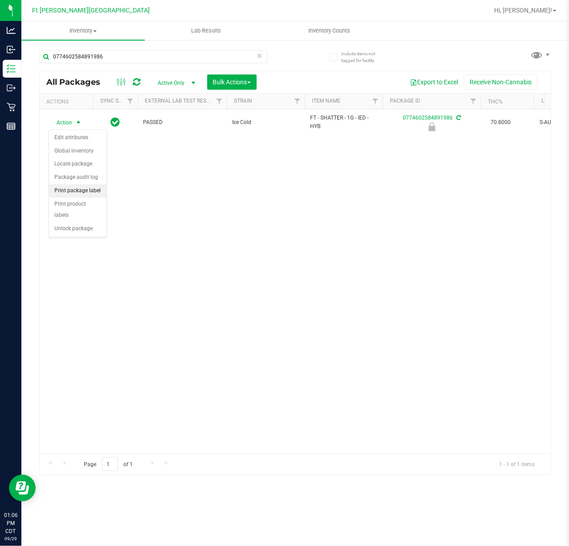
click at [89, 197] on li "Print package label" at bounding box center [78, 190] width 58 height 13
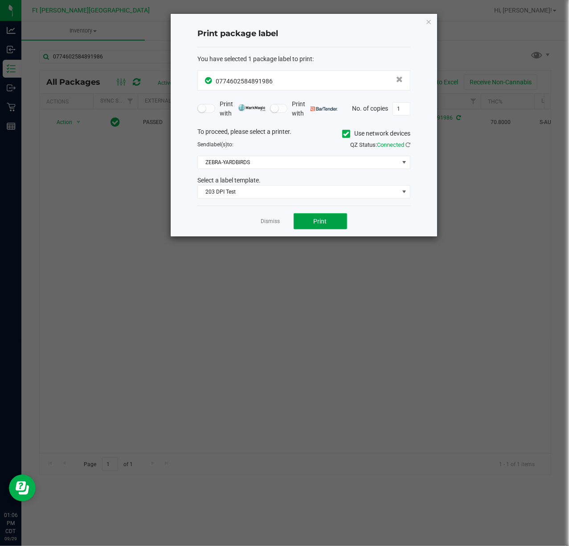
click at [339, 221] on button "Print" at bounding box center [321, 221] width 54 height 16
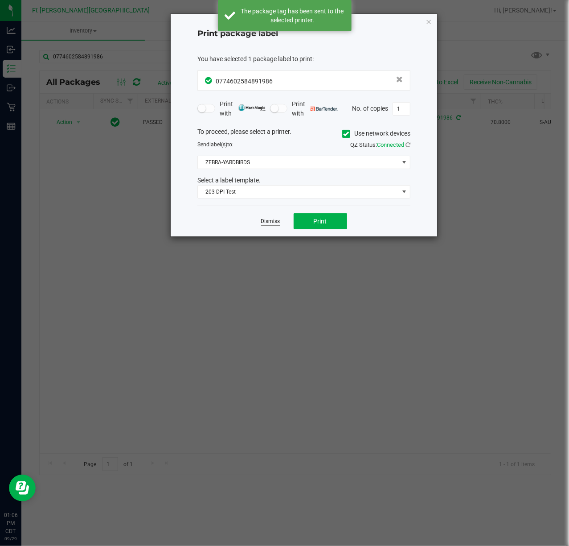
click at [275, 222] on link "Dismiss" at bounding box center [270, 222] width 19 height 8
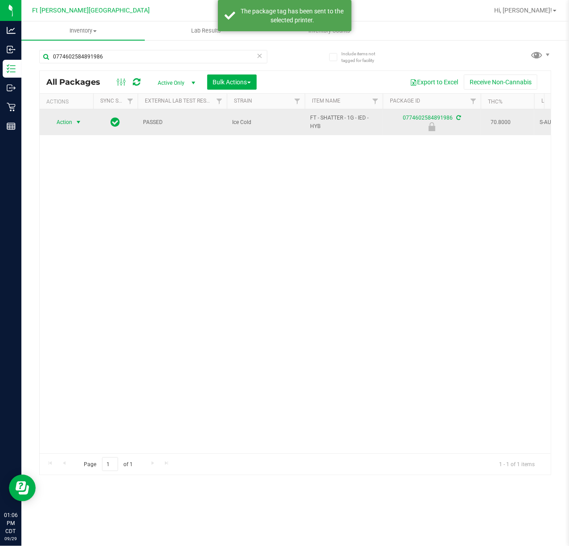
click at [64, 124] on span "Action" at bounding box center [61, 122] width 24 height 12
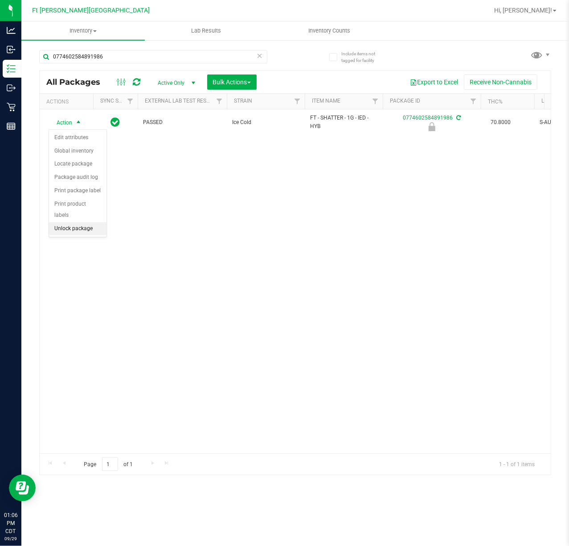
click at [100, 231] on li "Unlock package" at bounding box center [78, 228] width 58 height 13
click at [257, 54] on icon at bounding box center [260, 55] width 6 height 11
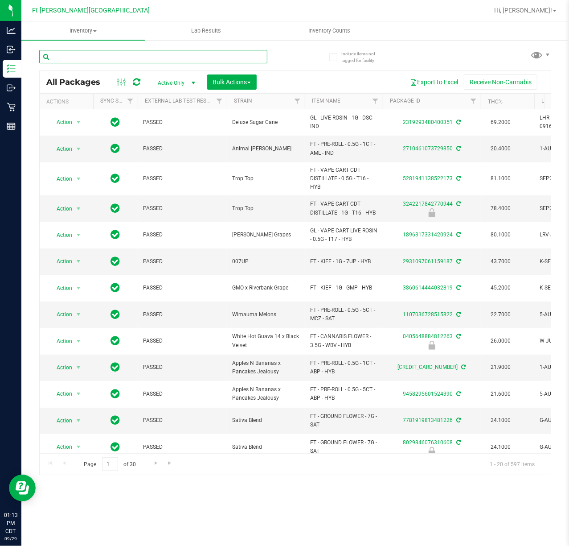
click at [103, 56] on input "text" at bounding box center [153, 56] width 228 height 13
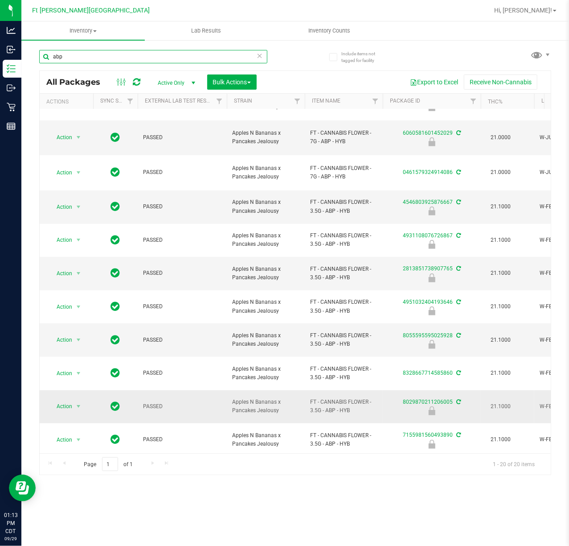
scroll to position [313, 0]
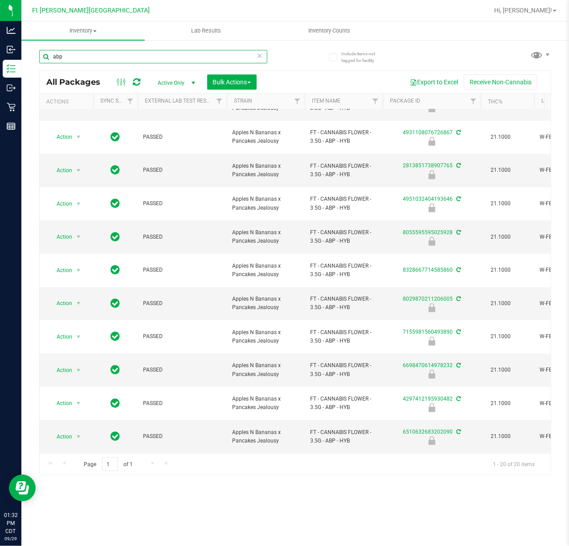
click at [154, 56] on input "abp" at bounding box center [153, 56] width 228 height 13
type input "p"
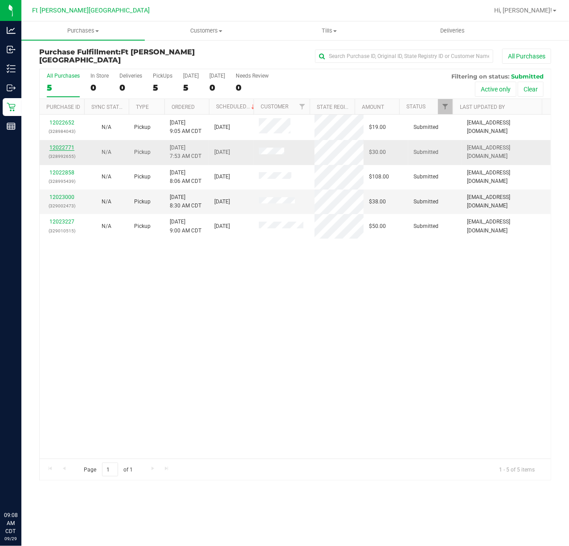
click at [62, 148] on link "12022771" at bounding box center [61, 147] width 25 height 6
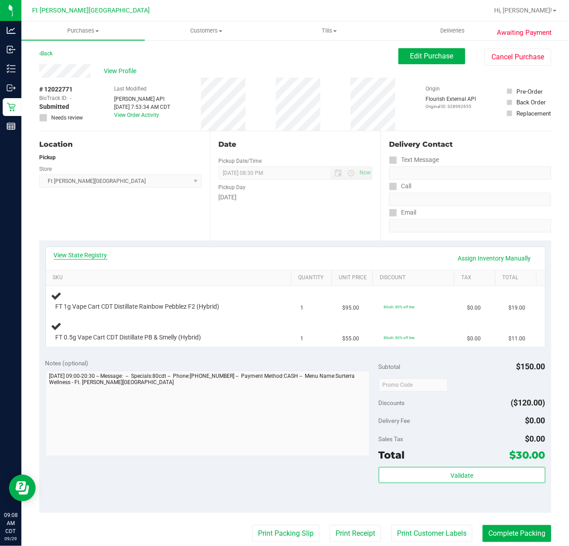
click at [83, 254] on link "View State Registry" at bounding box center [81, 255] width 54 height 9
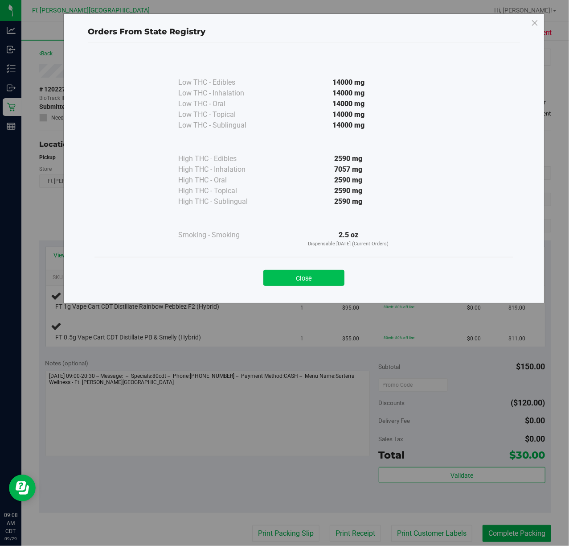
click at [320, 276] on button "Close" at bounding box center [304, 278] width 81 height 16
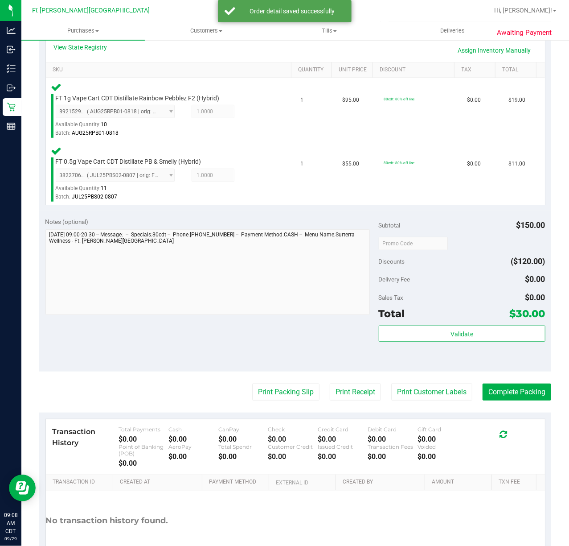
scroll to position [266, 0]
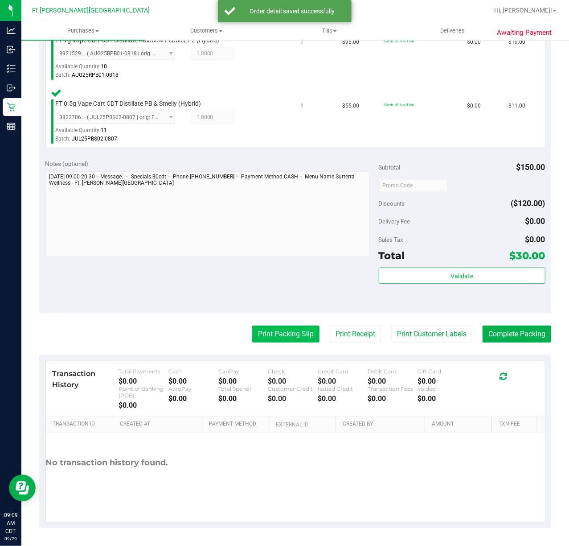
click at [284, 332] on button "Print Packing Slip" at bounding box center [285, 333] width 67 height 17
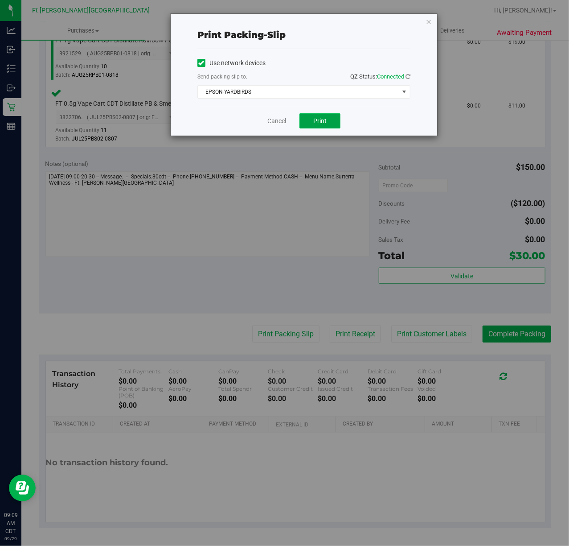
click at [329, 120] on button "Print" at bounding box center [320, 120] width 41 height 15
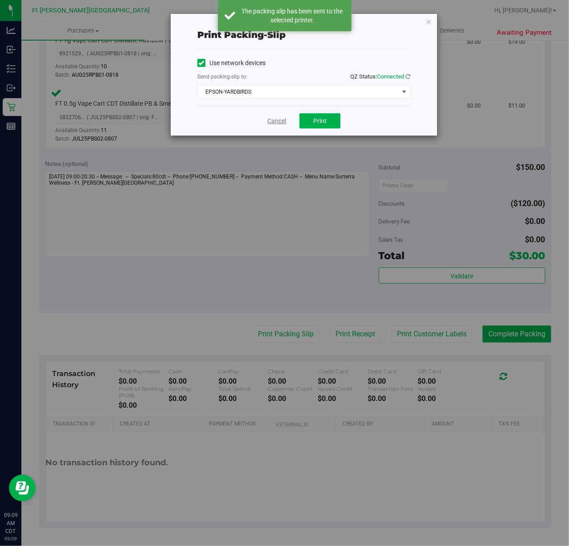
click at [278, 121] on link "Cancel" at bounding box center [277, 120] width 19 height 9
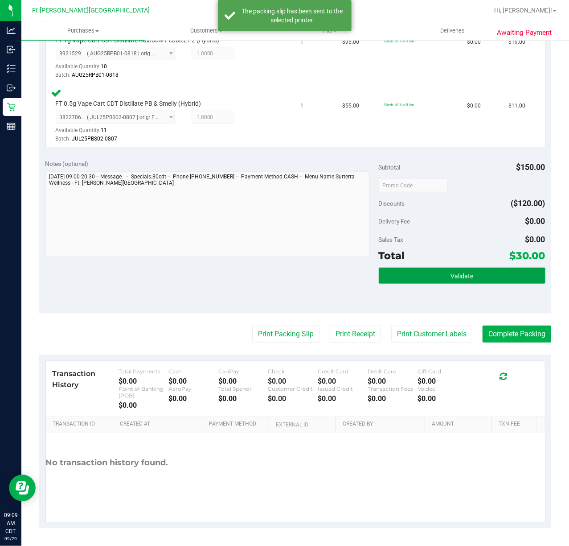
click at [490, 276] on button "Validate" at bounding box center [462, 276] width 167 height 16
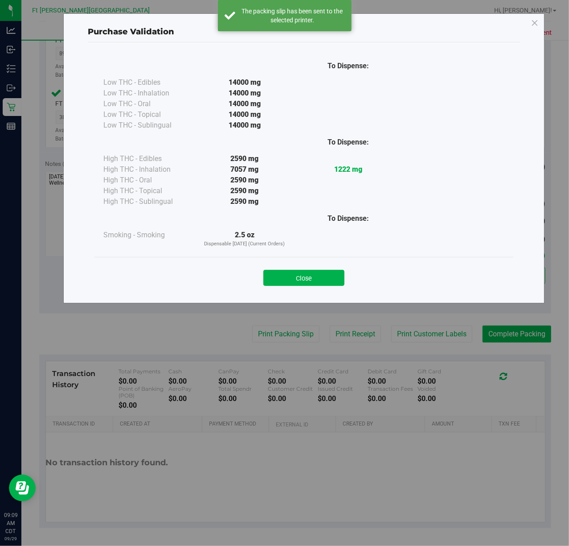
click at [512, 319] on div "Purchase Validation To Dispense: Low THC - Edibles 14000 mg" at bounding box center [288, 273] width 576 height 546
click at [296, 284] on button "Close" at bounding box center [304, 278] width 81 height 16
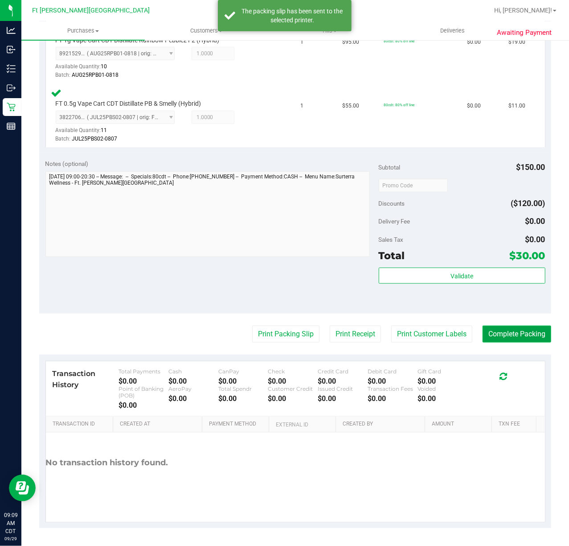
click at [506, 334] on button "Complete Packing" at bounding box center [517, 333] width 69 height 17
click at [505, 337] on button "Complete Packing" at bounding box center [514, 333] width 76 height 17
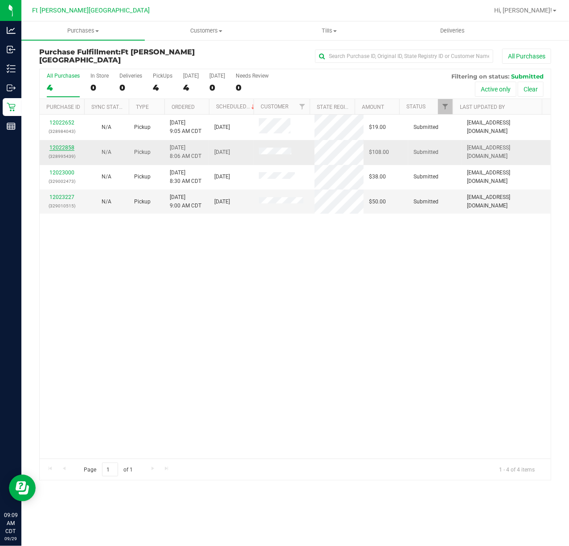
click at [58, 147] on link "12022858" at bounding box center [61, 147] width 25 height 6
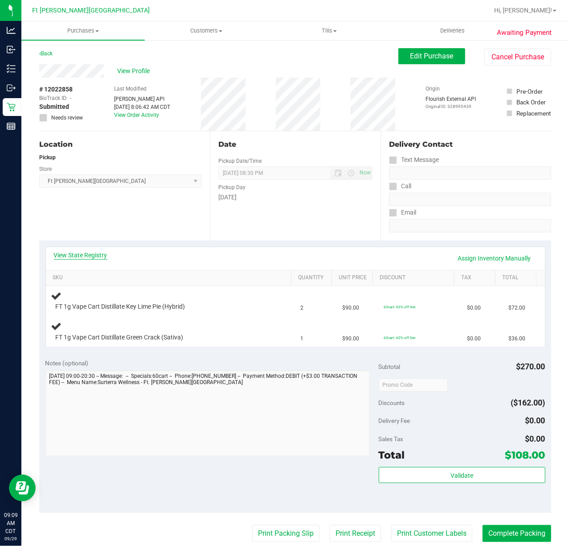
click at [65, 254] on link "View State Registry" at bounding box center [81, 255] width 54 height 9
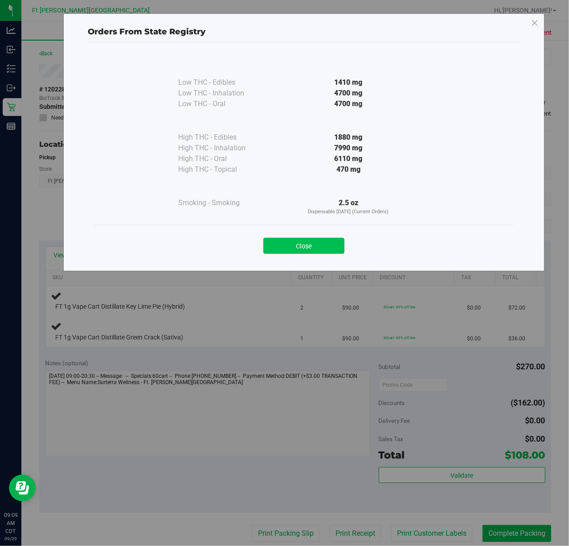
click at [327, 245] on button "Close" at bounding box center [304, 246] width 81 height 16
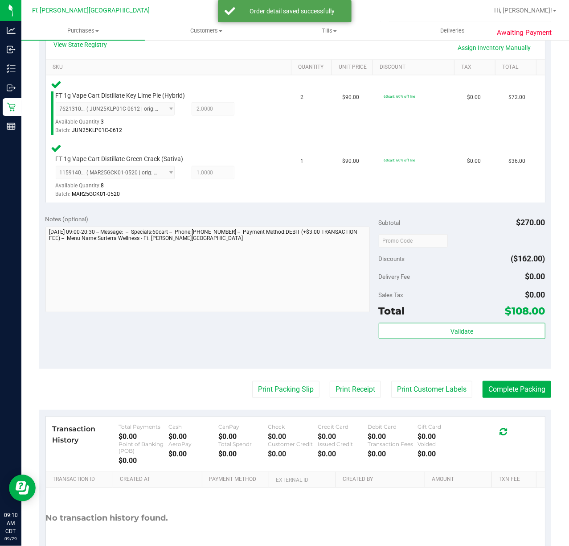
scroll to position [266, 0]
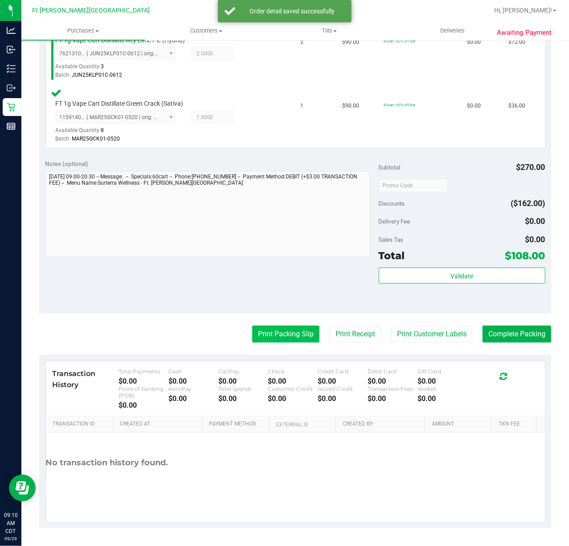
click at [252, 338] on button "Print Packing Slip" at bounding box center [285, 333] width 67 height 17
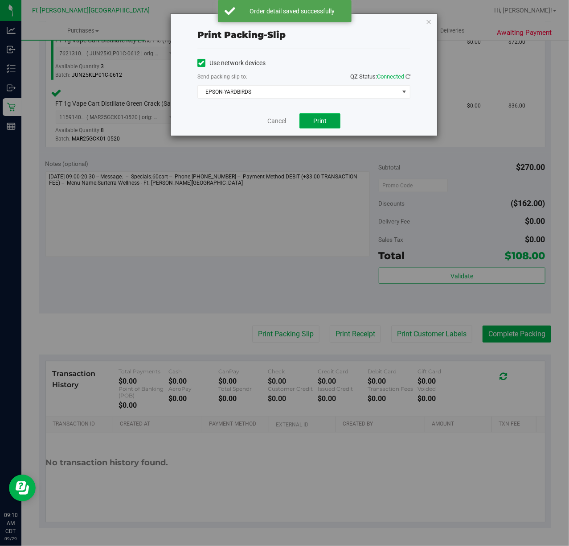
click at [321, 120] on span "Print" at bounding box center [319, 120] width 13 height 7
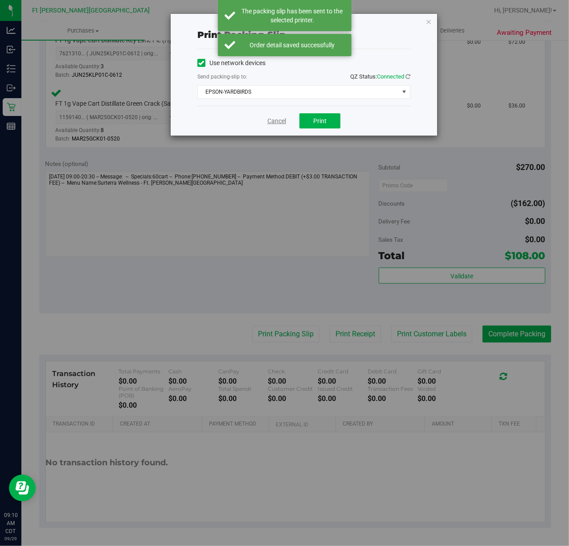
click at [279, 120] on link "Cancel" at bounding box center [277, 120] width 19 height 9
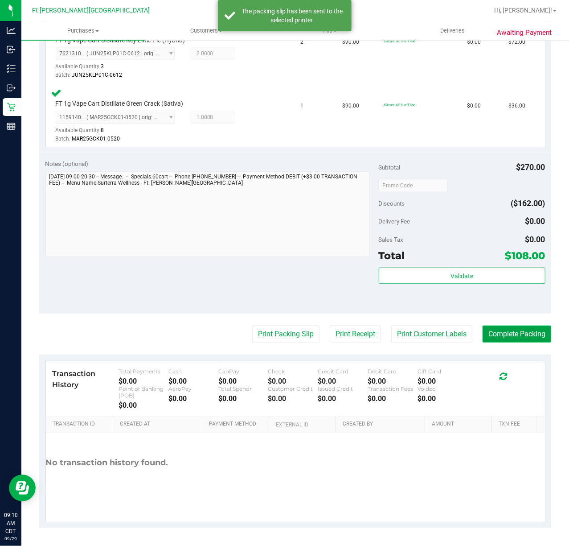
click at [521, 334] on button "Complete Packing" at bounding box center [517, 333] width 69 height 17
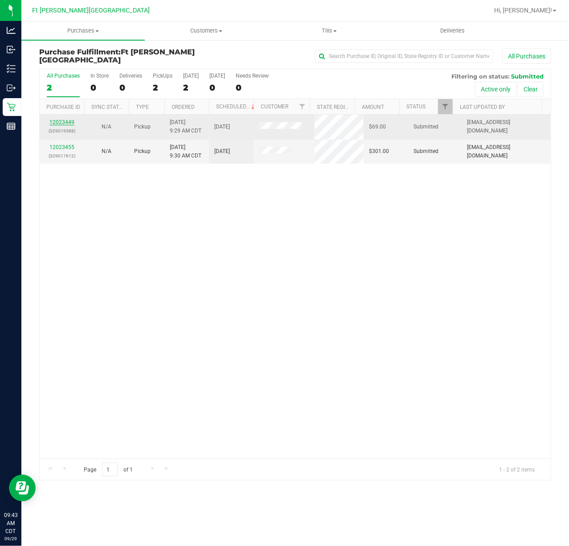
click at [60, 120] on link "12023449" at bounding box center [61, 122] width 25 height 6
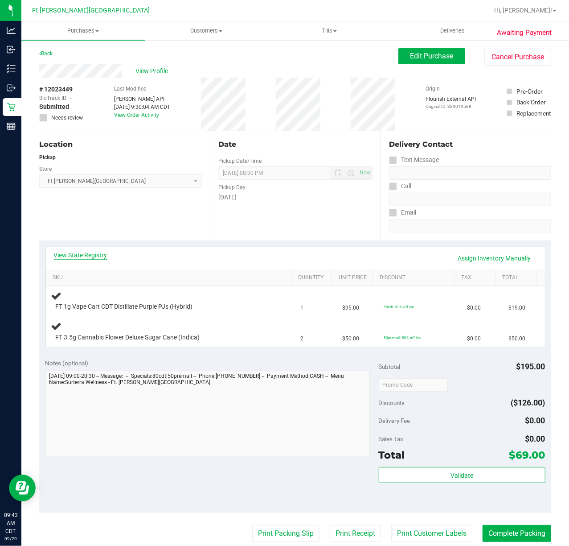
click at [92, 252] on link "View State Registry" at bounding box center [81, 255] width 54 height 9
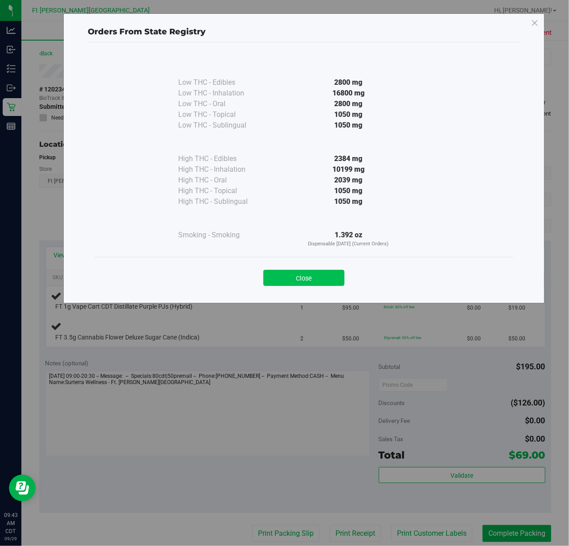
click at [297, 281] on button "Close" at bounding box center [304, 278] width 81 height 16
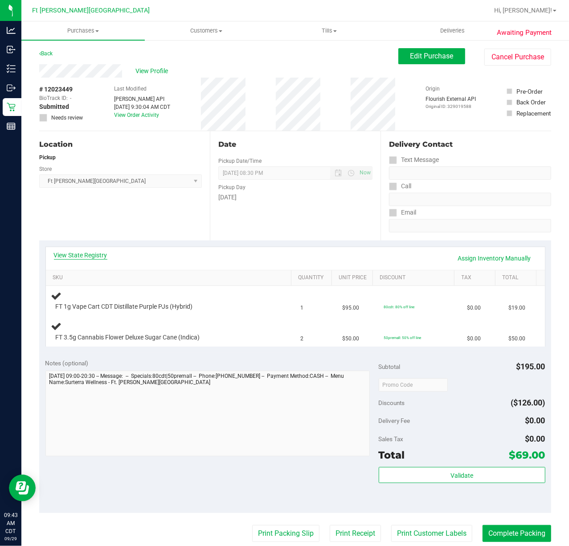
click at [78, 256] on link "View State Registry" at bounding box center [81, 255] width 54 height 9
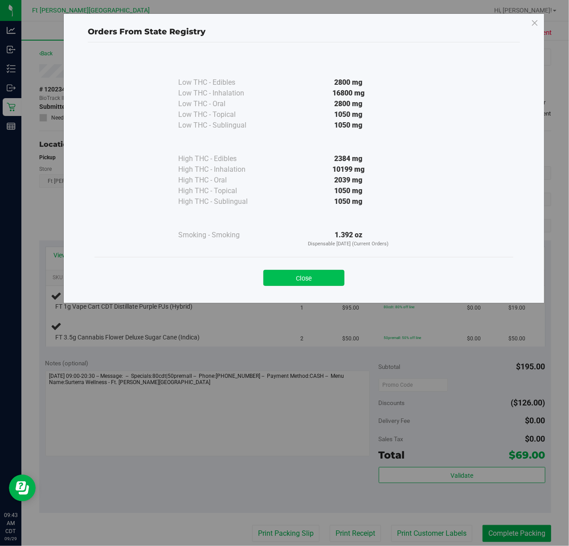
click at [326, 284] on button "Close" at bounding box center [304, 278] width 81 height 16
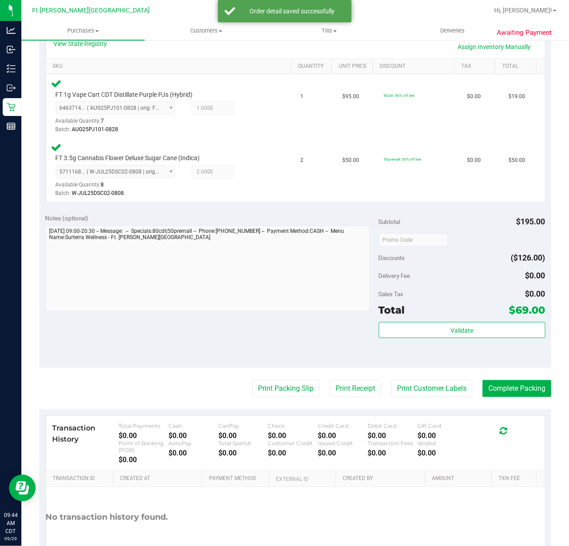
scroll to position [266, 0]
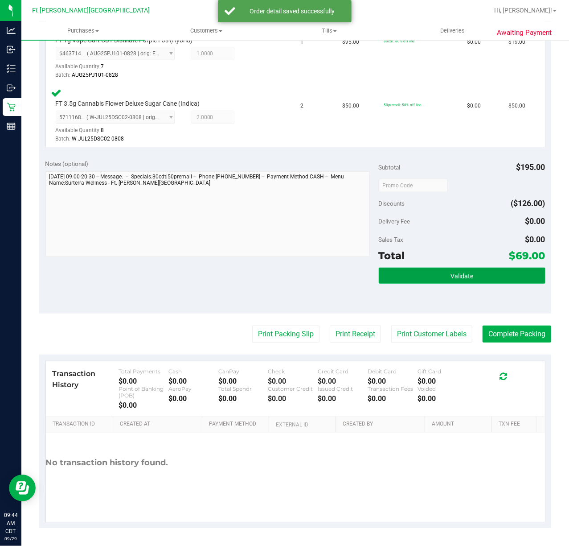
click at [412, 275] on button "Validate" at bounding box center [462, 276] width 167 height 16
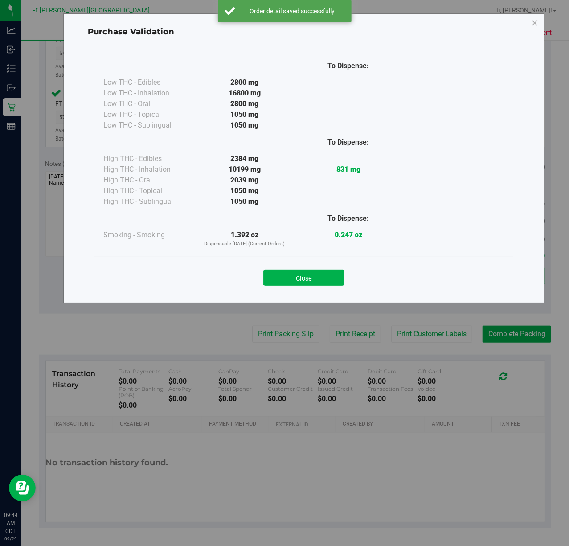
click at [311, 269] on div "Close" at bounding box center [304, 275] width 406 height 22
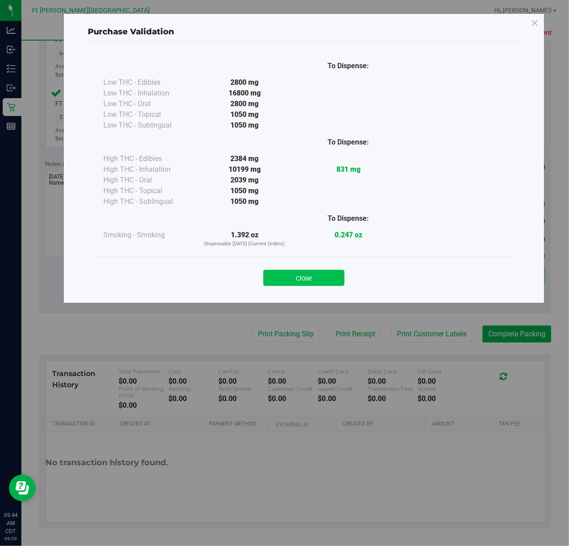
click at [296, 284] on button "Close" at bounding box center [304, 278] width 81 height 16
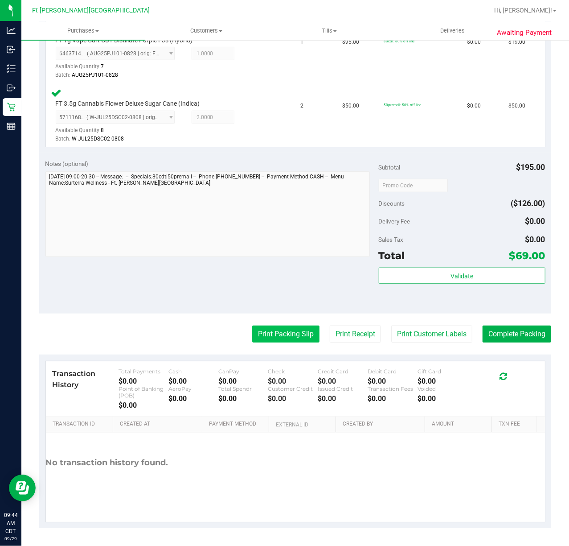
click at [297, 326] on button "Print Packing Slip" at bounding box center [285, 333] width 67 height 17
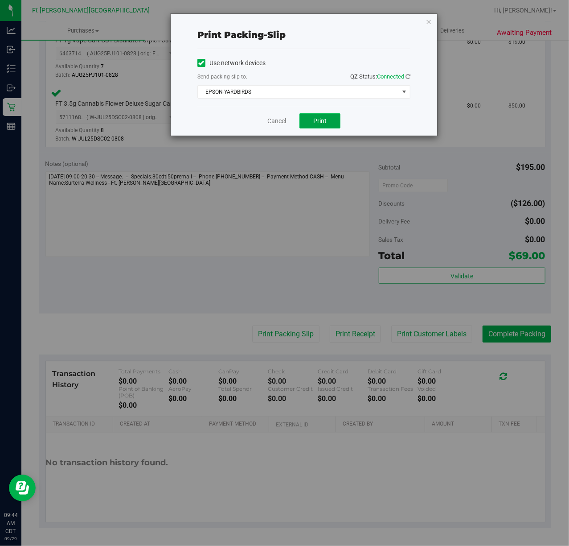
click at [310, 124] on button "Print" at bounding box center [320, 120] width 41 height 15
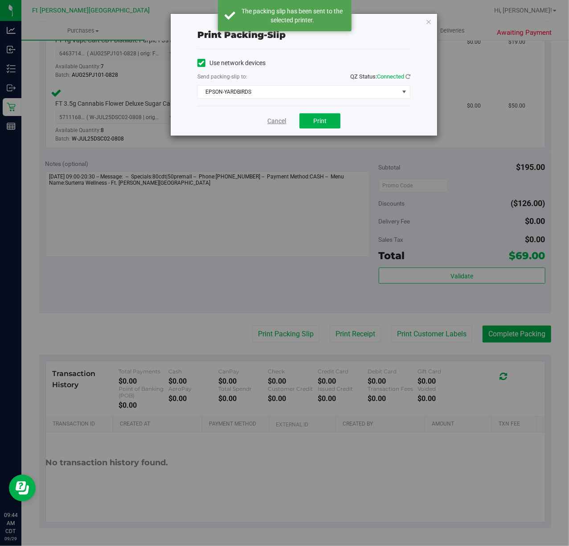
click at [270, 121] on link "Cancel" at bounding box center [277, 120] width 19 height 9
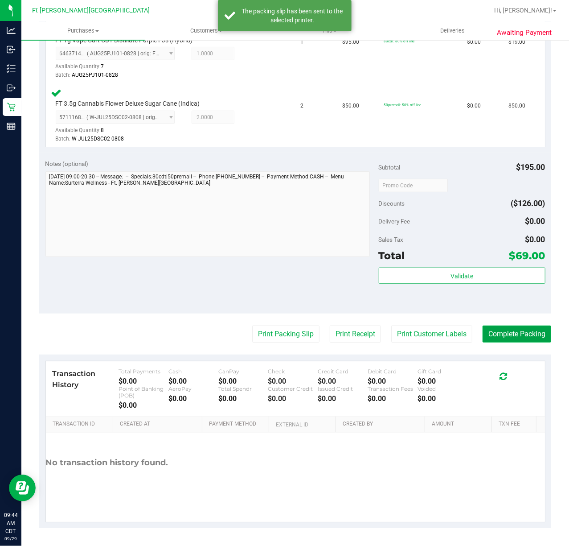
click at [503, 334] on button "Complete Packing" at bounding box center [517, 333] width 69 height 17
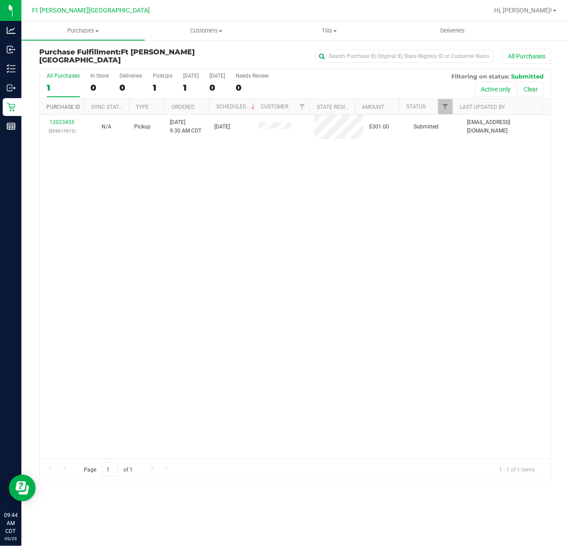
click at [70, 106] on link "Purchase ID" at bounding box center [63, 107] width 34 height 6
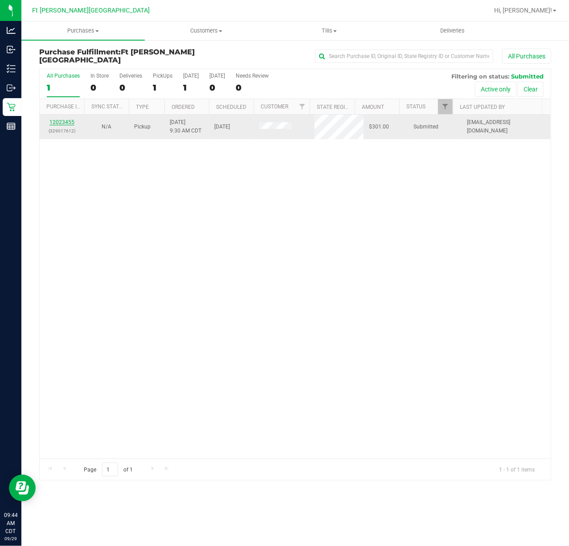
click at [60, 125] on link "12023455" at bounding box center [61, 122] width 25 height 6
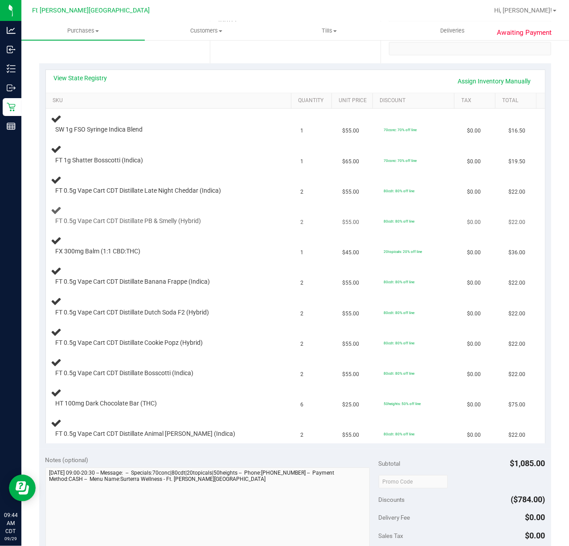
scroll to position [178, 0]
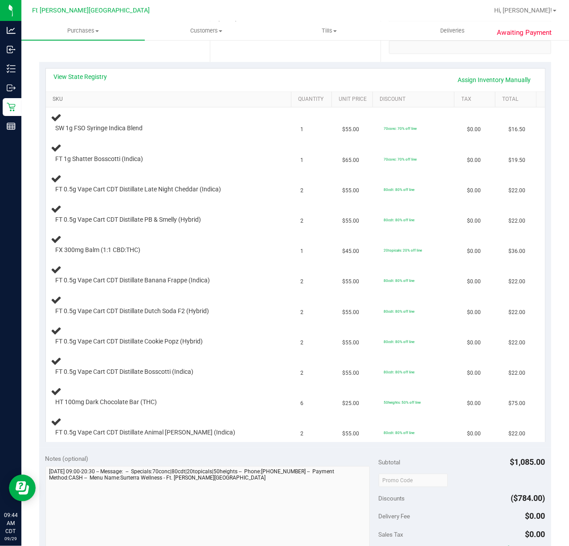
click at [57, 99] on link "SKU" at bounding box center [170, 99] width 235 height 7
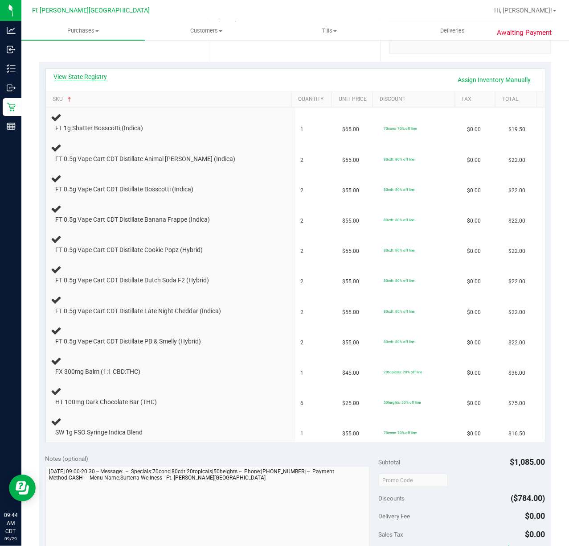
click at [99, 74] on link "View State Registry" at bounding box center [81, 76] width 54 height 9
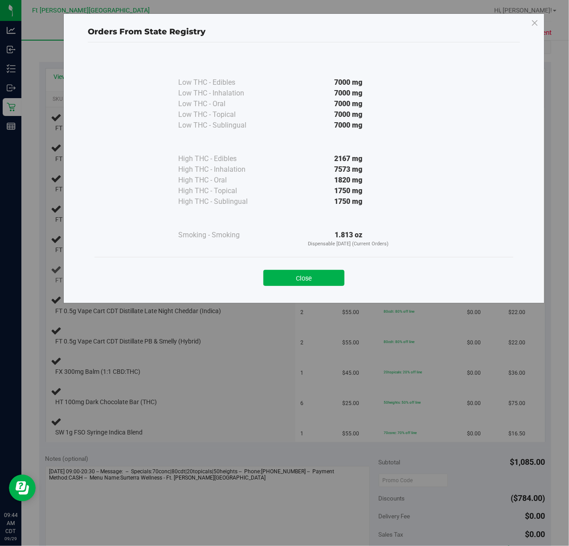
click at [320, 273] on button "Close" at bounding box center [304, 278] width 81 height 16
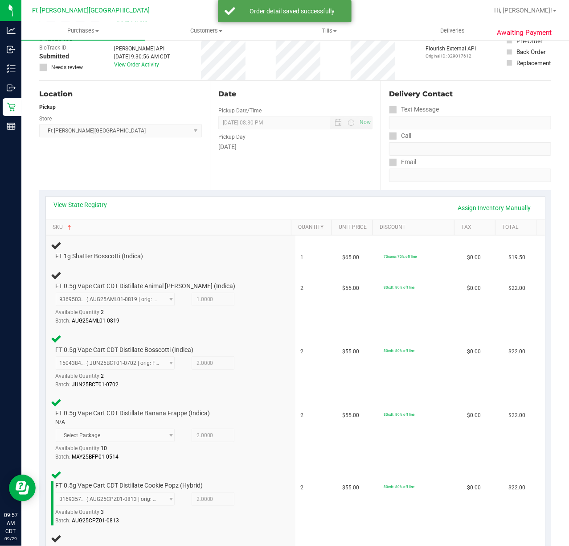
scroll to position [0, 0]
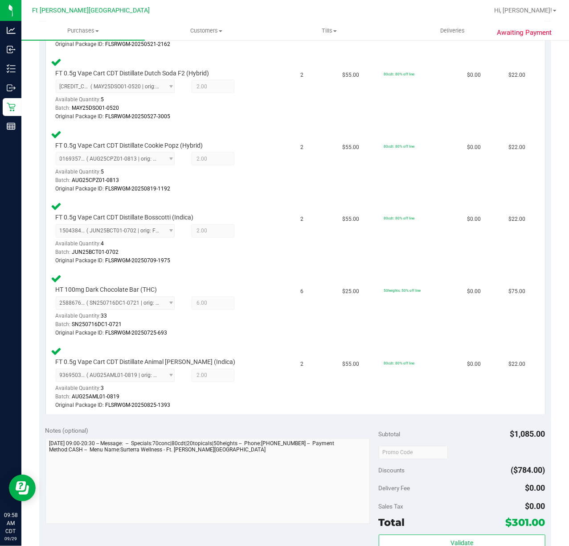
scroll to position [832, 0]
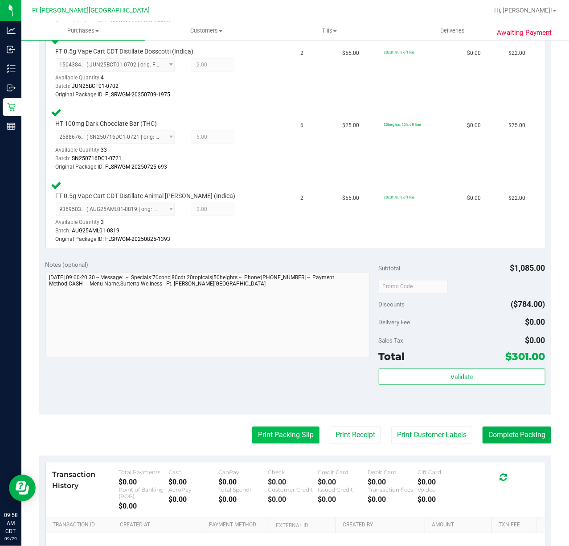
click at [259, 441] on button "Print Packing Slip" at bounding box center [285, 435] width 67 height 17
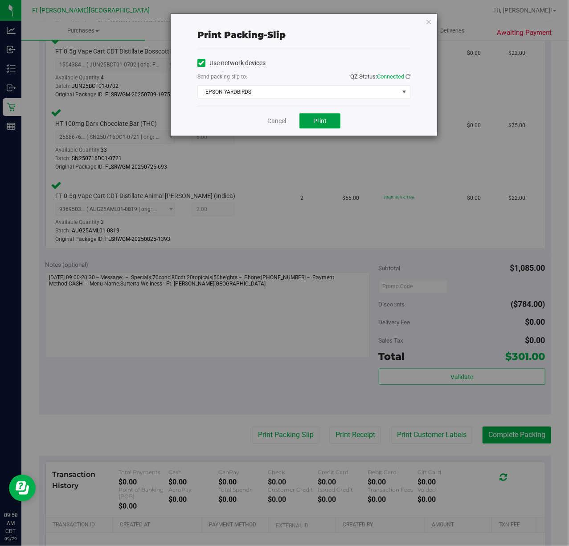
click at [311, 119] on button "Print" at bounding box center [320, 120] width 41 height 15
click at [284, 122] on link "Cancel" at bounding box center [277, 120] width 19 height 9
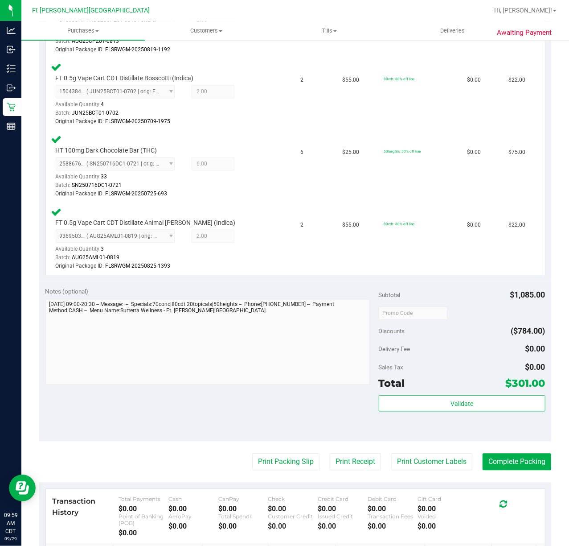
scroll to position [796, 0]
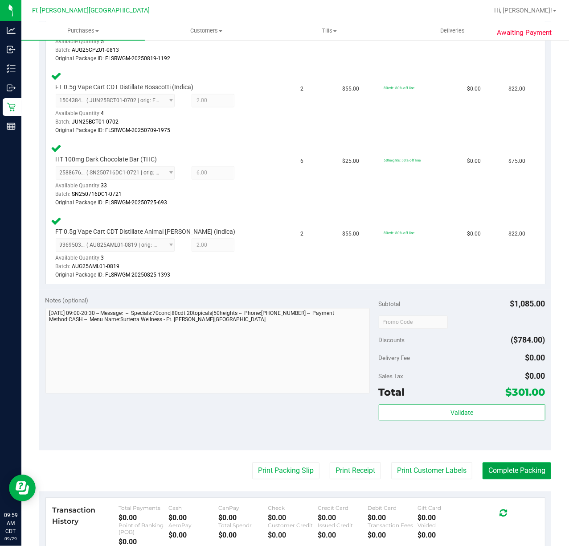
click at [503, 469] on button "Complete Packing" at bounding box center [517, 470] width 69 height 17
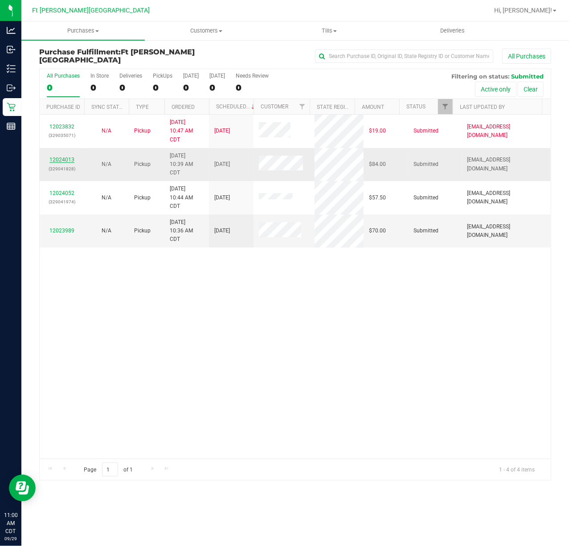
click at [62, 159] on link "12024013" at bounding box center [61, 159] width 25 height 6
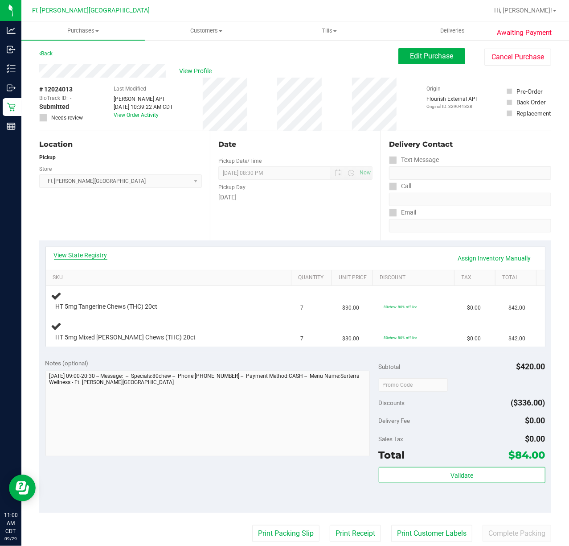
click at [95, 255] on link "View State Registry" at bounding box center [81, 255] width 54 height 9
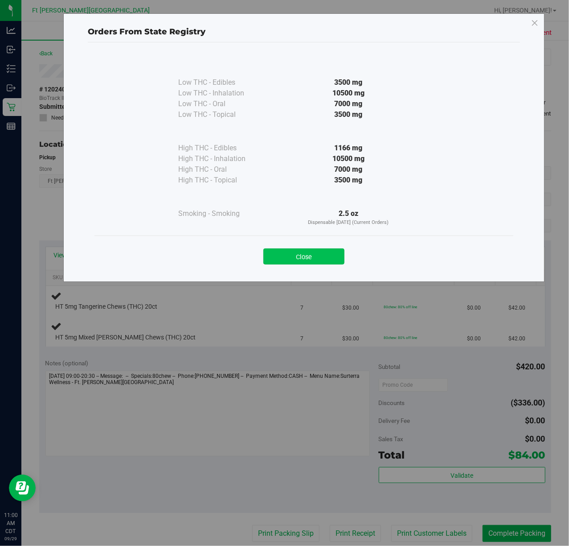
click at [316, 263] on button "Close" at bounding box center [304, 256] width 81 height 16
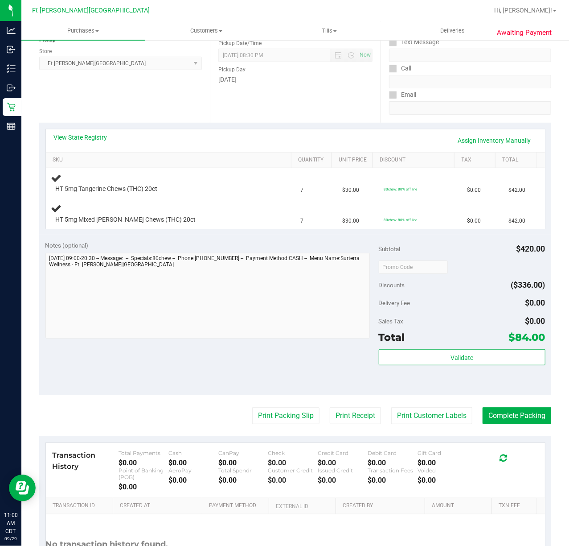
scroll to position [119, 0]
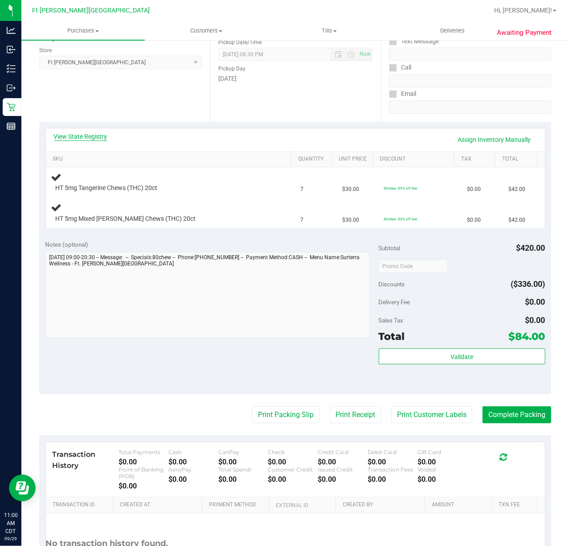
click at [75, 138] on link "View State Registry" at bounding box center [81, 136] width 54 height 9
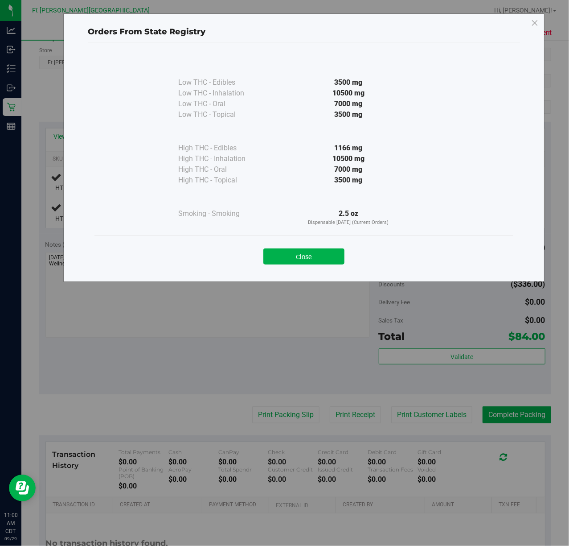
click at [323, 253] on button "Close" at bounding box center [304, 256] width 81 height 16
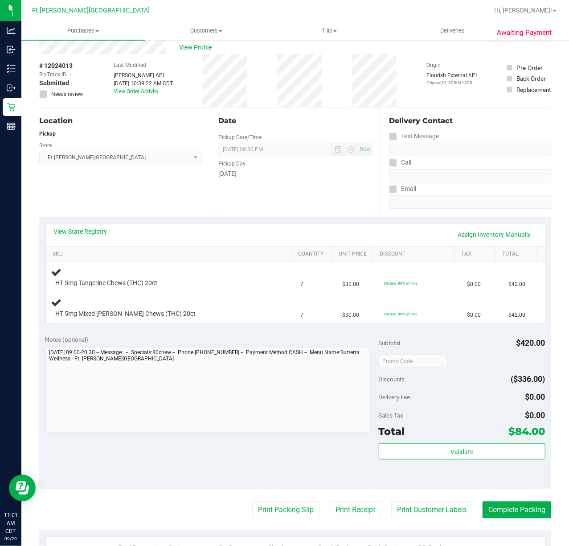
scroll to position [0, 0]
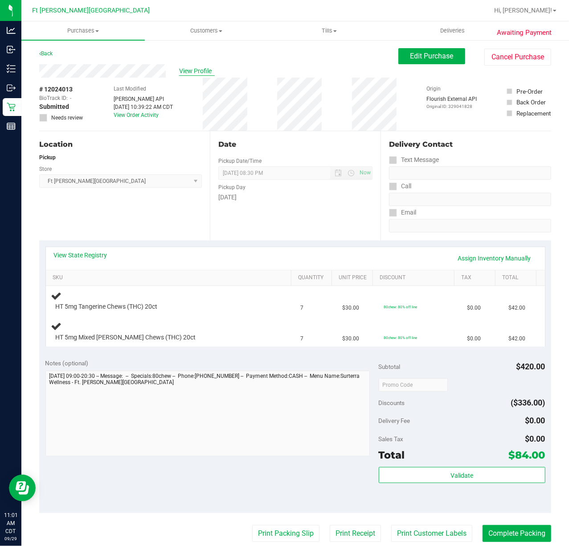
click at [202, 67] on span "View Profile" at bounding box center [197, 70] width 36 height 9
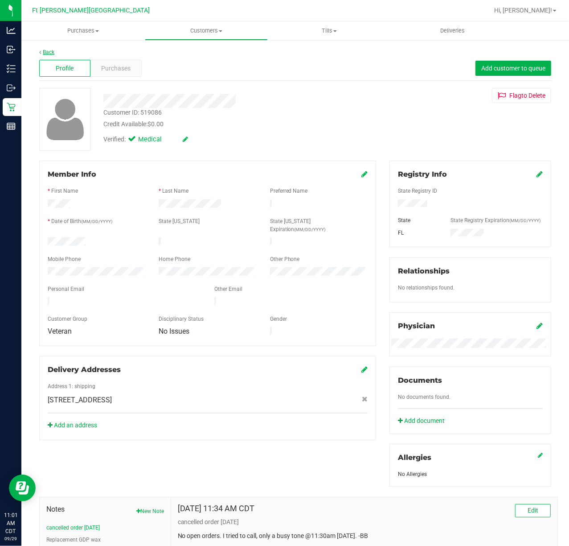
click at [50, 51] on link "Back" at bounding box center [46, 52] width 15 height 6
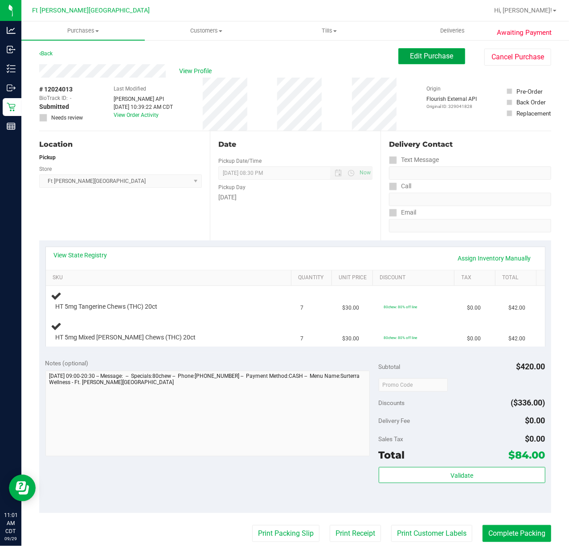
click at [421, 54] on span "Edit Purchase" at bounding box center [432, 56] width 43 height 8
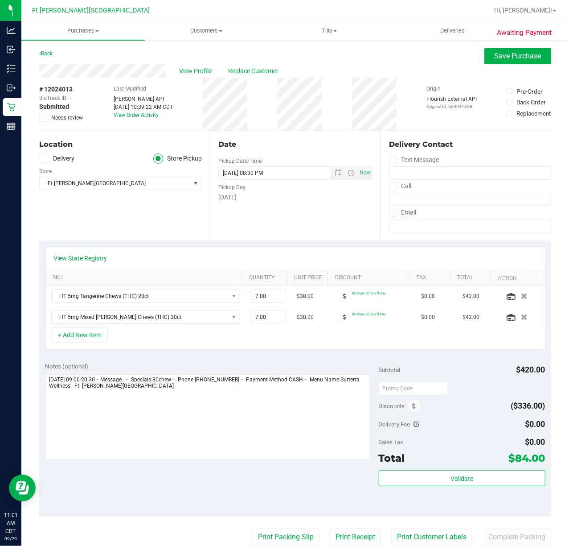
click at [45, 118] on icon at bounding box center [44, 118] width 6 height 0
click at [0, 0] on input "Needs review" at bounding box center [0, 0] width 0 height 0
click at [515, 53] on span "Save Purchase" at bounding box center [518, 56] width 47 height 8
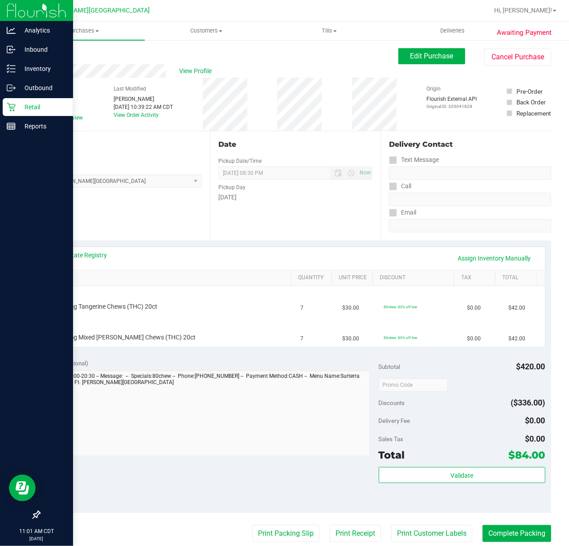
click at [9, 106] on icon at bounding box center [11, 107] width 8 height 8
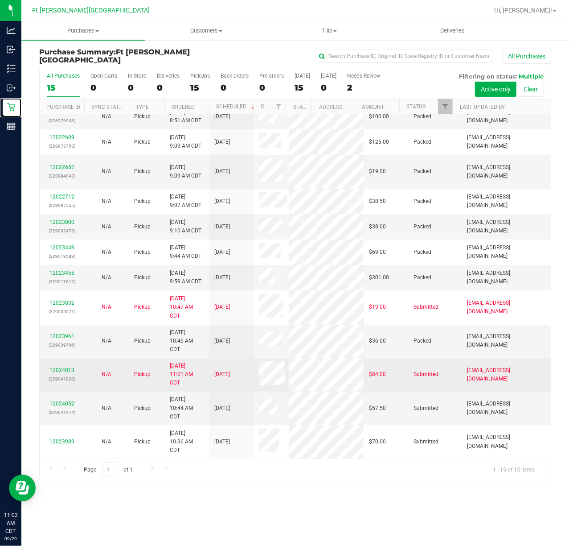
scroll to position [123, 0]
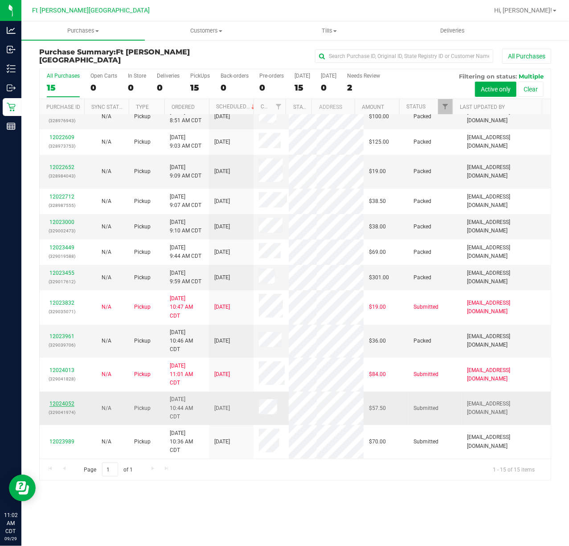
click at [66, 405] on link "12024052" at bounding box center [61, 403] width 25 height 6
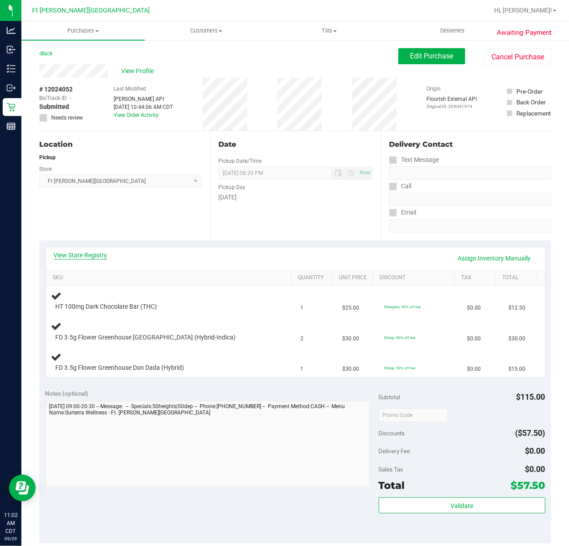
click at [77, 257] on link "View State Registry" at bounding box center [81, 255] width 54 height 9
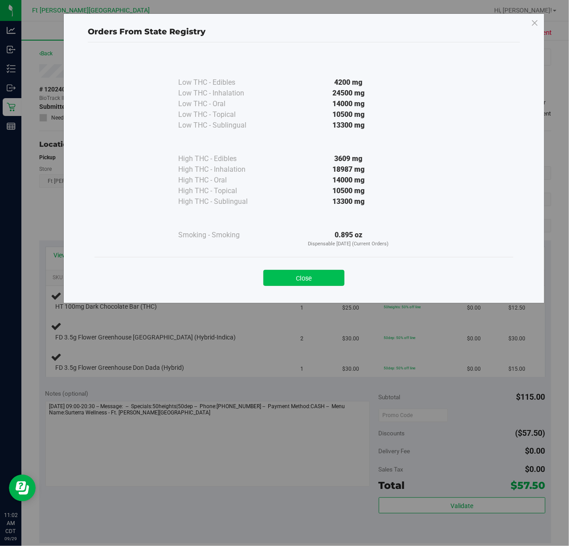
click at [313, 275] on button "Close" at bounding box center [304, 278] width 81 height 16
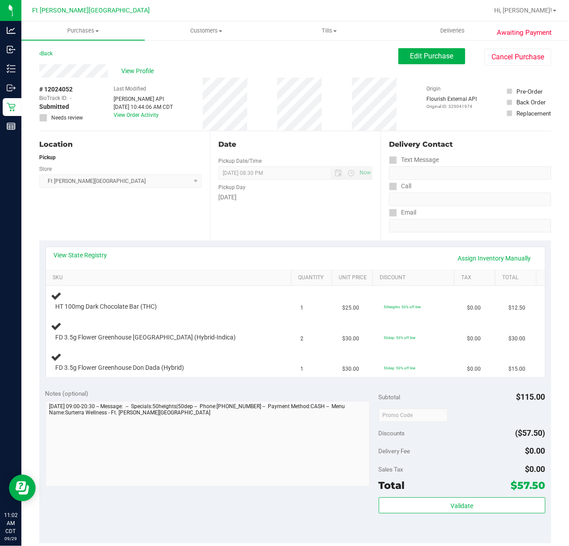
click at [63, 273] on th "SKU" at bounding box center [168, 278] width 245 height 16
click at [56, 276] on link "SKU" at bounding box center [170, 277] width 235 height 7
click at [58, 276] on link "SKU" at bounding box center [170, 277] width 235 height 7
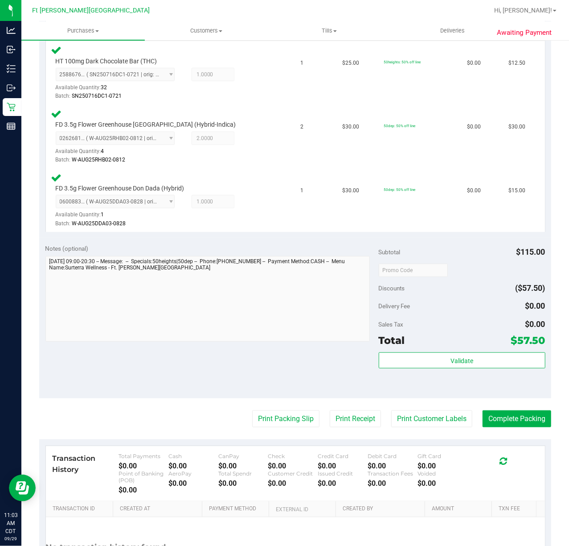
scroll to position [330, 0]
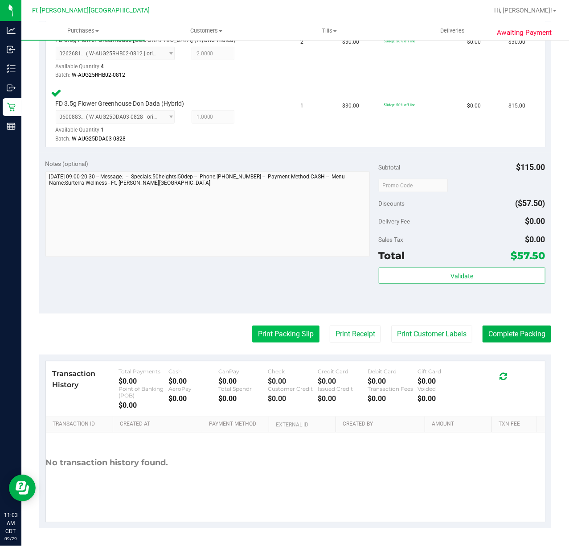
click at [298, 329] on button "Print Packing Slip" at bounding box center [285, 333] width 67 height 17
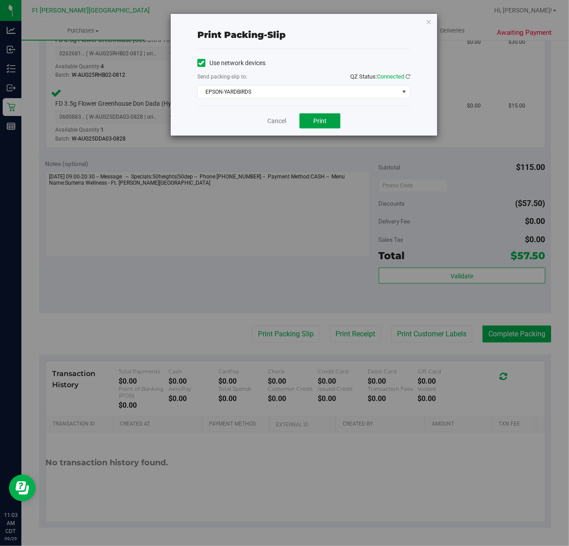
click at [327, 125] on button "Print" at bounding box center [320, 120] width 41 height 15
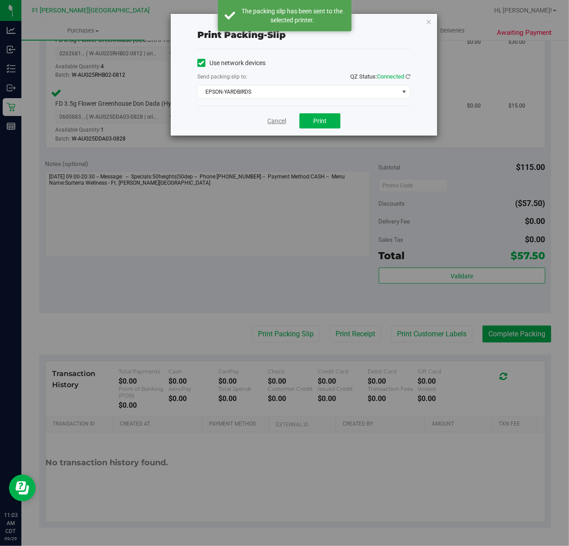
click at [272, 118] on link "Cancel" at bounding box center [277, 120] width 19 height 9
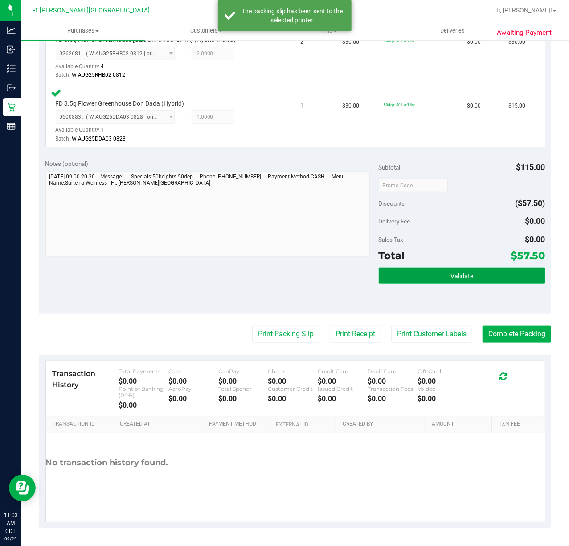
click at [472, 280] on button "Validate" at bounding box center [462, 276] width 167 height 16
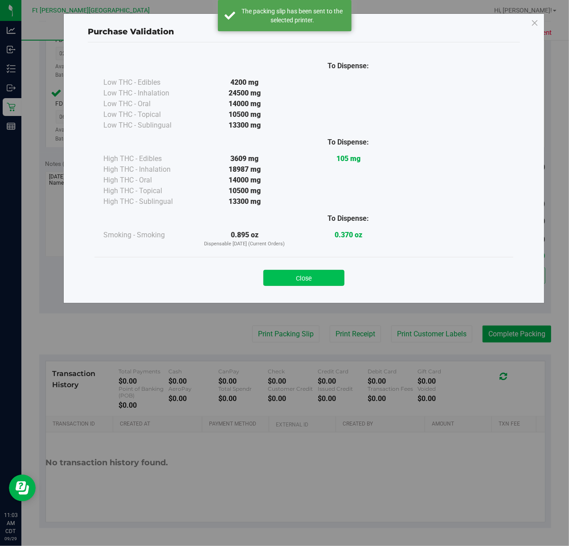
click at [309, 279] on button "Close" at bounding box center [304, 278] width 81 height 16
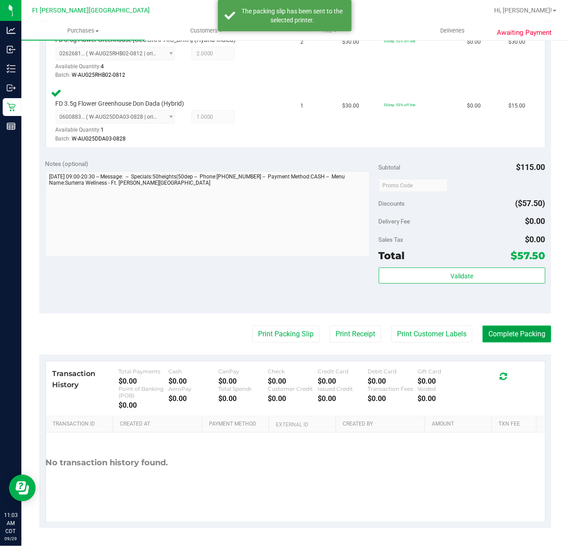
click at [528, 336] on button "Complete Packing" at bounding box center [517, 333] width 69 height 17
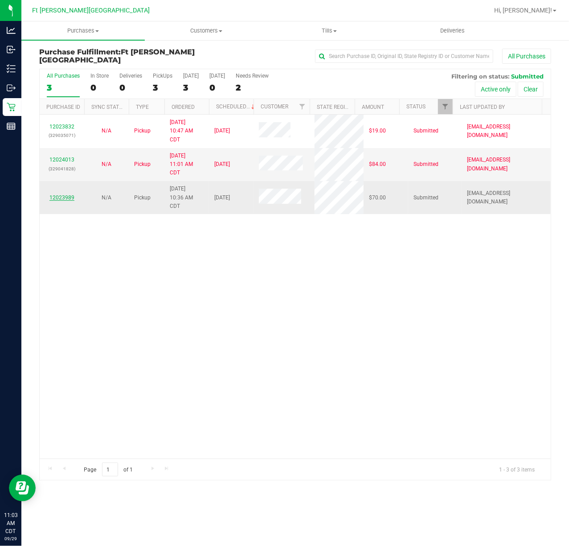
click at [61, 195] on link "12023989" at bounding box center [61, 197] width 25 height 6
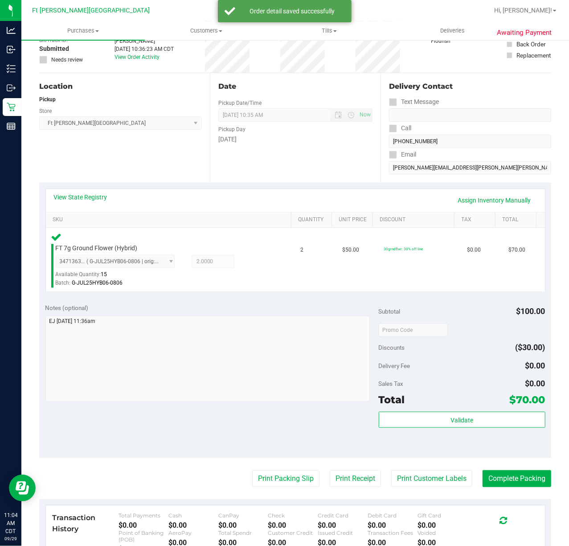
scroll to position [178, 0]
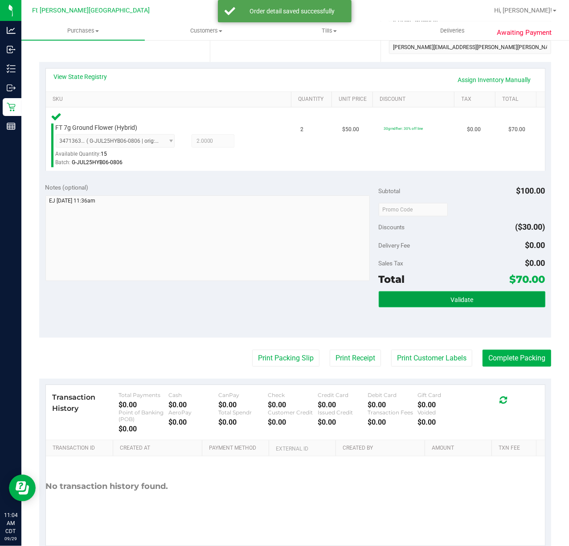
click at [455, 298] on span "Validate" at bounding box center [462, 299] width 23 height 7
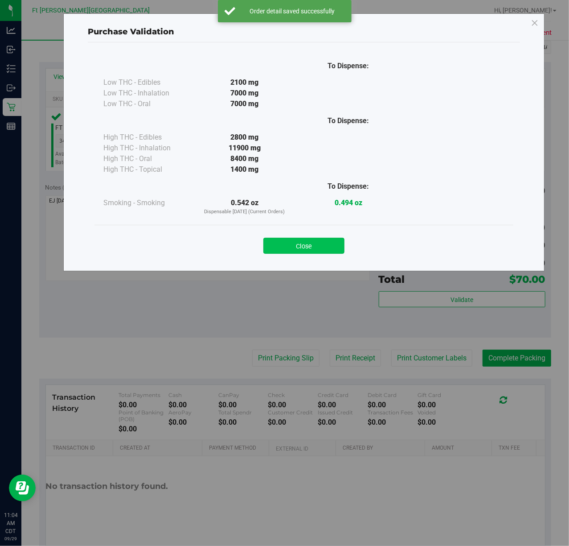
click at [332, 241] on button "Close" at bounding box center [304, 246] width 81 height 16
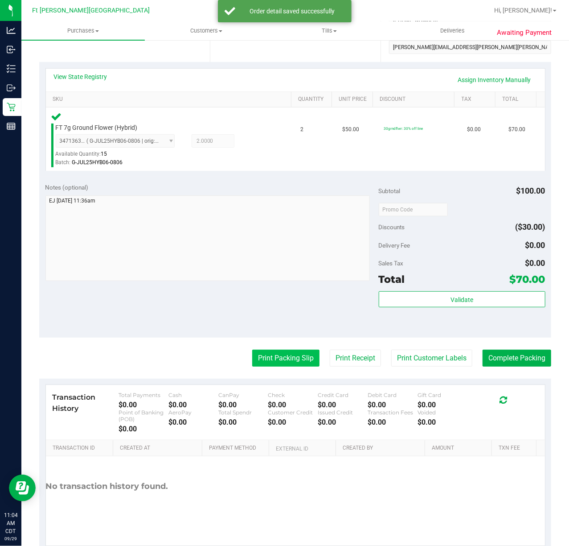
click at [275, 354] on button "Print Packing Slip" at bounding box center [285, 358] width 67 height 17
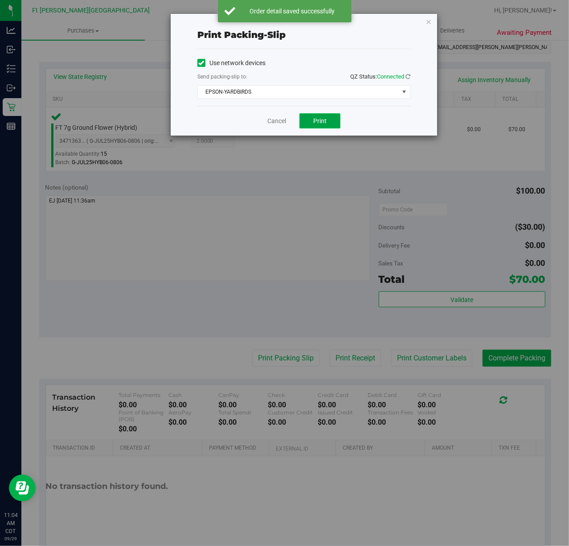
click at [328, 119] on button "Print" at bounding box center [320, 120] width 41 height 15
drag, startPoint x: 278, startPoint y: 118, endPoint x: 391, endPoint y: 202, distance: 140.6
click at [279, 118] on link "Cancel" at bounding box center [277, 120] width 19 height 9
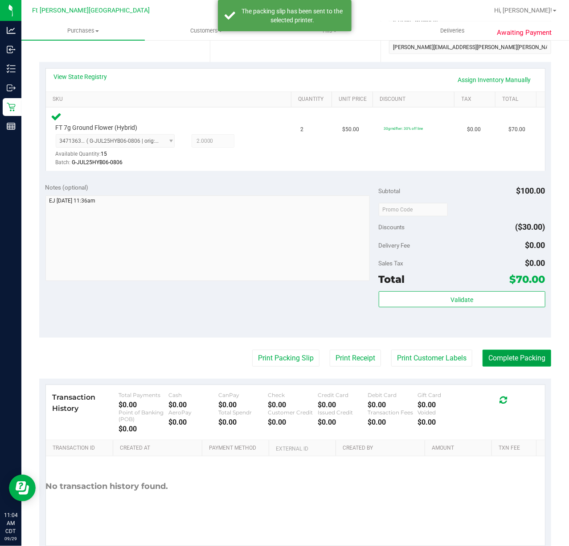
click at [498, 357] on button "Complete Packing" at bounding box center [517, 358] width 69 height 17
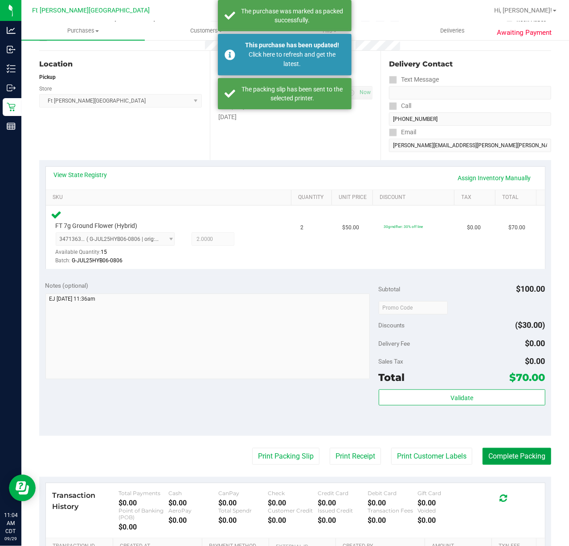
scroll to position [0, 0]
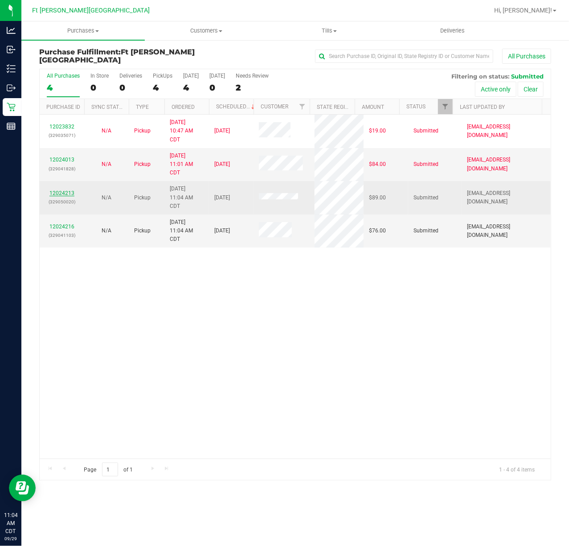
click at [55, 193] on link "12024213" at bounding box center [61, 193] width 25 height 6
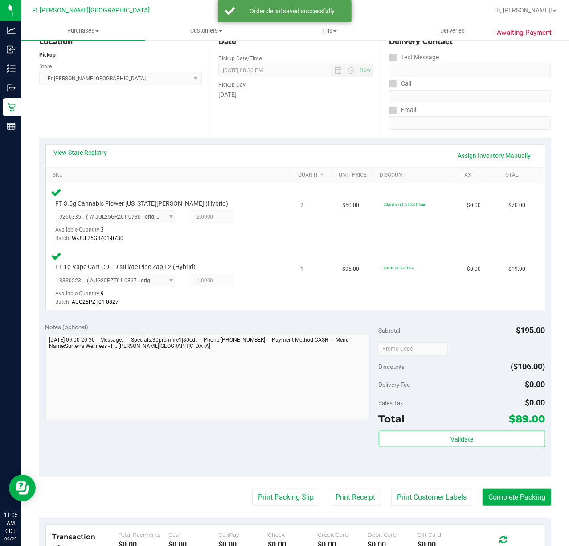
scroll to position [266, 0]
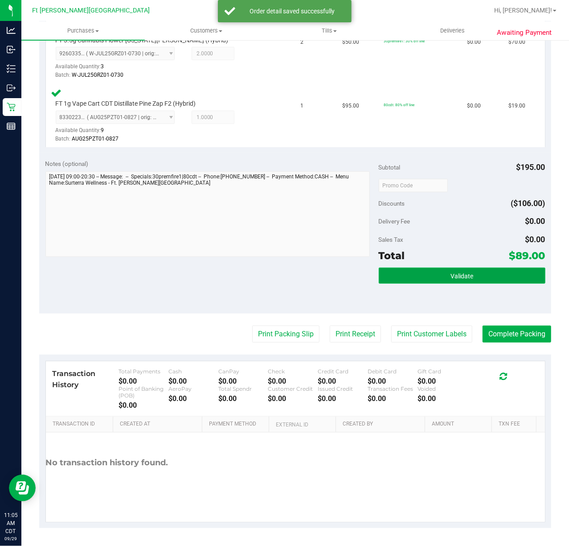
click at [434, 281] on button "Validate" at bounding box center [462, 276] width 167 height 16
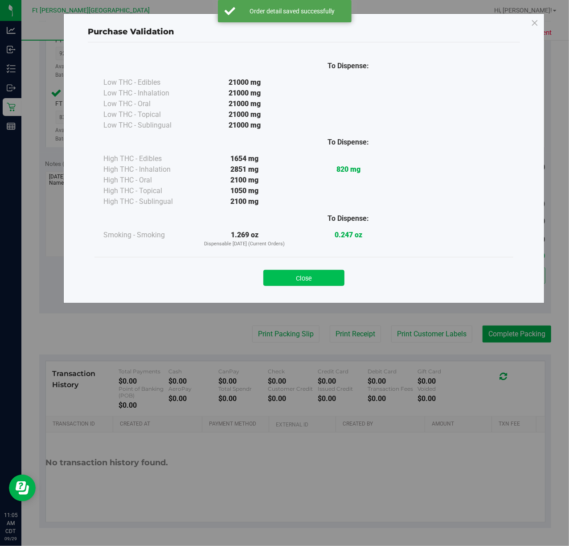
click at [316, 273] on button "Close" at bounding box center [304, 278] width 81 height 16
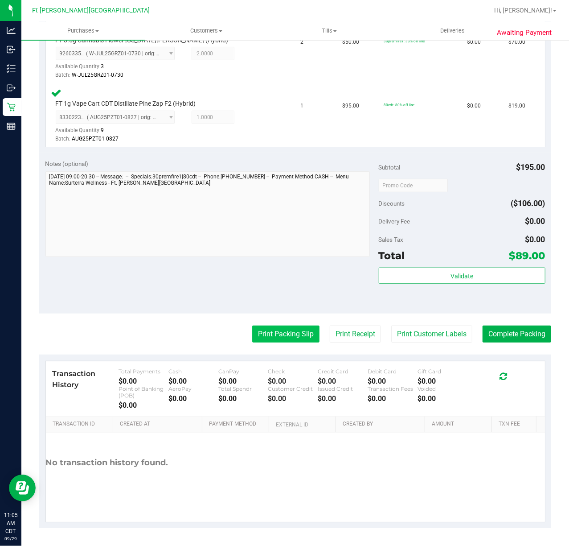
click at [282, 330] on button "Print Packing Slip" at bounding box center [285, 333] width 67 height 17
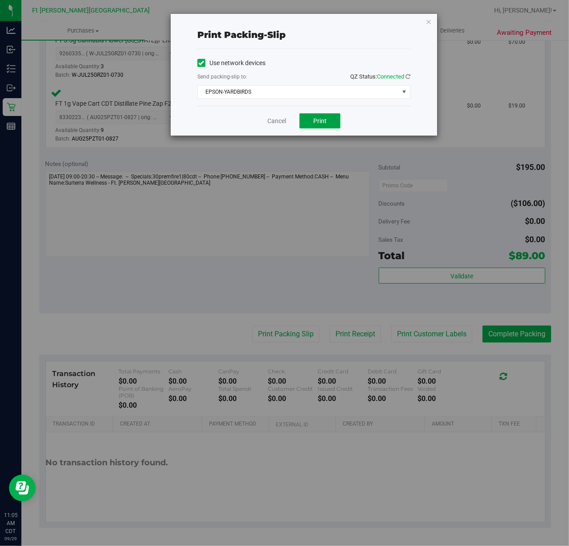
click at [316, 116] on button "Print" at bounding box center [320, 120] width 41 height 15
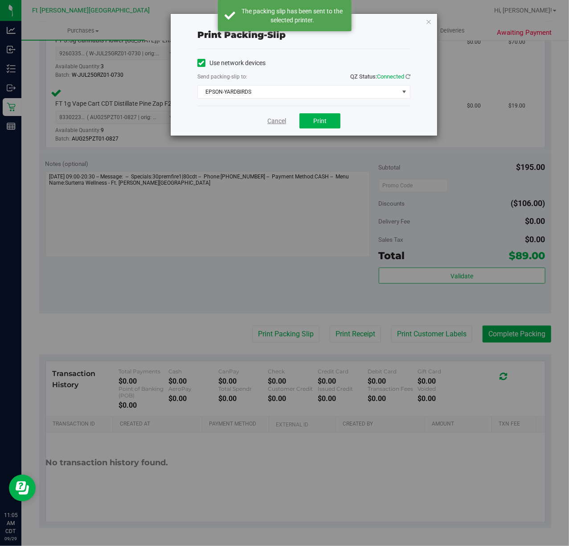
click at [281, 119] on link "Cancel" at bounding box center [277, 120] width 19 height 9
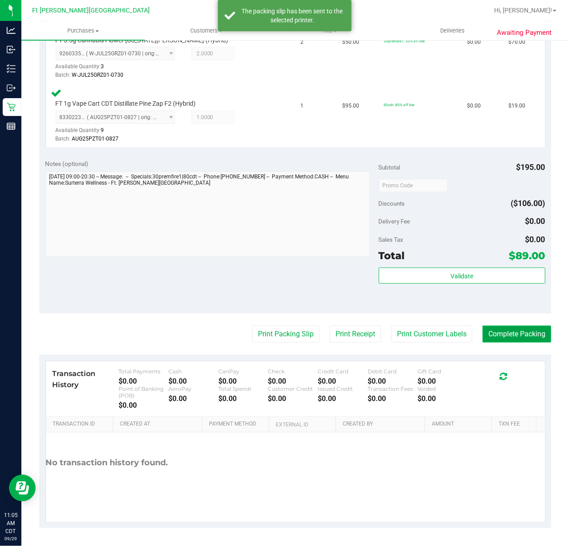
click at [503, 330] on button "Complete Packing" at bounding box center [517, 333] width 69 height 17
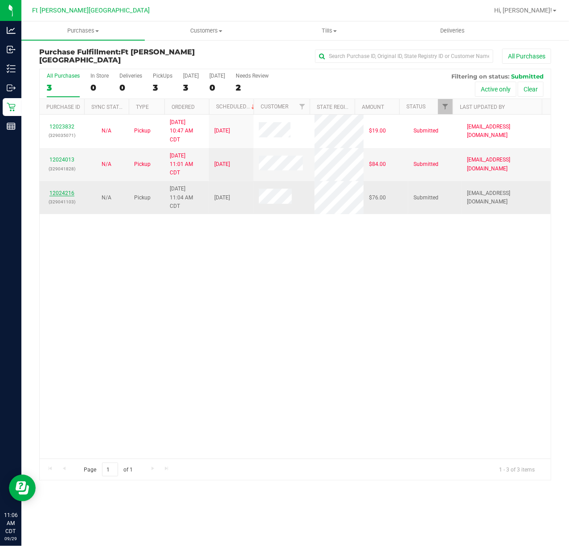
click at [64, 193] on link "12024216" at bounding box center [61, 193] width 25 height 6
click at [66, 190] on link "12024216" at bounding box center [61, 193] width 25 height 6
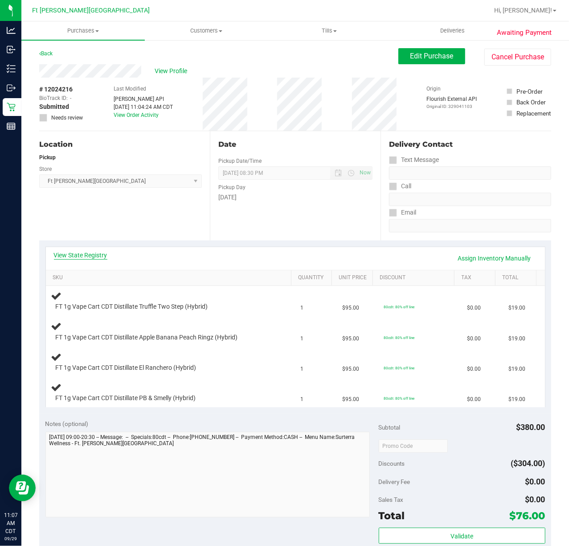
click at [97, 257] on link "View State Registry" at bounding box center [81, 255] width 54 height 9
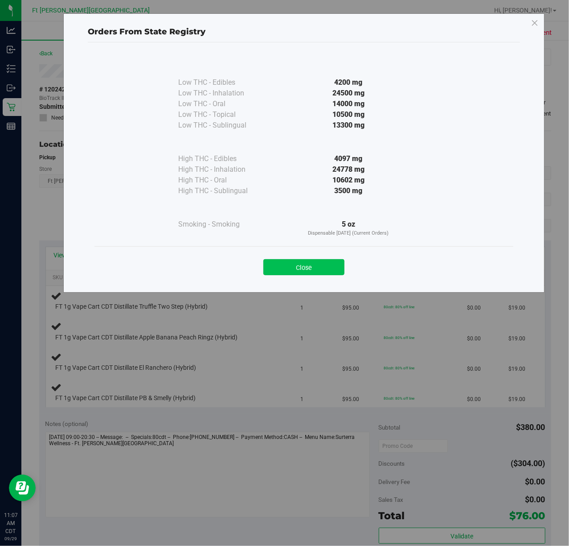
click at [292, 263] on button "Close" at bounding box center [304, 267] width 81 height 16
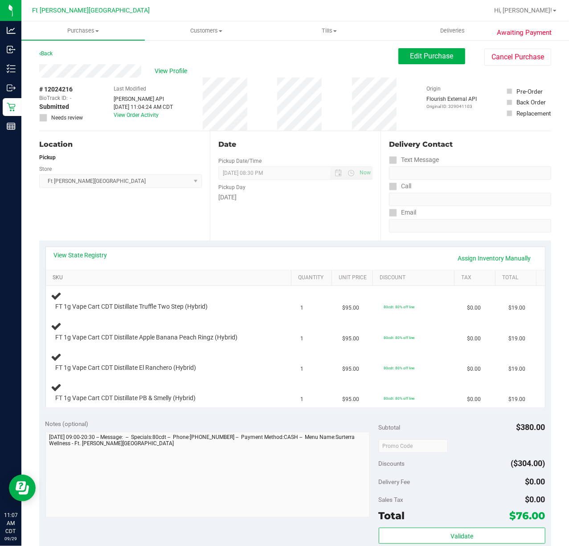
click at [57, 276] on link "SKU" at bounding box center [170, 277] width 235 height 7
click at [81, 256] on link "View State Registry" at bounding box center [81, 255] width 54 height 9
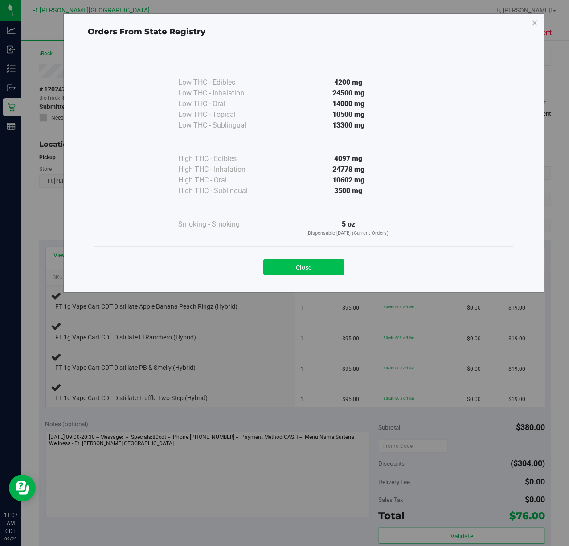
click at [307, 272] on button "Close" at bounding box center [304, 267] width 81 height 16
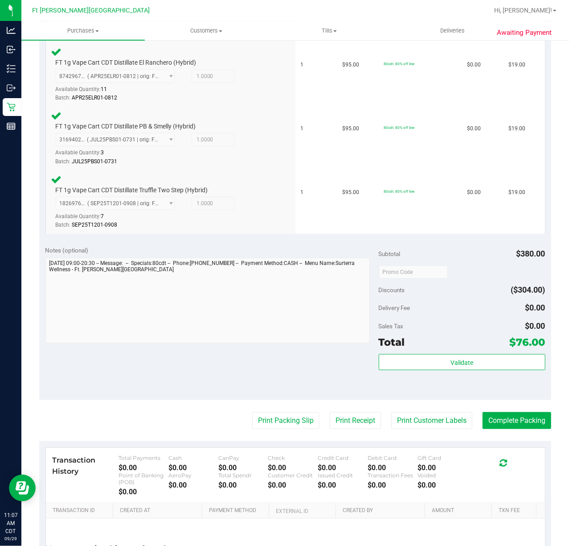
scroll to position [393, 0]
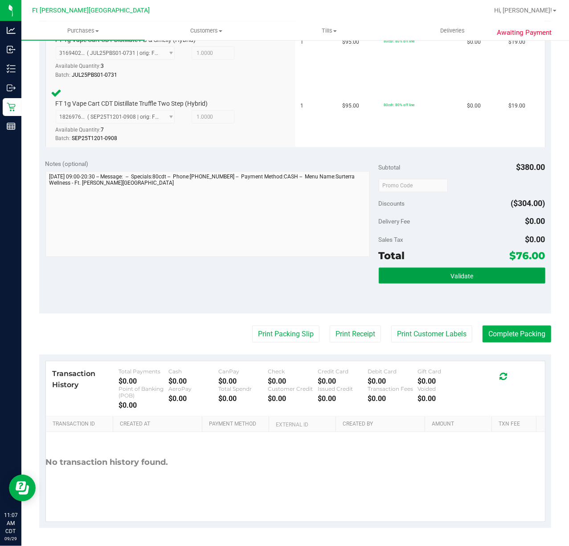
click at [417, 279] on button "Validate" at bounding box center [462, 276] width 167 height 16
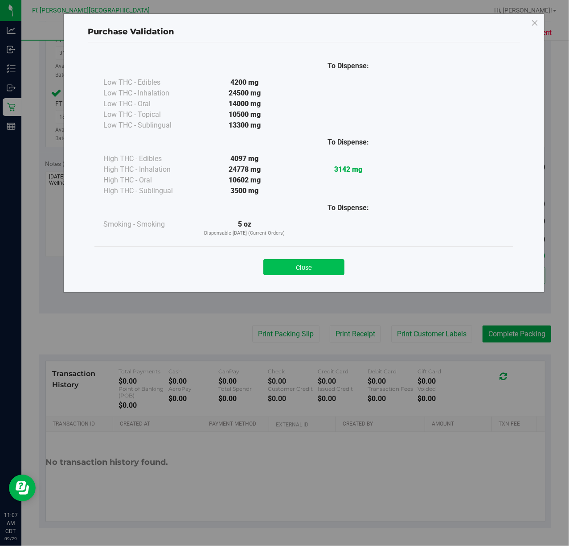
click at [294, 272] on button "Close" at bounding box center [304, 267] width 81 height 16
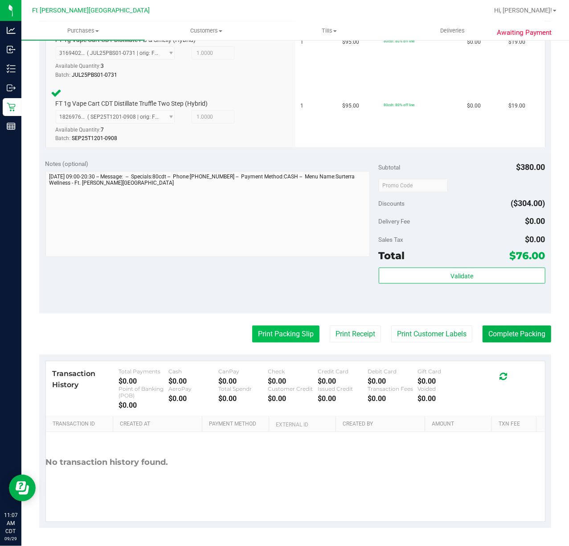
click at [284, 332] on button "Print Packing Slip" at bounding box center [285, 333] width 67 height 17
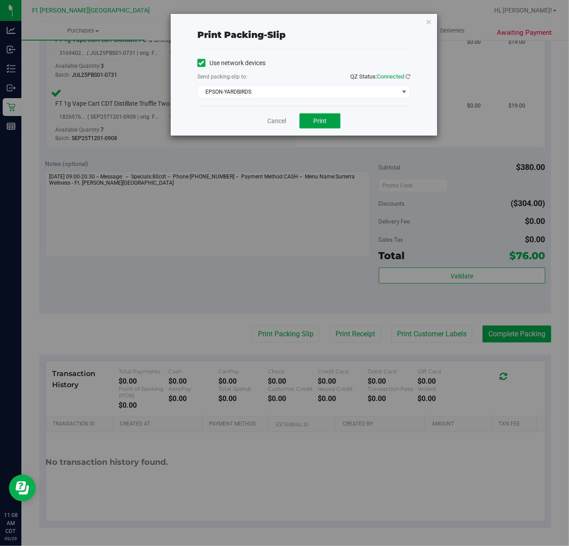
click at [304, 115] on button "Print" at bounding box center [320, 120] width 41 height 15
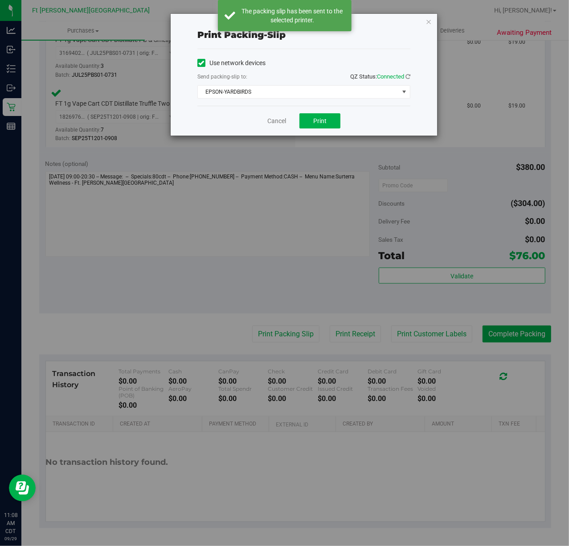
click at [279, 141] on div "Print packing-slip Use network devices Send packing-slip to: QZ Status: Connect…" at bounding box center [288, 273] width 576 height 546
click at [268, 119] on link "Cancel" at bounding box center [277, 120] width 19 height 9
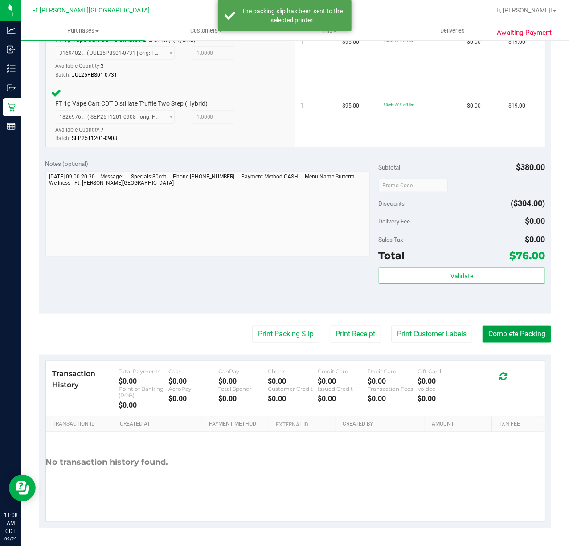
click at [509, 335] on button "Complete Packing" at bounding box center [517, 333] width 69 height 17
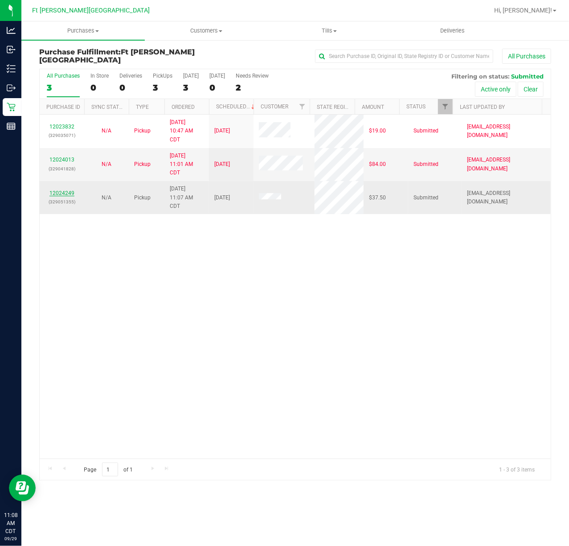
click at [70, 191] on link "12024249" at bounding box center [61, 193] width 25 height 6
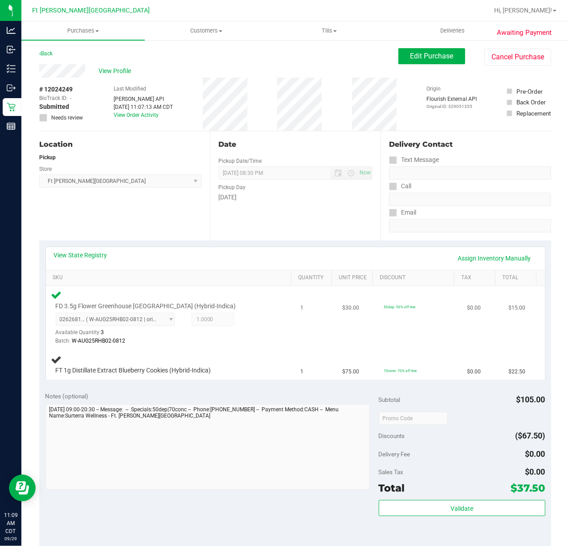
click at [261, 316] on div "0262681817003412 ( W-AUG25RHB02-0812 | orig: FLSRWGM-20250817-218 ) 02626818170…" at bounding box center [163, 329] width 215 height 33
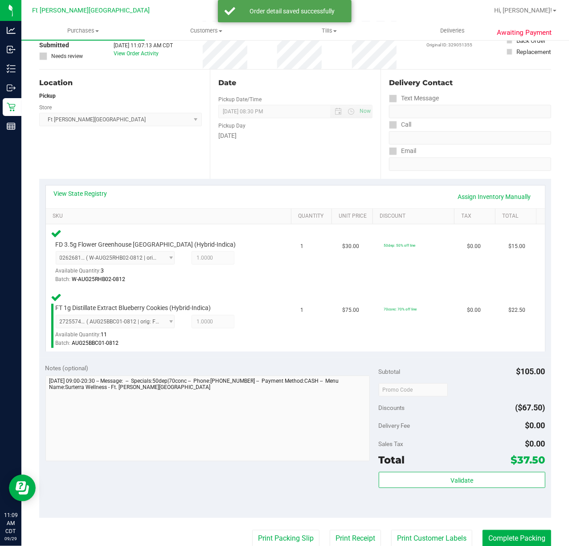
scroll to position [178, 0]
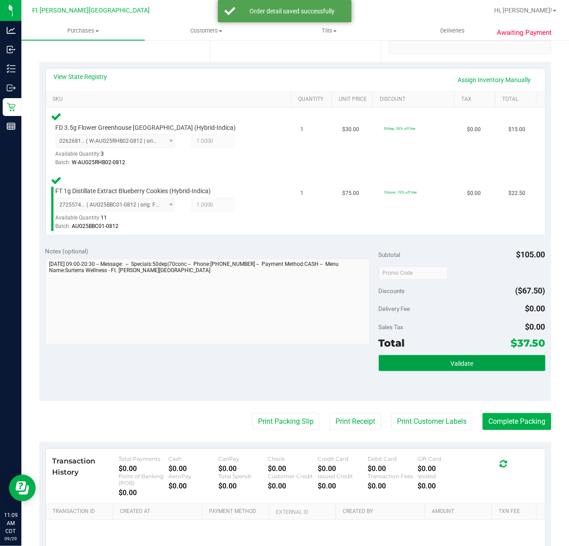
click at [409, 367] on button "Validate" at bounding box center [462, 363] width 167 height 16
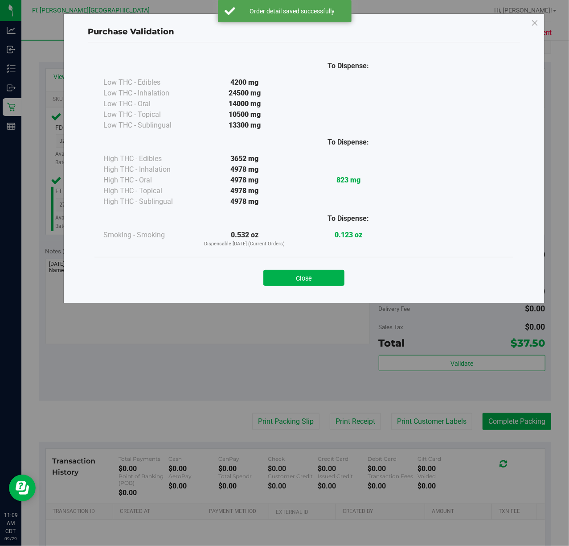
click at [324, 275] on button "Close" at bounding box center [304, 278] width 81 height 16
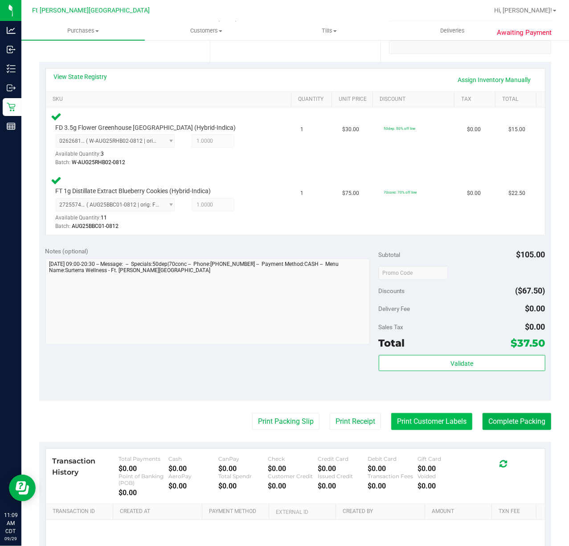
click at [416, 430] on button "Print Customer Labels" at bounding box center [431, 421] width 81 height 17
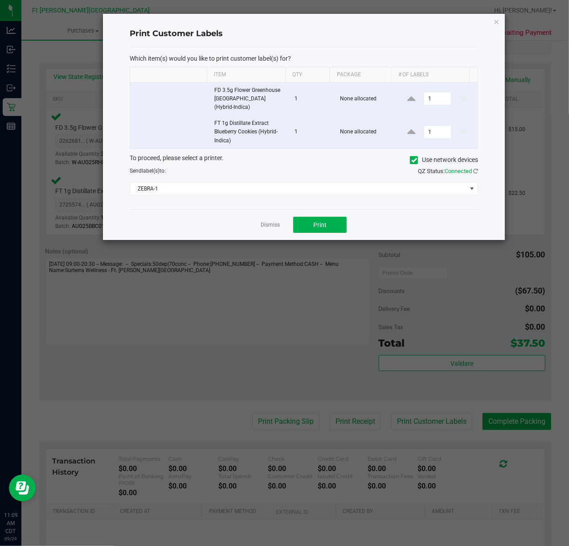
drag, startPoint x: 274, startPoint y: 230, endPoint x: 296, endPoint y: 278, distance: 53.1
click at [273, 229] on link "Dismiss" at bounding box center [270, 225] width 19 height 8
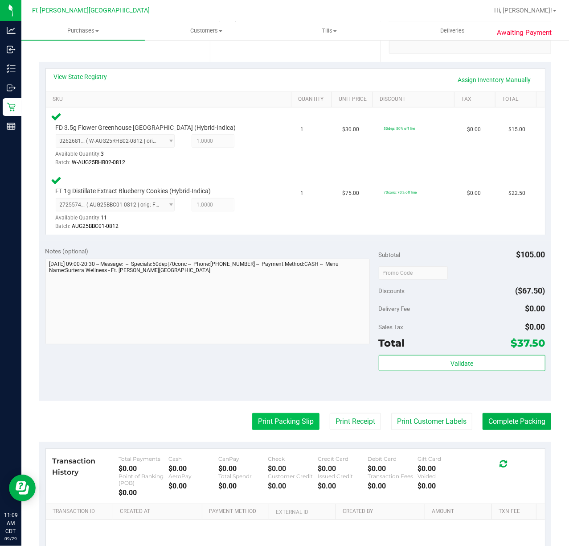
click at [277, 414] on button "Print Packing Slip" at bounding box center [285, 421] width 67 height 17
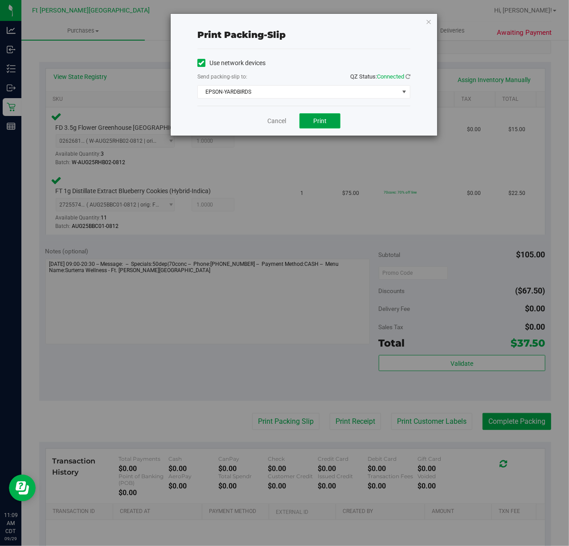
click at [323, 125] on button "Print" at bounding box center [320, 120] width 41 height 15
click at [280, 128] on div "Cancel Print" at bounding box center [304, 121] width 213 height 30
drag, startPoint x: 274, startPoint y: 125, endPoint x: 324, endPoint y: 183, distance: 76.5
click at [275, 125] on link "Cancel" at bounding box center [277, 120] width 19 height 9
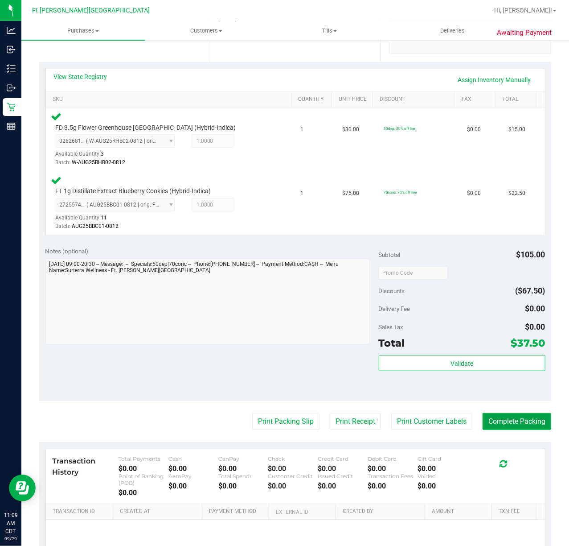
click at [485, 422] on button "Complete Packing" at bounding box center [517, 421] width 69 height 17
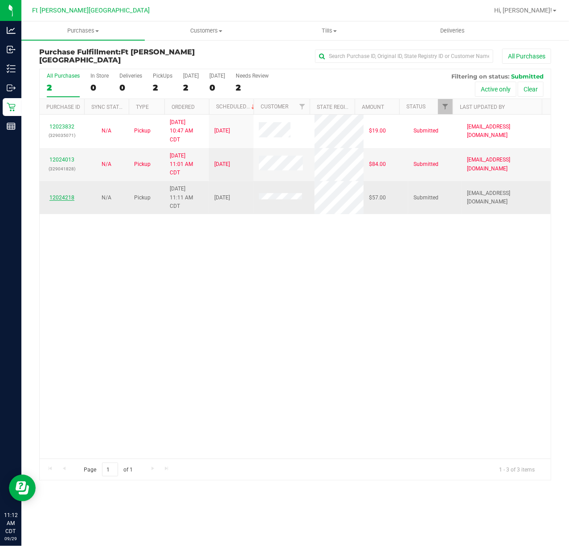
click at [56, 198] on link "12024218" at bounding box center [61, 197] width 25 height 6
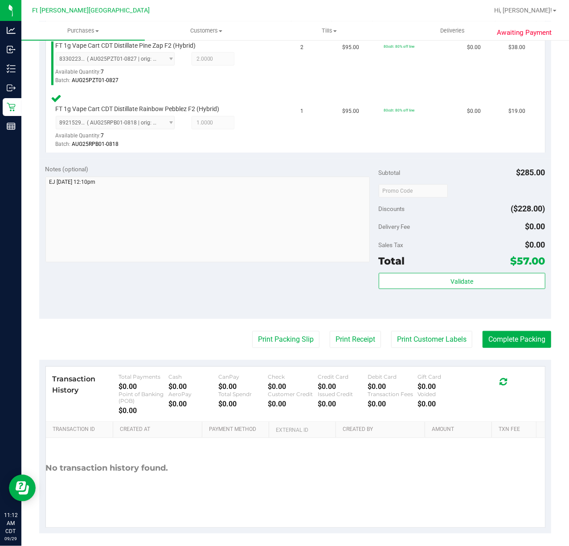
scroll to position [266, 0]
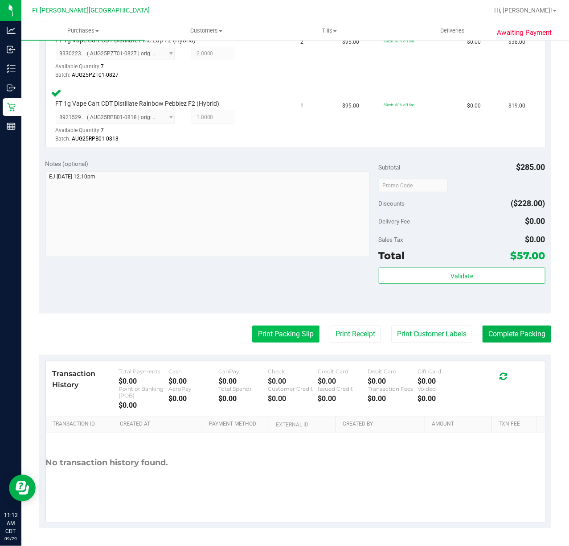
click at [284, 342] on button "Print Packing Slip" at bounding box center [285, 333] width 67 height 17
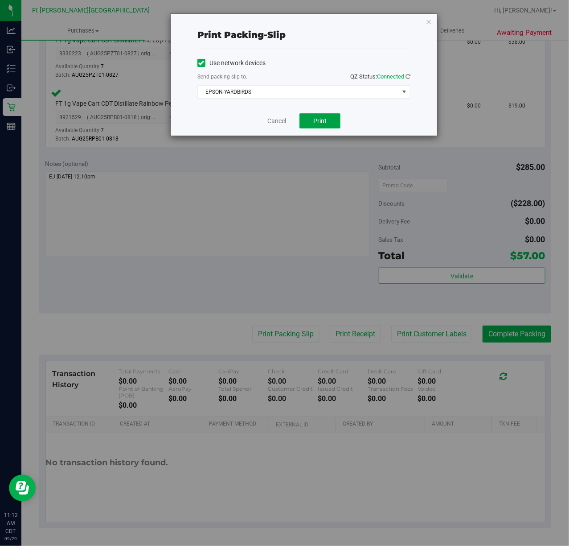
click at [312, 124] on button "Print" at bounding box center [320, 120] width 41 height 15
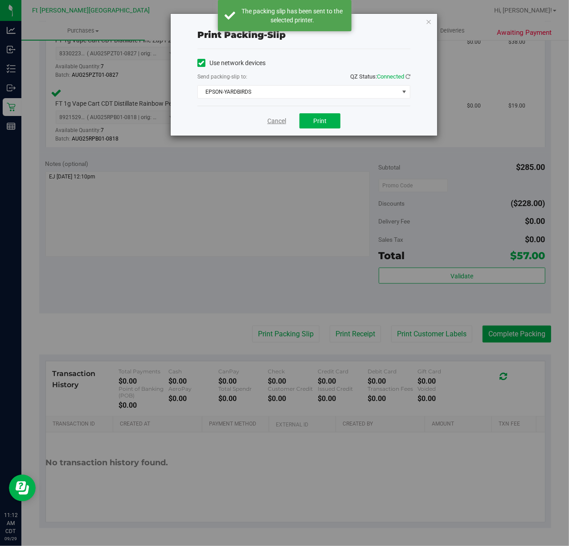
click at [280, 121] on link "Cancel" at bounding box center [277, 120] width 19 height 9
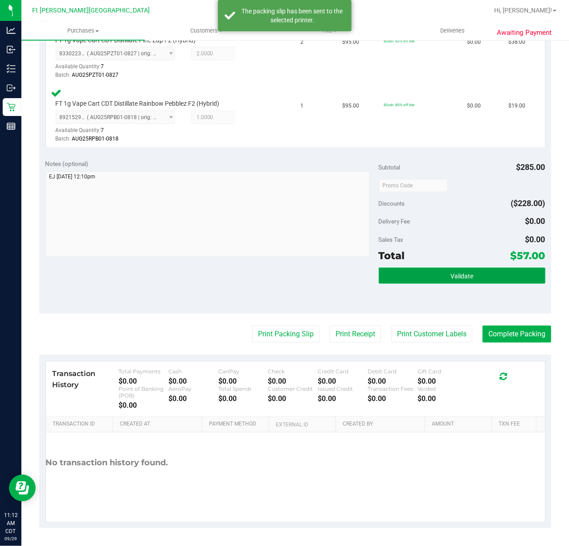
click at [479, 280] on button "Validate" at bounding box center [462, 276] width 167 height 16
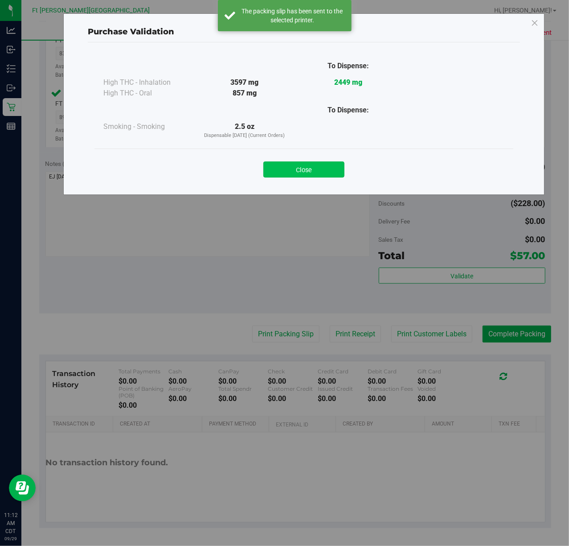
click at [301, 177] on button "Close" at bounding box center [304, 169] width 81 height 16
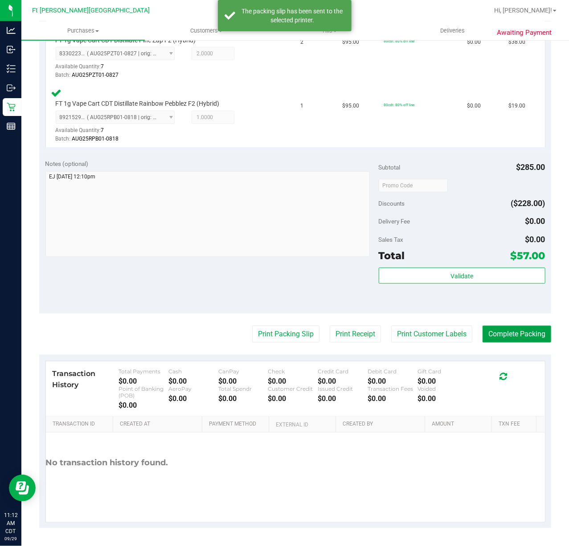
click at [502, 339] on button "Complete Packing" at bounding box center [517, 333] width 69 height 17
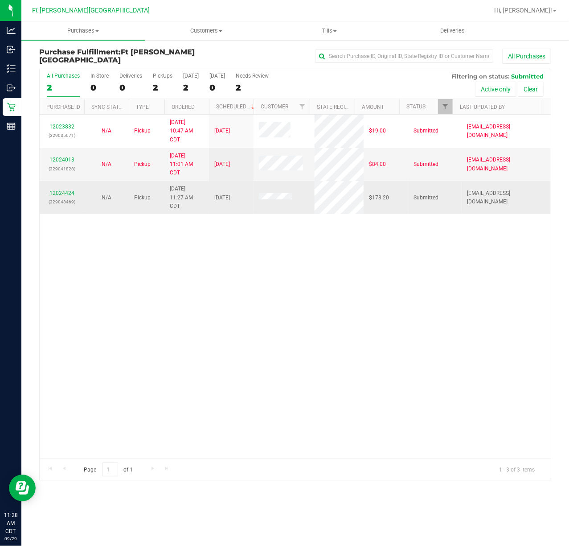
click at [65, 193] on link "12024424" at bounding box center [61, 193] width 25 height 6
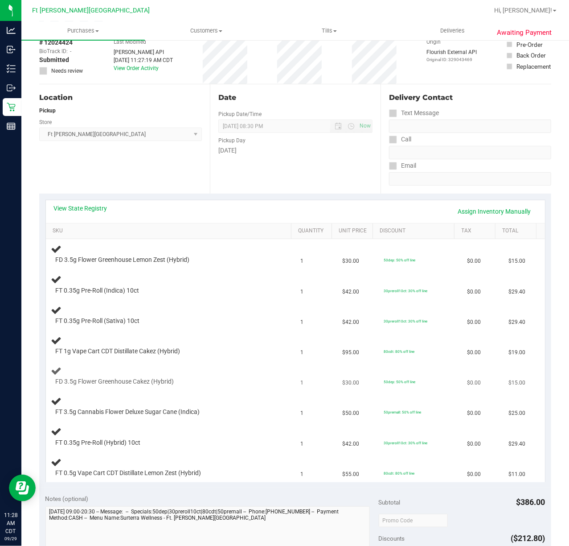
scroll to position [119, 0]
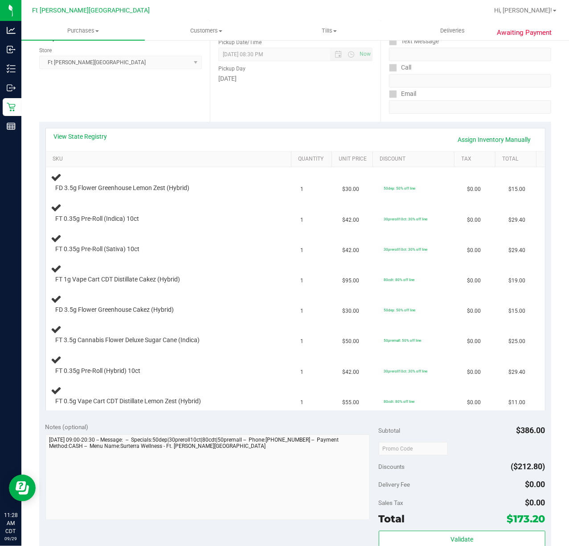
click at [65, 154] on th "SKU" at bounding box center [168, 160] width 245 height 16
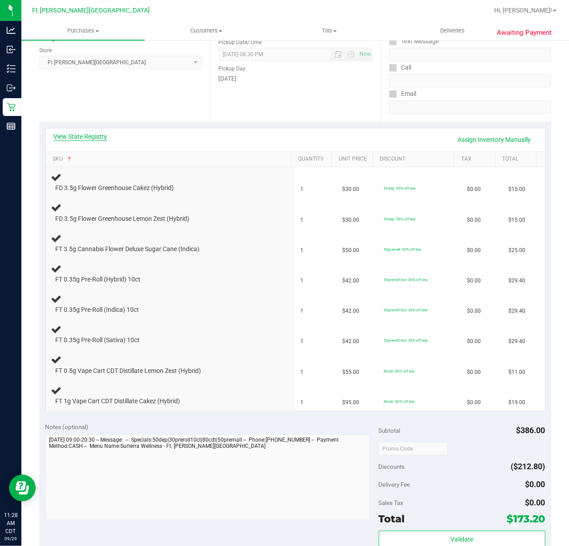
click at [77, 134] on link "View State Registry" at bounding box center [81, 136] width 54 height 9
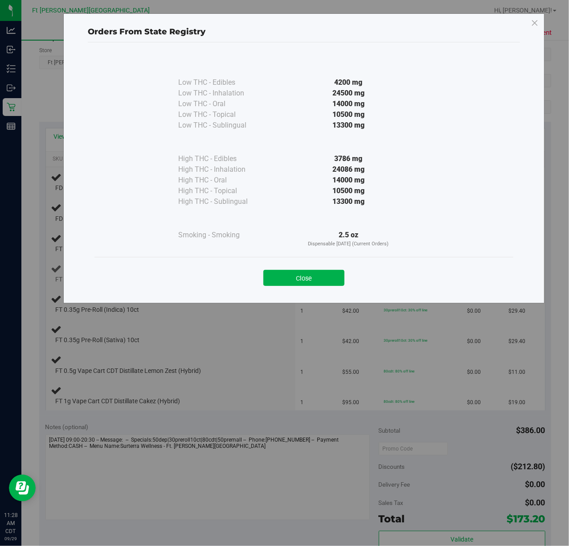
click at [332, 282] on button "Close" at bounding box center [304, 278] width 81 height 16
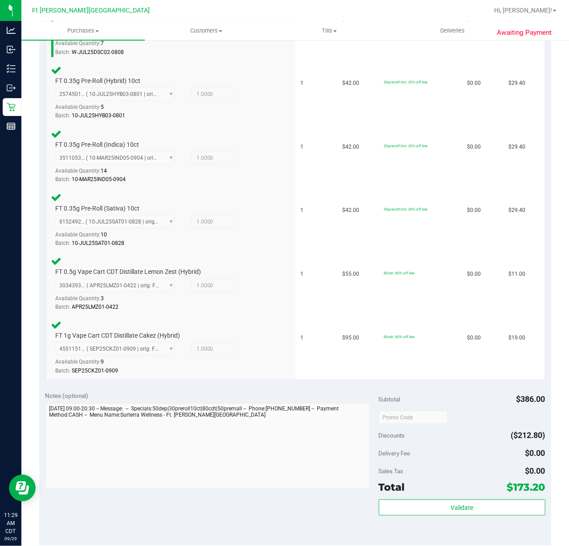
scroll to position [648, 0]
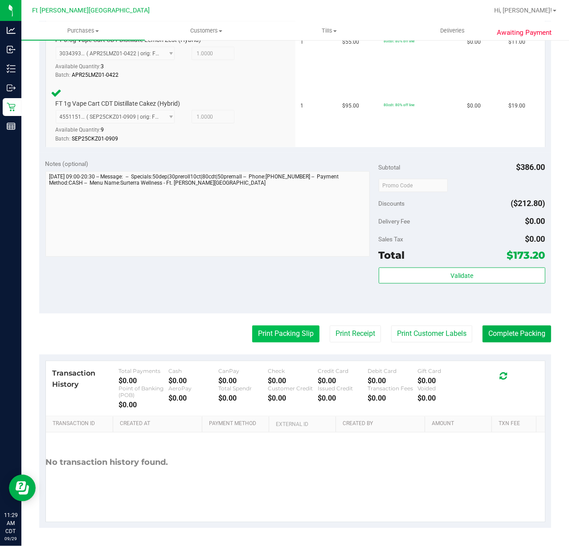
click at [273, 328] on button "Print Packing Slip" at bounding box center [285, 333] width 67 height 17
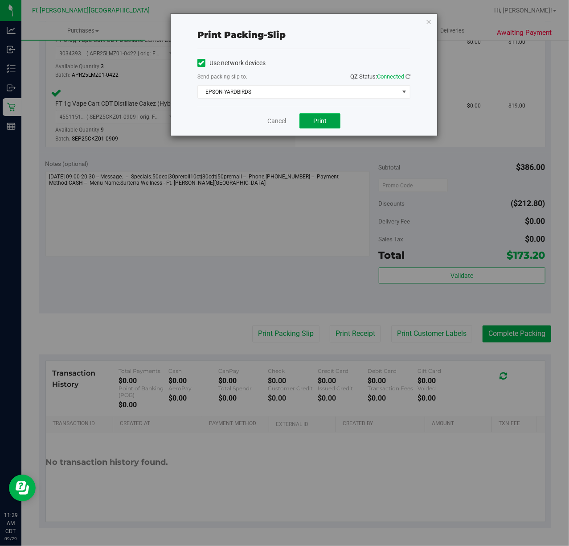
click at [334, 120] on button "Print" at bounding box center [320, 120] width 41 height 15
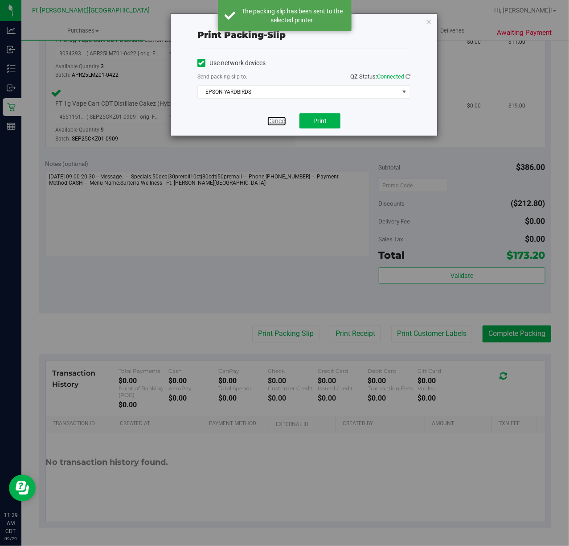
click at [271, 120] on link "Cancel" at bounding box center [277, 120] width 19 height 9
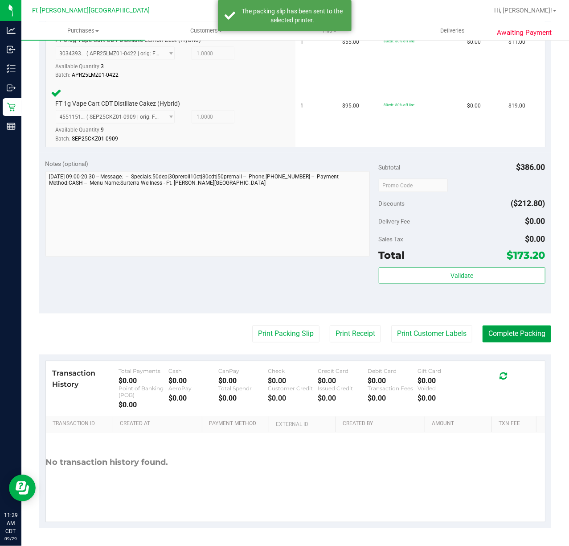
click at [508, 325] on button "Complete Packing" at bounding box center [517, 333] width 69 height 17
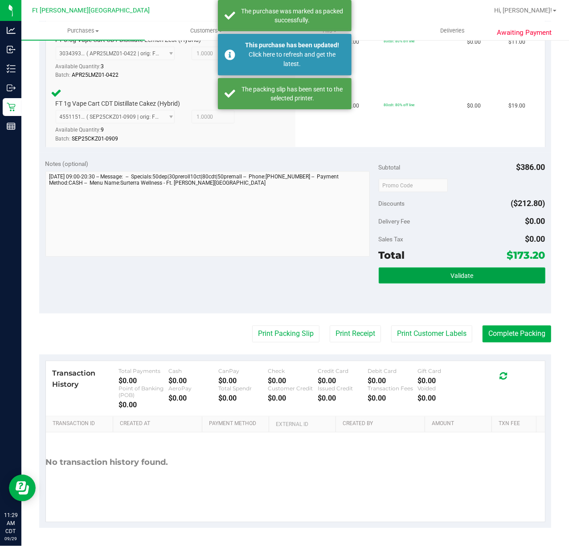
click at [434, 268] on button "Validate" at bounding box center [462, 276] width 167 height 16
click at [404, 293] on div "Validate" at bounding box center [462, 288] width 167 height 40
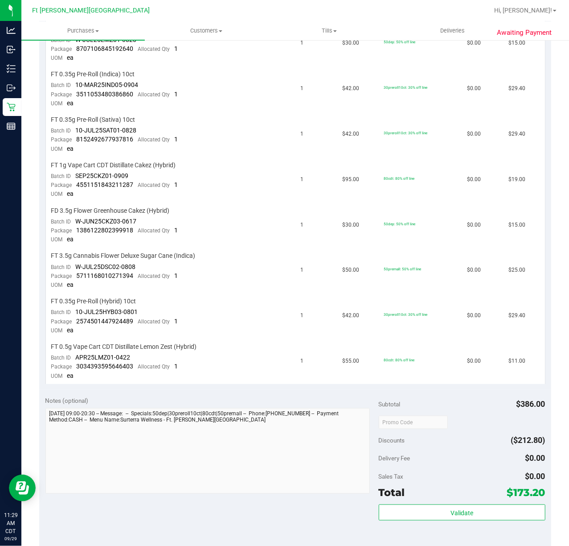
scroll to position [493, 0]
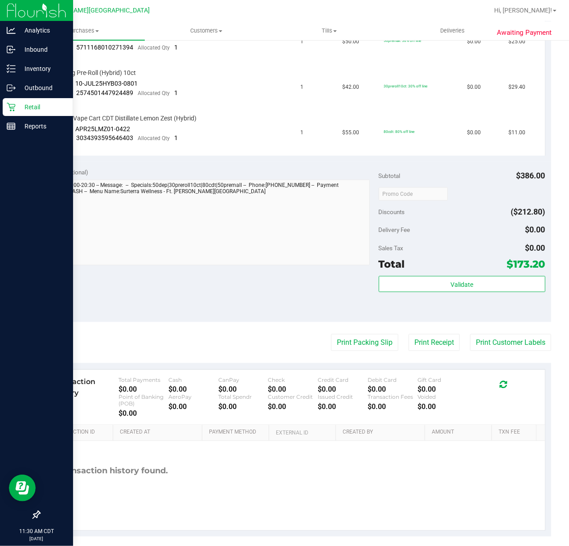
click at [16, 103] on p "Retail" at bounding box center [43, 107] width 54 height 11
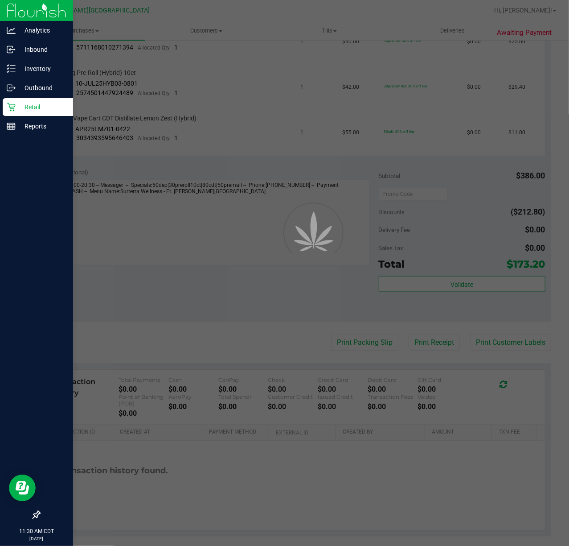
click at [16, 103] on p "Retail" at bounding box center [43, 107] width 54 height 11
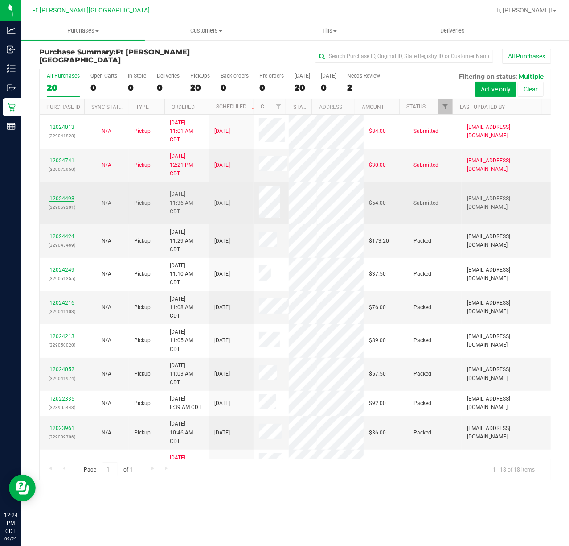
click at [66, 202] on link "12024498" at bounding box center [61, 198] width 25 height 6
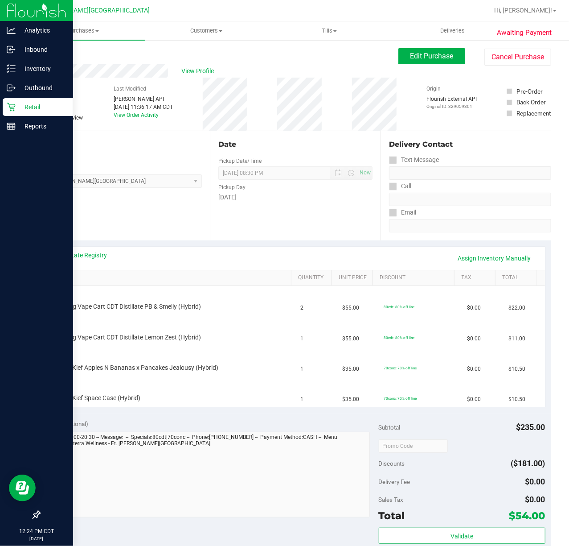
click at [16, 104] on p "Retail" at bounding box center [43, 107] width 54 height 11
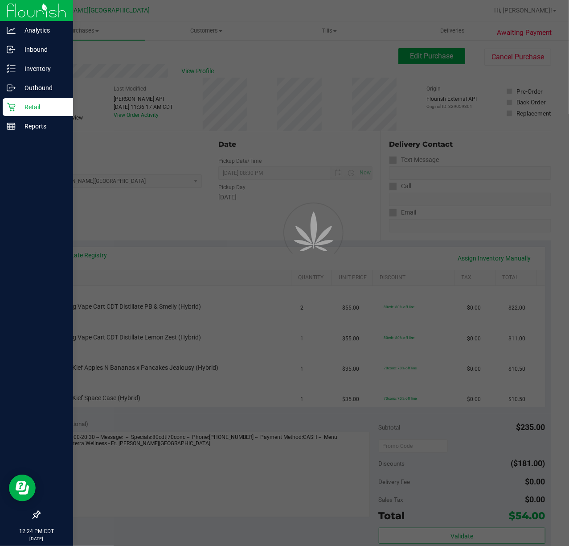
click at [16, 104] on p "Retail" at bounding box center [43, 107] width 54 height 11
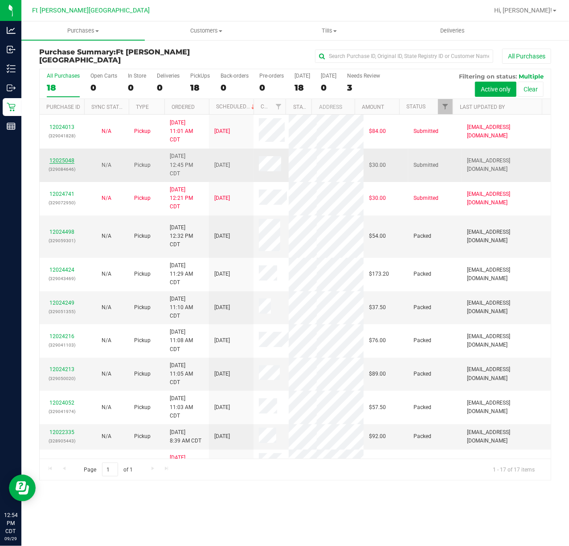
click at [56, 164] on link "12025048" at bounding box center [61, 160] width 25 height 6
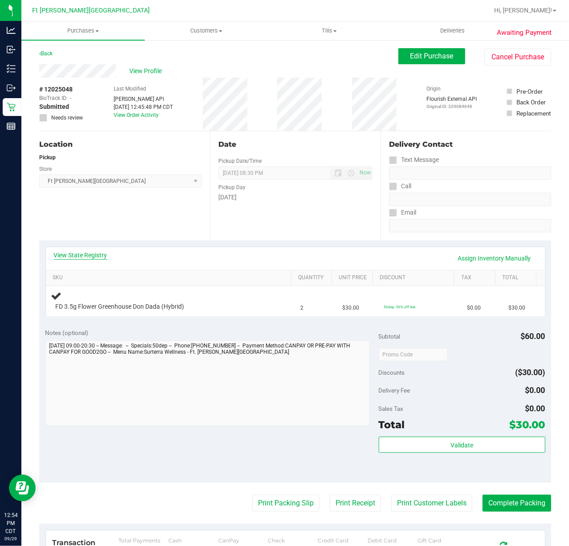
click at [81, 252] on link "View State Registry" at bounding box center [81, 255] width 54 height 9
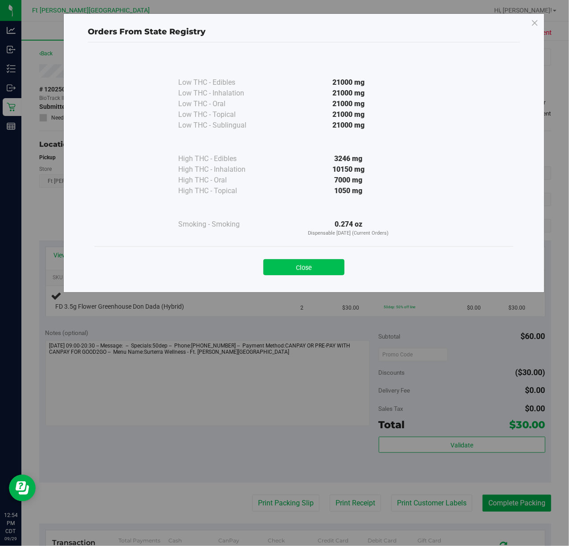
click at [324, 275] on button "Close" at bounding box center [304, 267] width 81 height 16
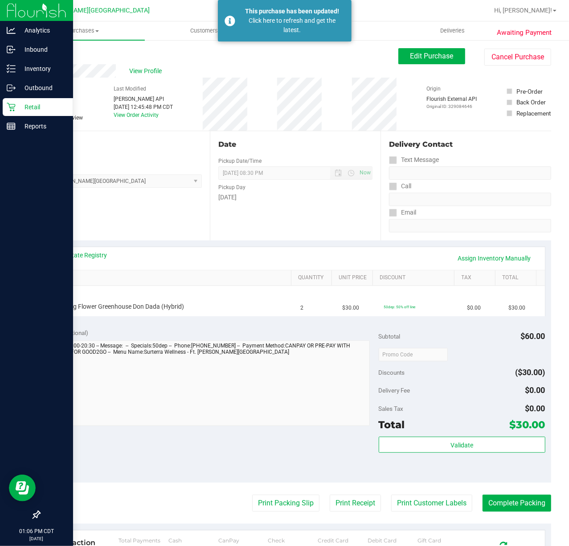
click at [16, 106] on p "Retail" at bounding box center [43, 107] width 54 height 11
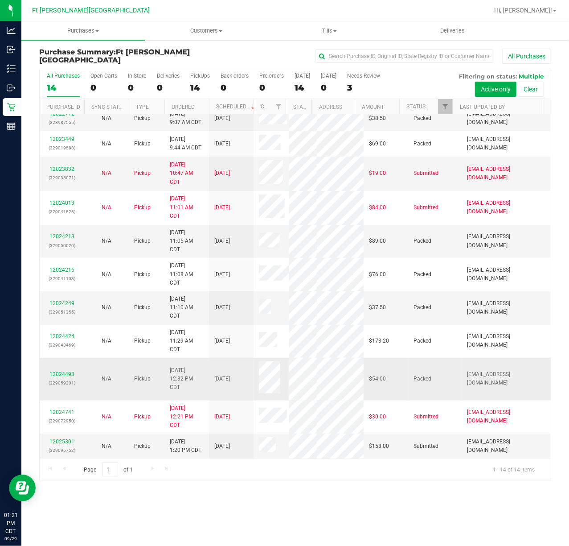
scroll to position [106, 0]
click at [72, 440] on link "12025301" at bounding box center [61, 441] width 25 height 6
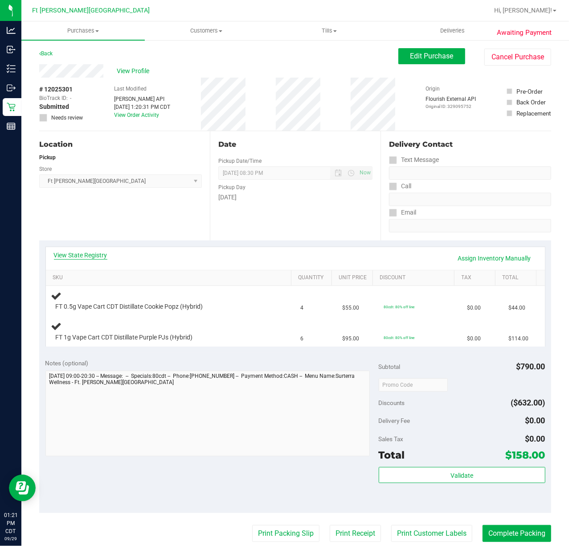
click at [79, 257] on link "View State Registry" at bounding box center [81, 255] width 54 height 9
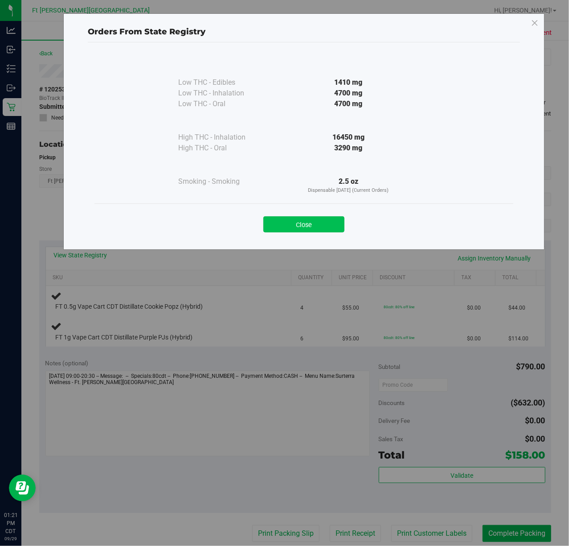
click at [280, 223] on button "Close" at bounding box center [304, 224] width 81 height 16
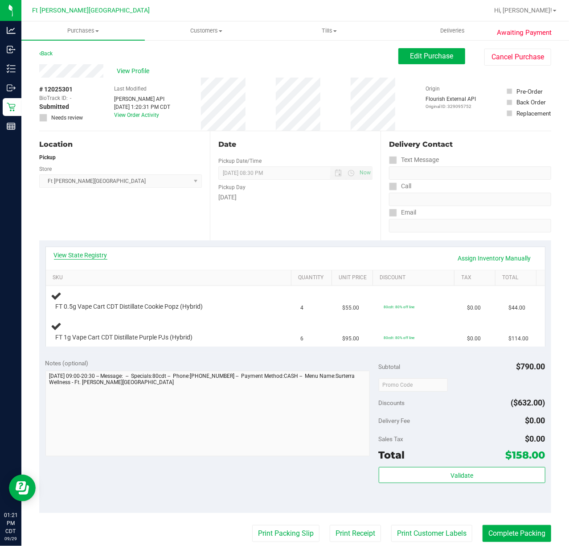
click at [81, 251] on link "View State Registry" at bounding box center [81, 255] width 54 height 9
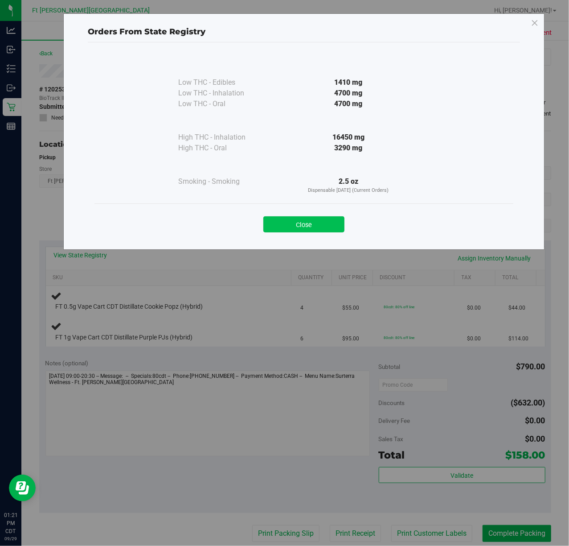
click at [298, 232] on button "Close" at bounding box center [304, 224] width 81 height 16
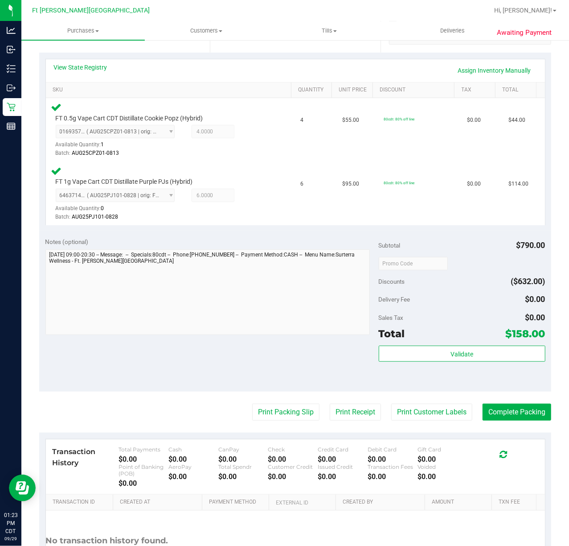
scroll to position [266, 0]
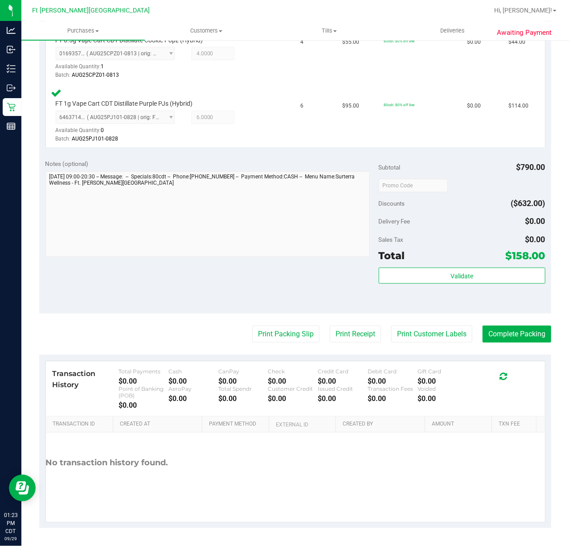
drag, startPoint x: 273, startPoint y: 325, endPoint x: 270, endPoint y: 310, distance: 15.0
click at [273, 325] on purchase-details "Back Edit Purchase Cancel Purchase View Profile # 12025301 BioTrack ID: - Submi…" at bounding box center [295, 154] width 512 height 745
click at [288, 325] on button "Print Packing Slip" at bounding box center [285, 333] width 67 height 17
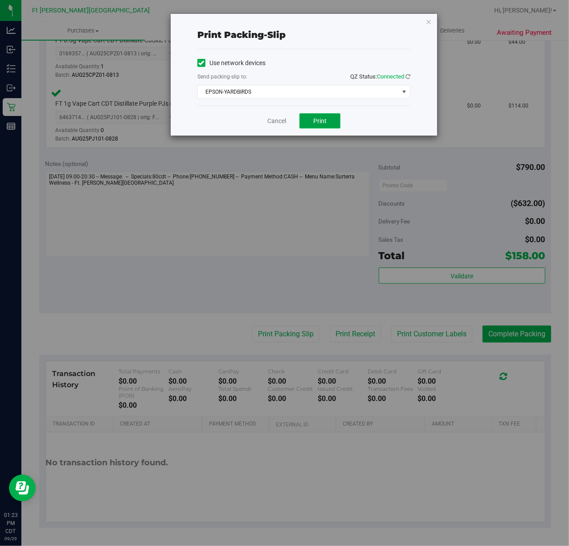
click at [317, 118] on span "Print" at bounding box center [319, 120] width 13 height 7
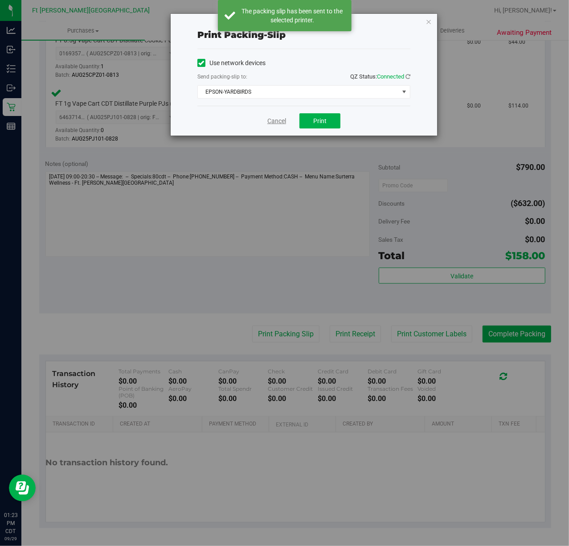
click at [274, 119] on link "Cancel" at bounding box center [277, 120] width 19 height 9
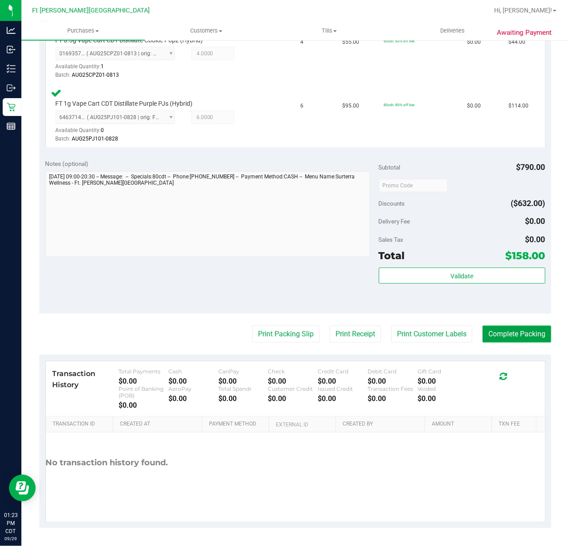
click at [499, 333] on button "Complete Packing" at bounding box center [517, 333] width 69 height 17
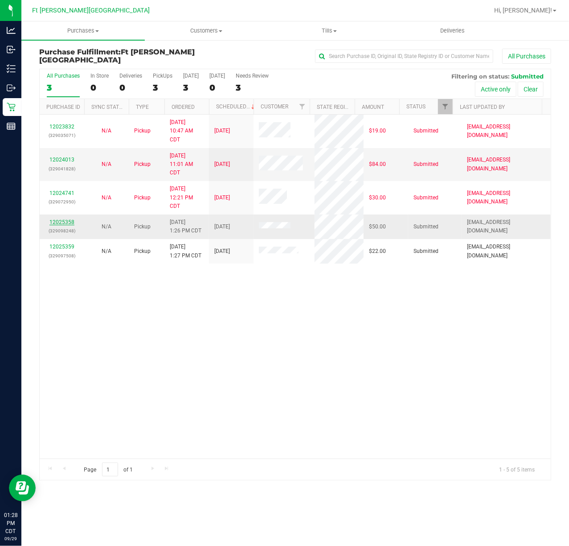
click at [68, 220] on link "12025358" at bounding box center [61, 222] width 25 height 6
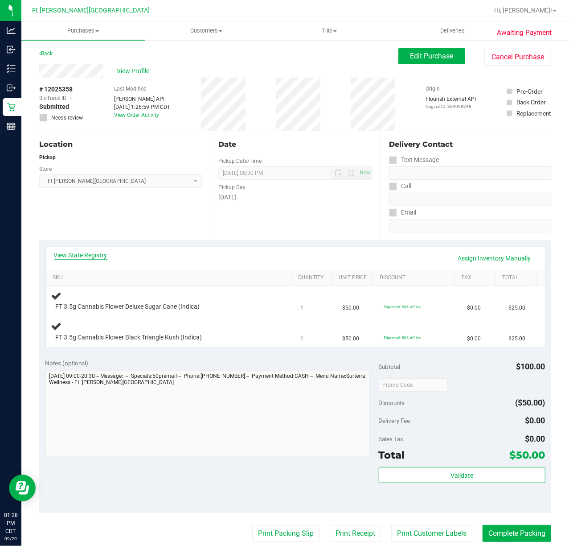
click at [86, 255] on link "View State Registry" at bounding box center [81, 255] width 54 height 9
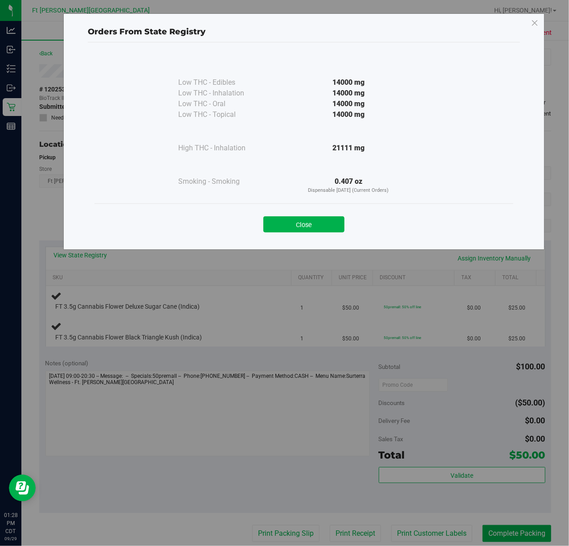
click at [322, 223] on button "Close" at bounding box center [304, 224] width 81 height 16
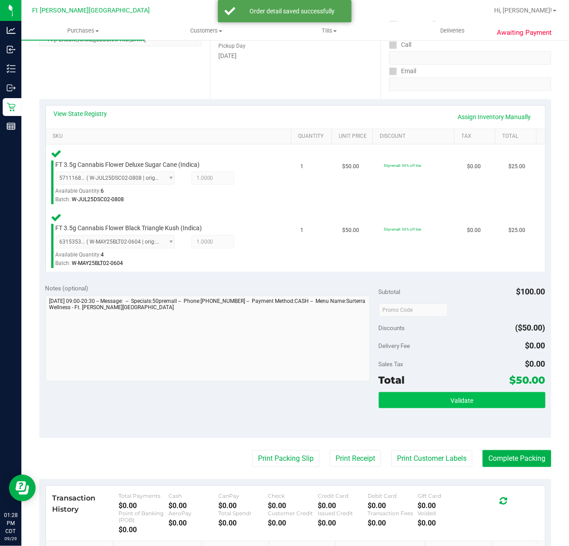
scroll to position [266, 0]
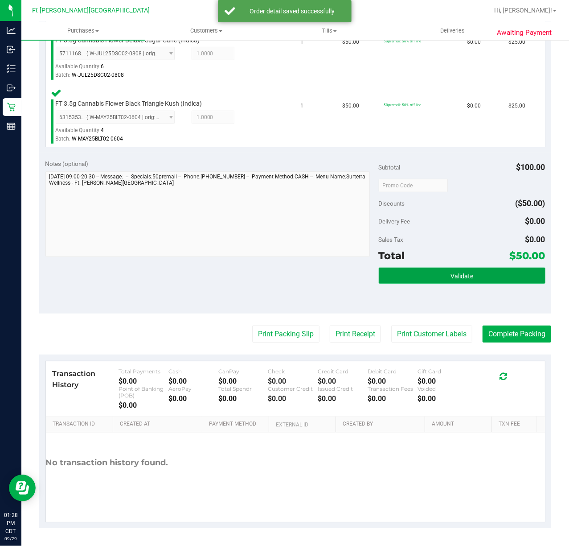
drag, startPoint x: 425, startPoint y: 276, endPoint x: 416, endPoint y: 277, distance: 8.9
click at [424, 276] on button "Validate" at bounding box center [462, 276] width 167 height 16
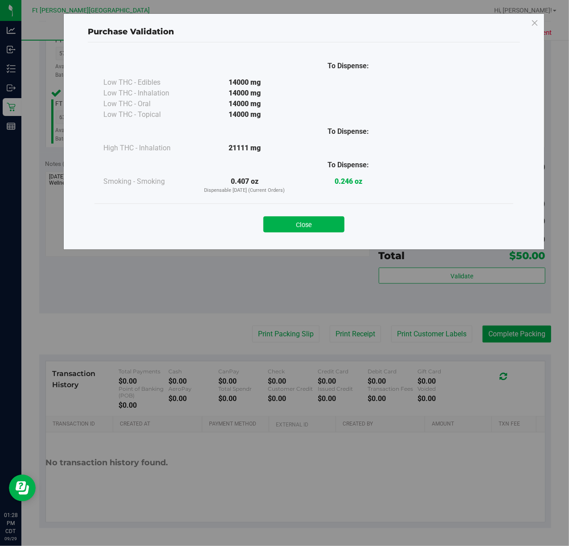
click at [317, 226] on button "Close" at bounding box center [304, 224] width 81 height 16
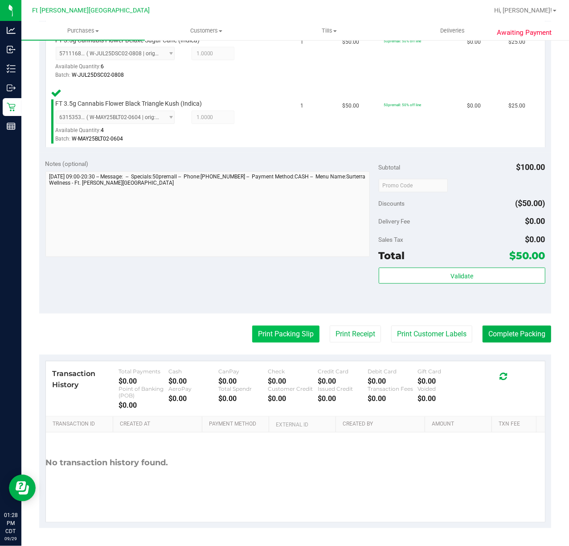
click at [295, 328] on button "Print Packing Slip" at bounding box center [285, 333] width 67 height 17
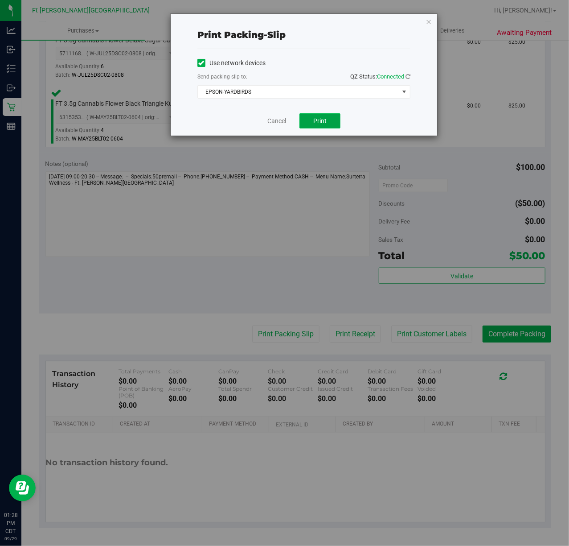
click at [327, 123] on button "Print" at bounding box center [320, 120] width 41 height 15
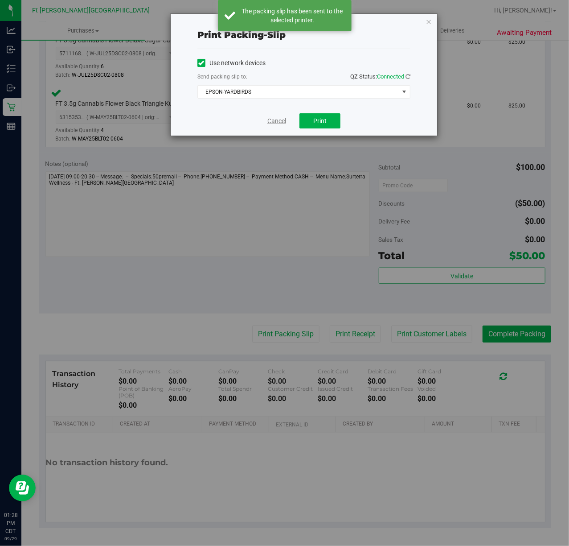
click at [283, 121] on link "Cancel" at bounding box center [277, 120] width 19 height 9
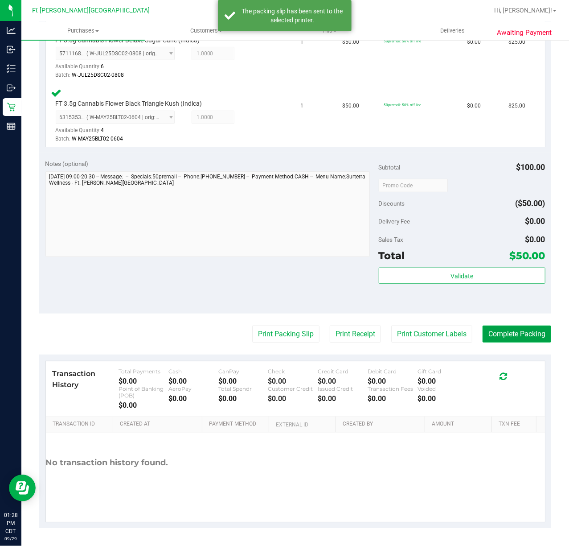
click at [518, 331] on button "Complete Packing" at bounding box center [517, 333] width 69 height 17
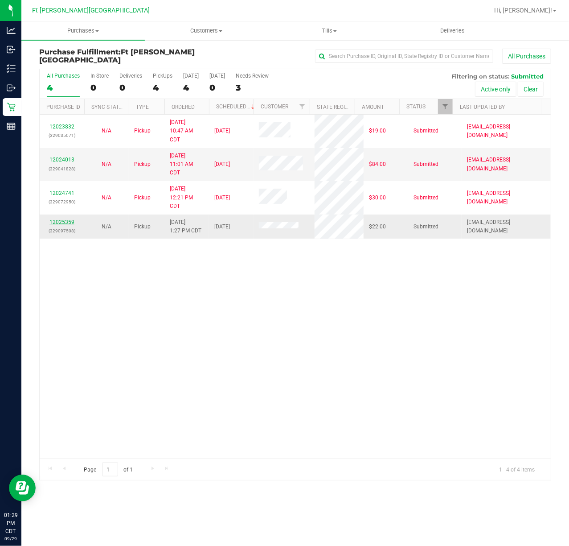
click at [65, 223] on link "12025359" at bounding box center [61, 222] width 25 height 6
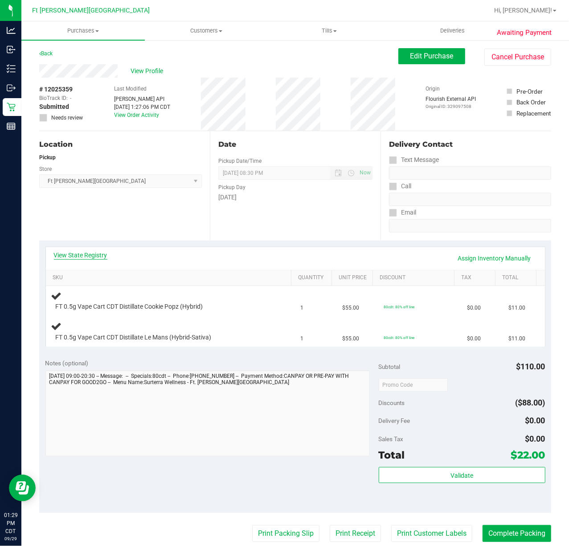
click at [85, 254] on link "View State Registry" at bounding box center [81, 255] width 54 height 9
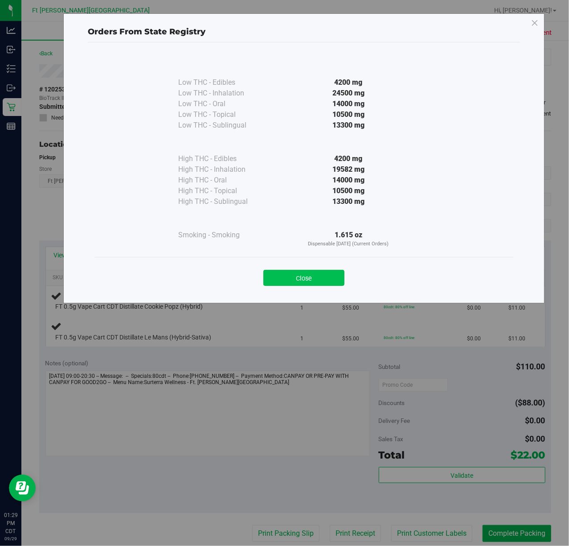
click at [317, 275] on button "Close" at bounding box center [304, 278] width 81 height 16
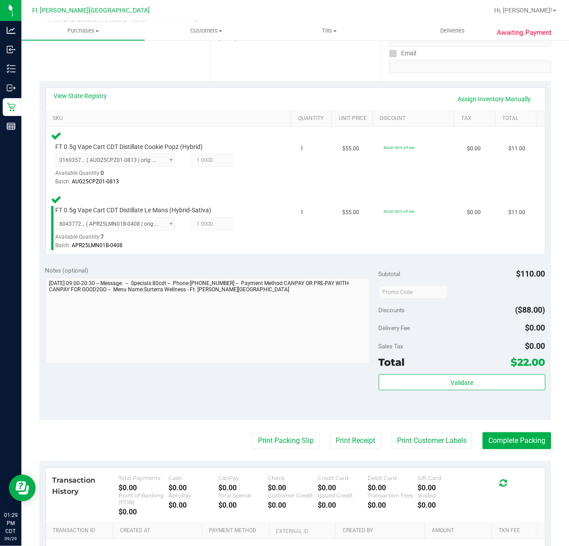
scroll to position [266, 0]
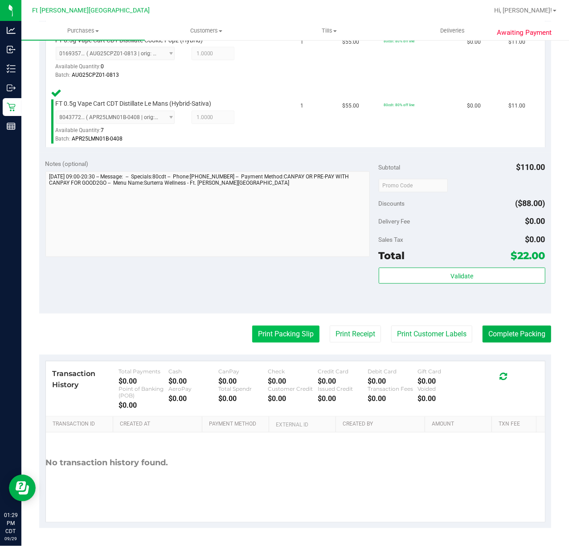
click at [267, 342] on button "Print Packing Slip" at bounding box center [285, 333] width 67 height 17
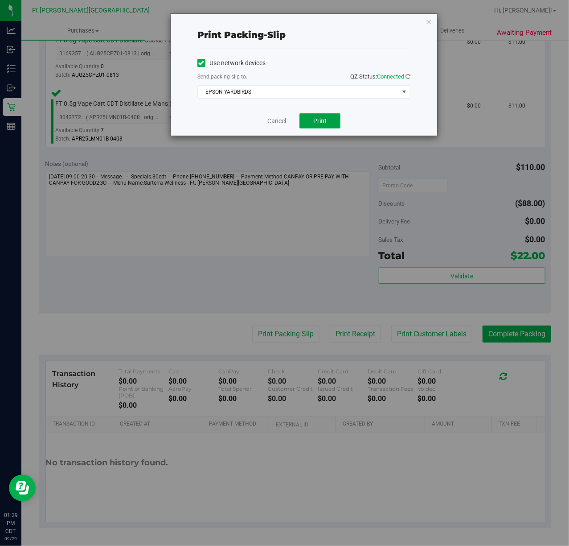
click at [319, 120] on span "Print" at bounding box center [319, 120] width 13 height 7
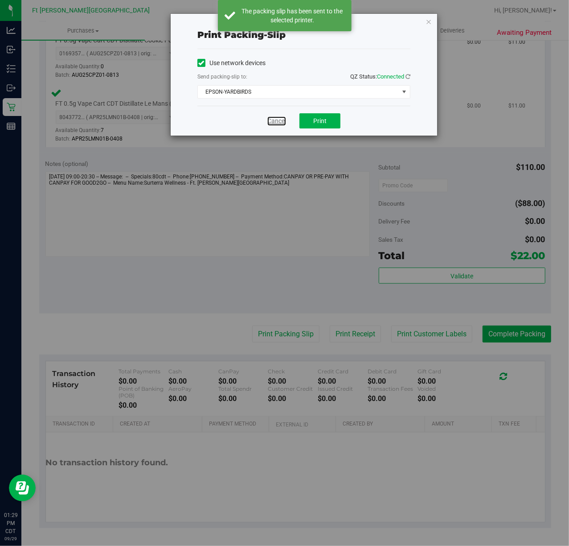
drag, startPoint x: 279, startPoint y: 119, endPoint x: 293, endPoint y: 129, distance: 17.7
click at [279, 119] on link "Cancel" at bounding box center [277, 120] width 19 height 9
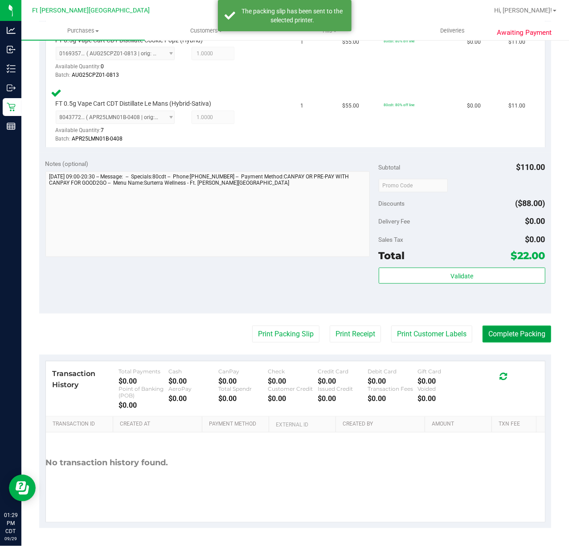
click at [516, 332] on button "Complete Packing" at bounding box center [517, 333] width 69 height 17
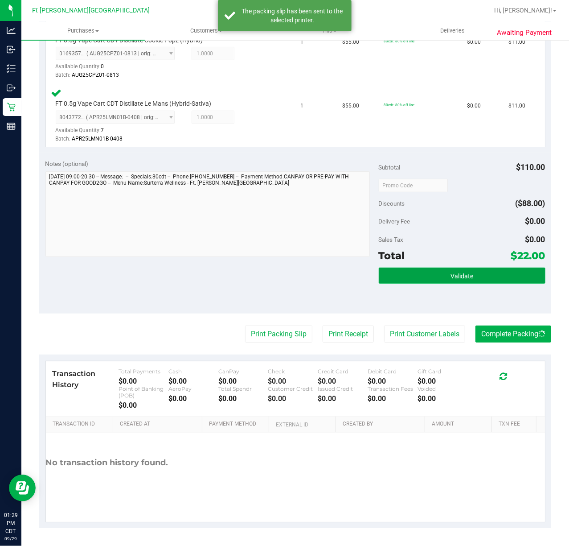
click at [455, 283] on button "Validate" at bounding box center [462, 276] width 167 height 16
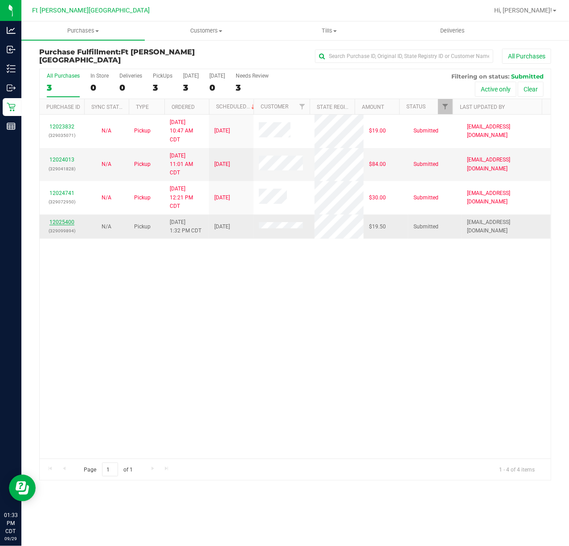
click at [65, 224] on link "12025400" at bounding box center [61, 222] width 25 height 6
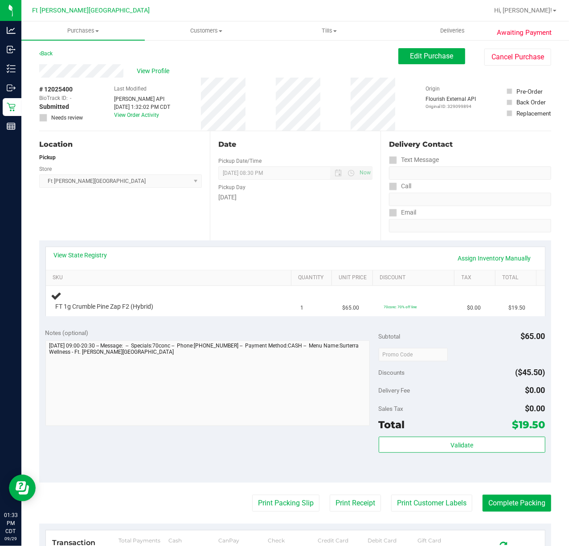
click at [86, 249] on div "View State Registry Assign Inventory Manually" at bounding box center [295, 258] width 499 height 23
click at [89, 255] on link "View State Registry" at bounding box center [81, 255] width 54 height 9
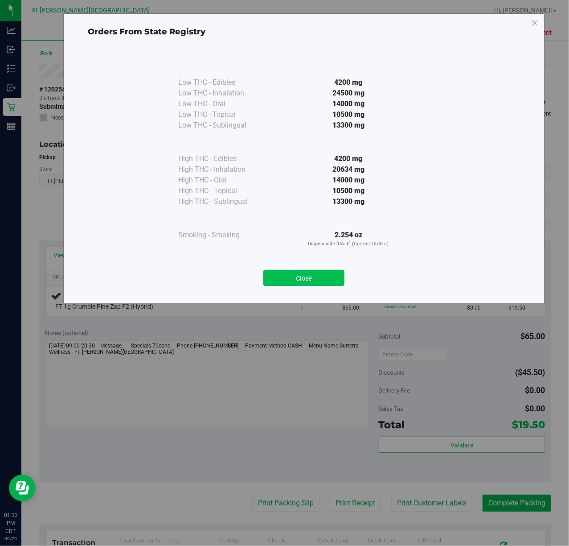
click at [324, 276] on button "Close" at bounding box center [304, 278] width 81 height 16
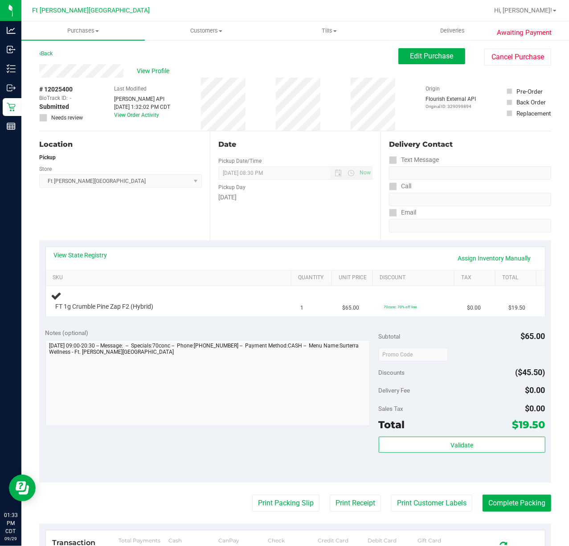
click at [327, 276] on tr "SKU Quantity Unit Price Discount Tax Total" at bounding box center [291, 278] width 490 height 16
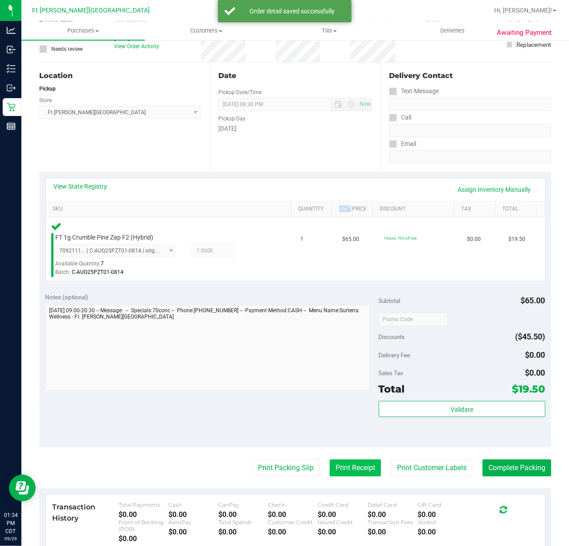
scroll to position [202, 0]
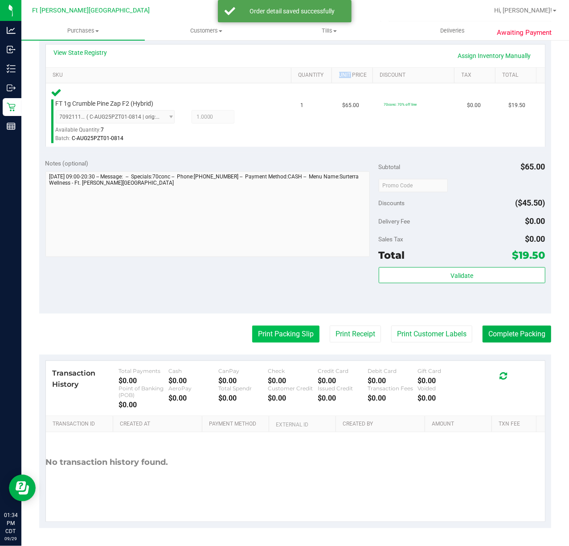
click at [268, 333] on button "Print Packing Slip" at bounding box center [285, 333] width 67 height 17
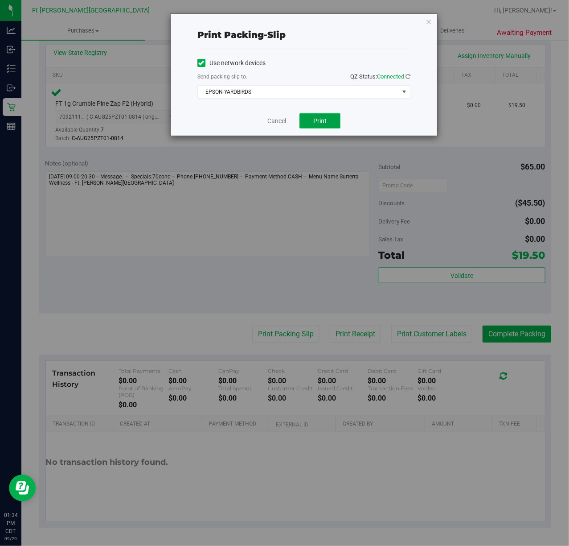
click at [321, 121] on span "Print" at bounding box center [319, 120] width 13 height 7
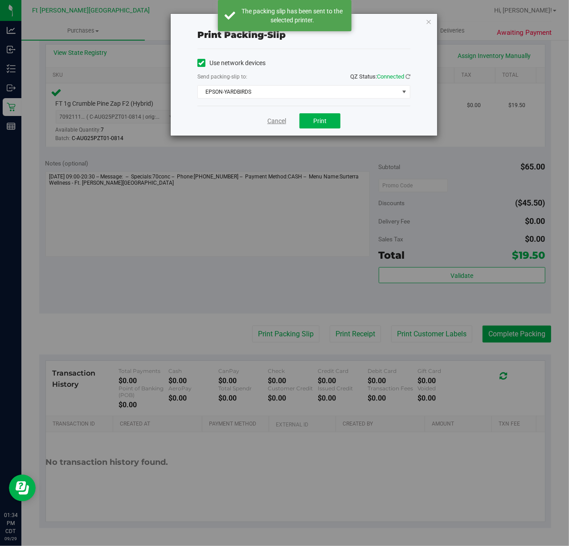
click at [273, 119] on link "Cancel" at bounding box center [277, 120] width 19 height 9
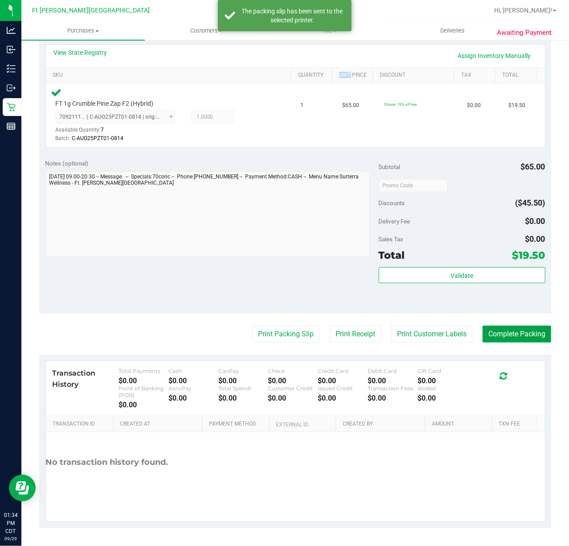
click at [512, 340] on button "Complete Packing" at bounding box center [517, 333] width 69 height 17
